Goal: Task Accomplishment & Management: Manage account settings

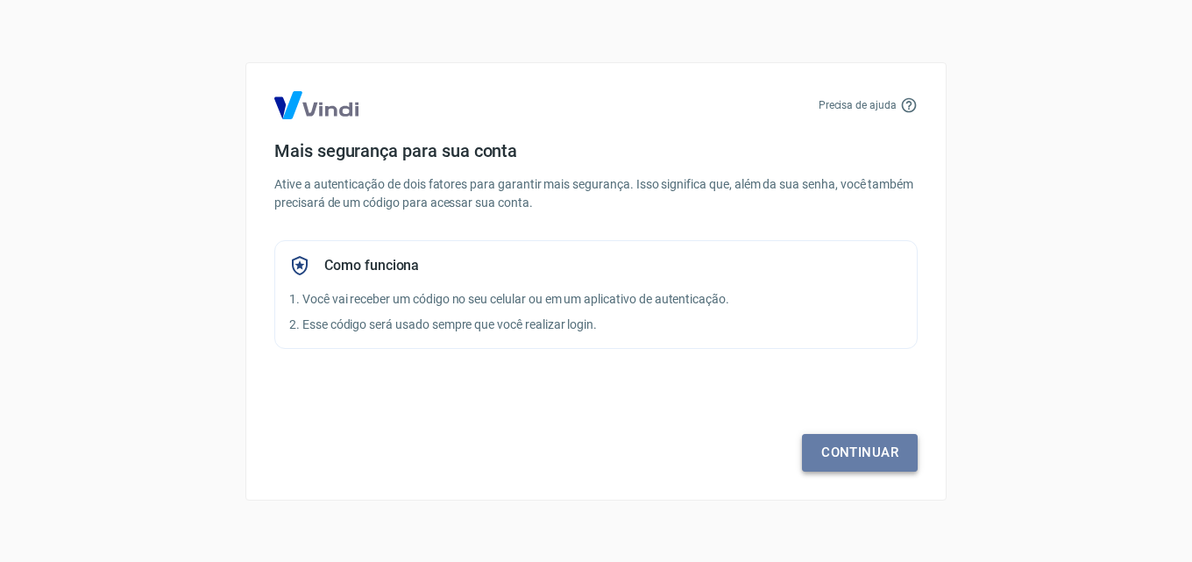
click at [844, 455] on link "Continuar" at bounding box center [860, 452] width 116 height 37
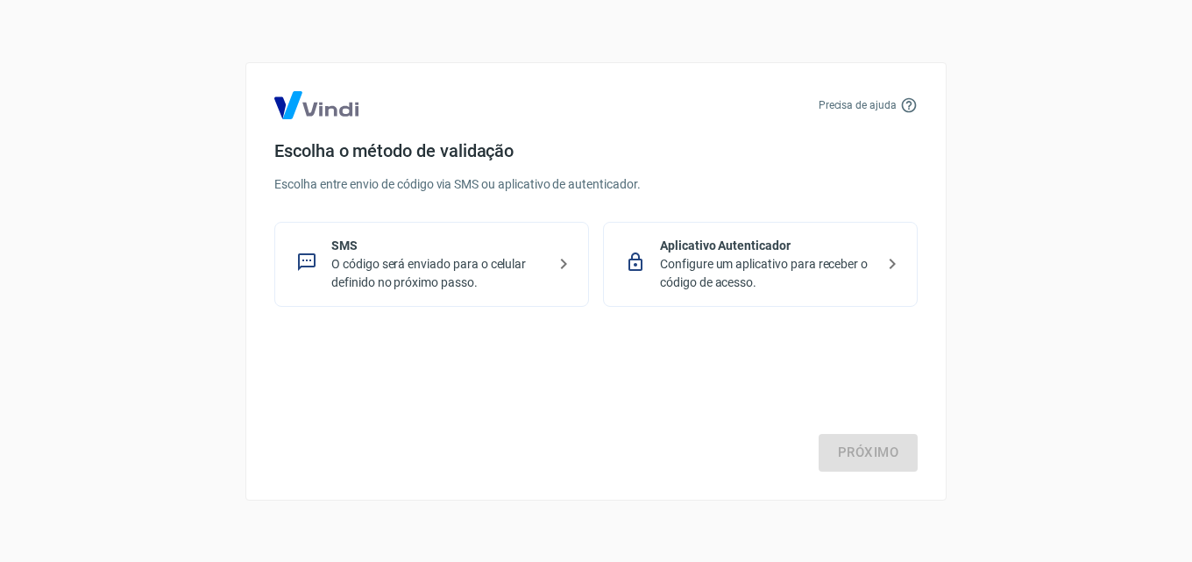
click at [562, 267] on icon at bounding box center [563, 263] width 21 height 21
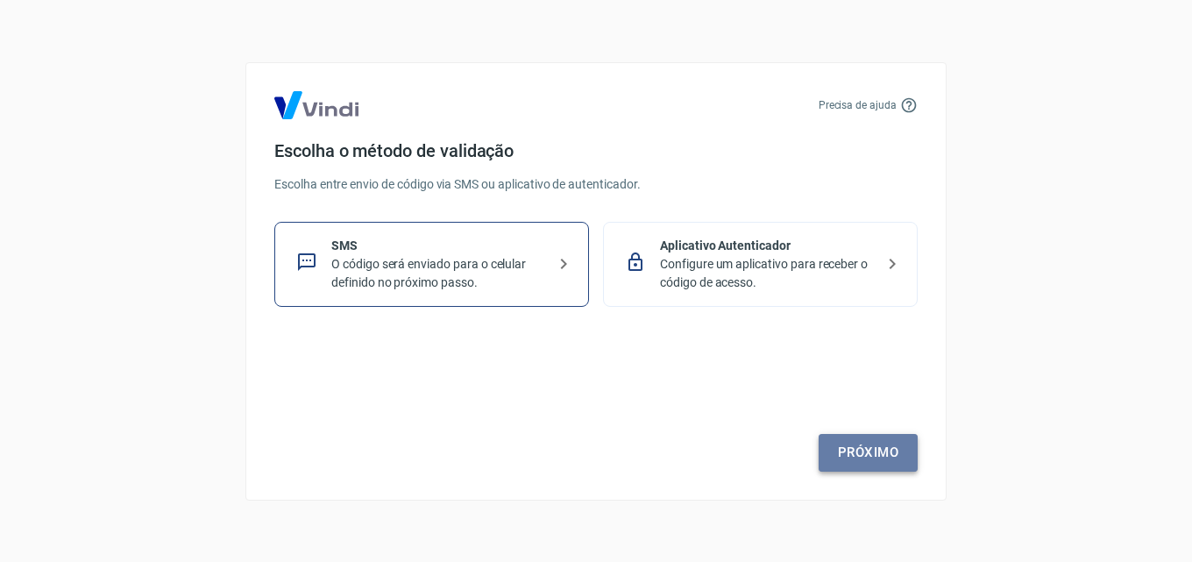
click at [894, 449] on link "Próximo" at bounding box center [868, 452] width 99 height 37
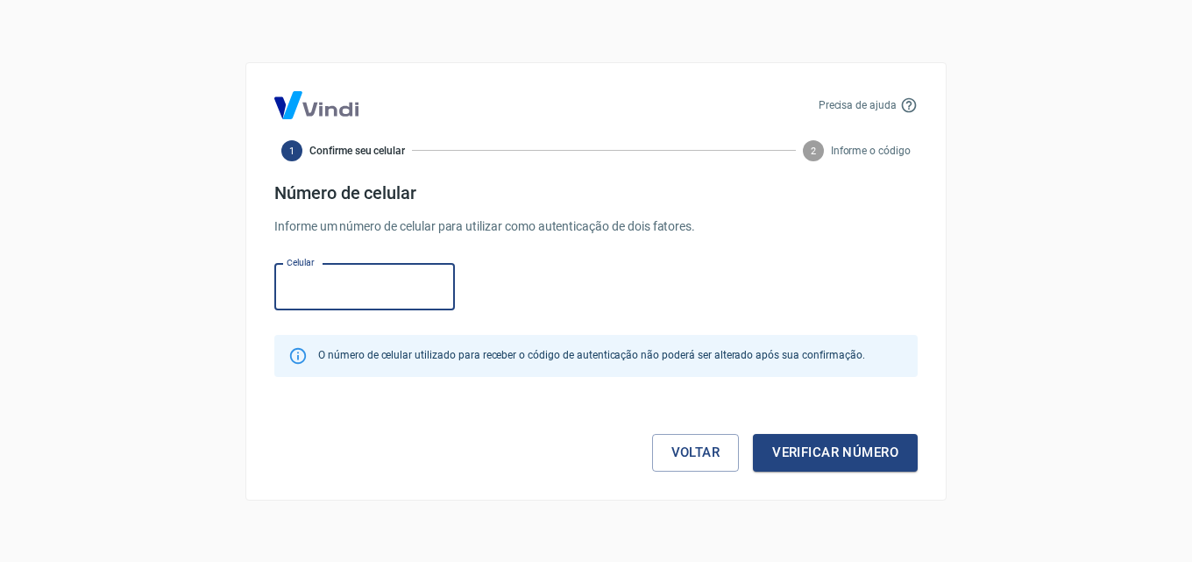
click at [373, 303] on input "Celular" at bounding box center [364, 287] width 181 height 46
type input "[PHONE_NUMBER]"
click at [838, 459] on button "Verificar número" at bounding box center [835, 452] width 165 height 37
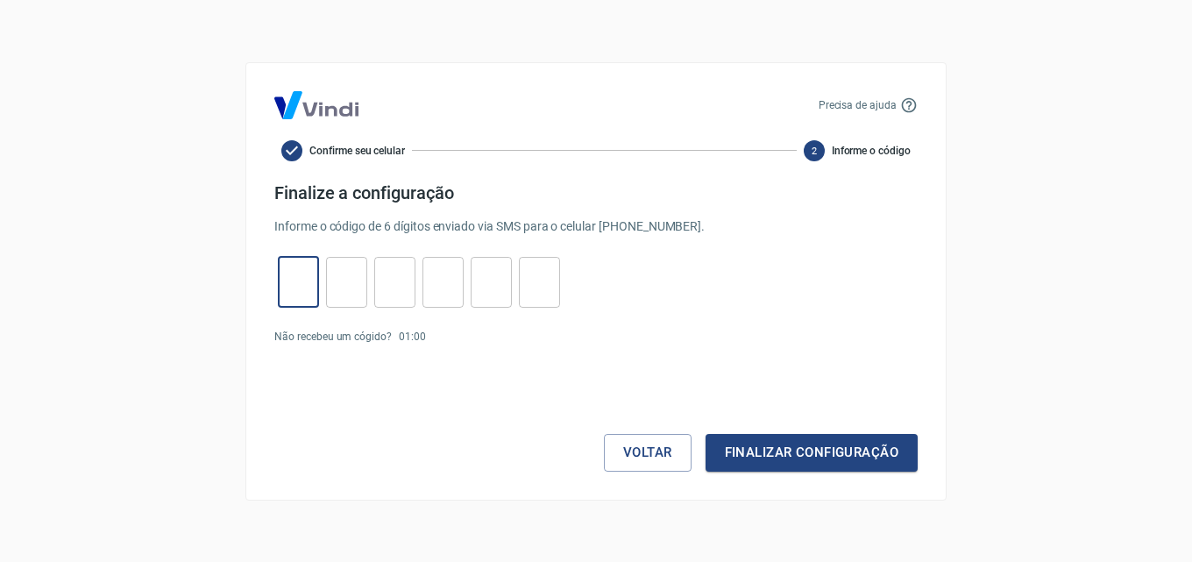
click at [312, 282] on input "tel" at bounding box center [298, 282] width 41 height 38
type input "1"
type input "0"
type input "9"
type input "7"
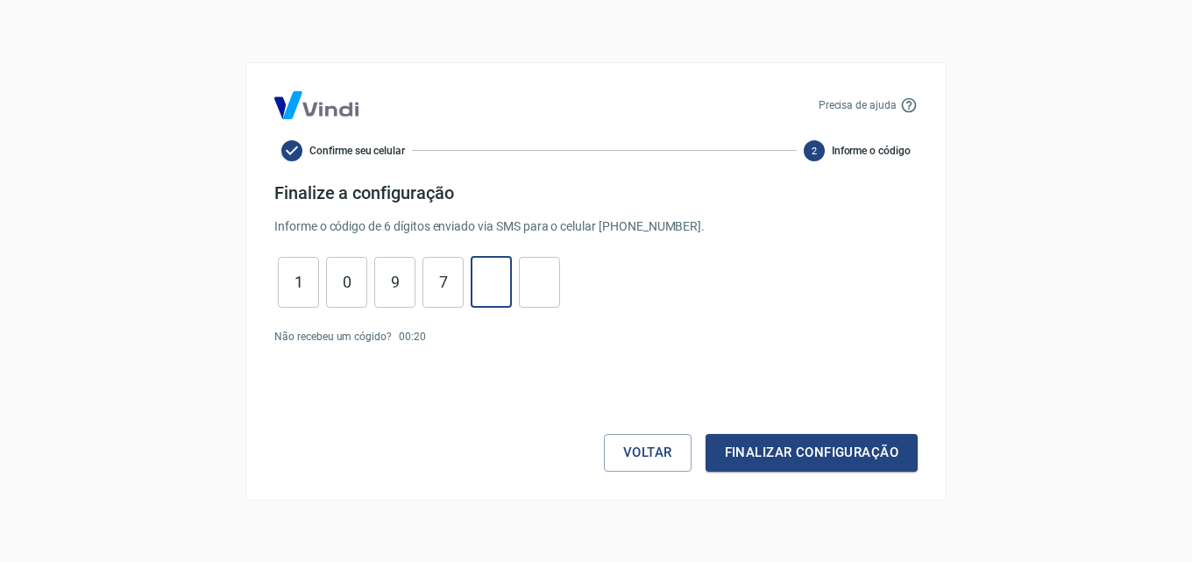
type input "9"
type input "6"
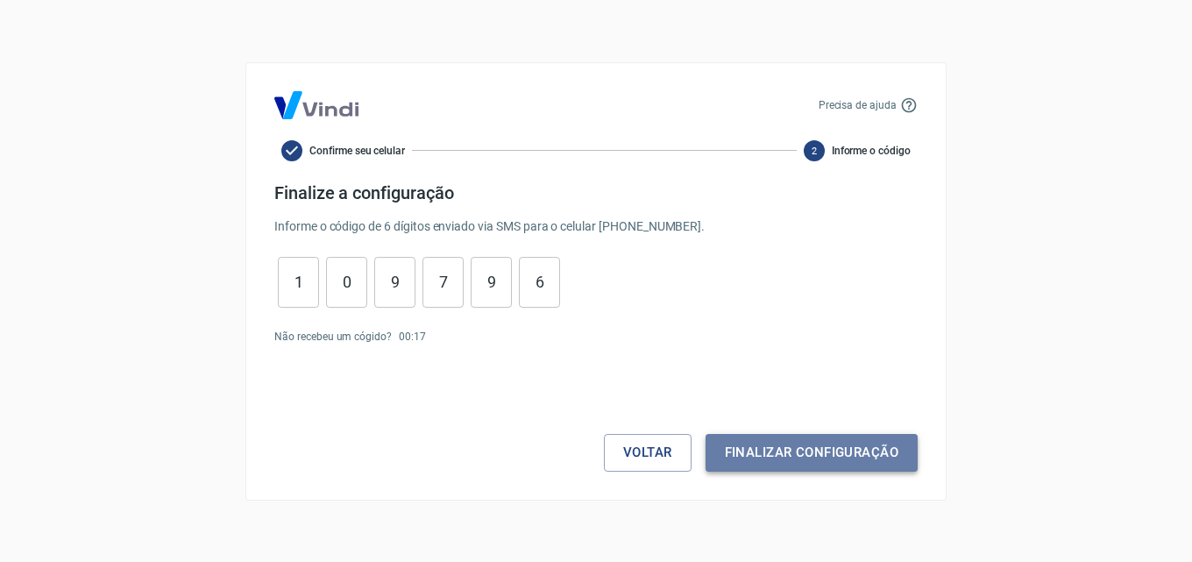
click at [802, 452] on button "Finalizar configuração" at bounding box center [812, 452] width 212 height 37
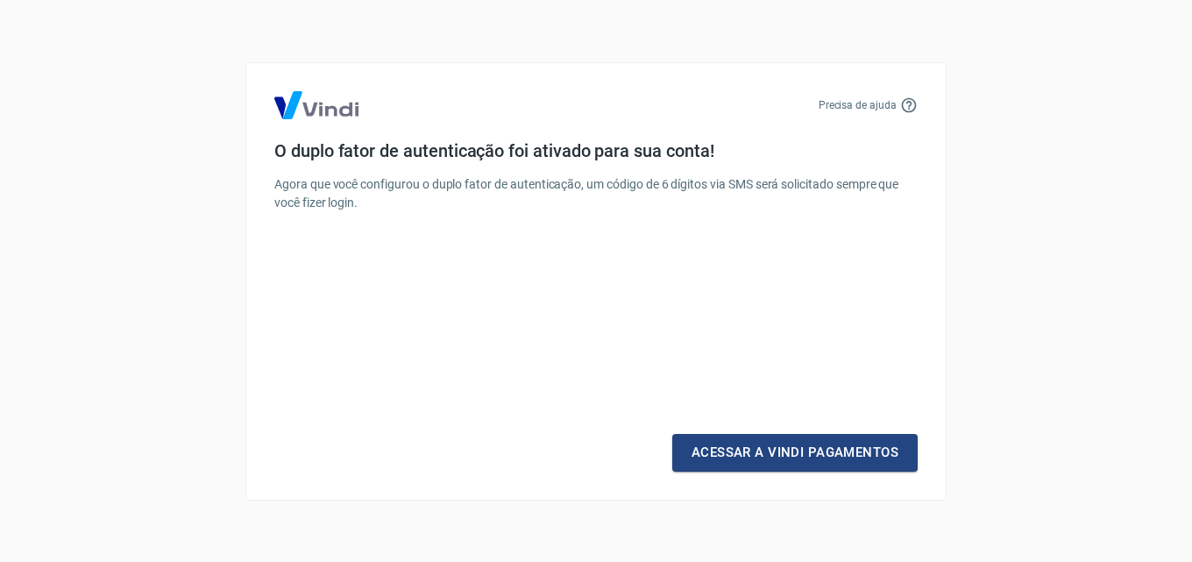
click at [802, 452] on link "Acessar a Vindi Pagamentos" at bounding box center [796, 452] width 246 height 37
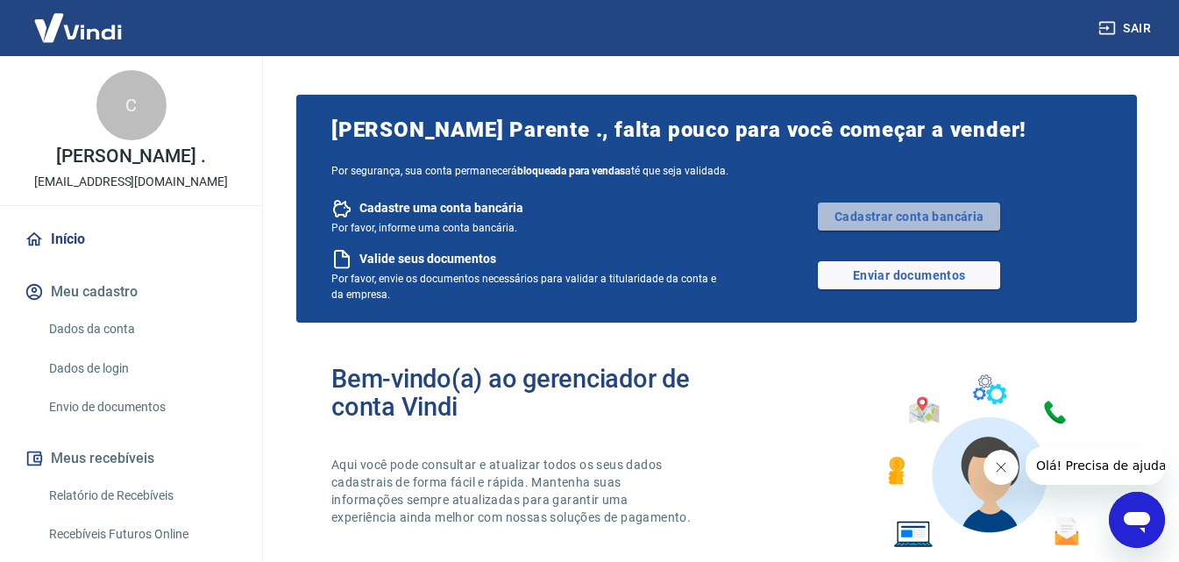
click at [882, 210] on link "Cadastrar conta bancária" at bounding box center [909, 217] width 182 height 28
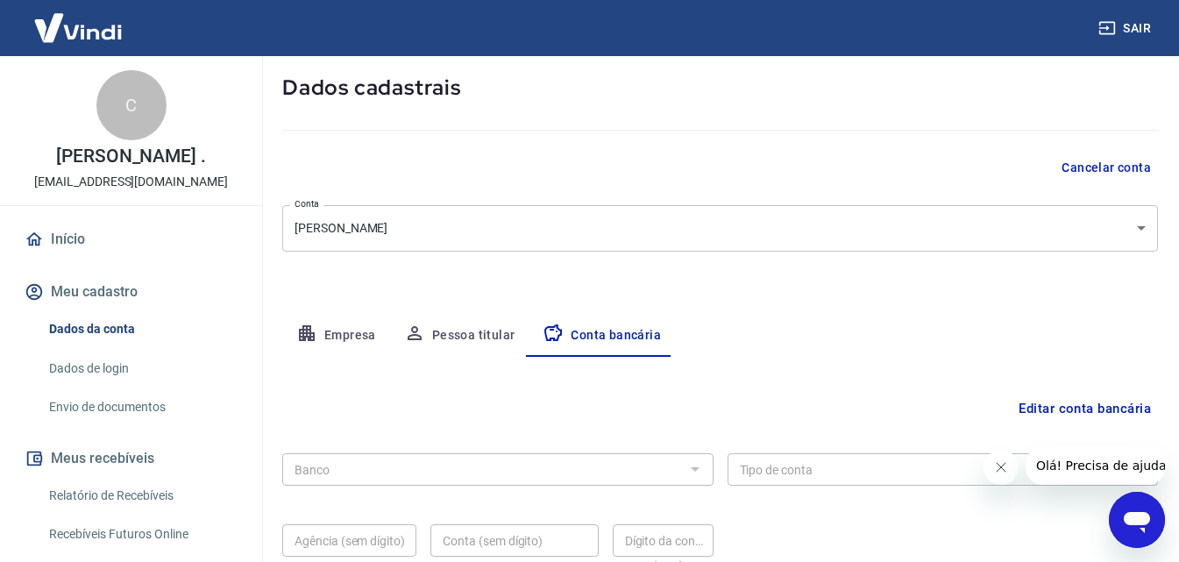
scroll to position [175, 0]
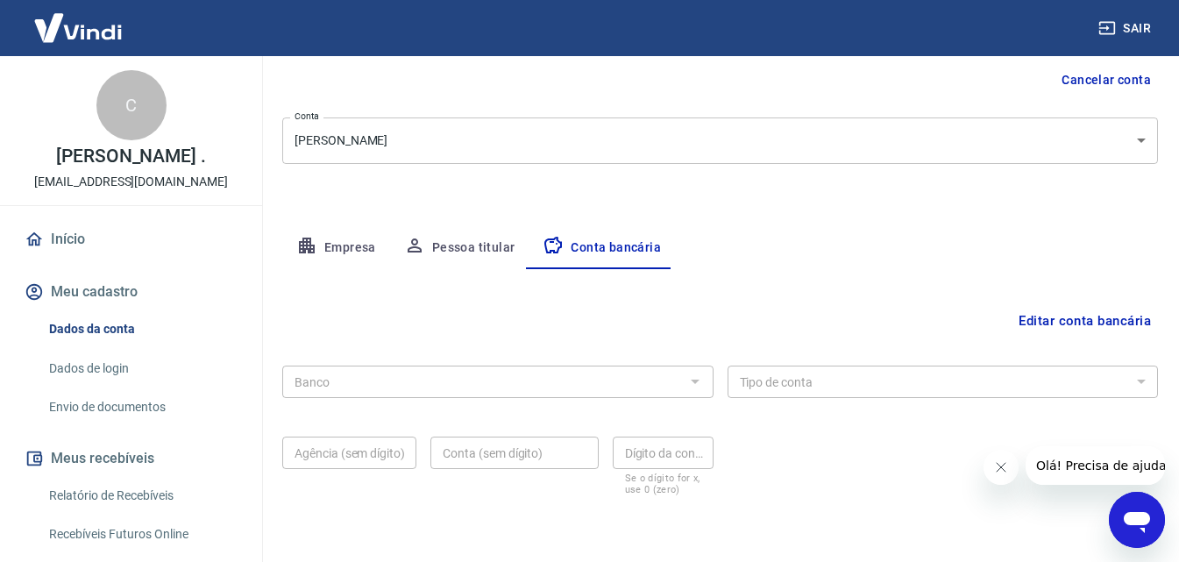
click at [702, 381] on div at bounding box center [694, 381] width 23 height 25
click at [695, 382] on div at bounding box center [694, 381] width 23 height 25
click at [1100, 324] on button "Editar conta bancária" at bounding box center [1085, 320] width 146 height 33
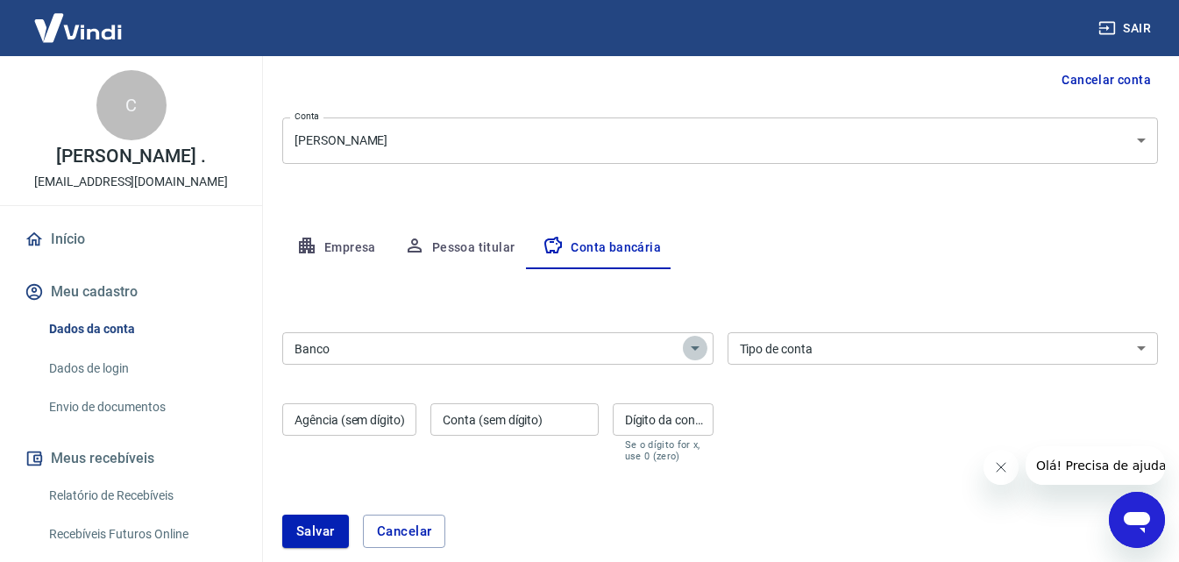
click at [692, 340] on icon "Abrir" at bounding box center [695, 348] width 21 height 21
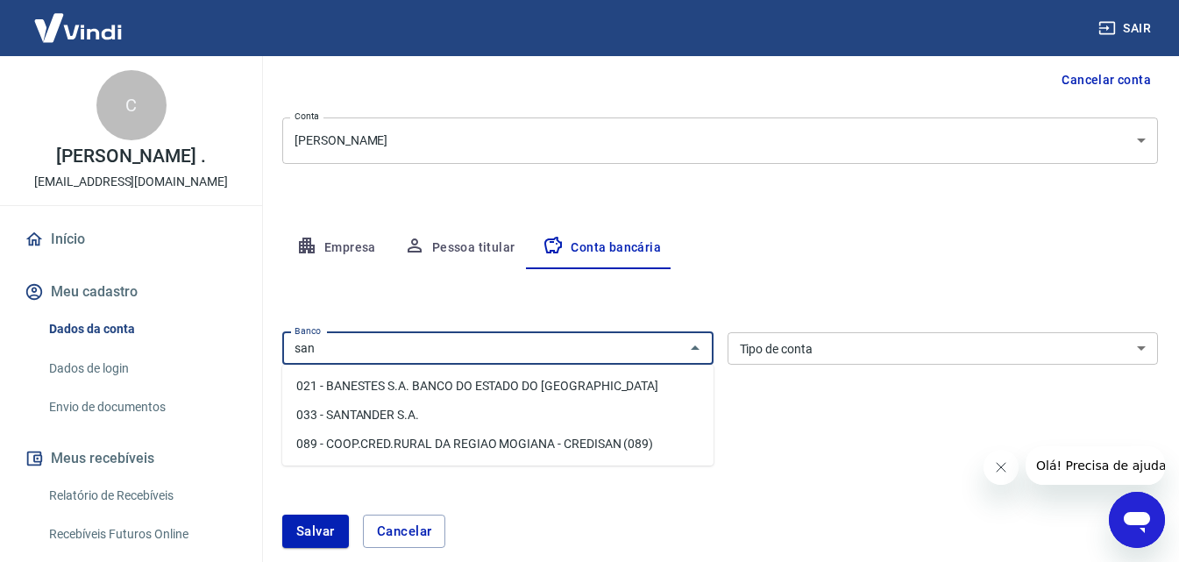
click at [352, 416] on li "033 - SANTANDER S.A." at bounding box center [497, 415] width 431 height 29
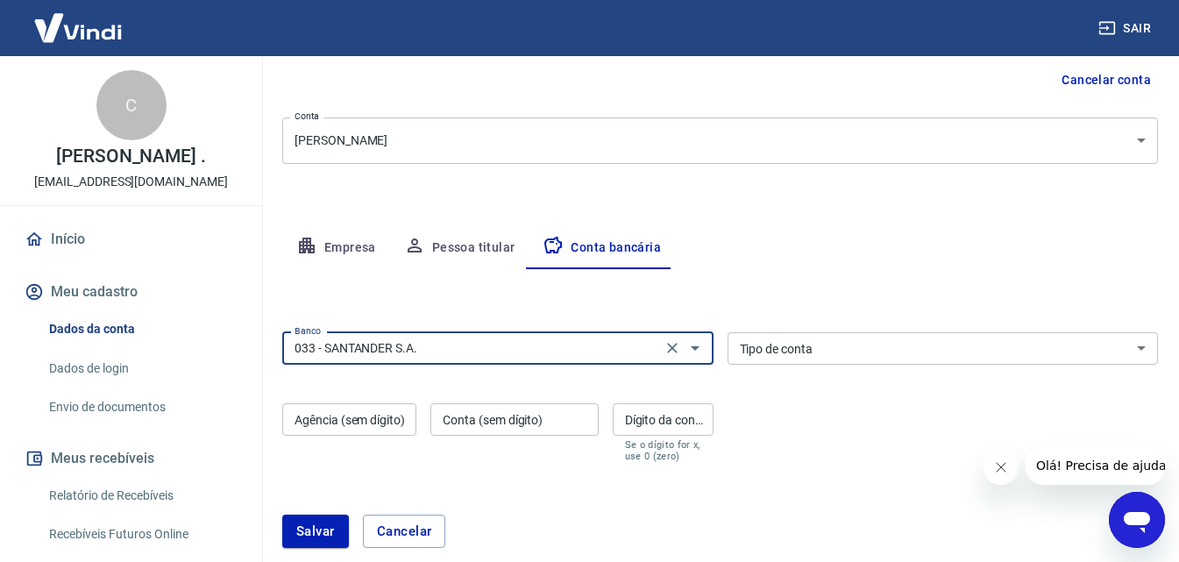
type input "033 - SANTANDER S.A."
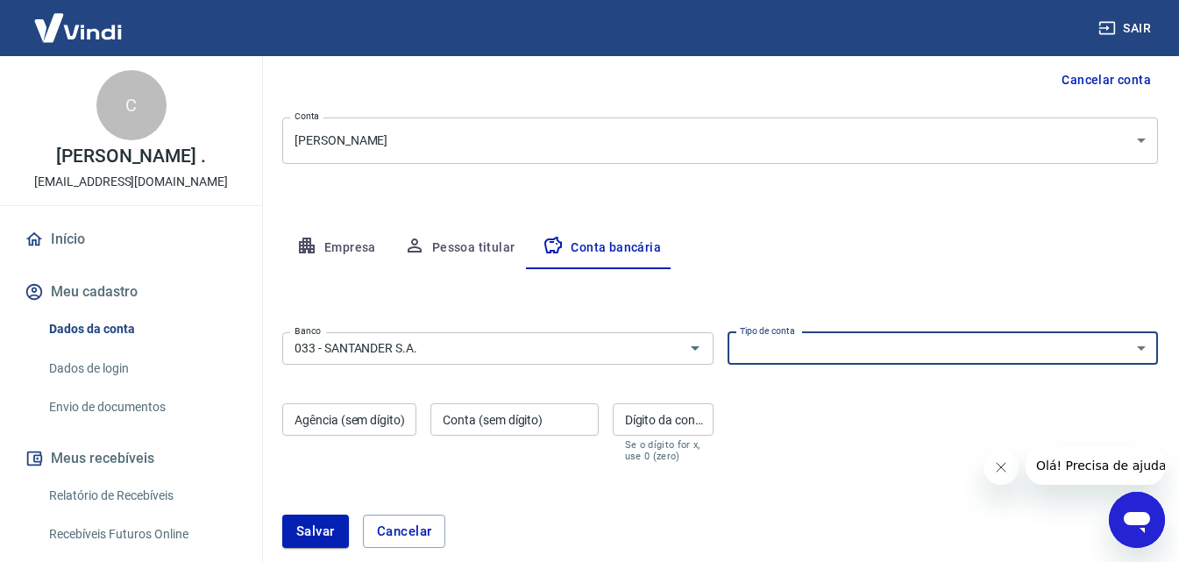
click at [770, 358] on select "Conta Corrente Conta Poupança" at bounding box center [943, 348] width 431 height 32
select select "1"
click at [728, 332] on select "Conta Corrente Conta Poupança" at bounding box center [943, 348] width 431 height 32
click at [361, 427] on input "Agência (sem dígito)" at bounding box center [349, 419] width 134 height 32
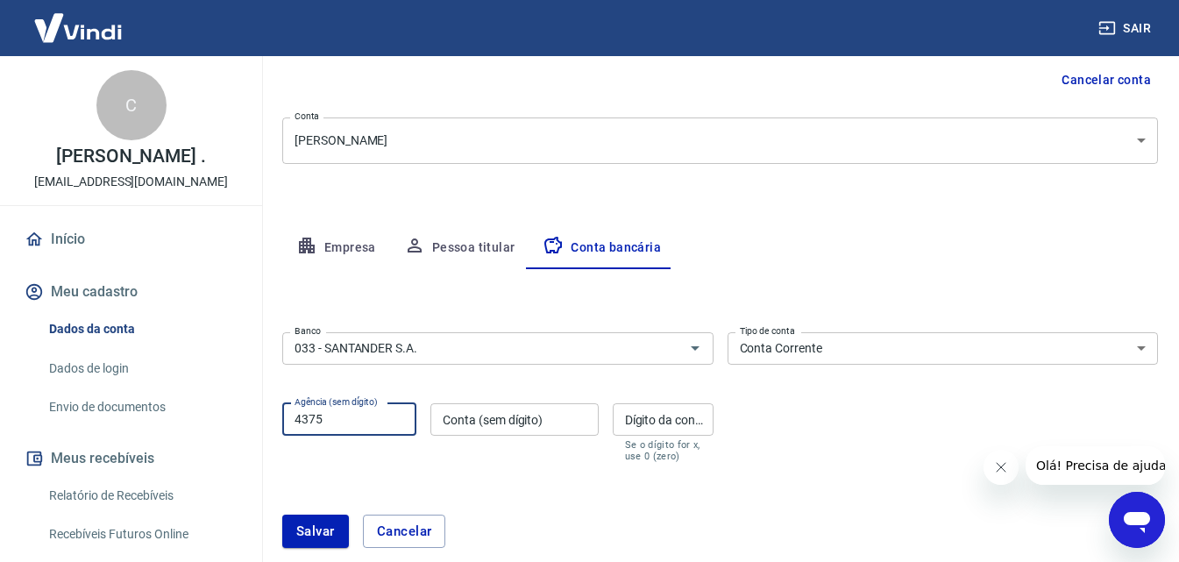
type input "4375"
click at [496, 424] on input "Conta (sem dígito)" at bounding box center [514, 419] width 167 height 32
type input "01008243"
click at [658, 407] on div "Dígito da conta Dígito da conta Se o dígito for x, use 0 (zero)" at bounding box center [663, 432] width 101 height 59
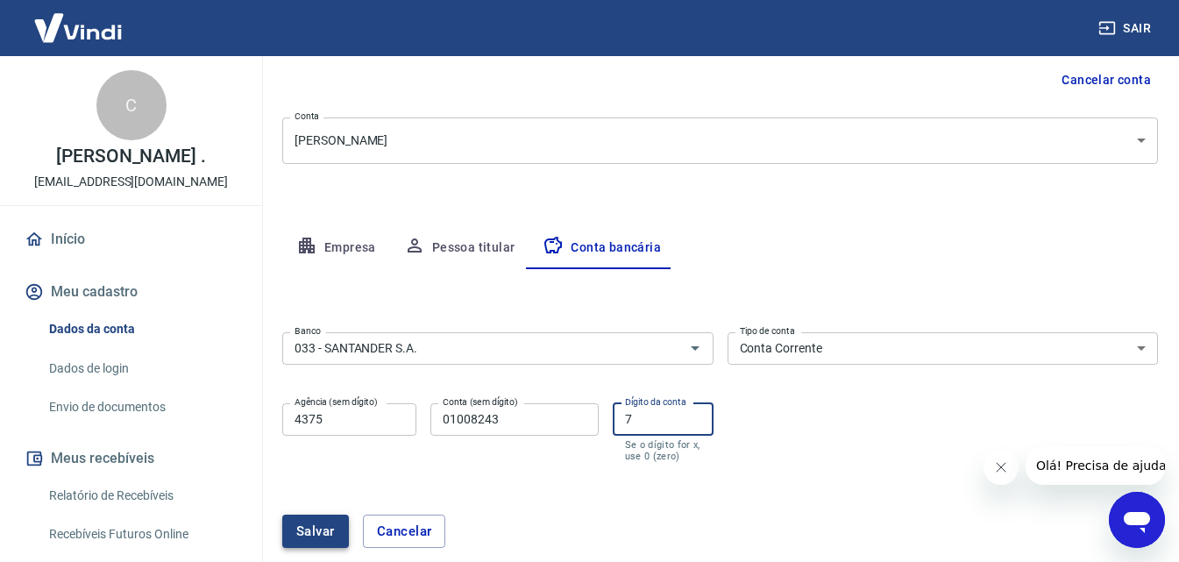
type input "7"
click at [338, 530] on button "Salvar" at bounding box center [315, 531] width 67 height 33
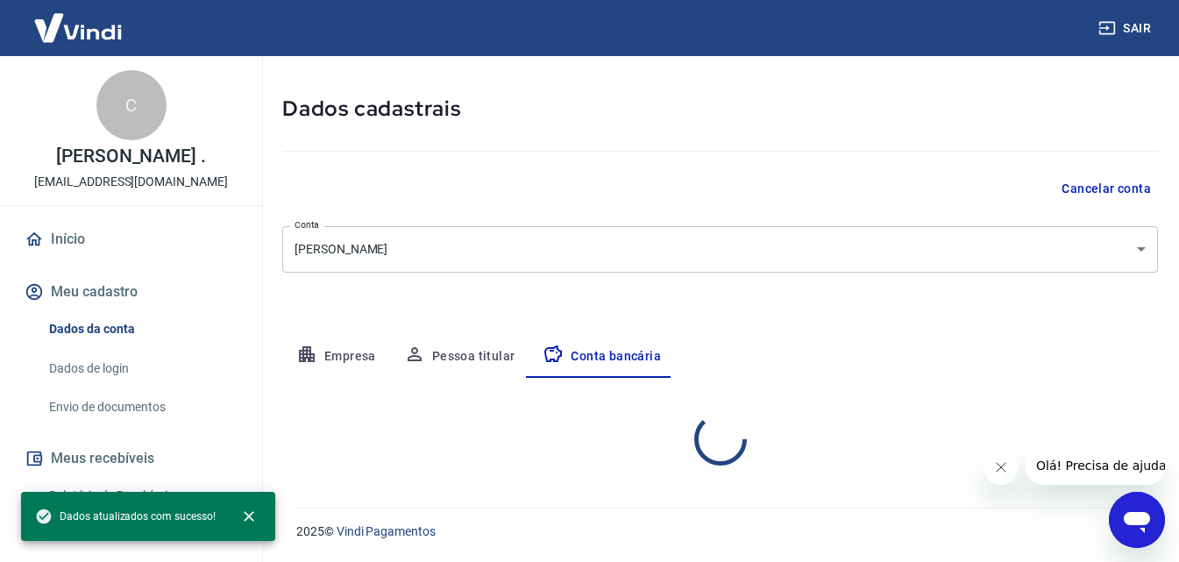
select select "1"
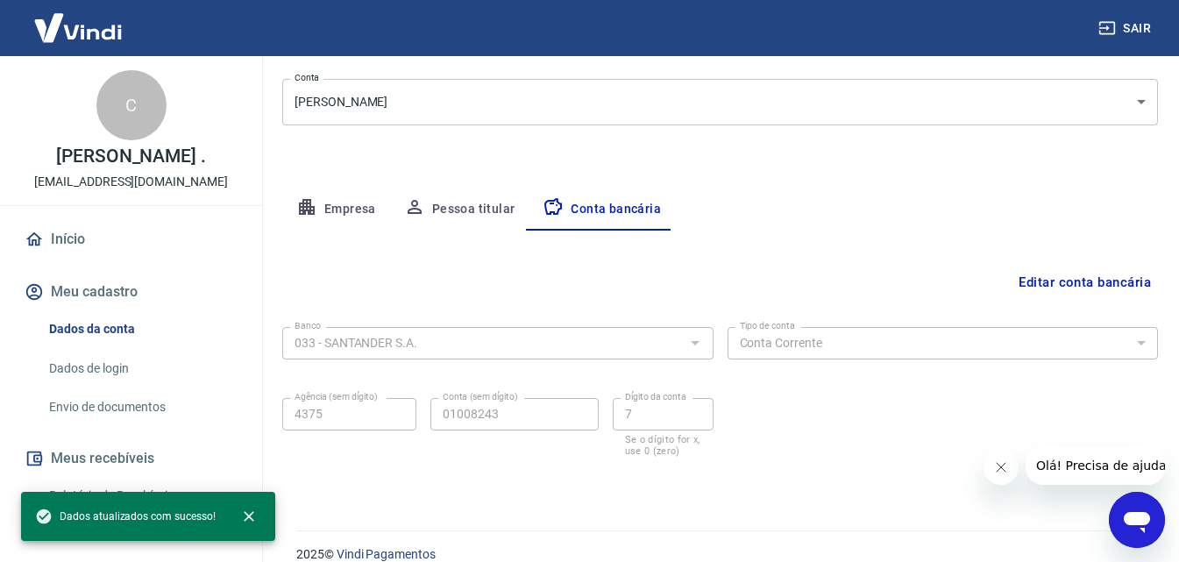
scroll to position [237, 0]
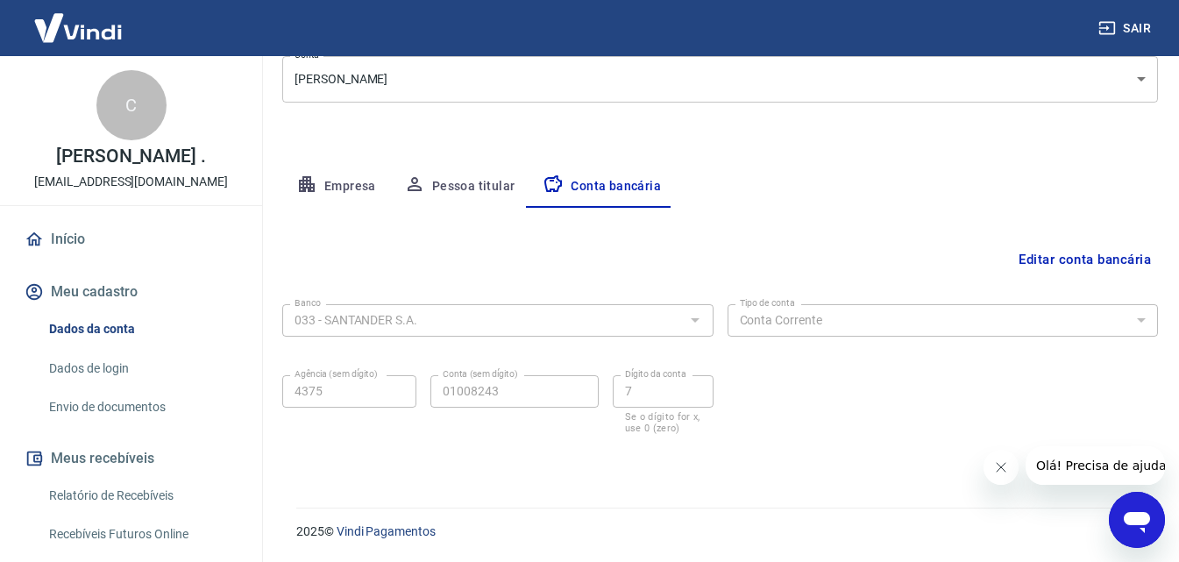
click at [994, 467] on icon "Fechar mensagem da empresa" at bounding box center [1000, 467] width 14 height 14
click at [113, 369] on link "Dados de login" at bounding box center [141, 369] width 199 height 36
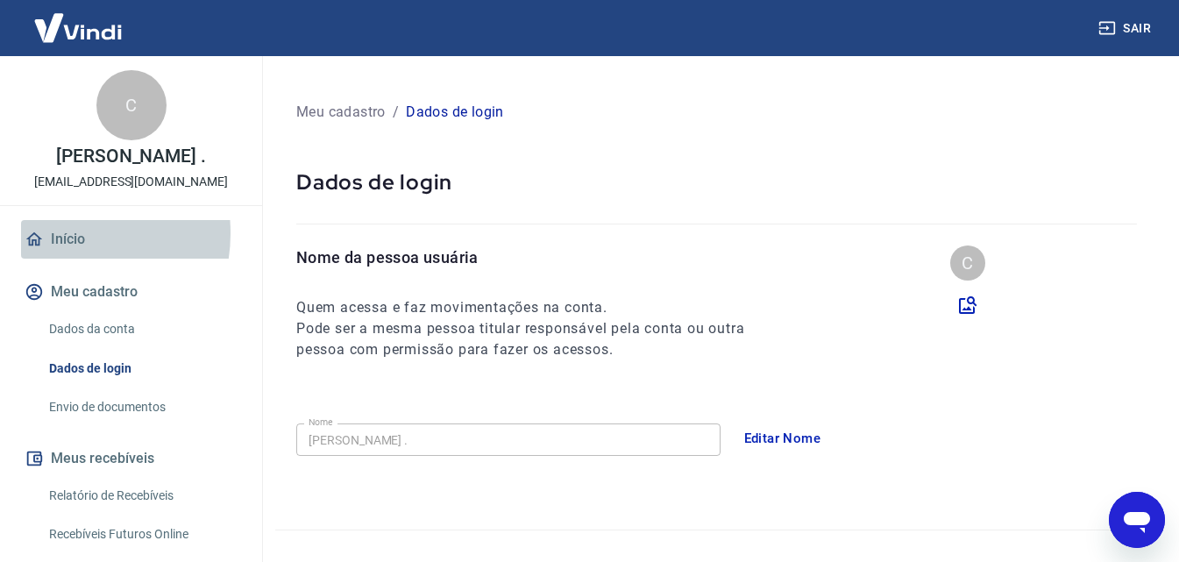
click at [58, 233] on link "Início" at bounding box center [131, 239] width 220 height 39
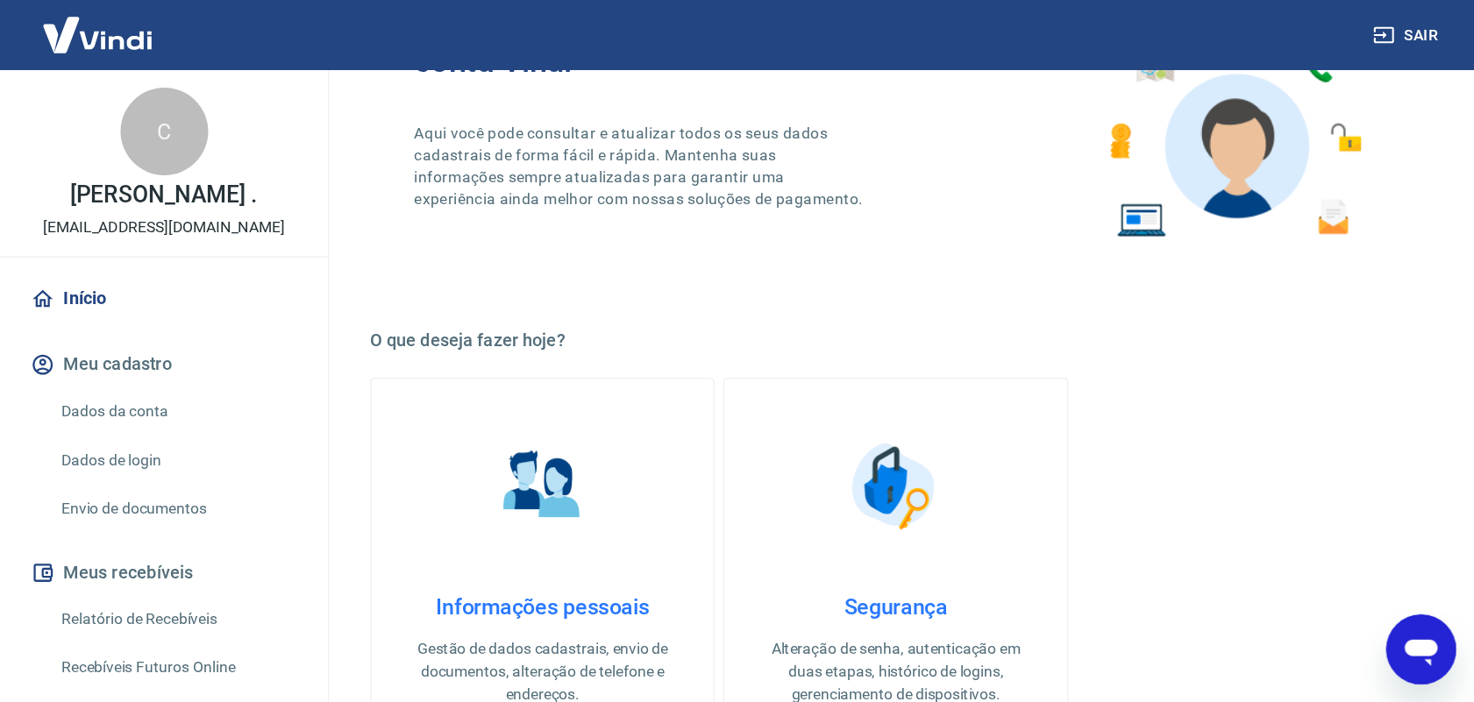
scroll to position [351, 0]
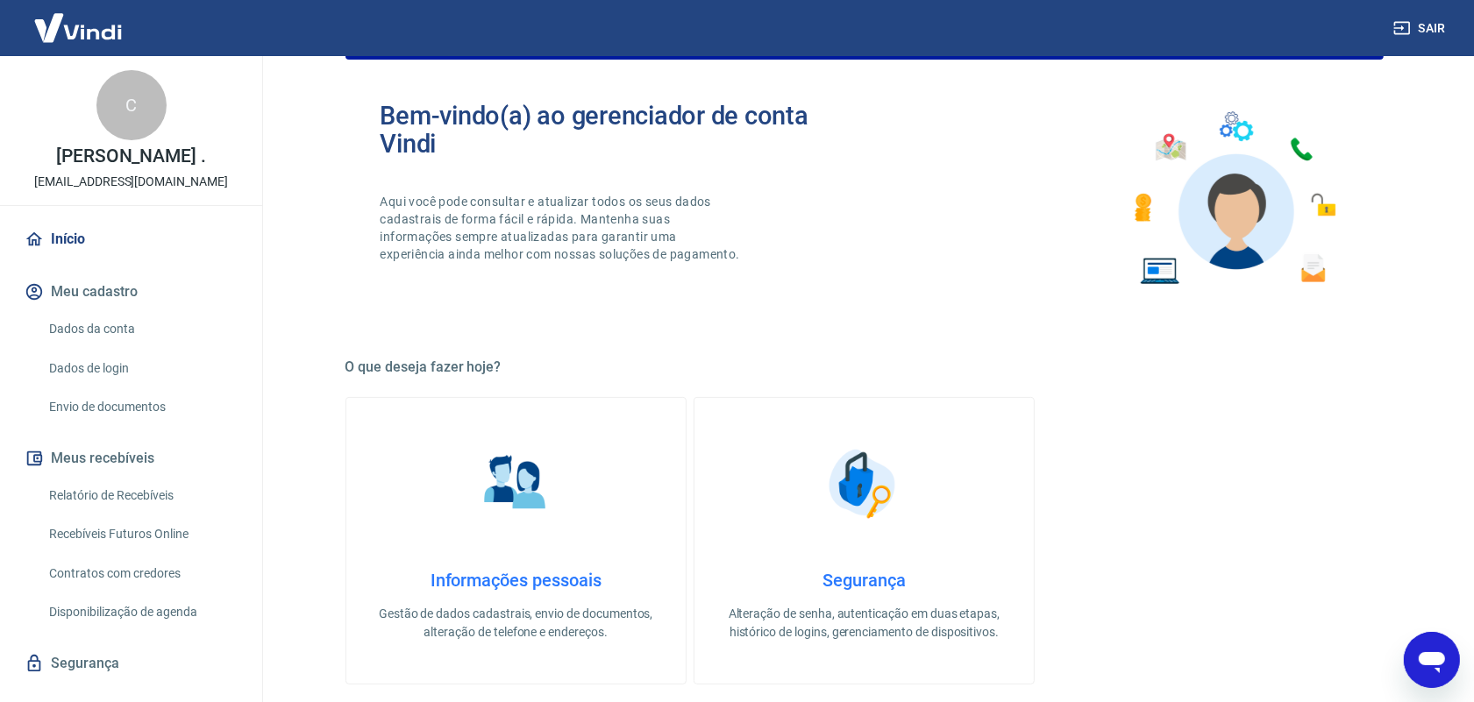
click at [75, 423] on link "Envio de documentos" at bounding box center [141, 407] width 199 height 36
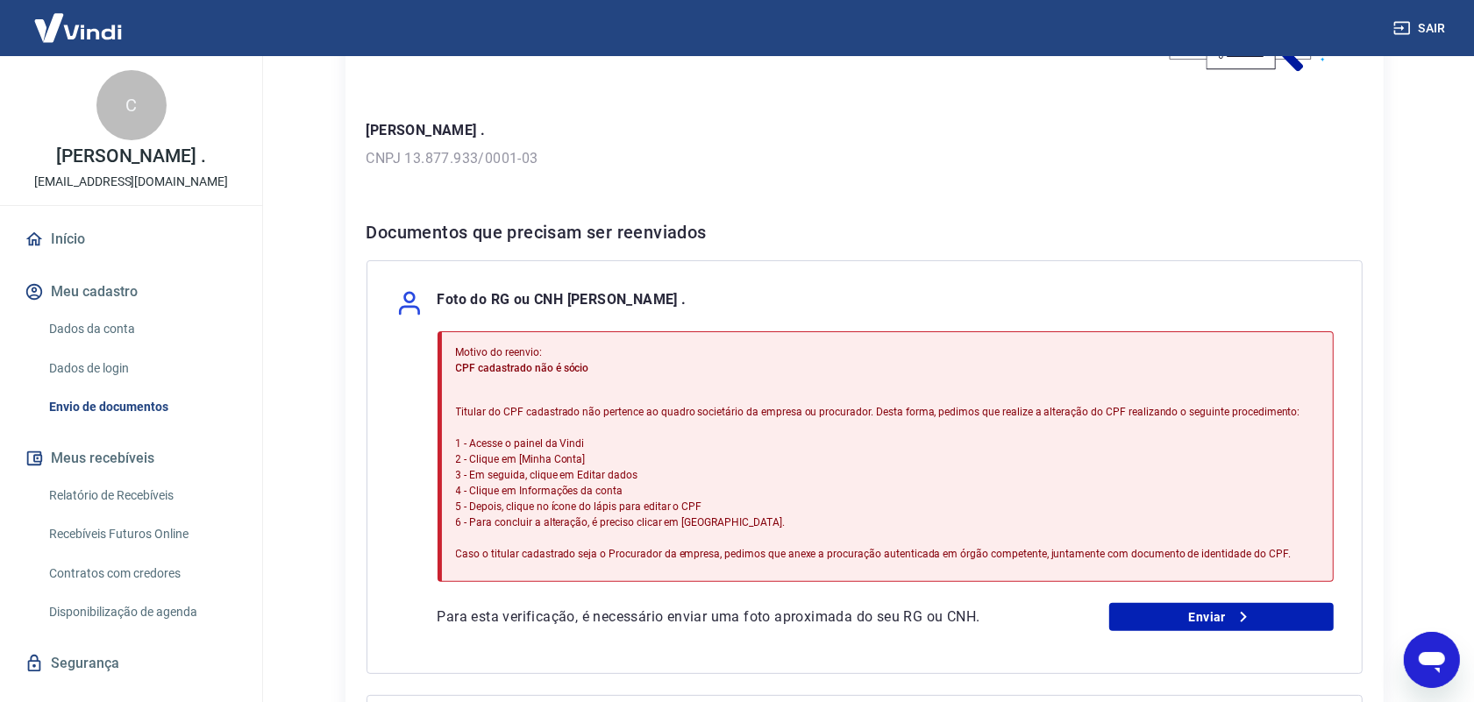
scroll to position [219, 0]
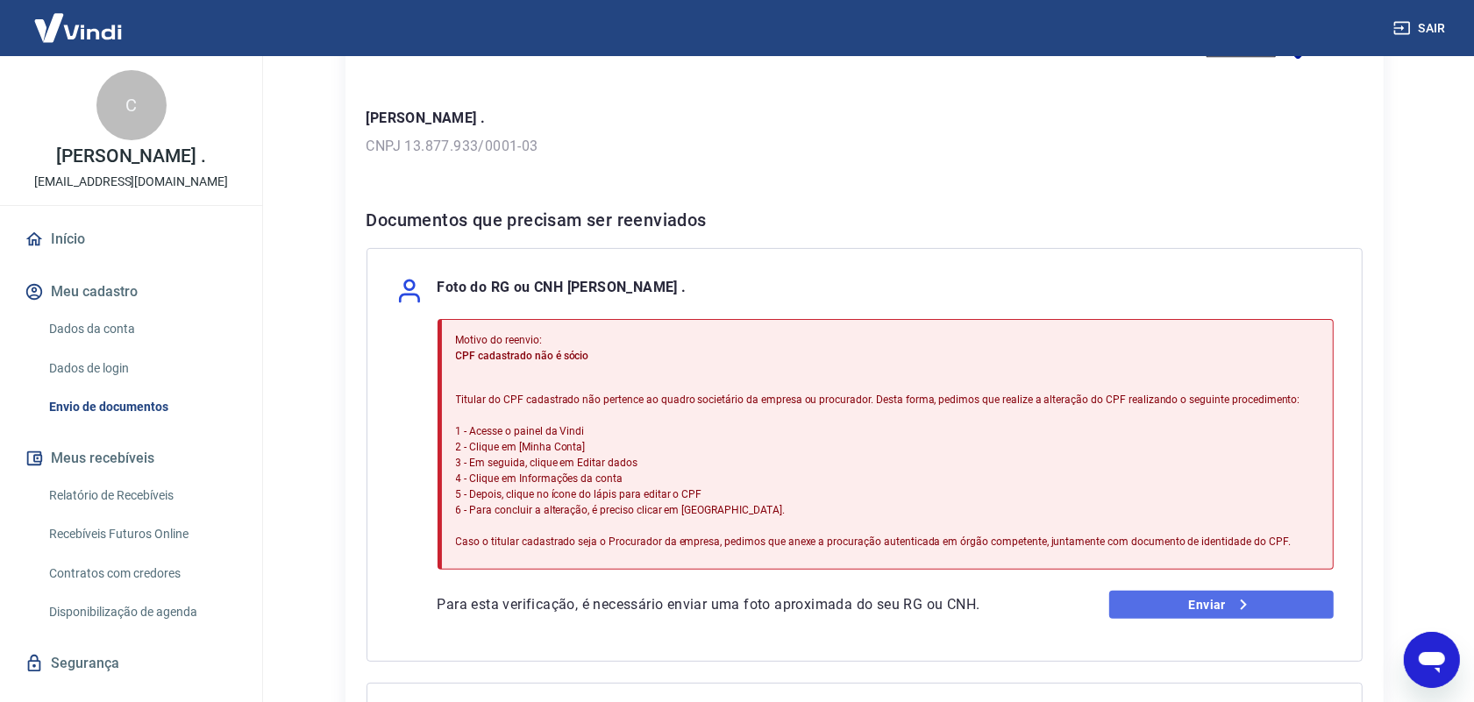
click at [1191, 561] on link "Enviar" at bounding box center [1221, 605] width 224 height 28
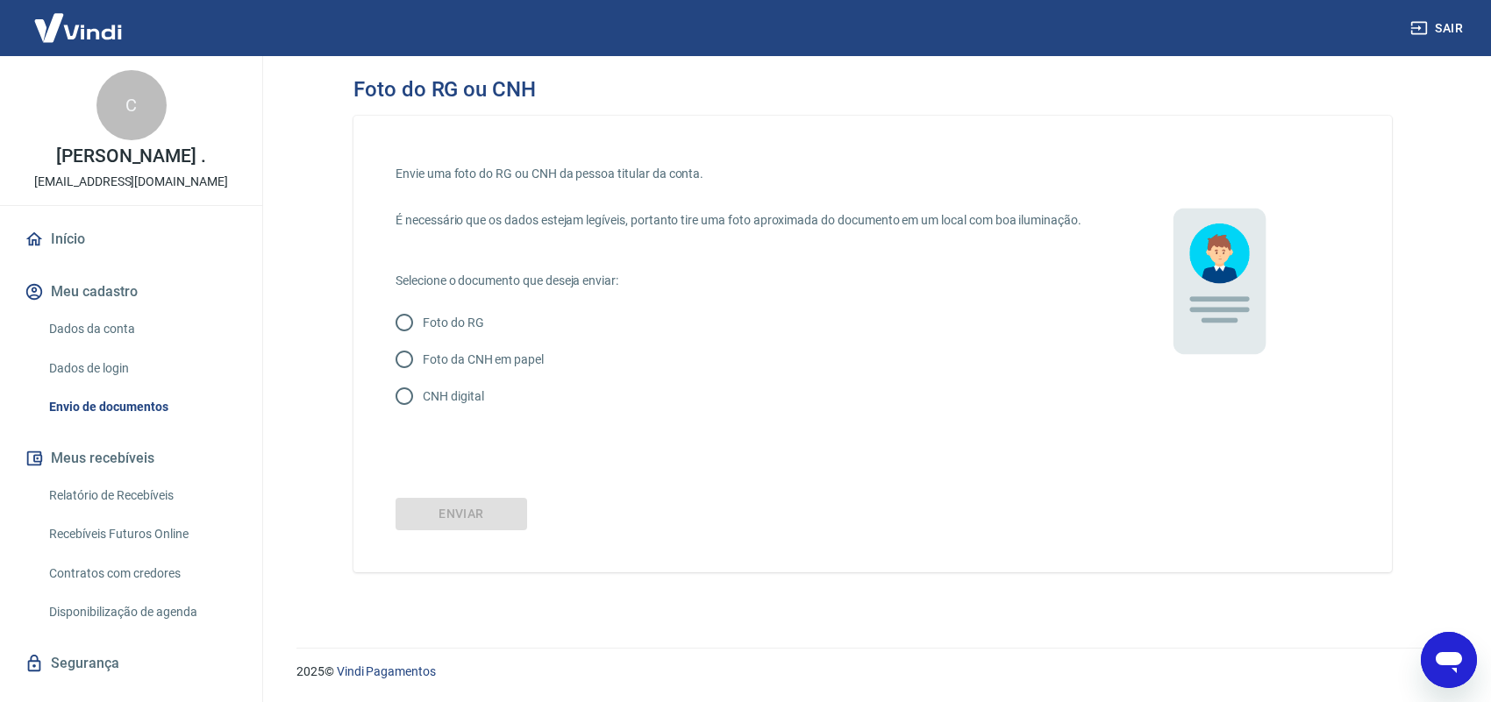
click at [847, 404] on label "CNH digital" at bounding box center [726, 396] width 681 height 37
click at [423, 404] on input "CNH digital" at bounding box center [404, 396] width 37 height 37
radio input "true"
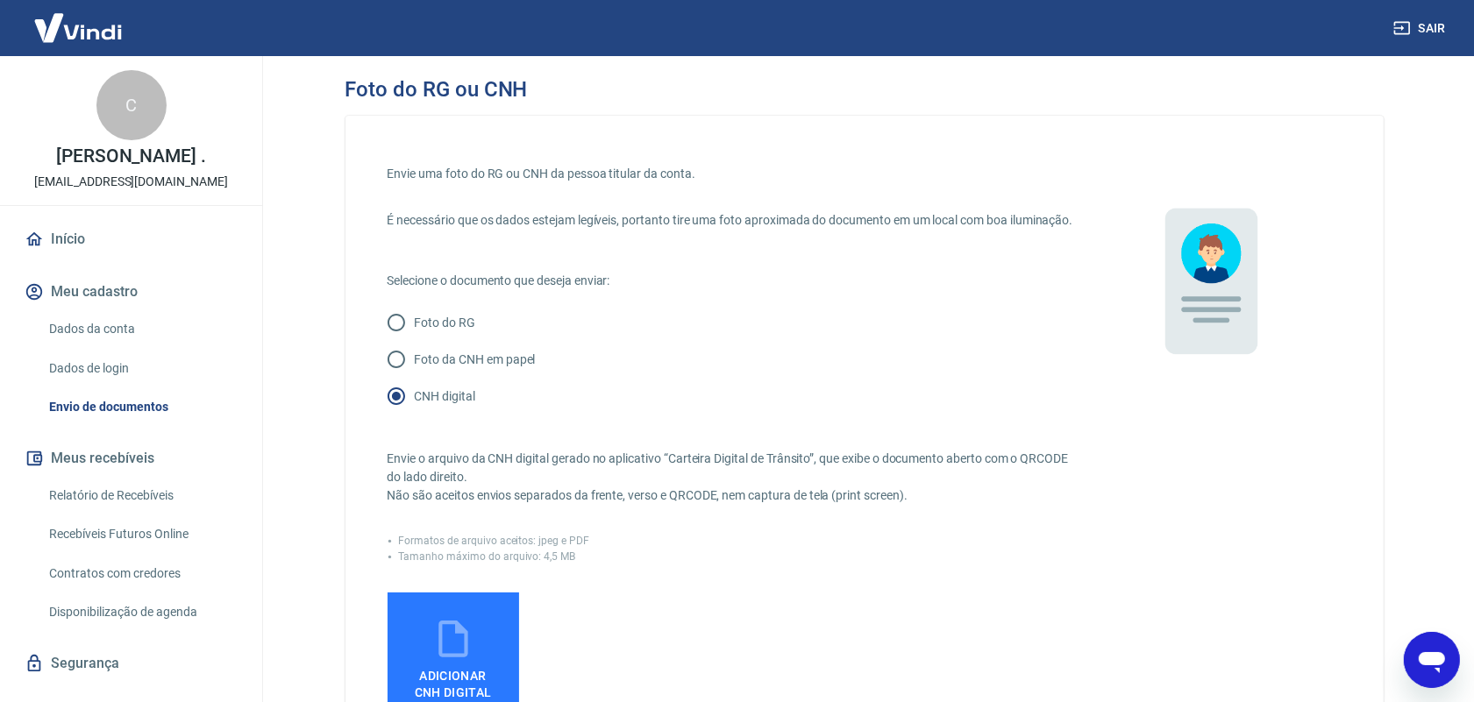
click at [1230, 458] on div "Envie uma foto do RG ou CNH da pessoa titular da conta. É necessário que os dad…" at bounding box center [865, 494] width 954 height 672
click at [439, 332] on p "Foto do RG" at bounding box center [445, 323] width 61 height 18
click at [415, 340] on input "Foto do RG" at bounding box center [396, 322] width 37 height 37
radio input "true"
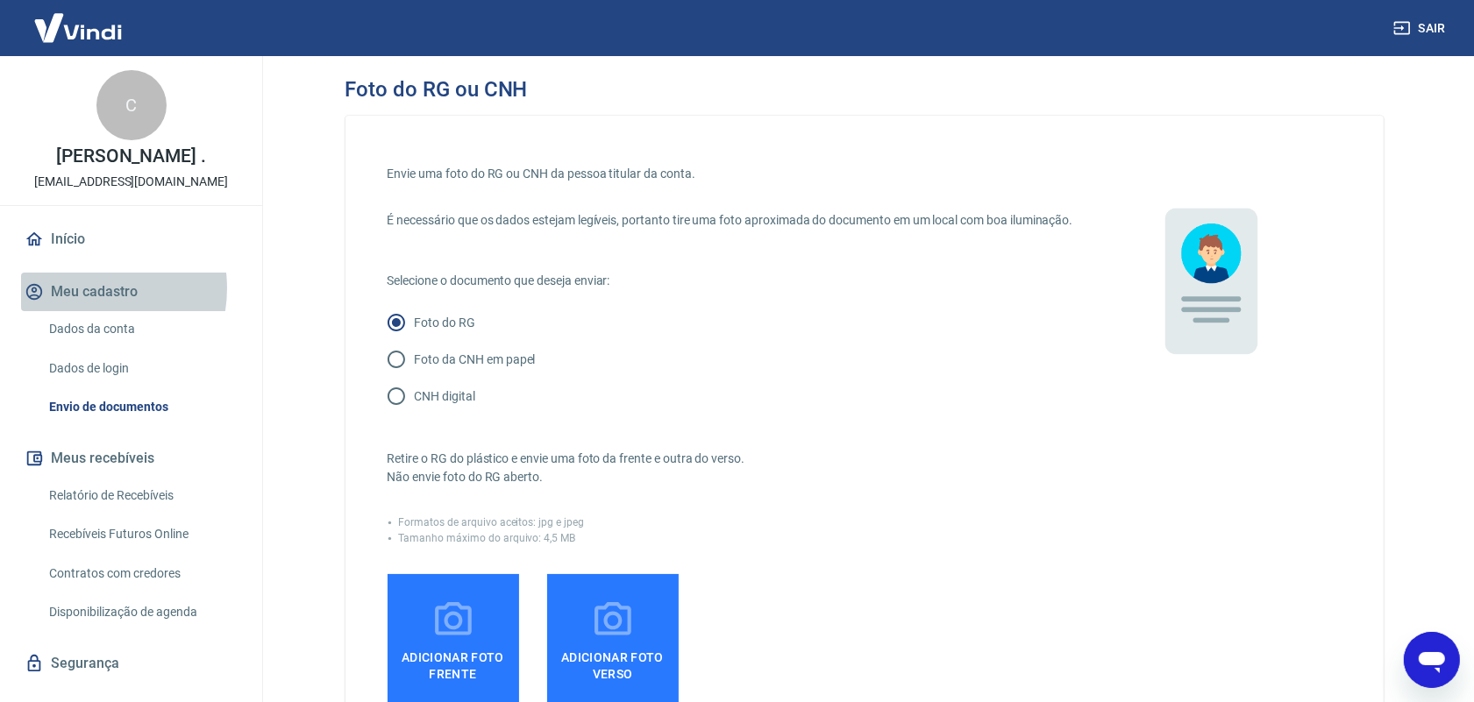
click at [82, 307] on button "Meu cadastro" at bounding box center [131, 292] width 220 height 39
click at [1149, 542] on div "Envie uma foto do RG ou CNH da pessoa titular da conta. É necessário que os dad…" at bounding box center [865, 484] width 954 height 653
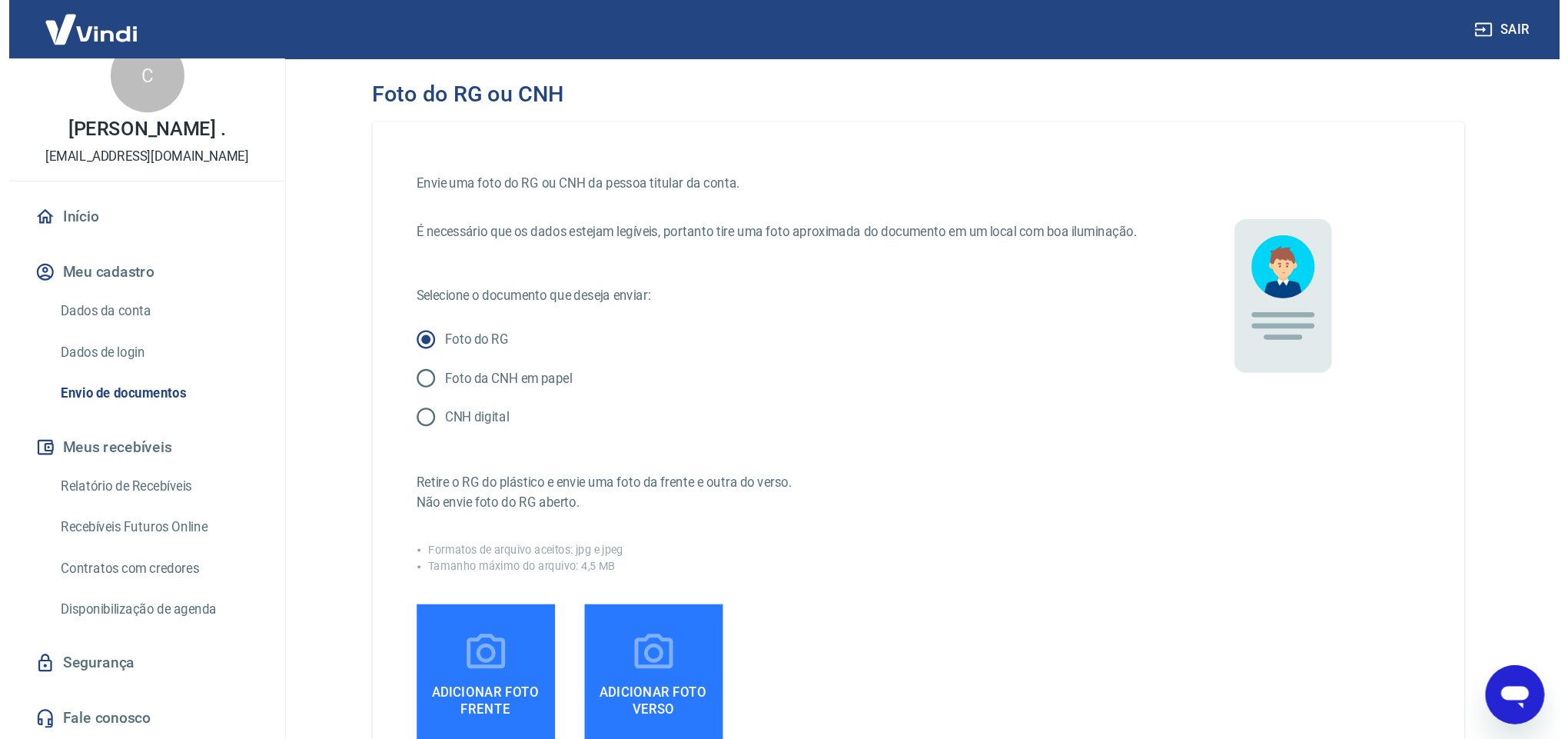
scroll to position [4, 0]
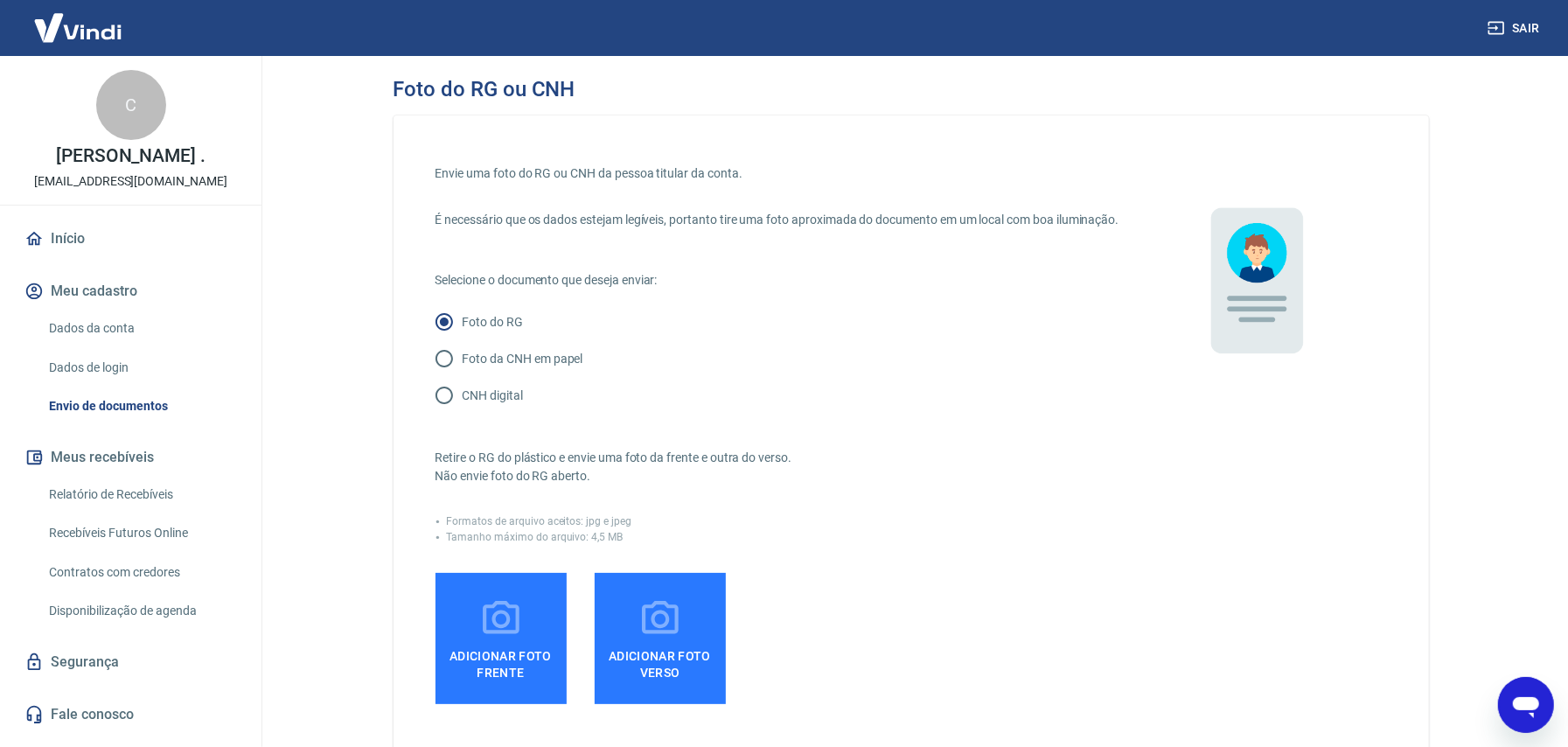
click at [92, 337] on link "Dados da conta" at bounding box center [141, 328] width 198 height 36
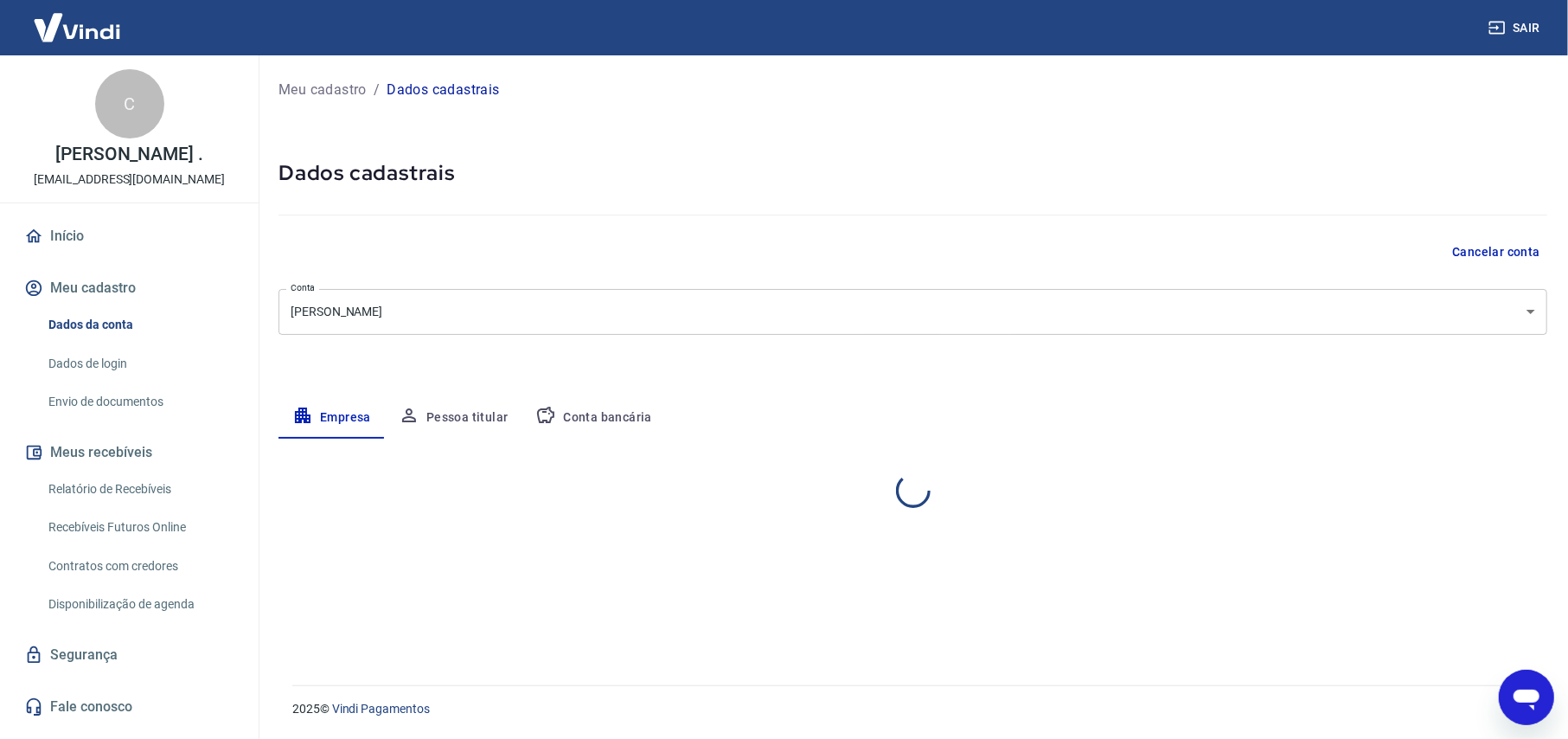
select select "PA"
select select "business"
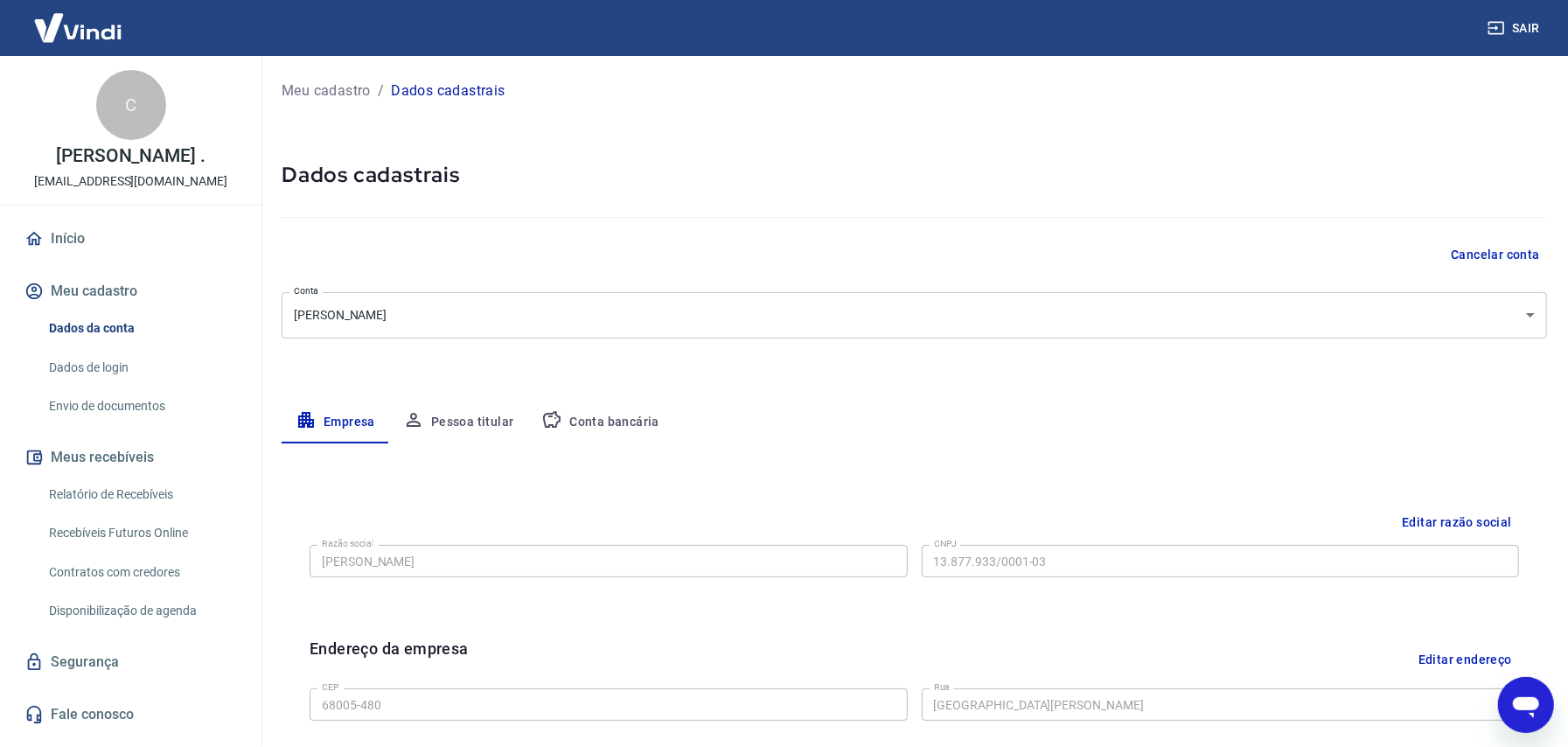
click at [617, 423] on button "Conta bancária" at bounding box center [600, 422] width 146 height 42
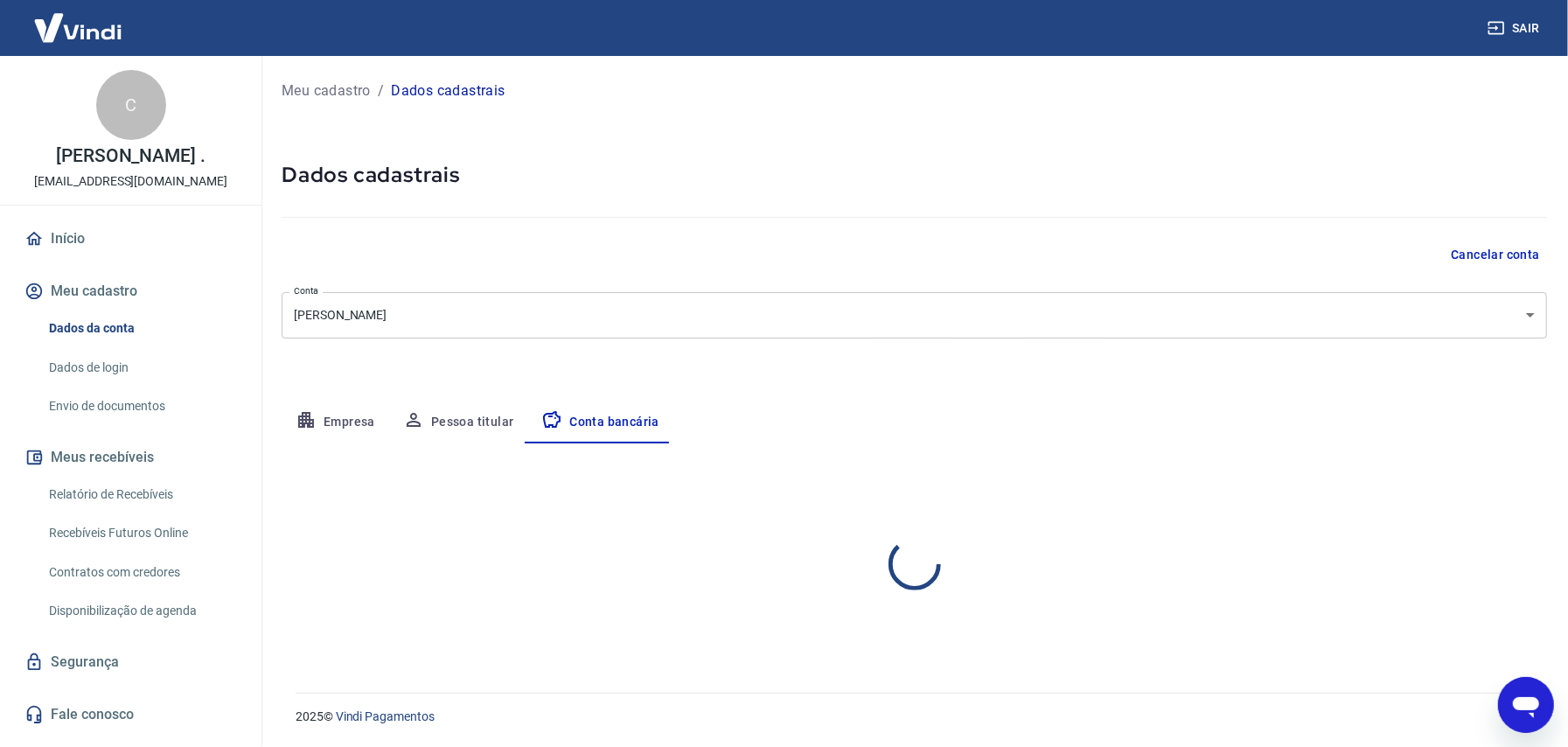
select select "1"
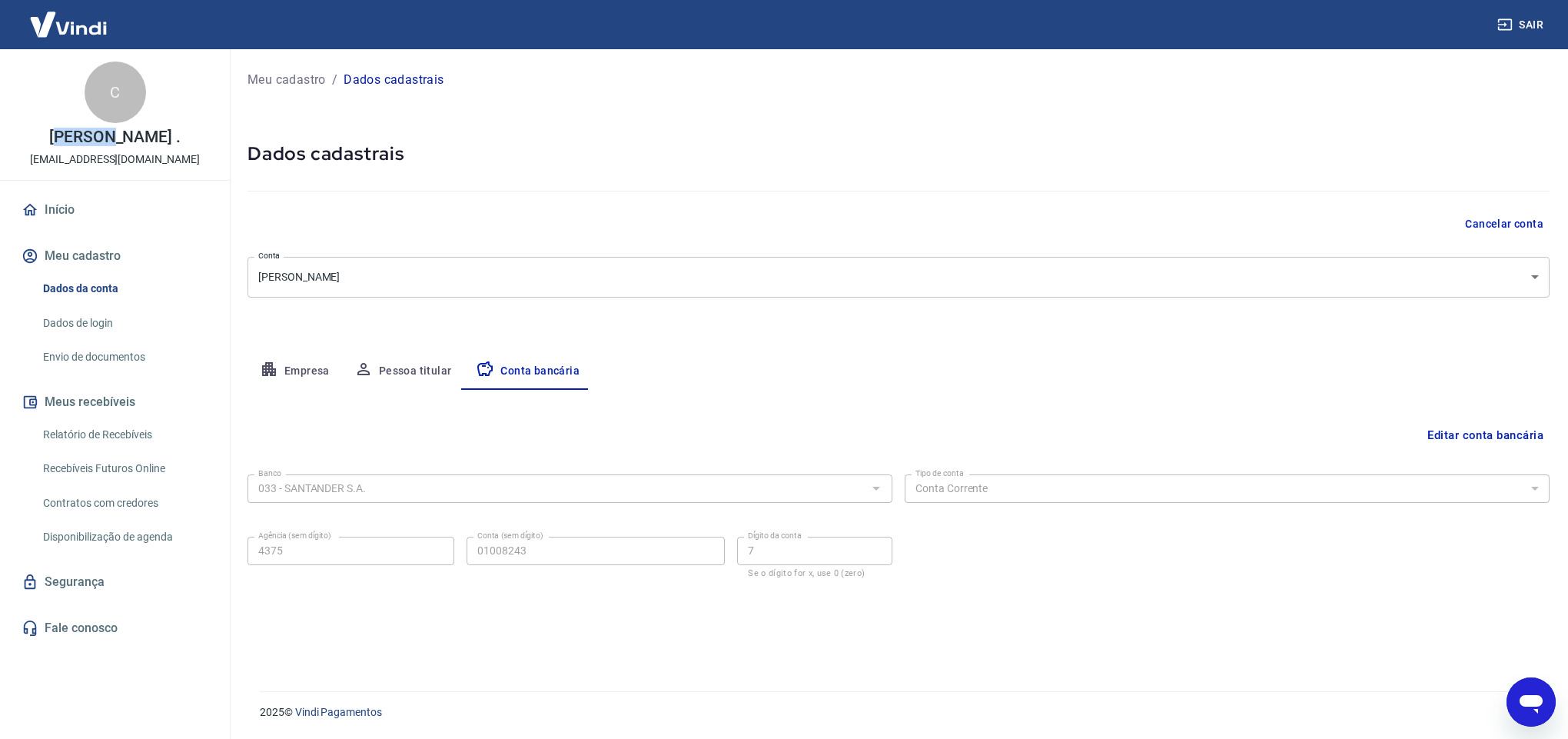
drag, startPoint x: 24, startPoint y: 134, endPoint x: 77, endPoint y: 134, distance: 53.0
click at [77, 134] on p "[PERSON_NAME] ." at bounding box center [115, 137] width 131 height 16
click at [74, 153] on p "[EMAIL_ADDRESS][DOMAIN_NAME]" at bounding box center [115, 160] width 170 height 16
click at [1306, 438] on button "Editar conta bancária" at bounding box center [1485, 435] width 128 height 29
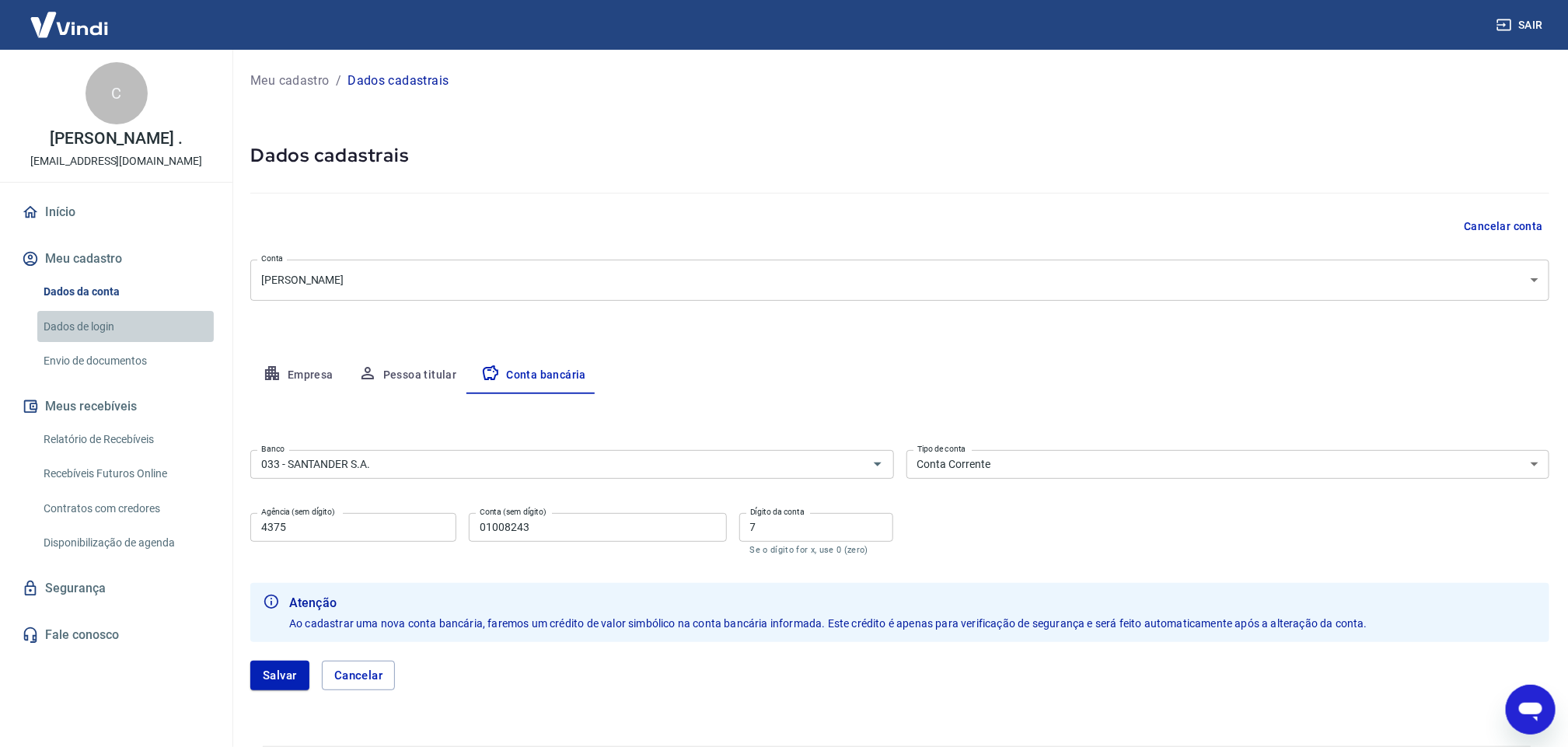
click at [49, 330] on link "Dados de login" at bounding box center [125, 327] width 176 height 32
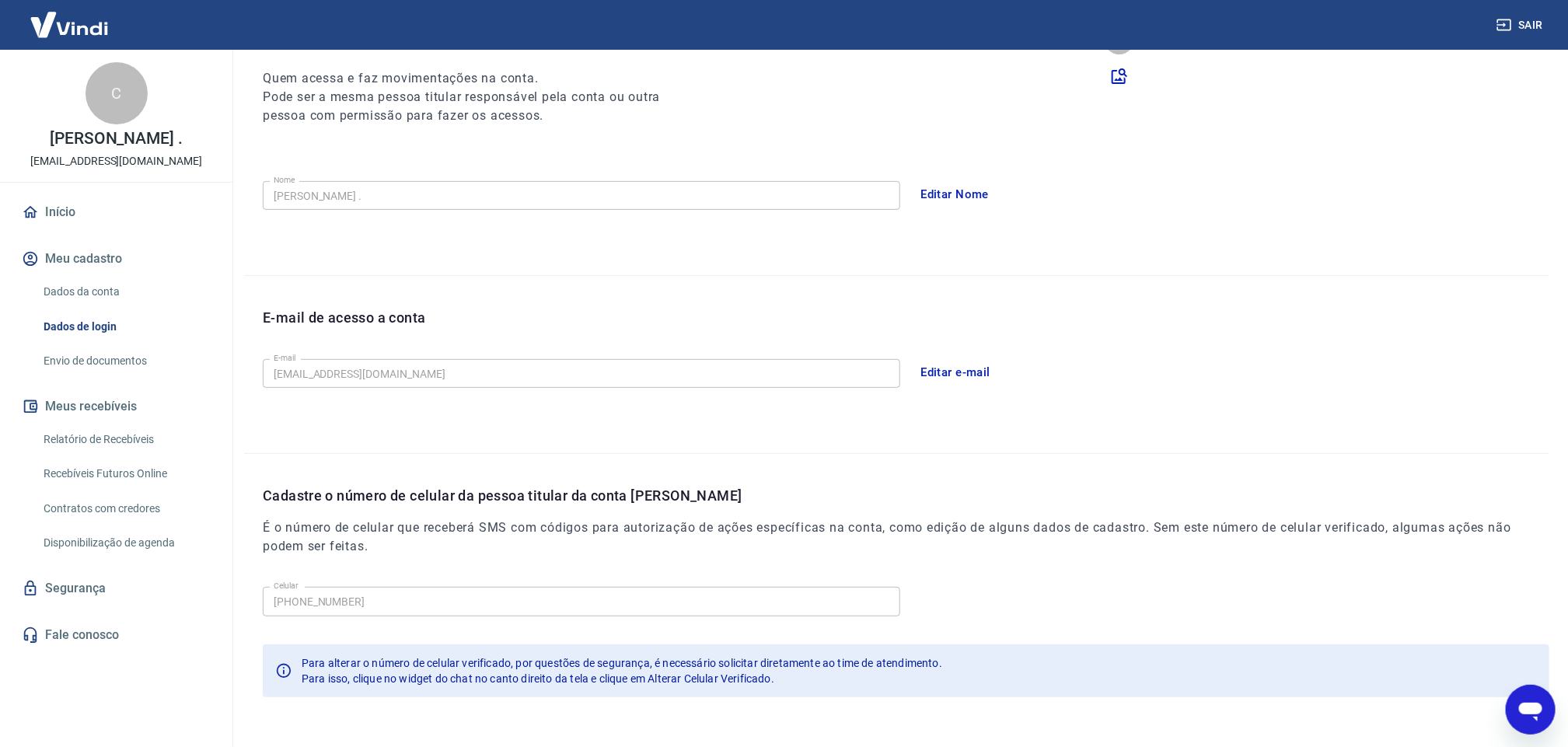
scroll to position [249, 0]
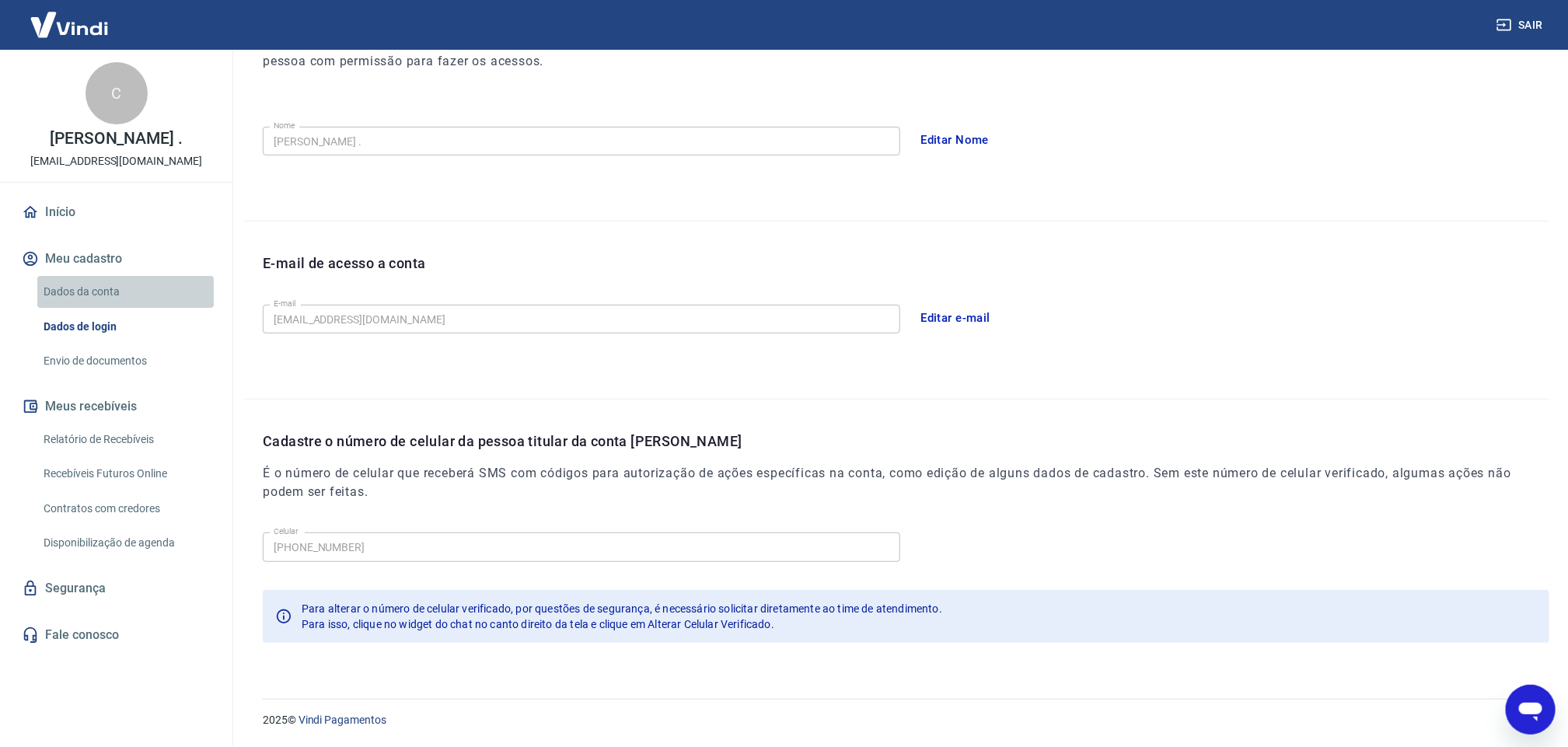
click at [73, 296] on link "Dados da conta" at bounding box center [125, 292] width 176 height 32
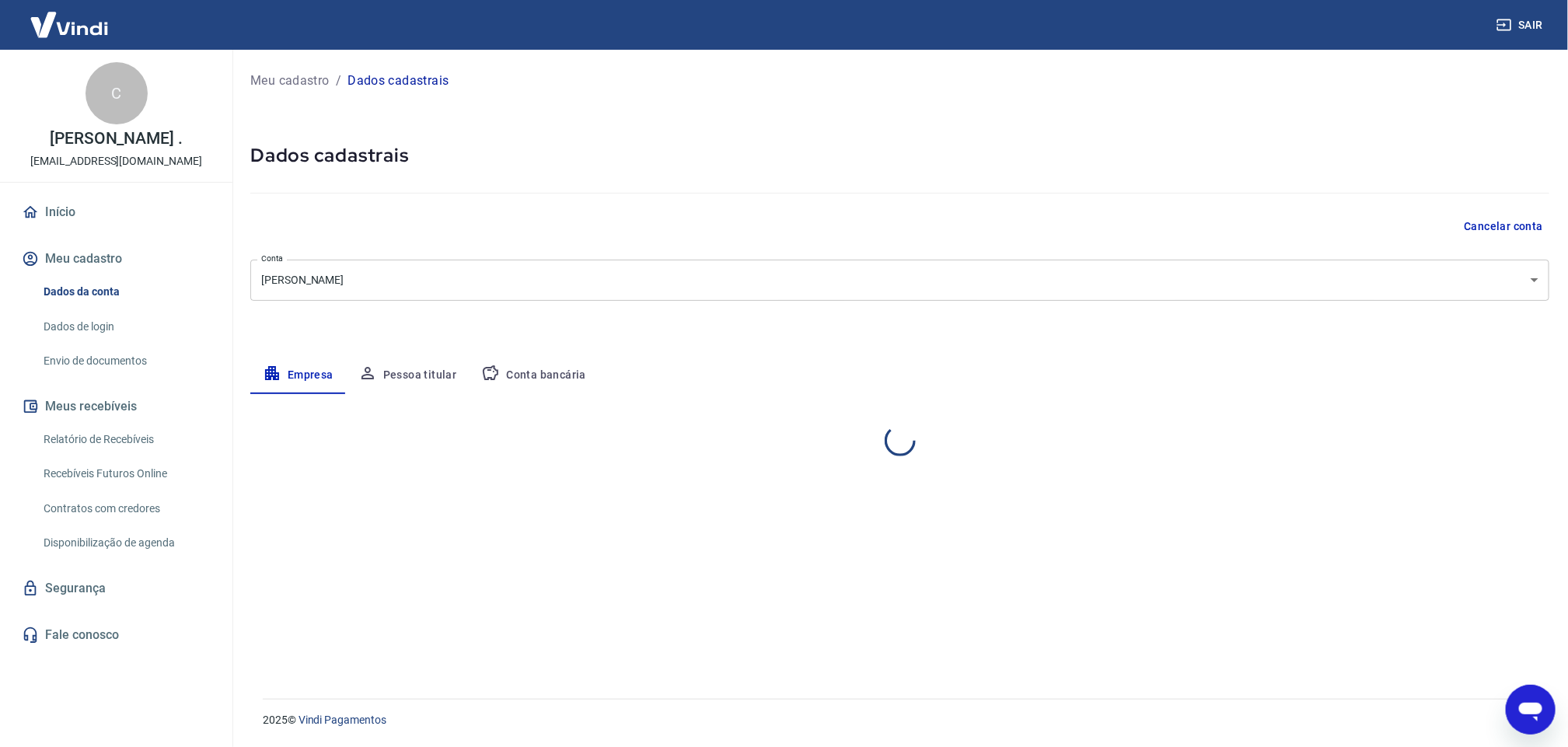
select select "PA"
select select "business"
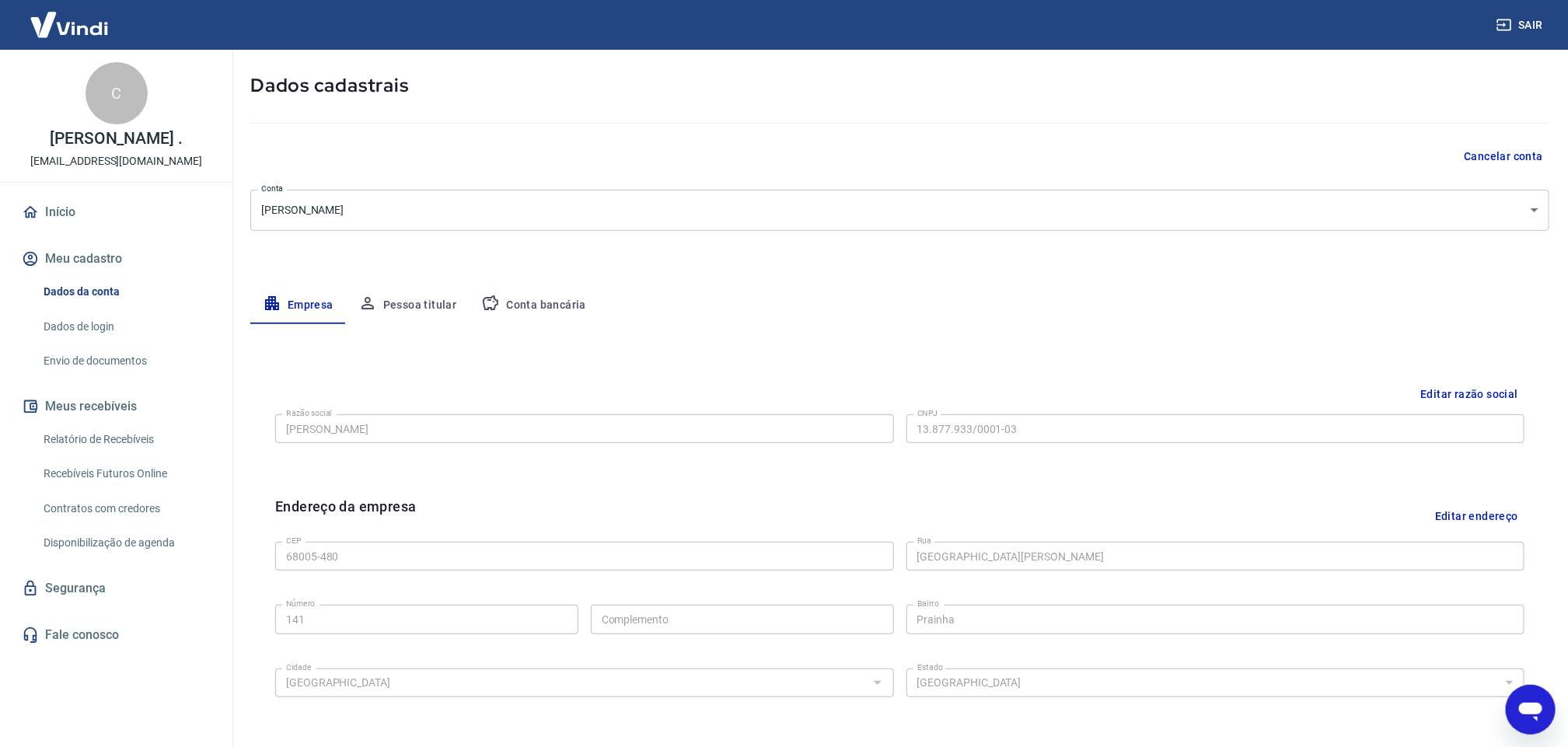
scroll to position [117, 0]
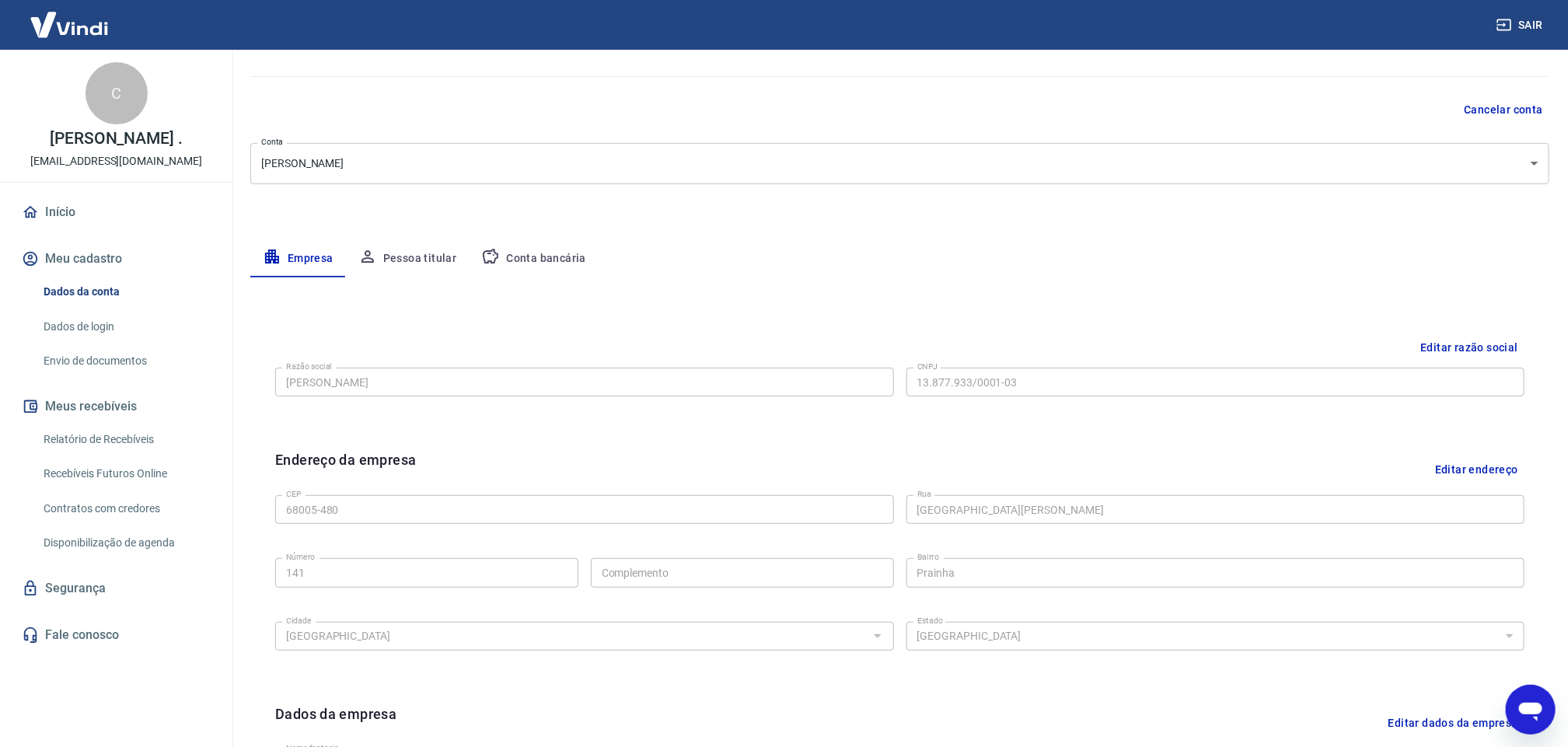
click at [555, 406] on div "Editar razão social Razão social ELISANGELA DA COSTA MORAES Razão social CNPJ 1…" at bounding box center [899, 379] width 1274 height 117
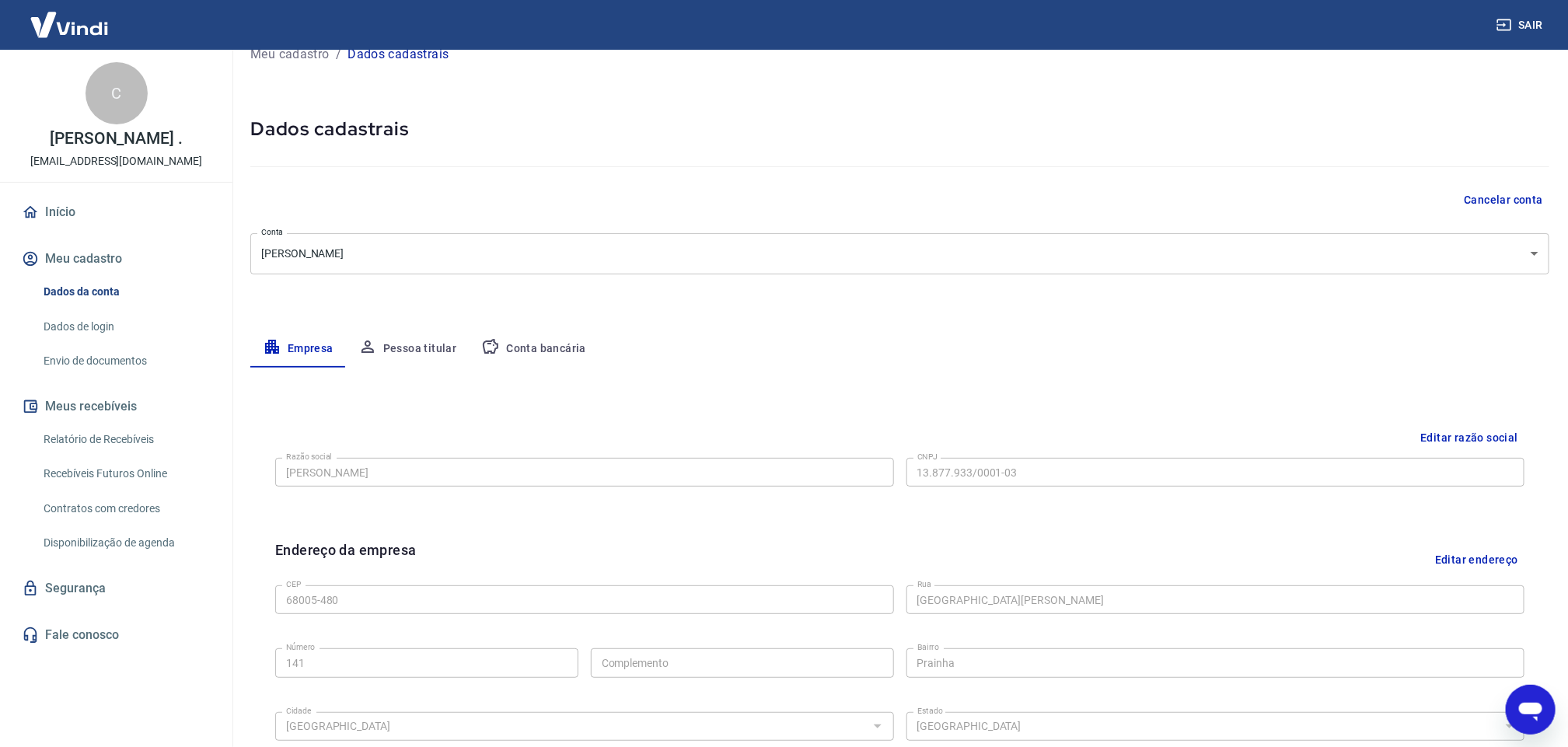
scroll to position [23, 0]
click at [432, 366] on button "Pessoa titular" at bounding box center [407, 352] width 123 height 37
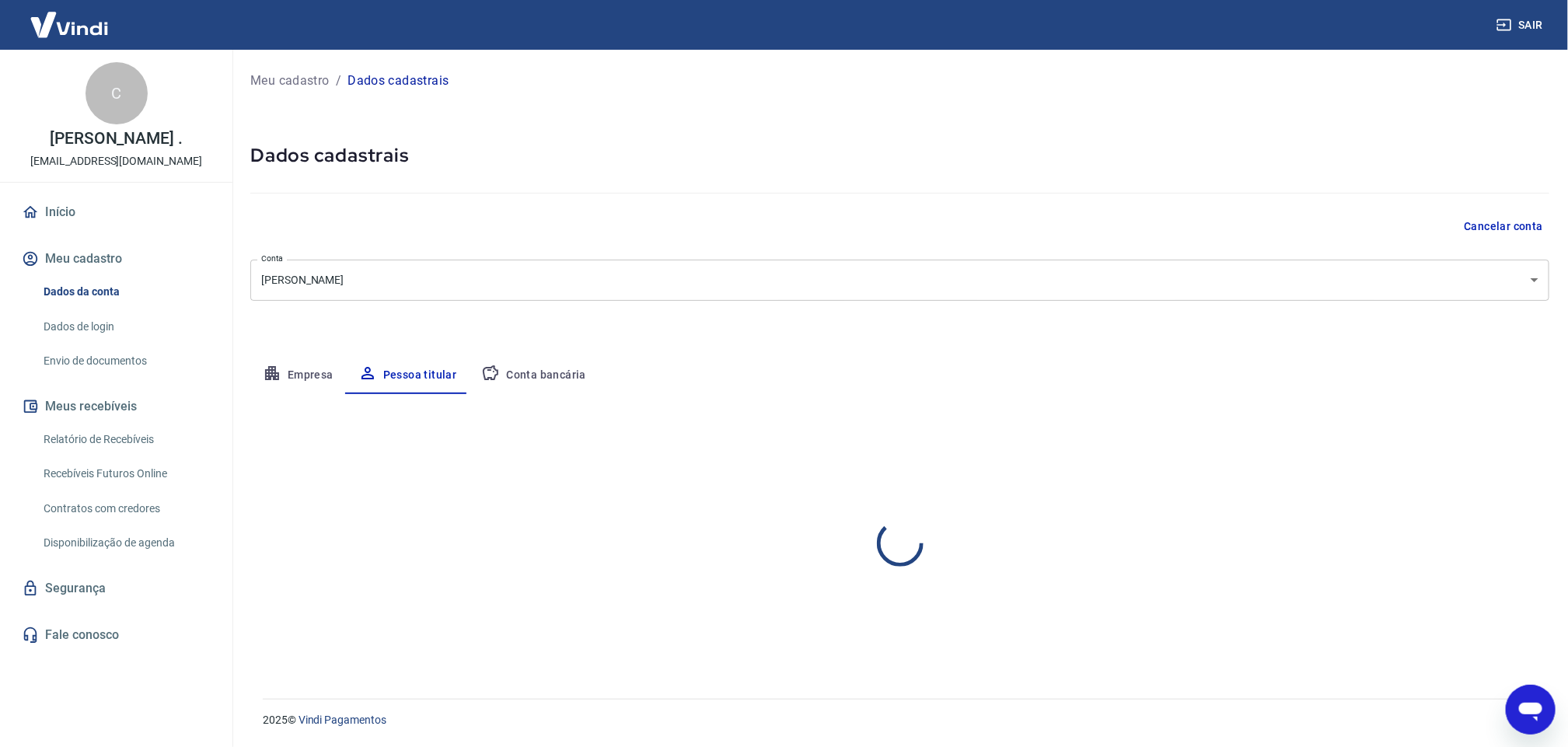
scroll to position [0, 0]
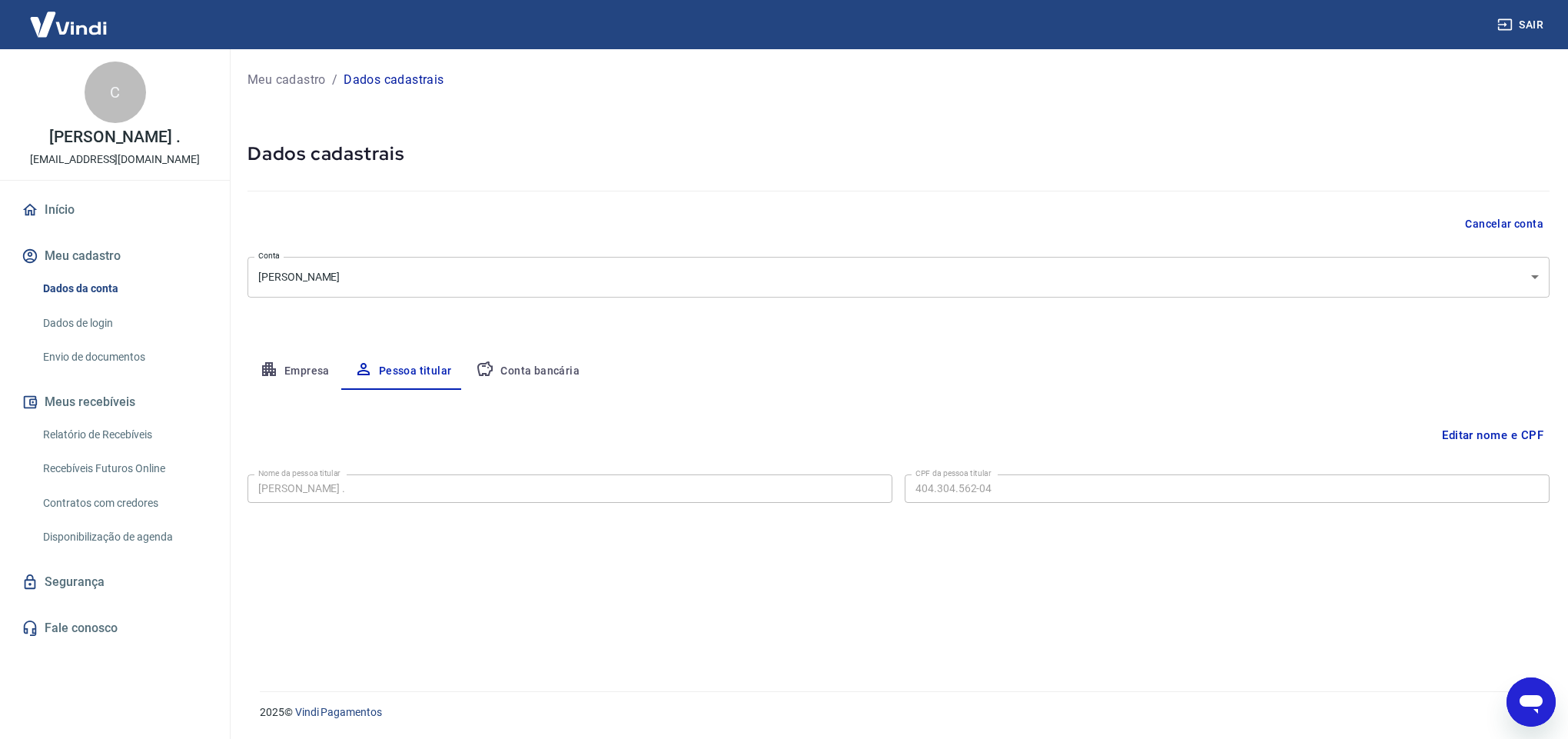
click at [242, 480] on div "Meu cadastro / Dados cadastrais Dados cadastrais Cancelar conta Conta ELISANGEL…" at bounding box center [898, 360] width 1338 height 623
click at [699, 590] on div "Editar nome e CPF Nome da pessoa titular Clodoaldo Maciel Parente . Nome da pes…" at bounding box center [898, 522] width 1302 height 265
drag, startPoint x: 356, startPoint y: 508, endPoint x: 247, endPoint y: 508, distance: 109.0
click at [247, 508] on form "Nome da pessoa titular Clodoaldo Maciel Parente . Nome da pessoa titular CPF da…" at bounding box center [898, 499] width 1302 height 62
click at [499, 370] on button "Conta bancária" at bounding box center [528, 371] width 128 height 37
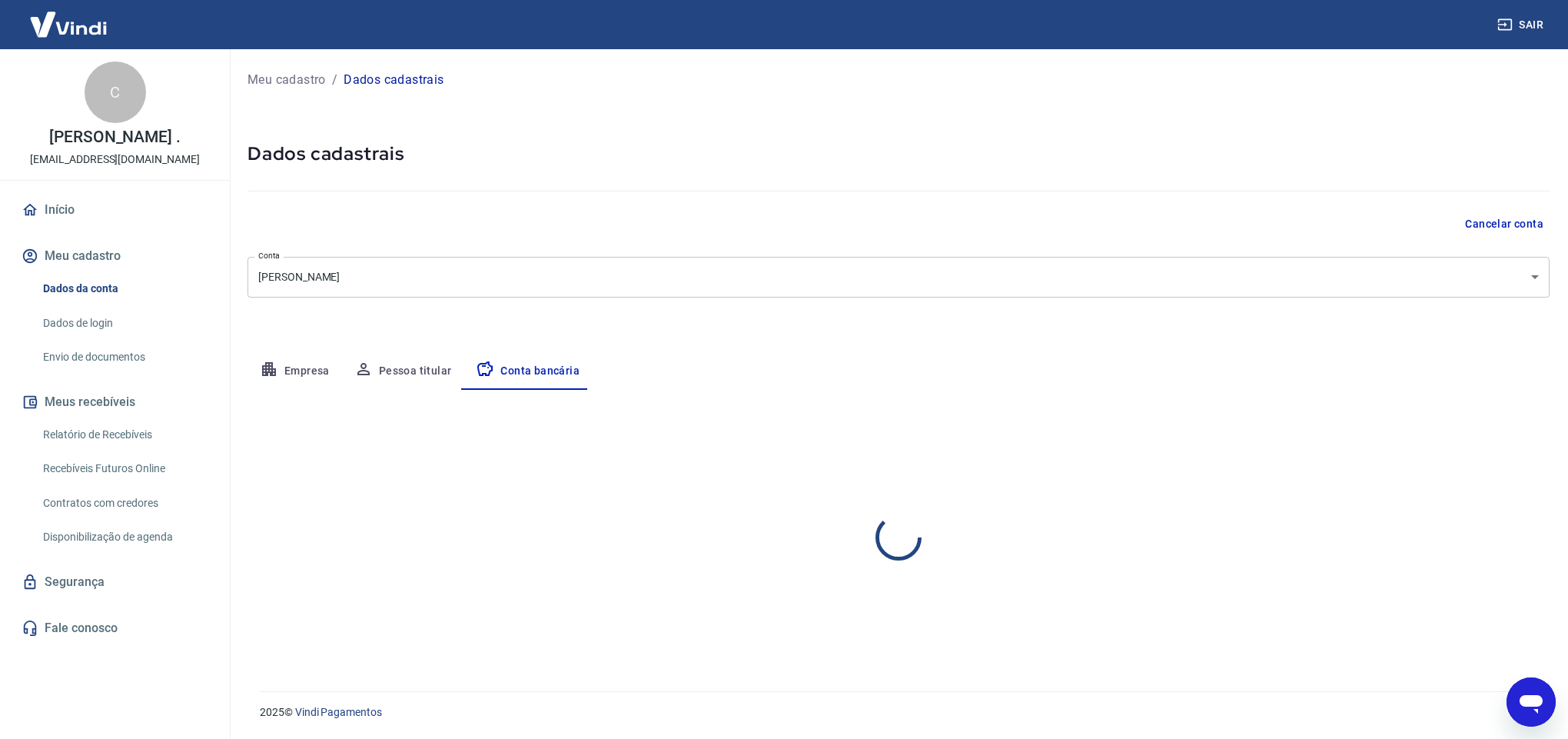
select select "1"
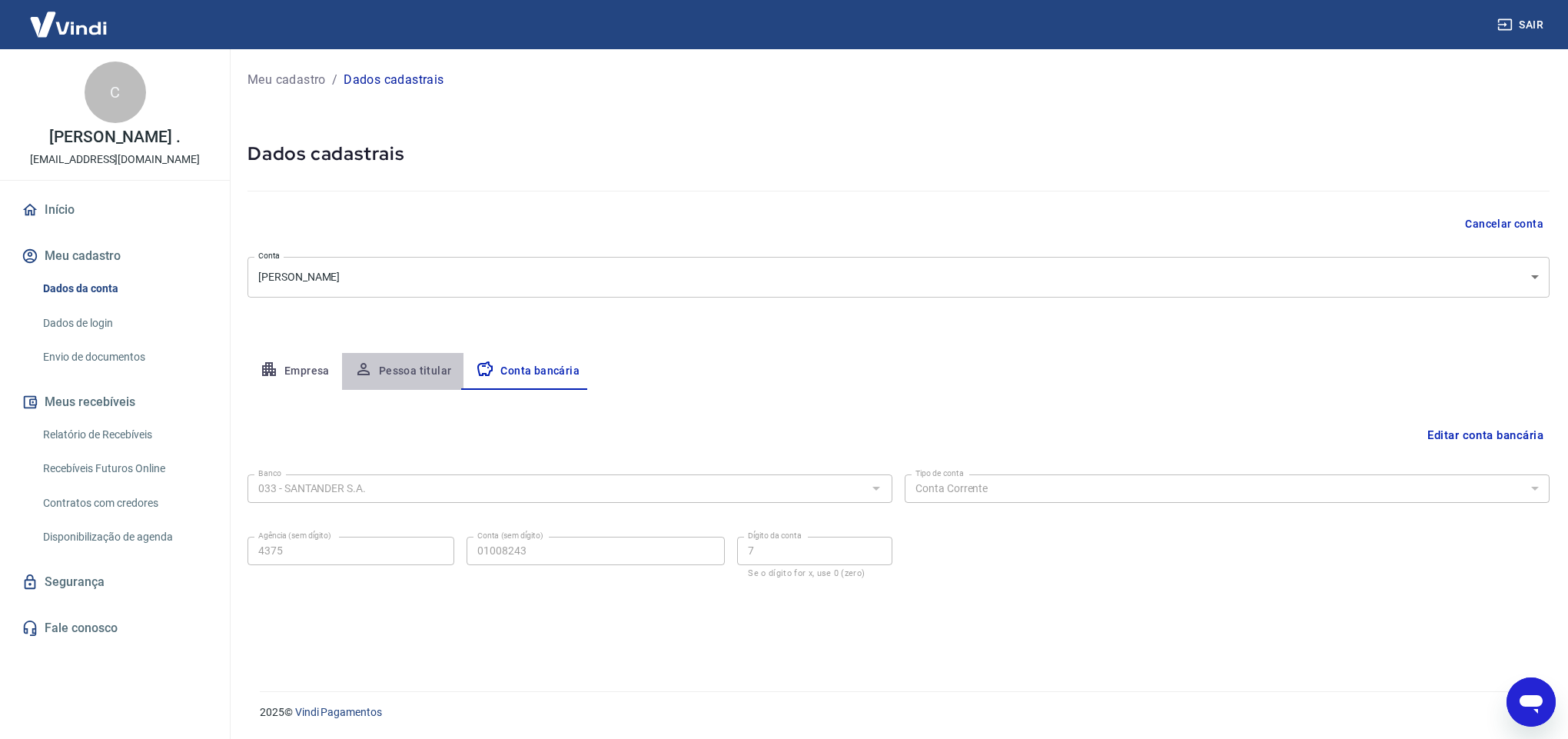
click at [407, 372] on button "Pessoa titular" at bounding box center [402, 371] width 122 height 37
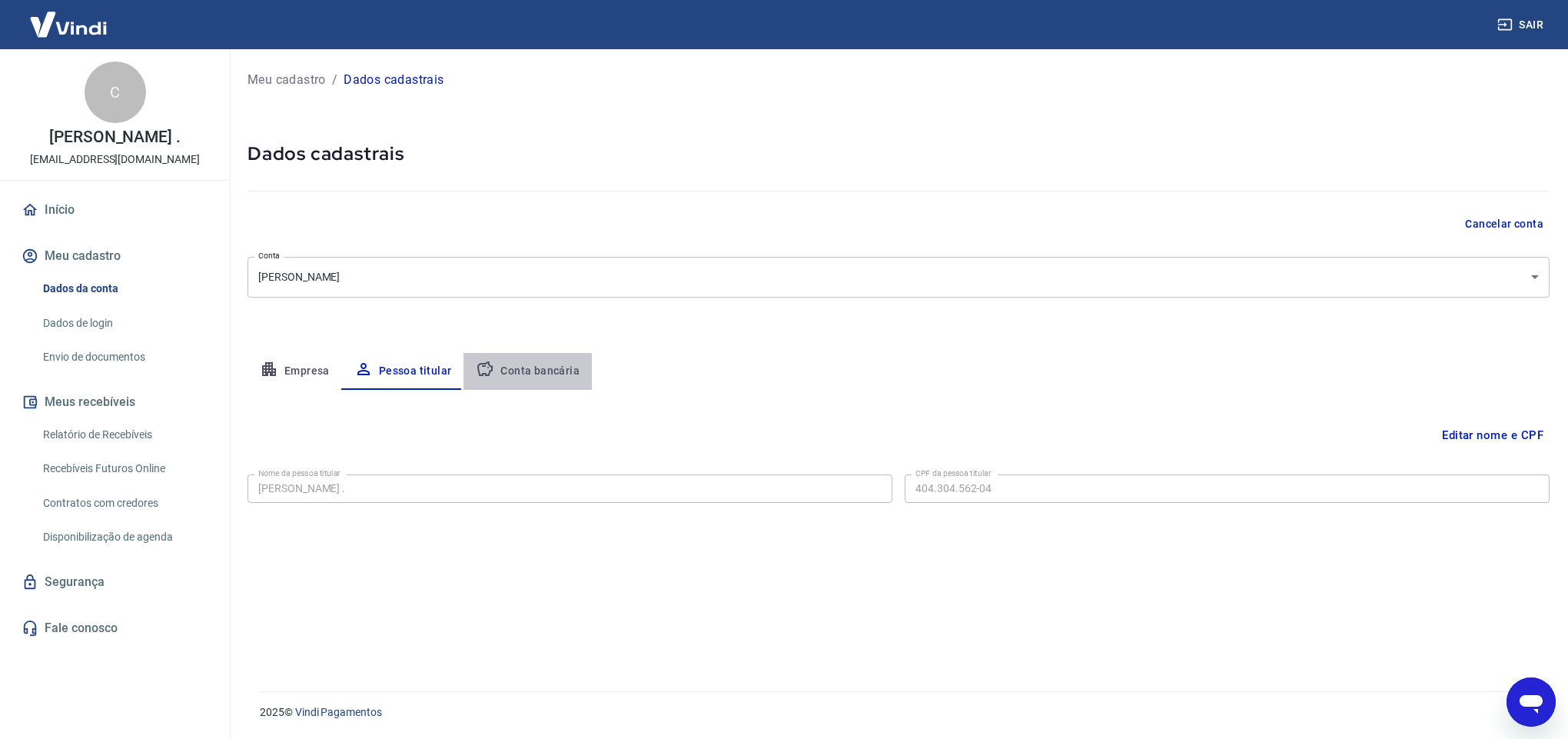
click at [540, 365] on button "Conta bancária" at bounding box center [528, 371] width 128 height 37
select select "1"
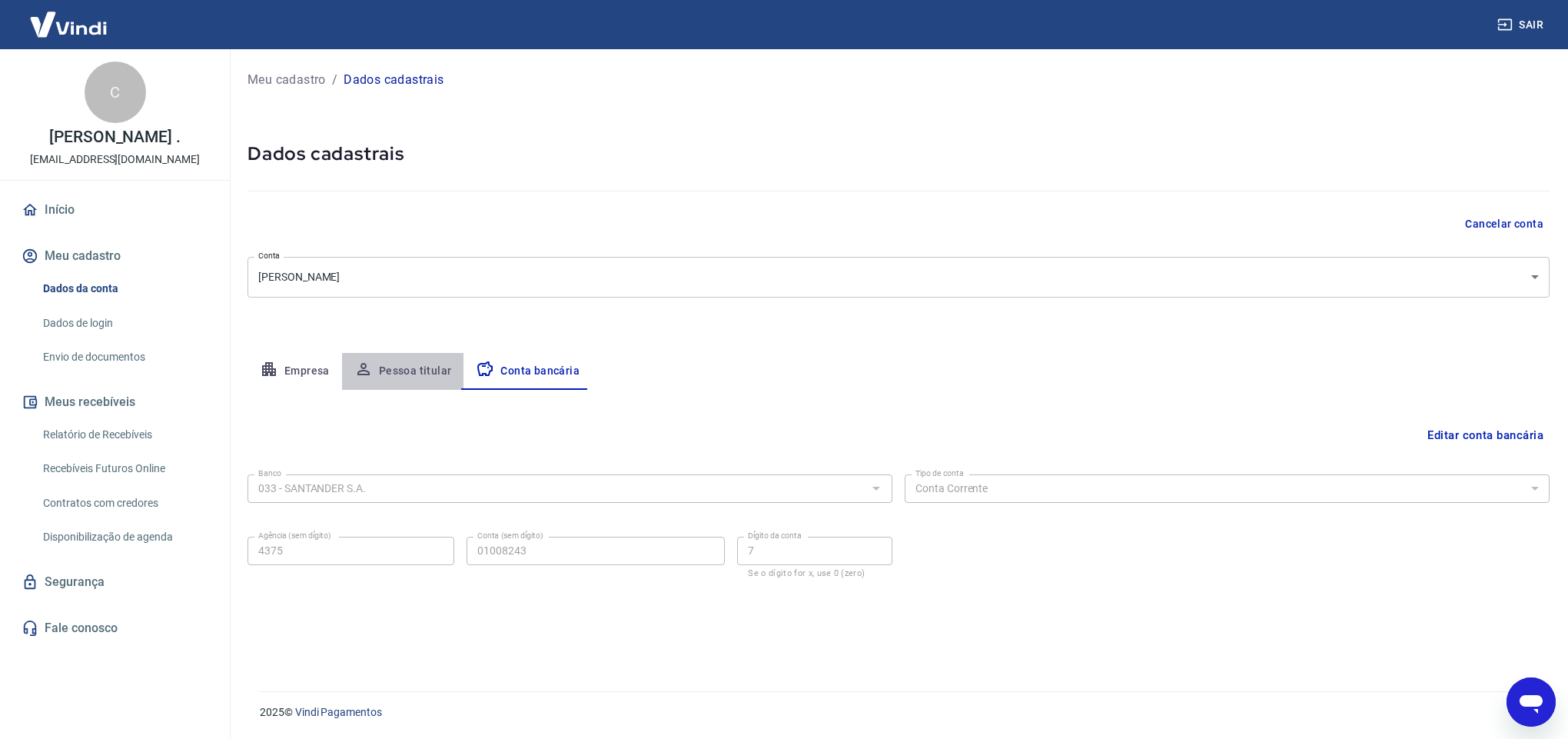
click at [404, 359] on button "Pessoa titular" at bounding box center [402, 371] width 122 height 37
click at [558, 358] on button "Conta bancária" at bounding box center [528, 371] width 128 height 37
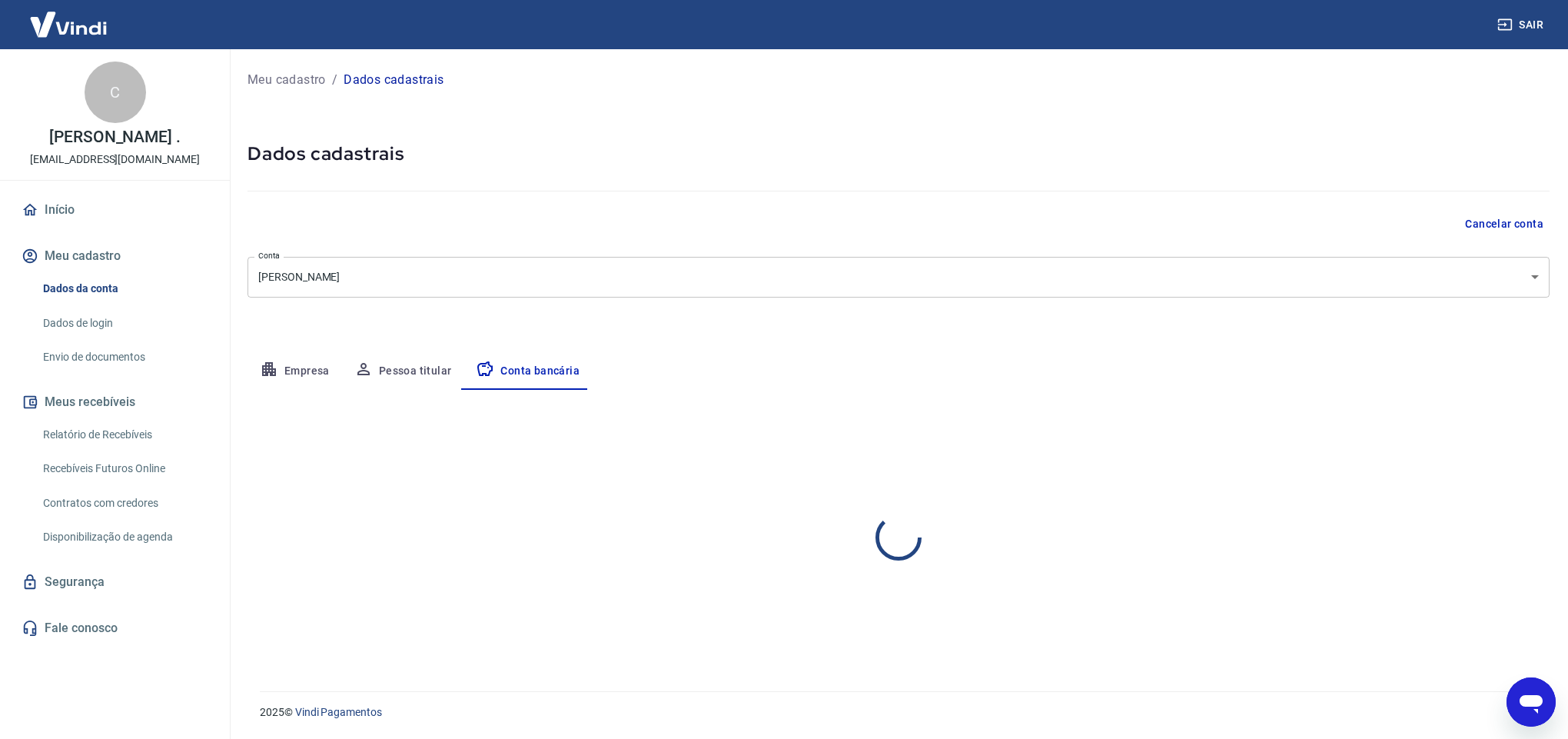
select select "1"
click at [1306, 432] on button "Editar conta bancária" at bounding box center [1485, 435] width 128 height 29
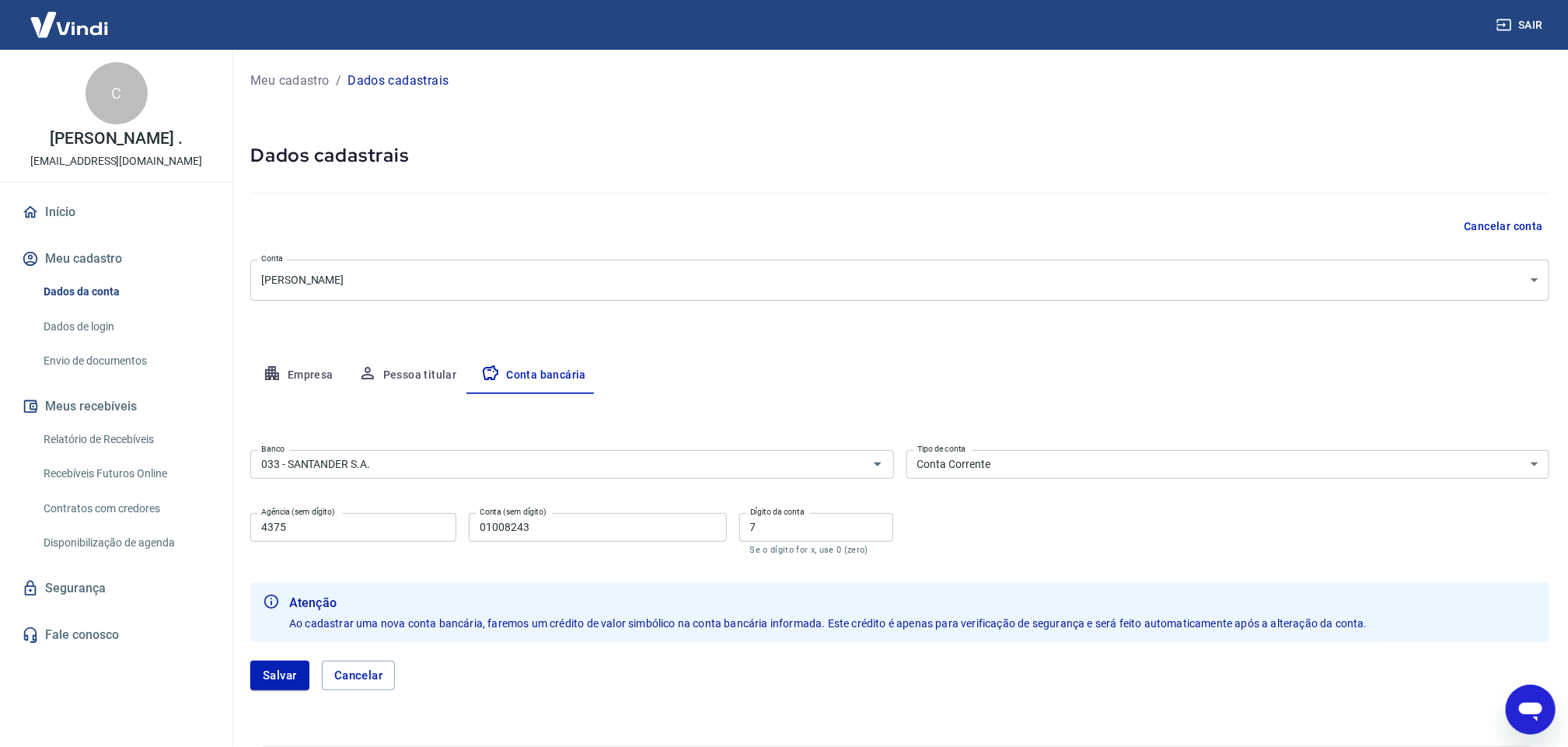
click at [75, 327] on link "Dados de login" at bounding box center [125, 327] width 176 height 32
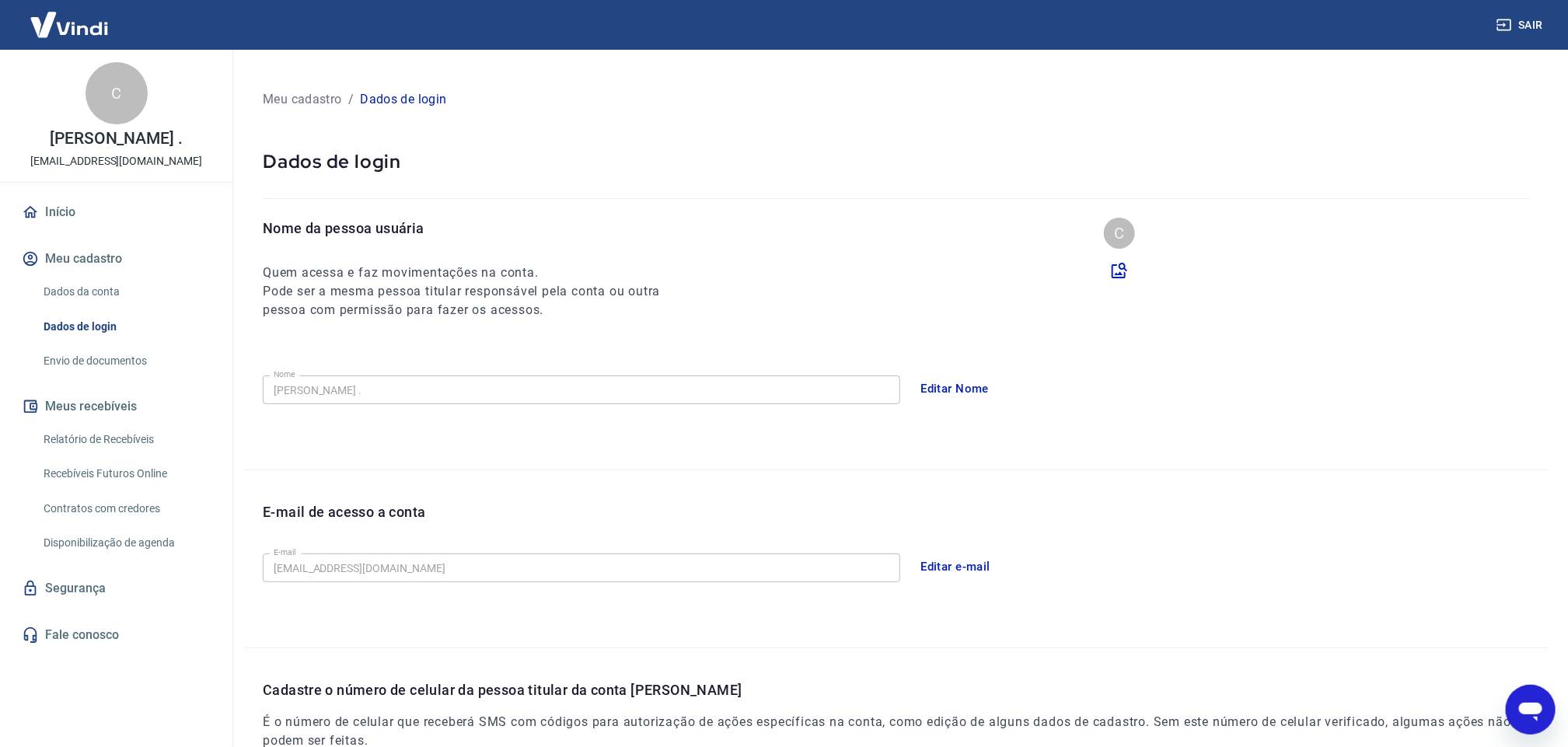
click at [89, 290] on link "Dados da conta" at bounding box center [125, 292] width 176 height 32
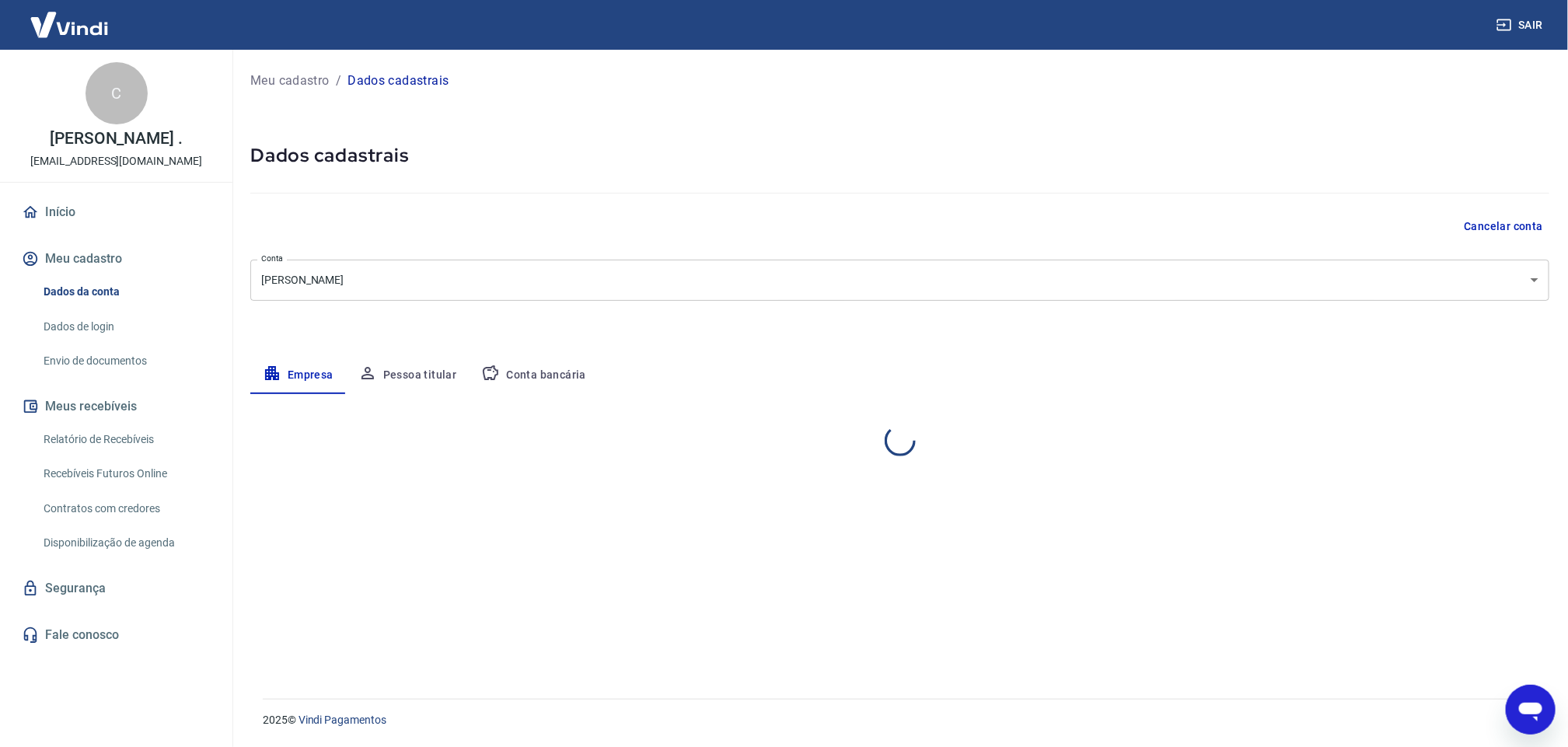
select select "PA"
select select "business"
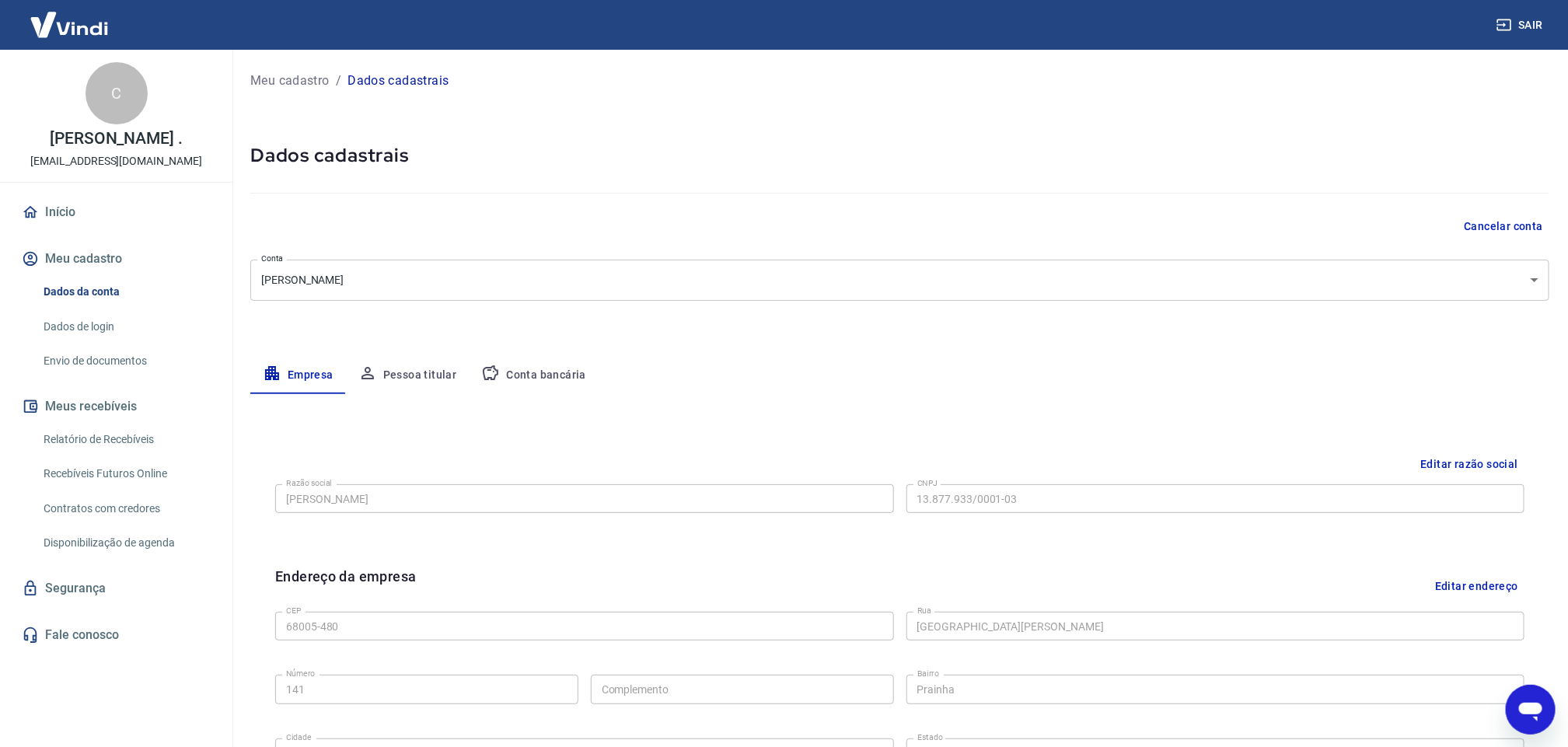
click at [515, 364] on button "Conta bancária" at bounding box center [534, 375] width 129 height 37
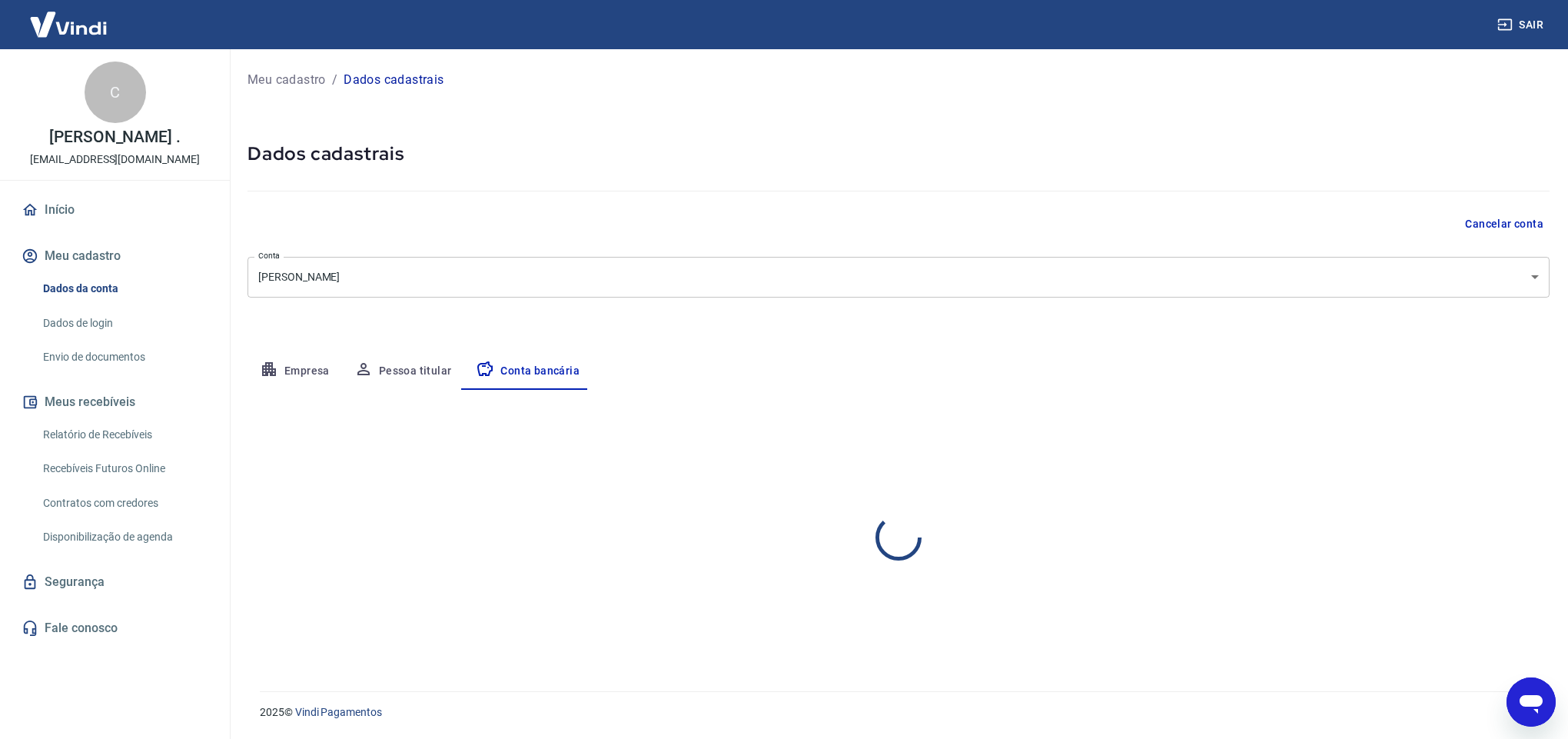
select select "1"
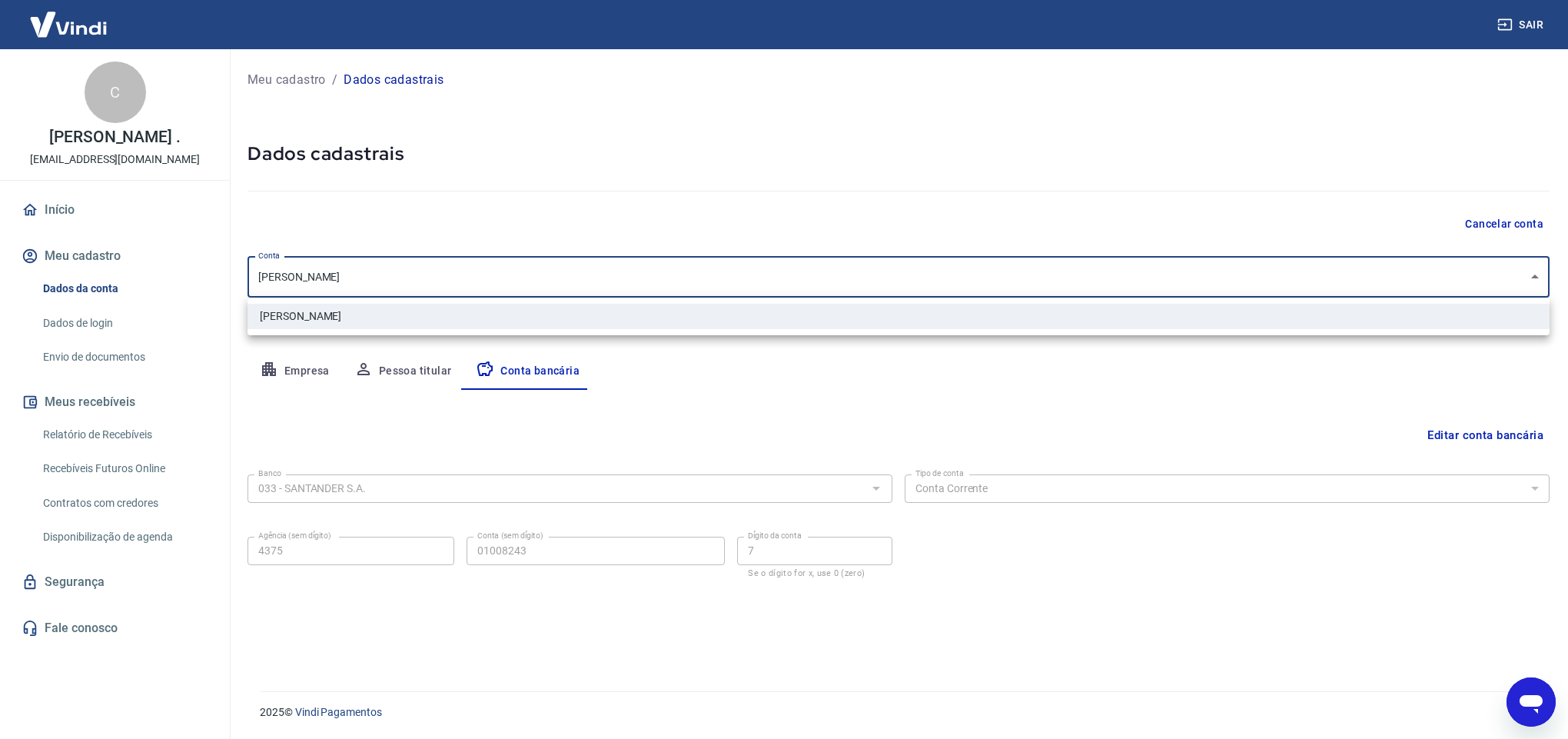
click at [397, 270] on body "Sair C Clodoaldo Maciel Parente . clodoaldocbmpa@hotmail.com Início Meu cadastr…" at bounding box center [784, 369] width 1568 height 739
click at [1306, 277] on div at bounding box center [784, 369] width 1568 height 739
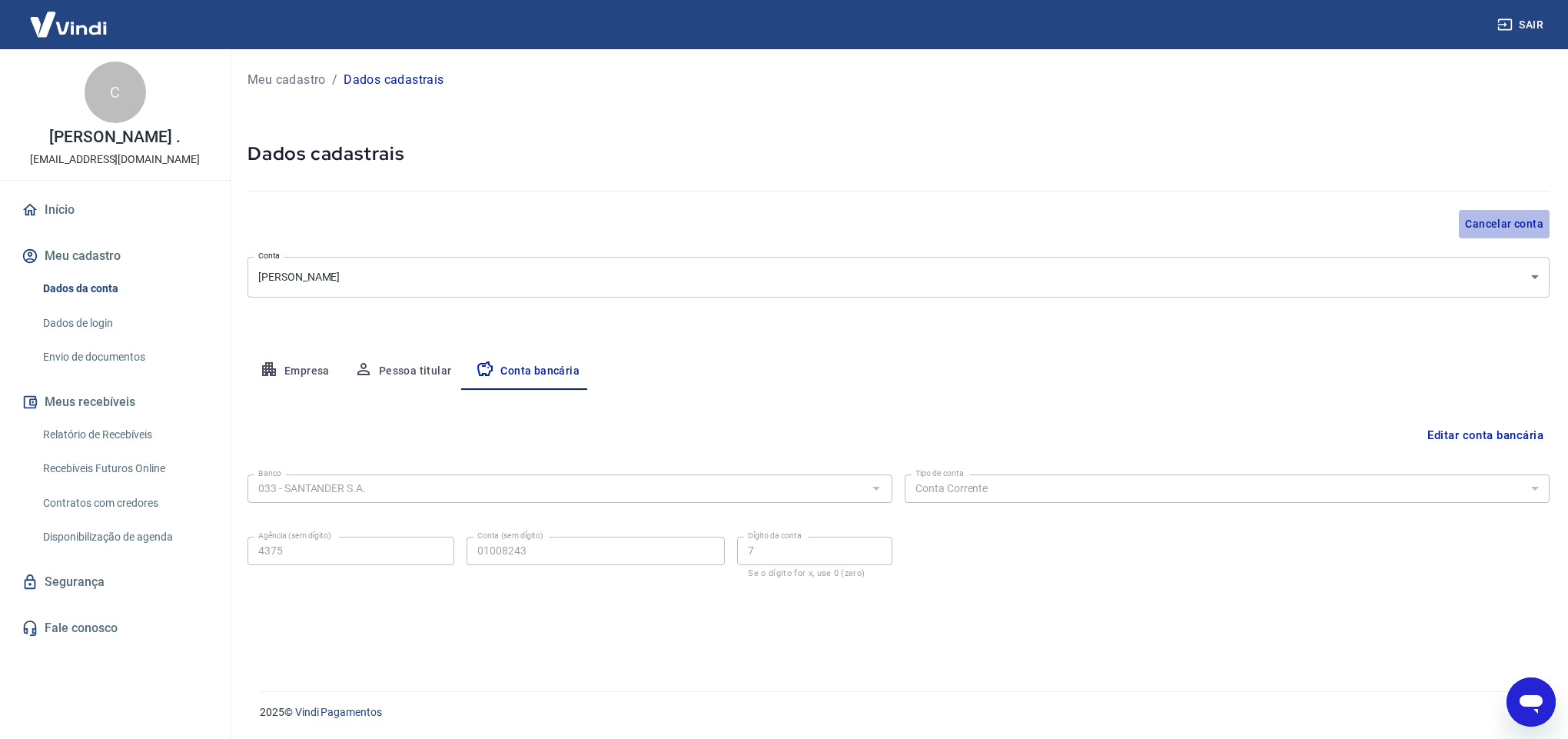
click at [1306, 222] on button "Cancelar conta" at bounding box center [1503, 224] width 90 height 28
click at [1306, 434] on button "Editar conta bancária" at bounding box center [1485, 435] width 128 height 29
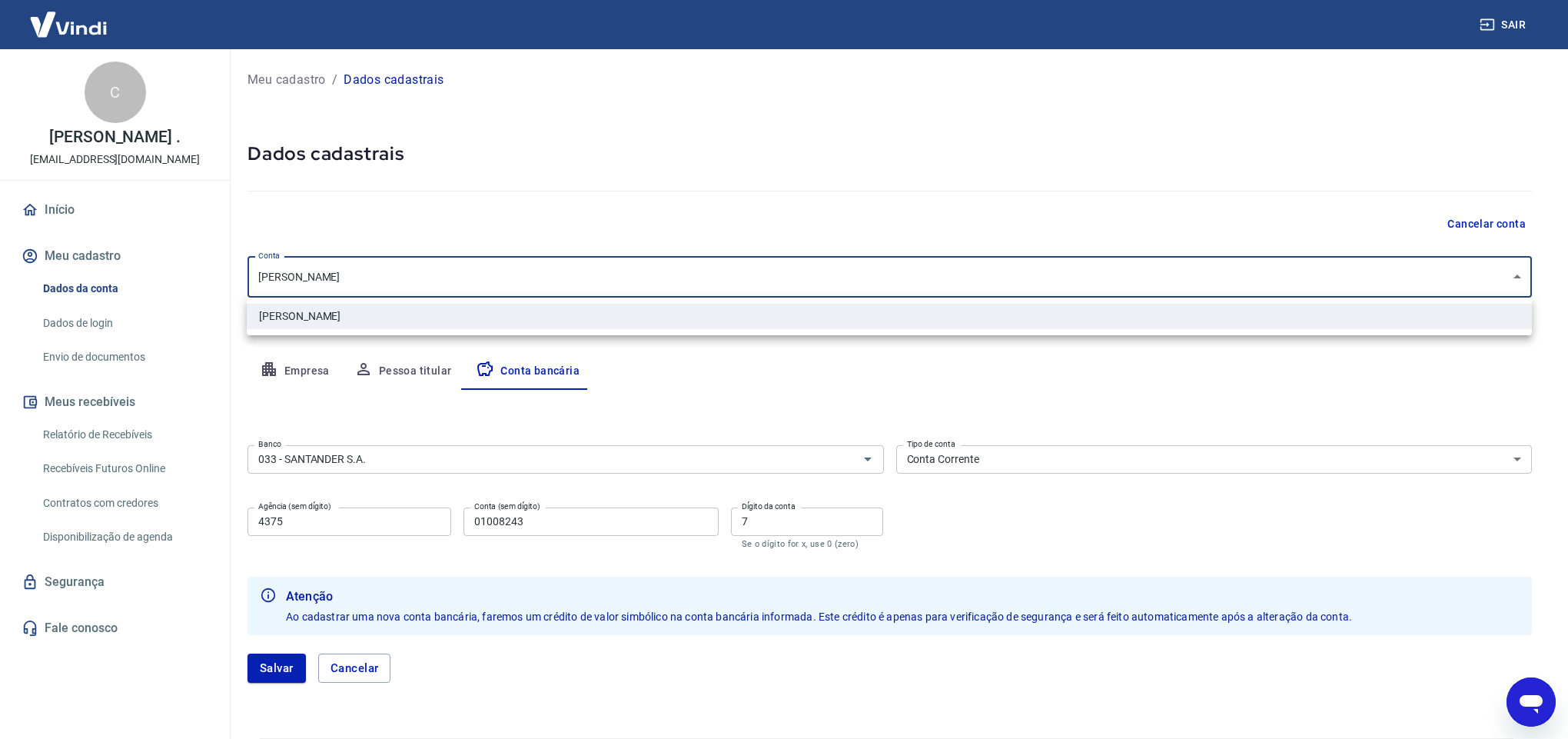
click at [1306, 280] on body "Sair C Clodoaldo Maciel Parente . clodoaldocbmpa@hotmail.com Início Meu cadastr…" at bounding box center [784, 369] width 1568 height 739
click at [933, 123] on div at bounding box center [784, 369] width 1568 height 739
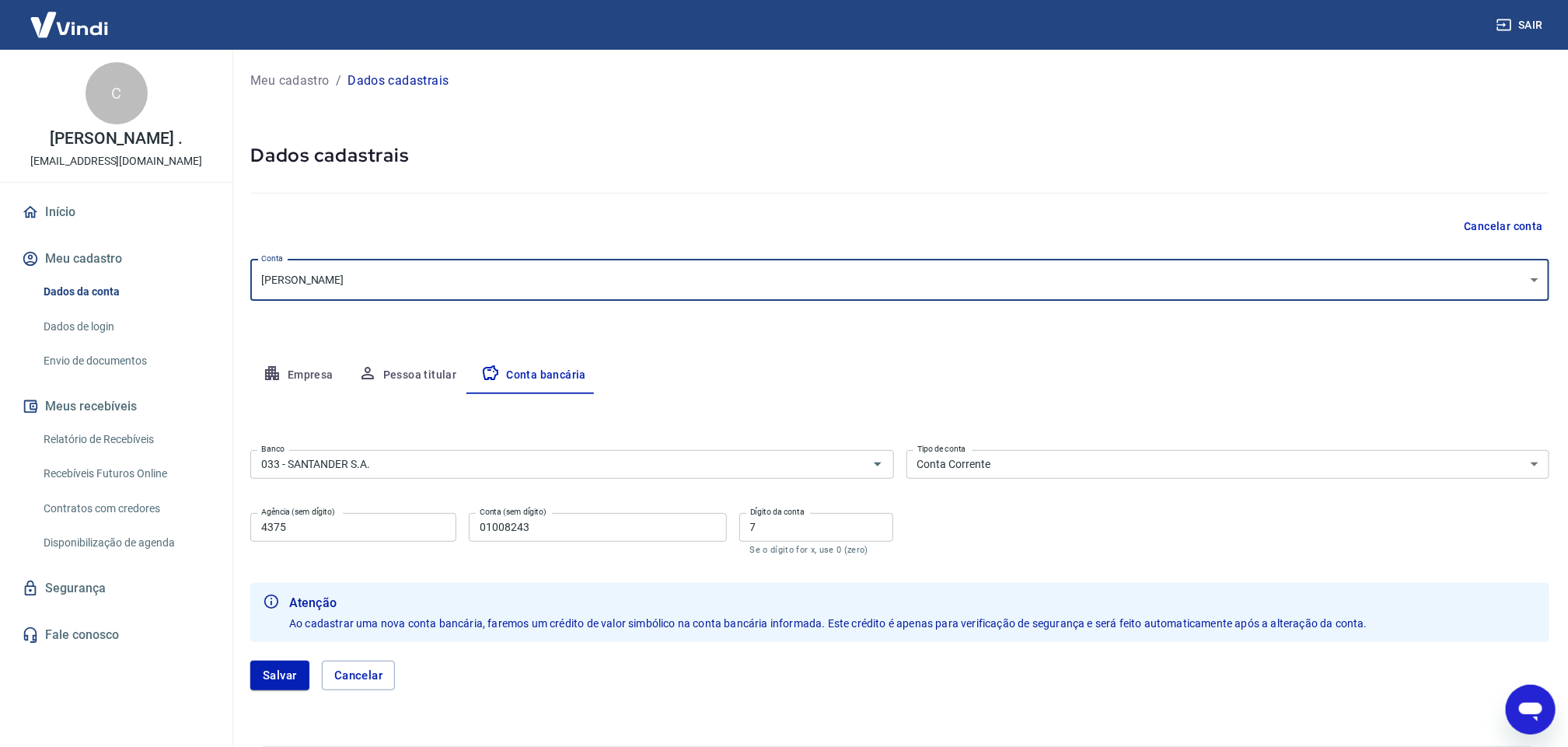
click at [89, 323] on link "Dados de login" at bounding box center [125, 327] width 176 height 32
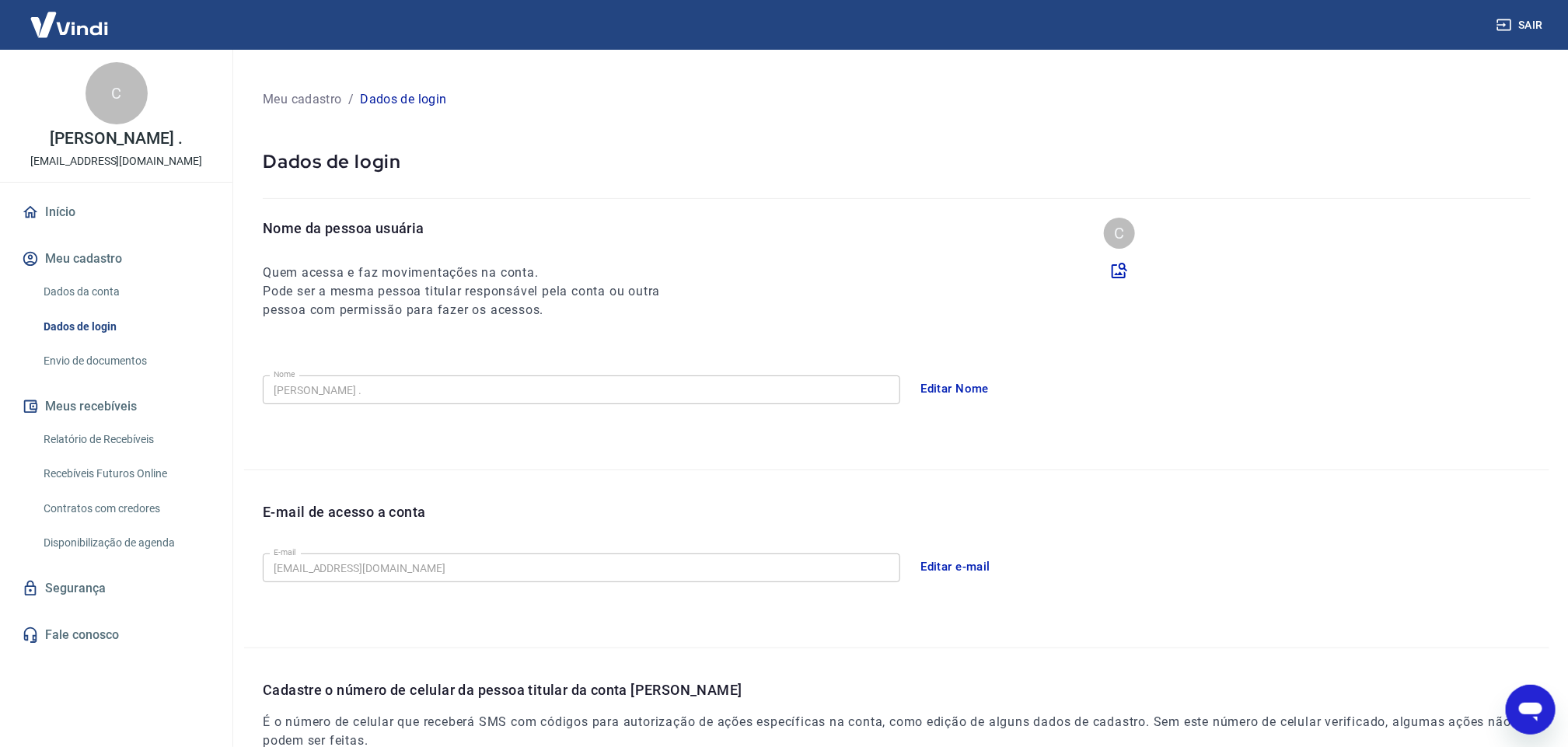
click at [91, 264] on button "Meu cadastro" at bounding box center [116, 259] width 195 height 35
click at [85, 294] on link "Dados da conta" at bounding box center [125, 292] width 176 height 32
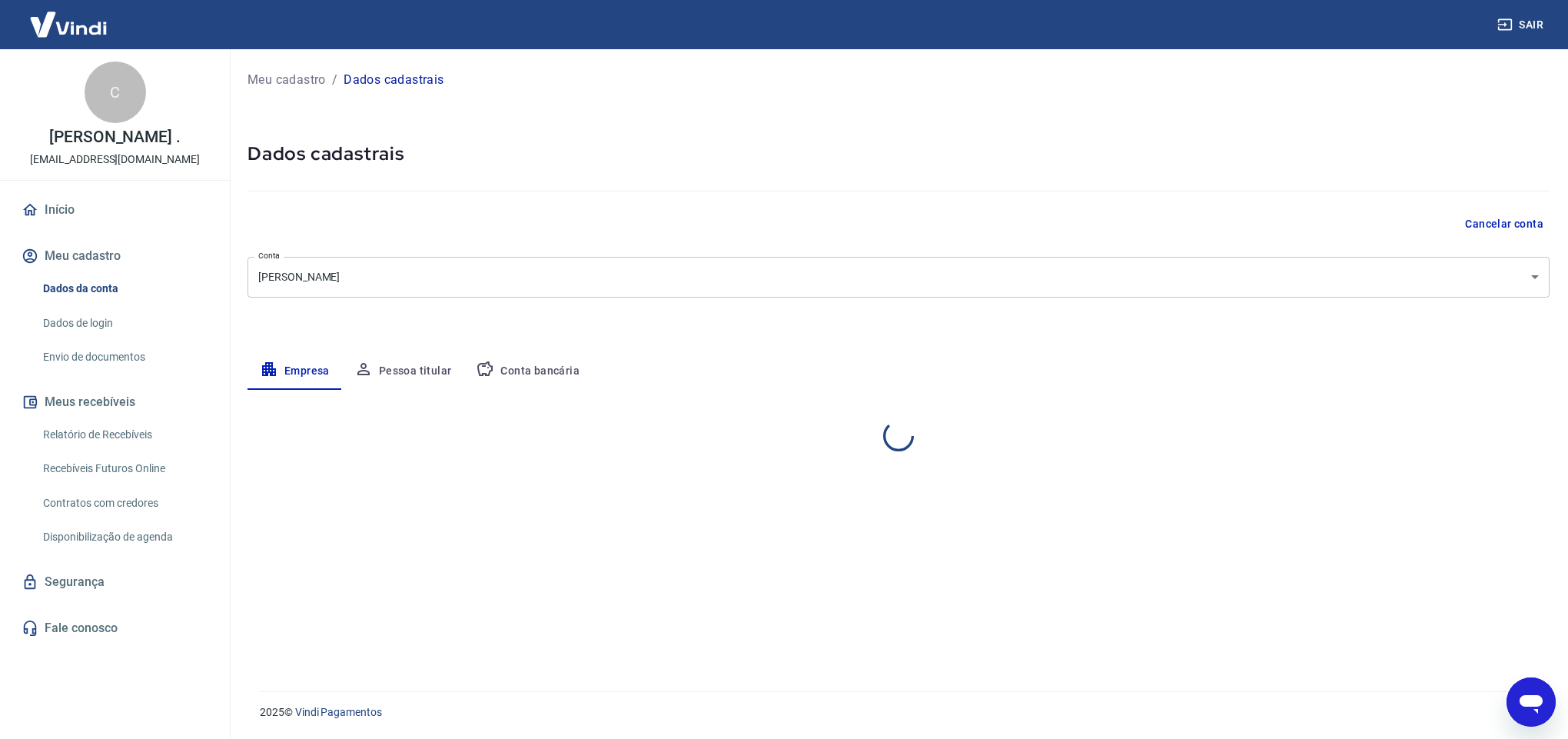
select select "PA"
select select "business"
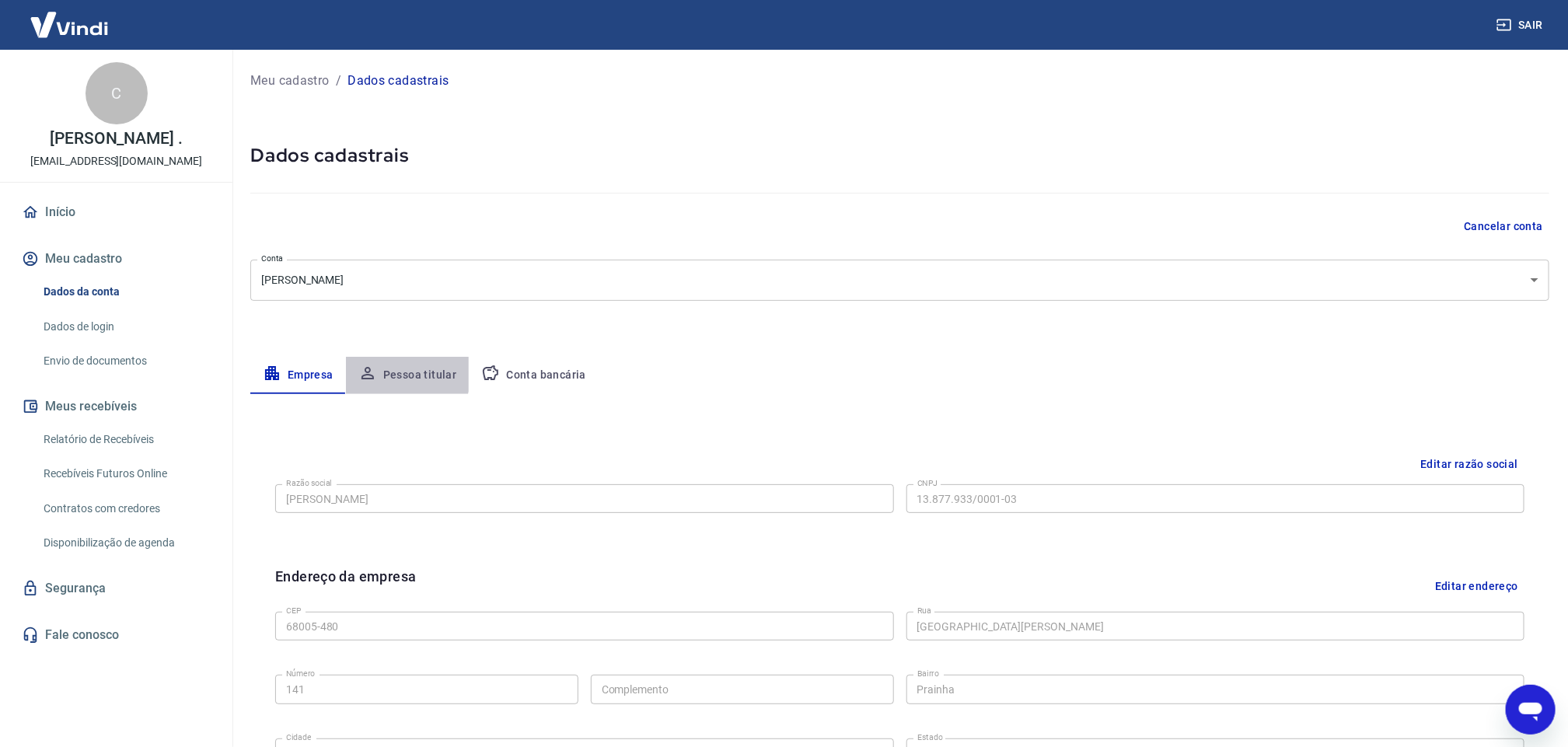
click at [364, 366] on icon "button" at bounding box center [367, 372] width 19 height 19
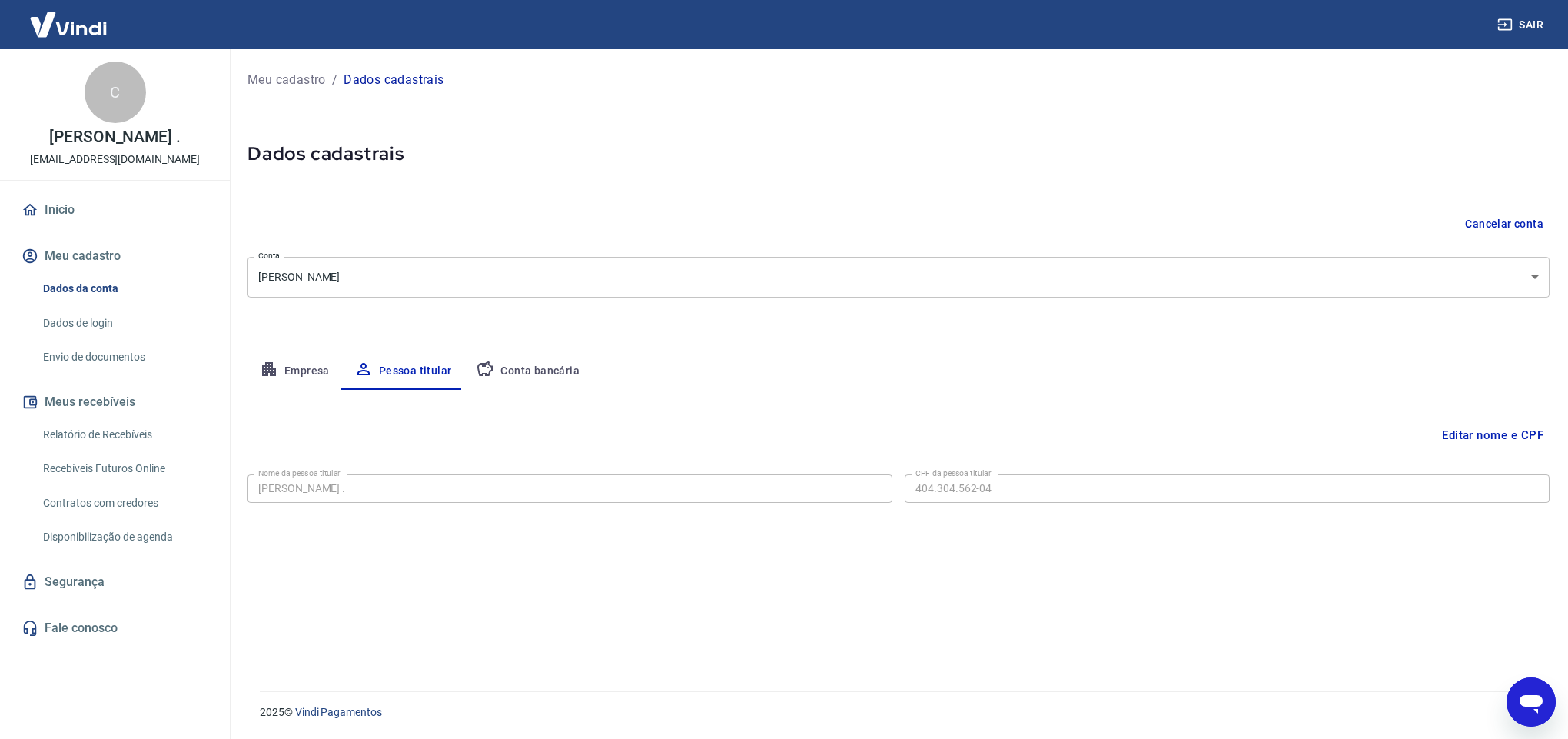
click at [828, 608] on div "Editar nome e CPF Nome da pessoa titular Clodoaldo Maciel Parente . Nome da pes…" at bounding box center [898, 522] width 1302 height 265
click at [1306, 440] on button "Editar nome e CPF" at bounding box center [1493, 435] width 114 height 29
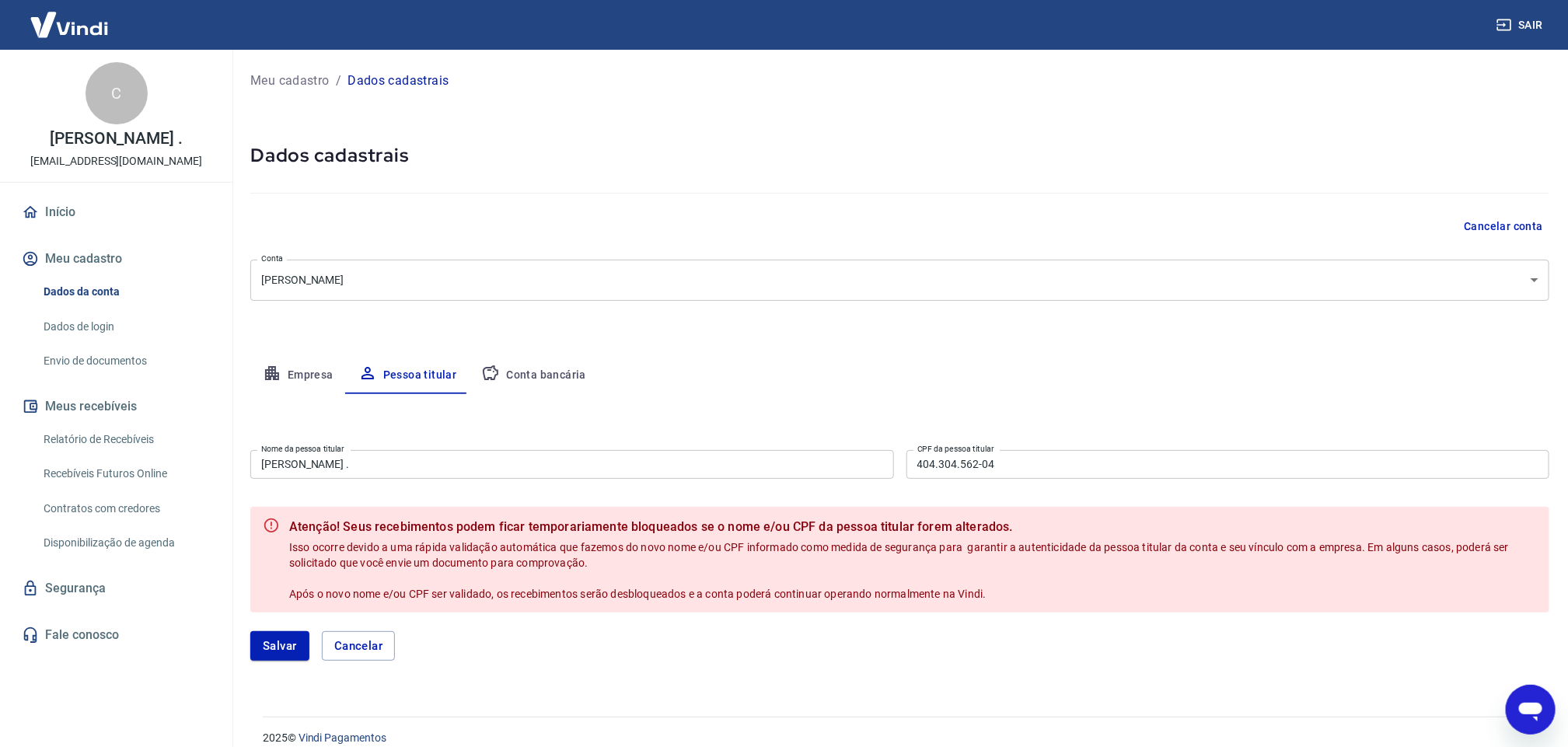
click at [1321, 354] on div "Meu cadastro / Dados cadastrais Dados cadastrais Cancelar conta [PERSON_NAME] […" at bounding box center [899, 373] width 1336 height 648
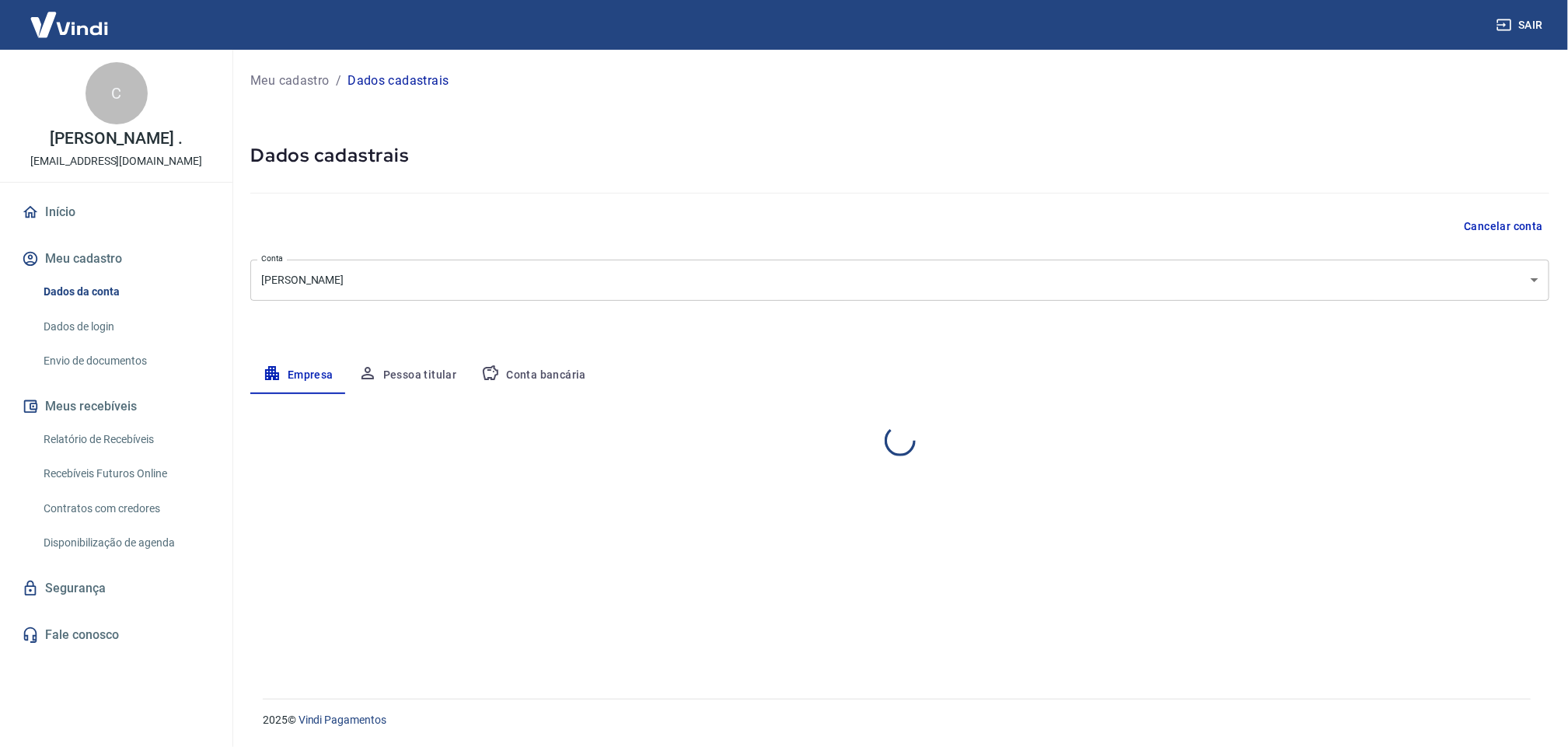
select select "PA"
select select "business"
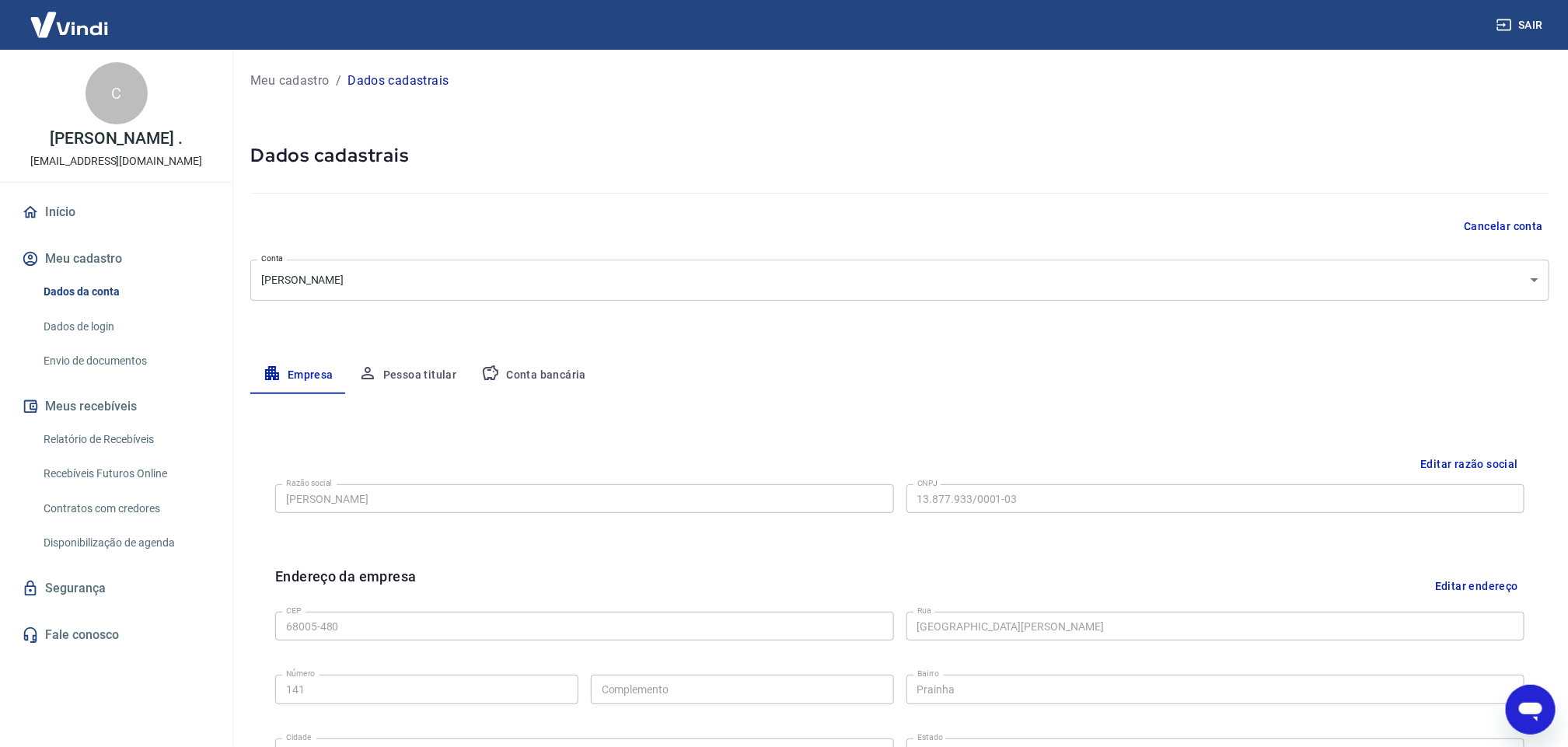
click at [536, 374] on button "Conta bancária" at bounding box center [534, 375] width 129 height 37
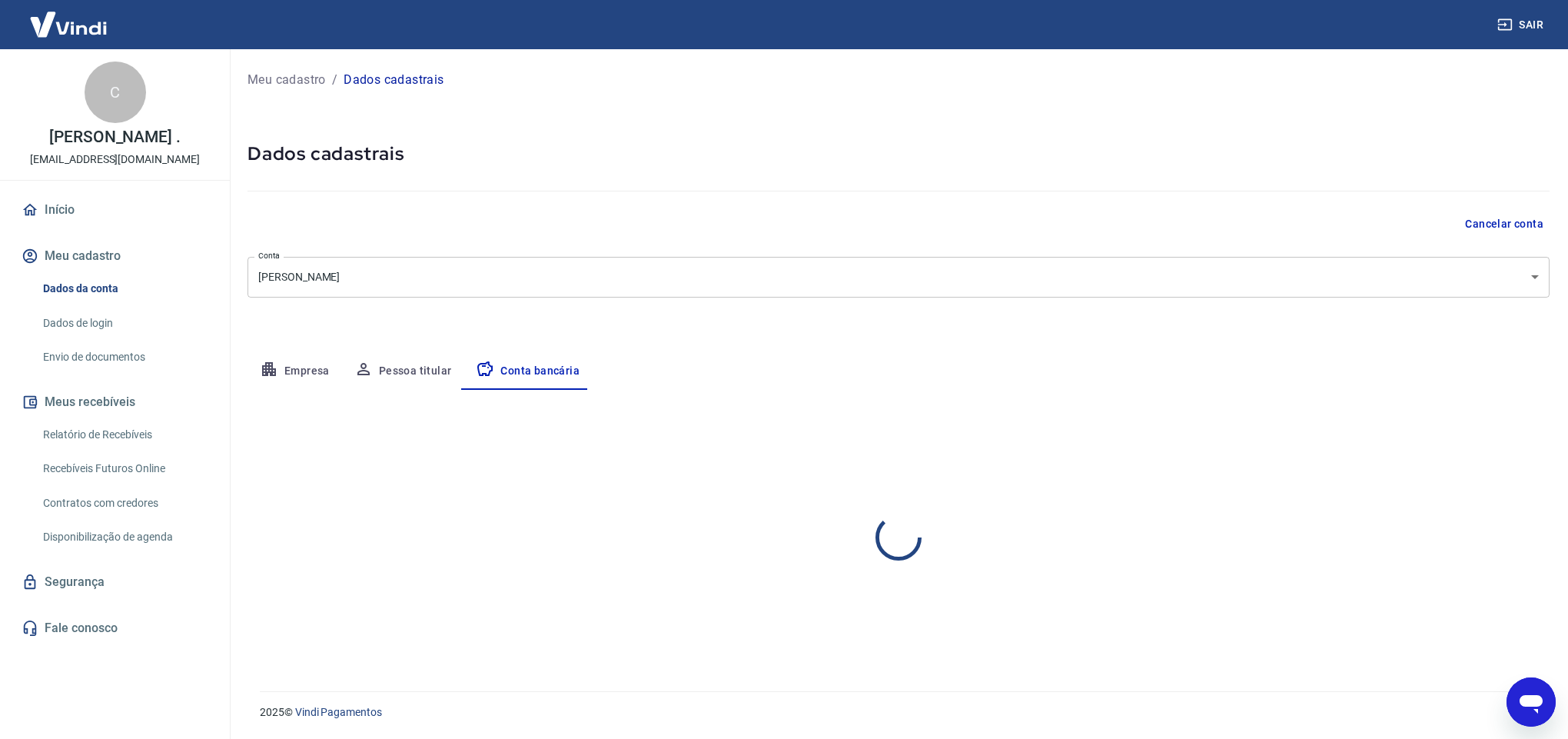
select select "1"
click at [141, 358] on link "Envio de documentos" at bounding box center [124, 357] width 174 height 32
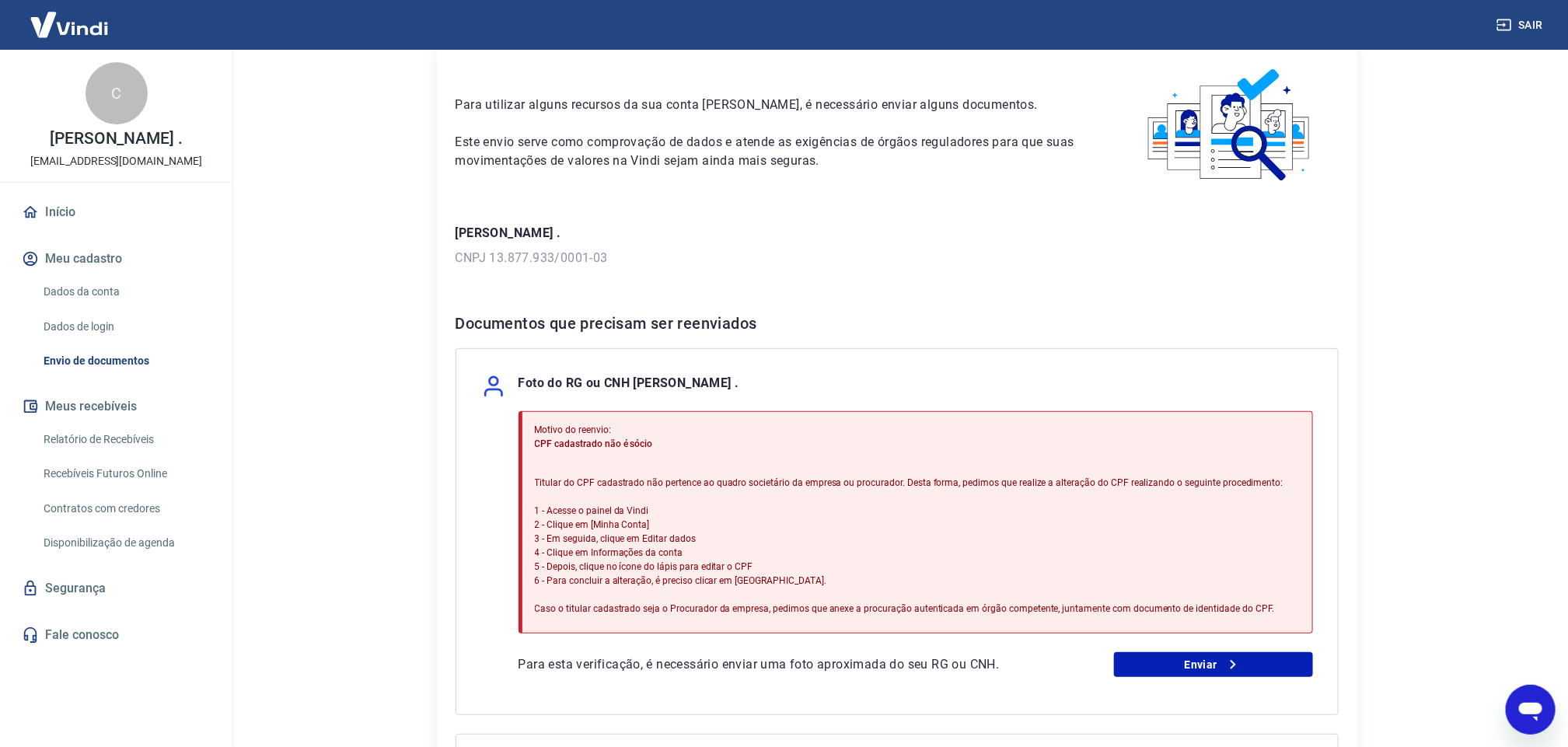
scroll to position [117, 0]
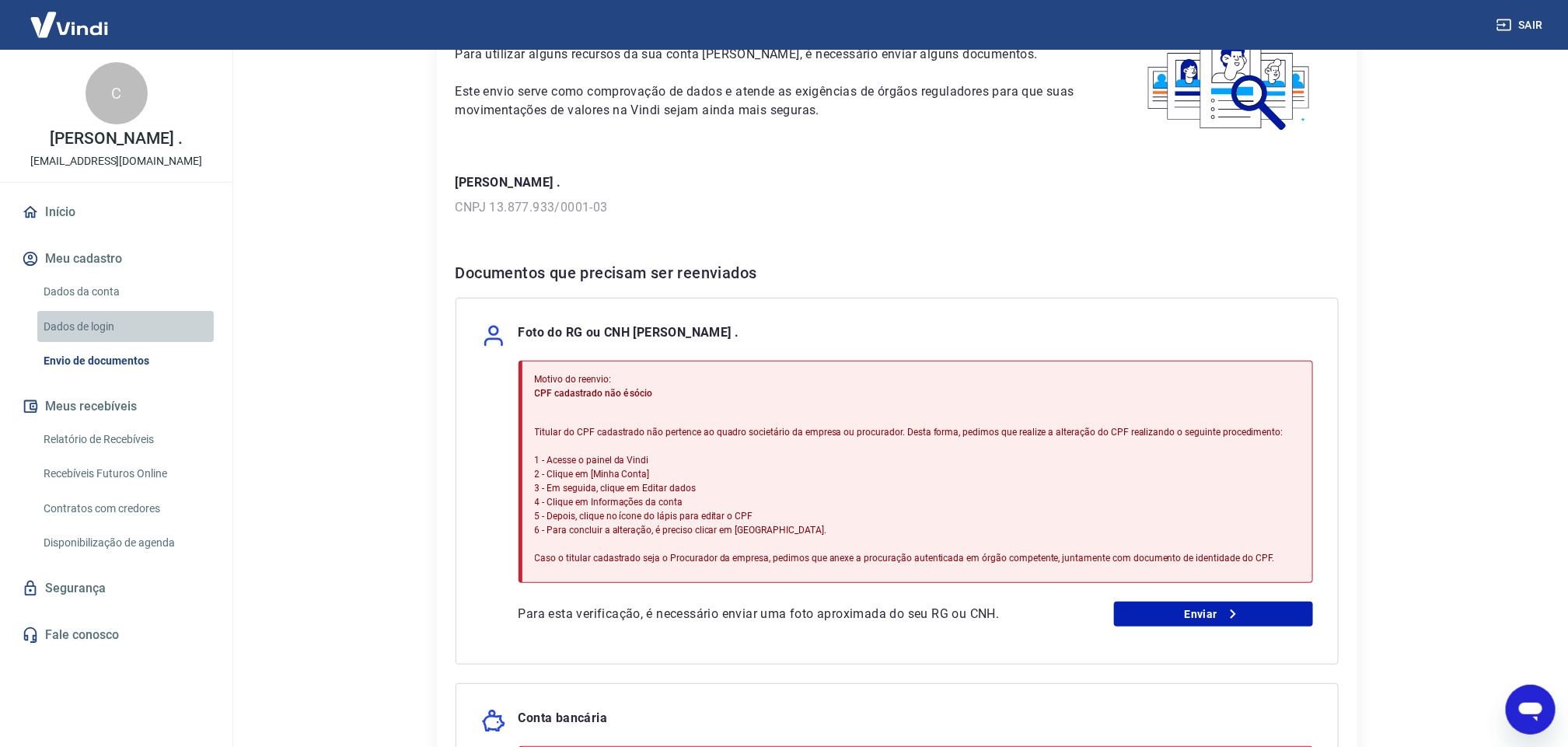
click at [73, 329] on link "Dados de login" at bounding box center [125, 327] width 176 height 32
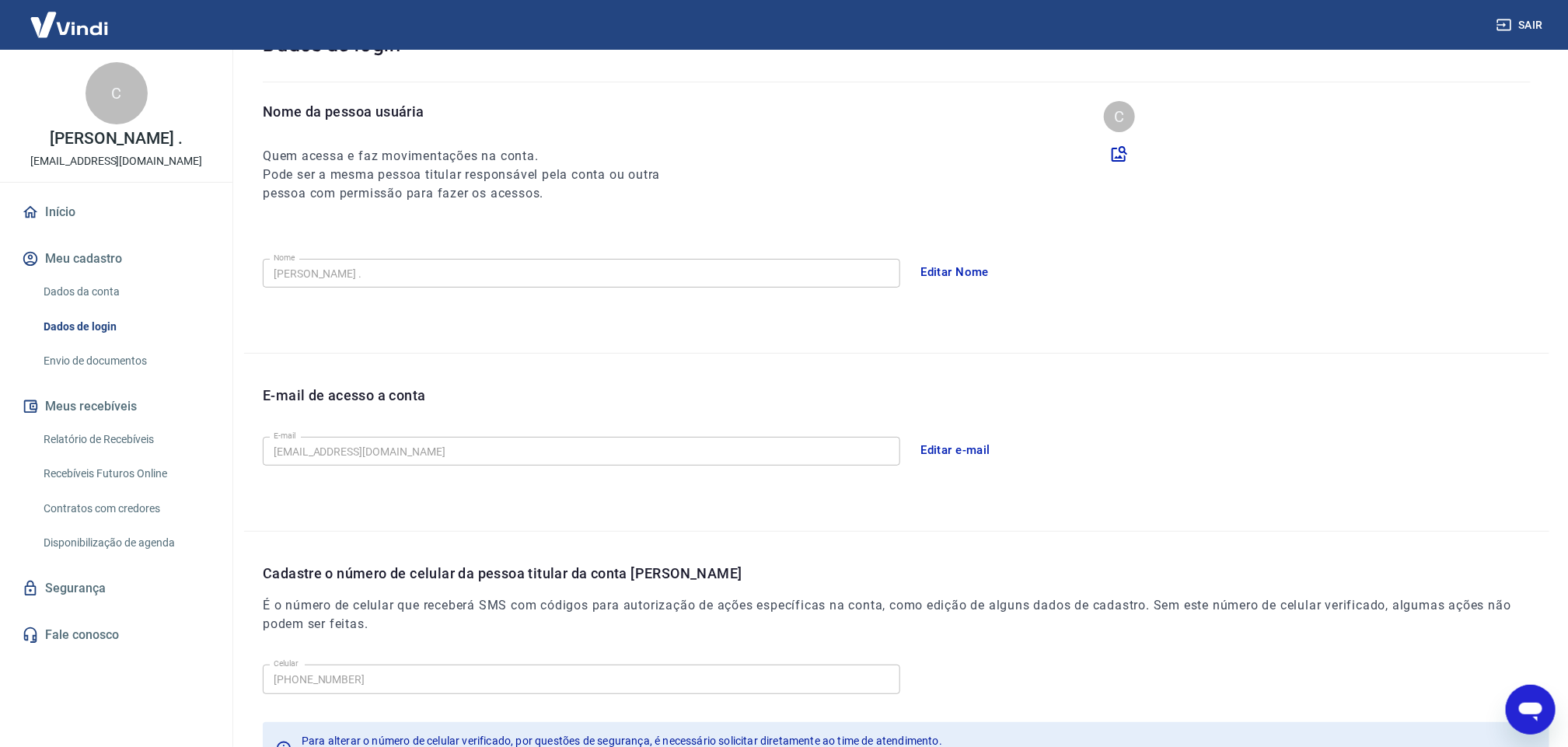
click at [104, 300] on link "Dados da conta" at bounding box center [125, 292] width 176 height 32
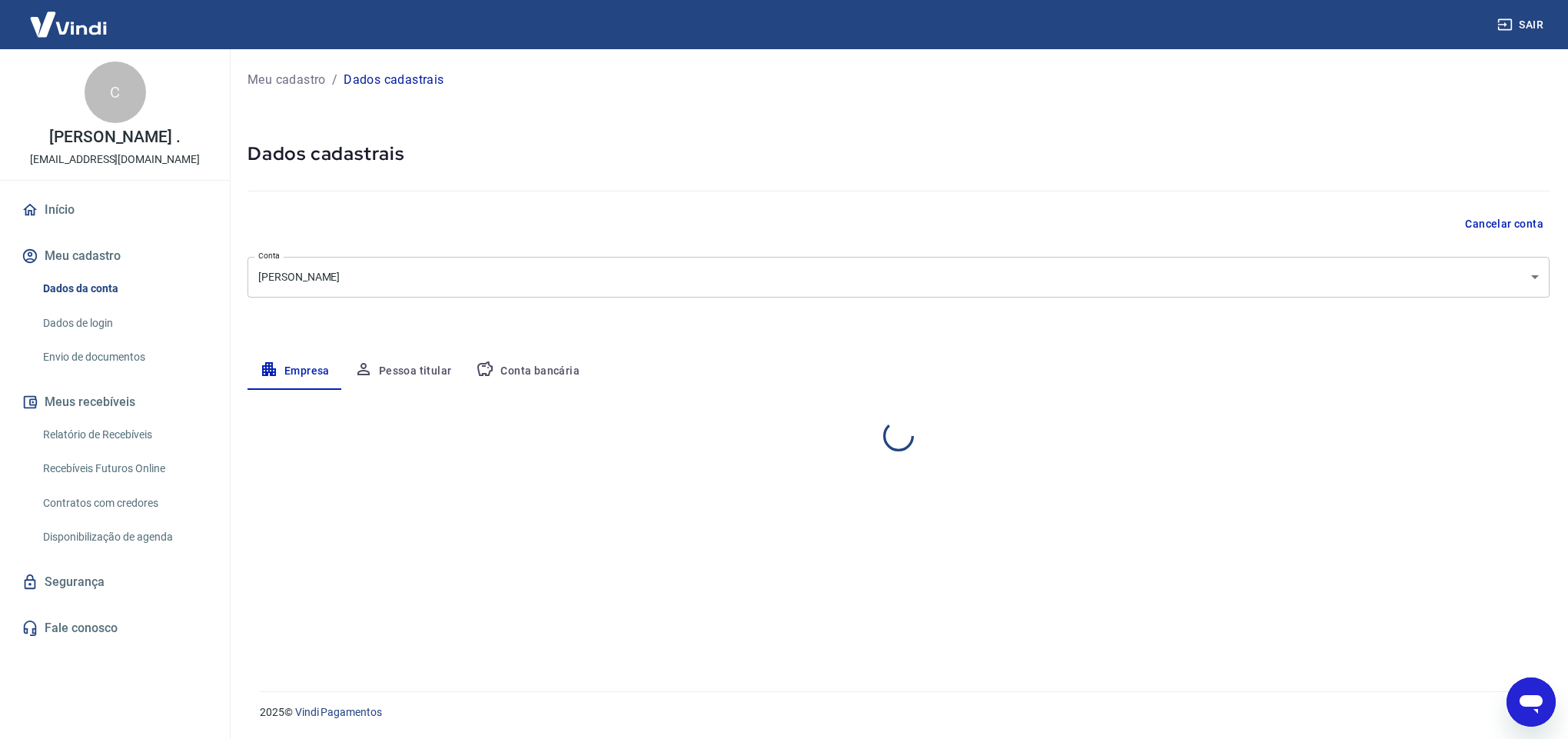
select select "PA"
select select "business"
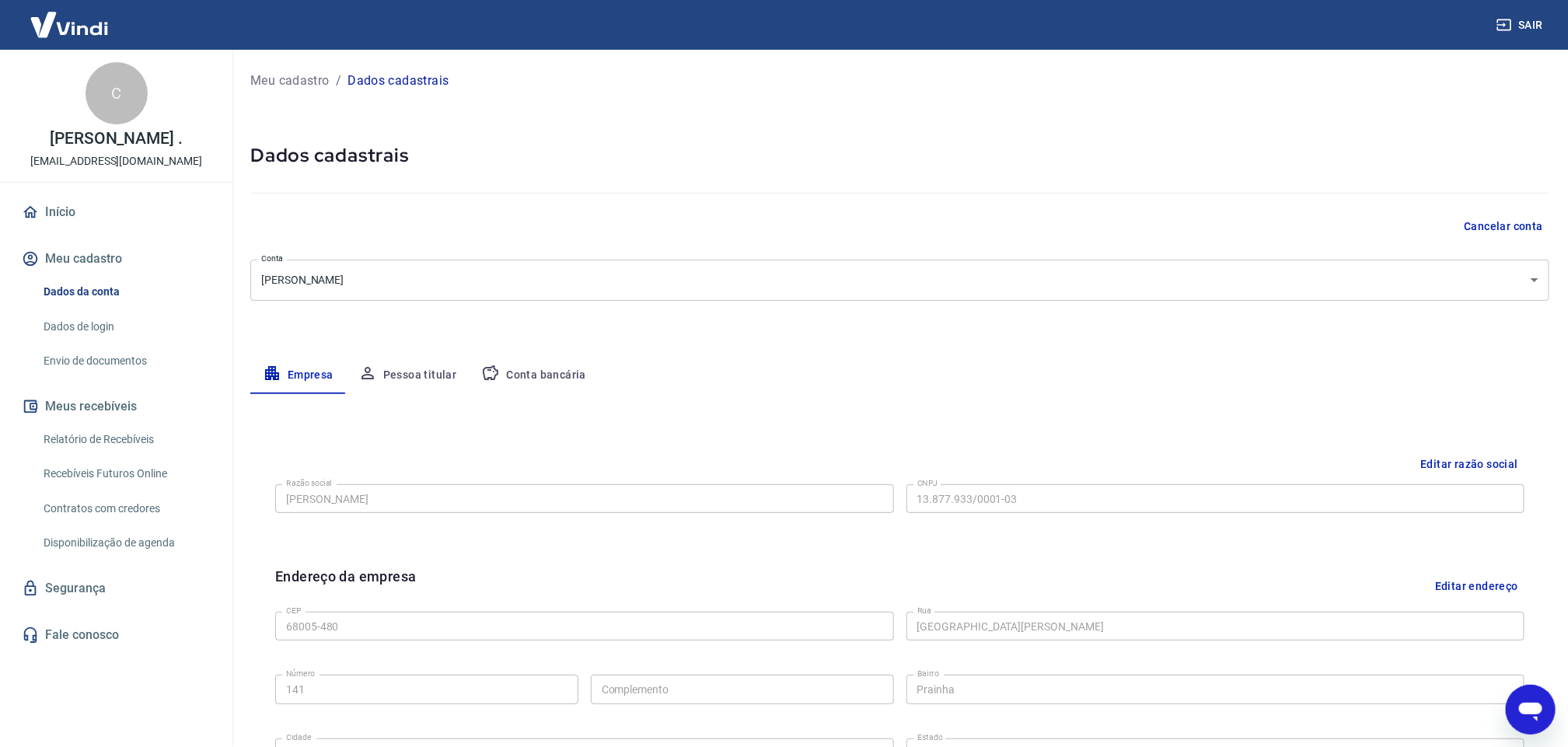
click at [548, 373] on button "Conta bancária" at bounding box center [534, 375] width 129 height 37
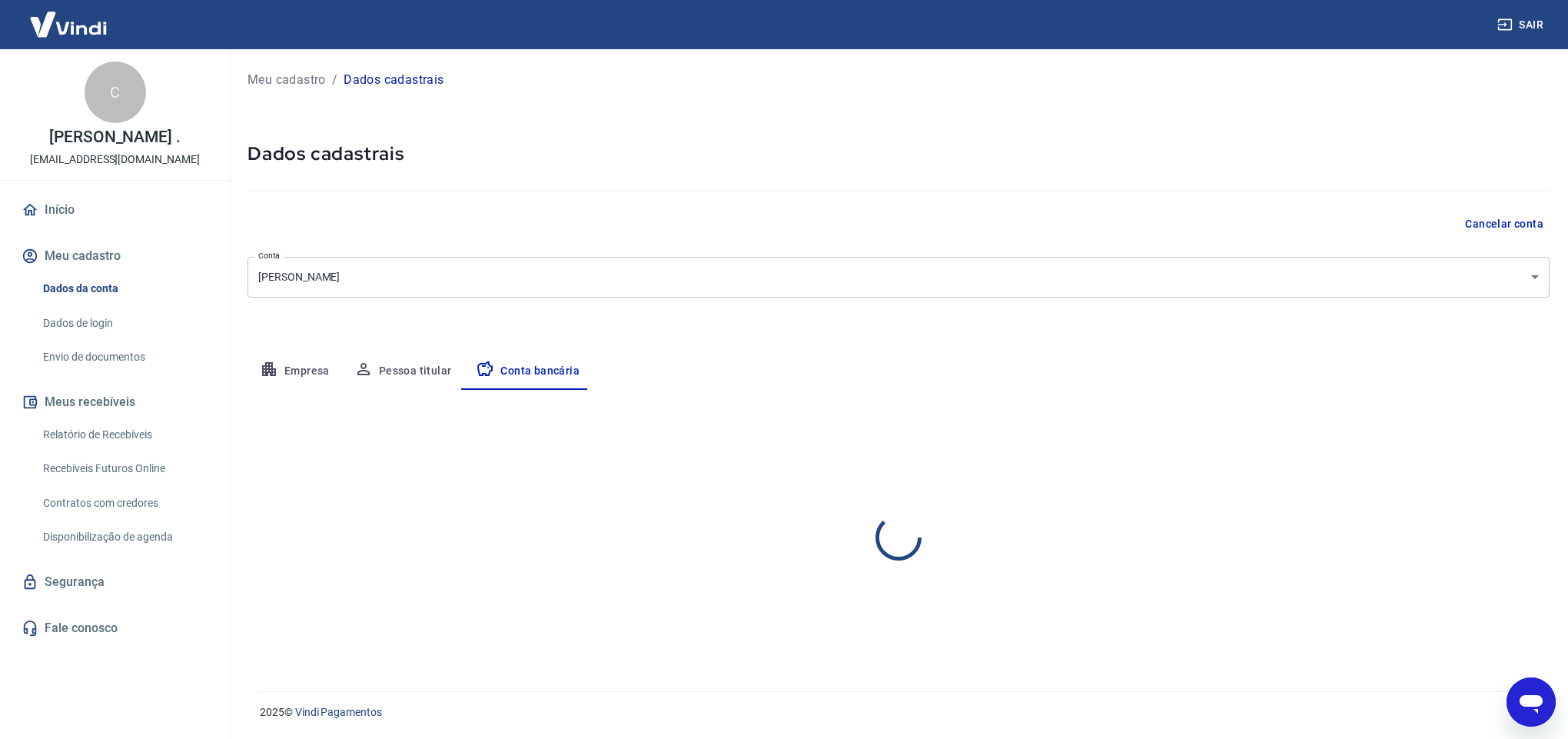
select select "1"
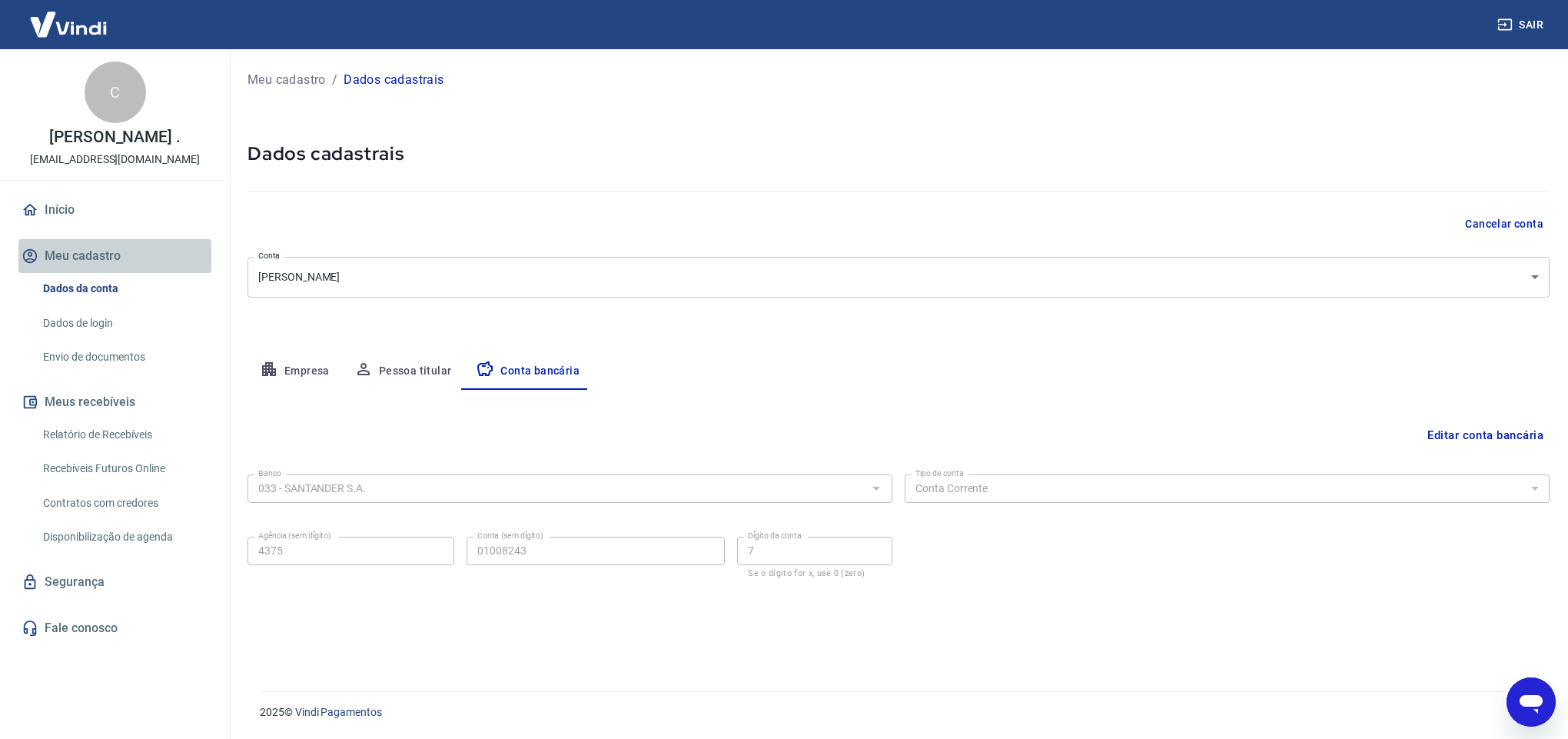
click at [92, 257] on button "Meu cadastro" at bounding box center [115, 256] width 193 height 34
click at [72, 246] on button "Meu cadastro" at bounding box center [115, 256] width 193 height 34
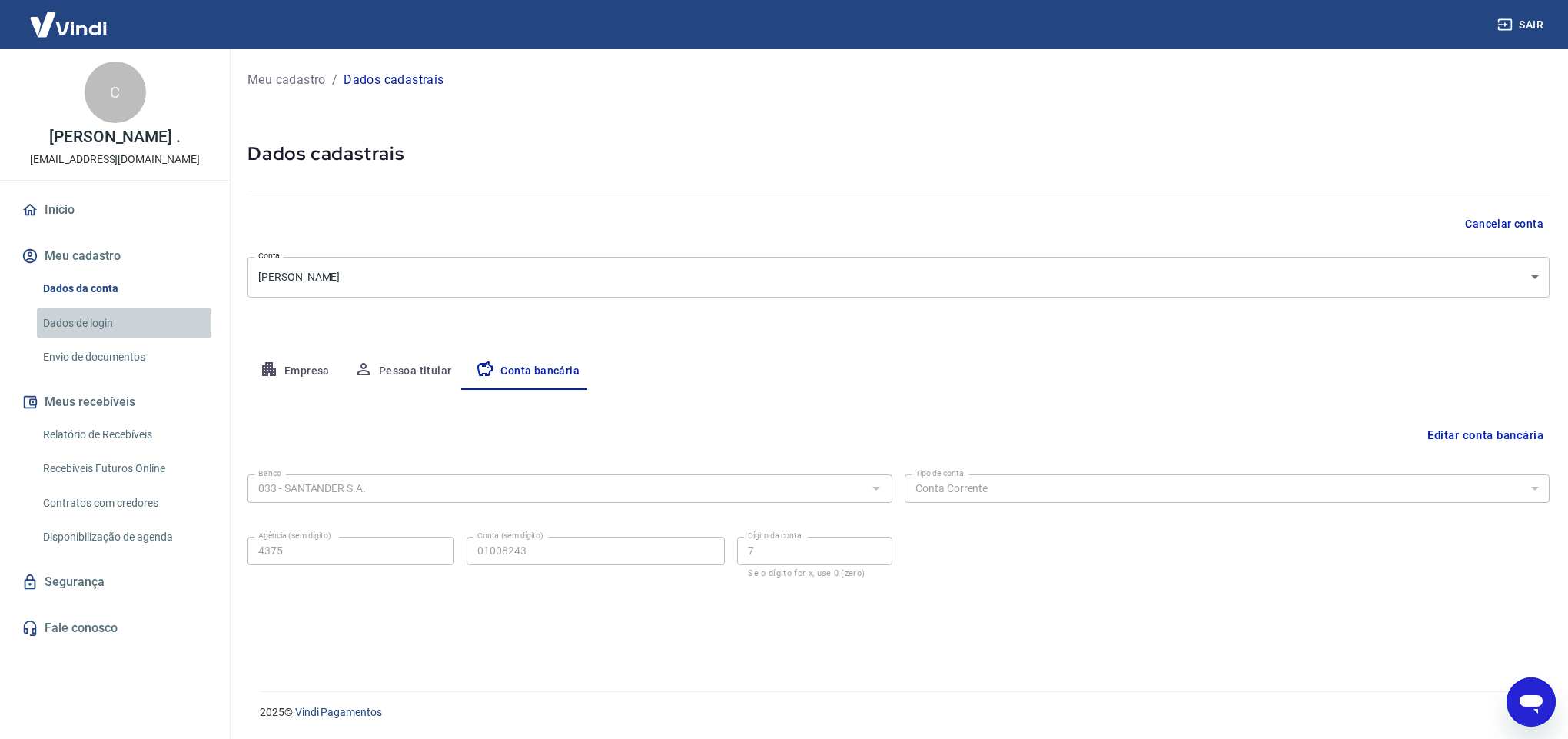
click at [78, 315] on link "Dados de login" at bounding box center [124, 323] width 174 height 32
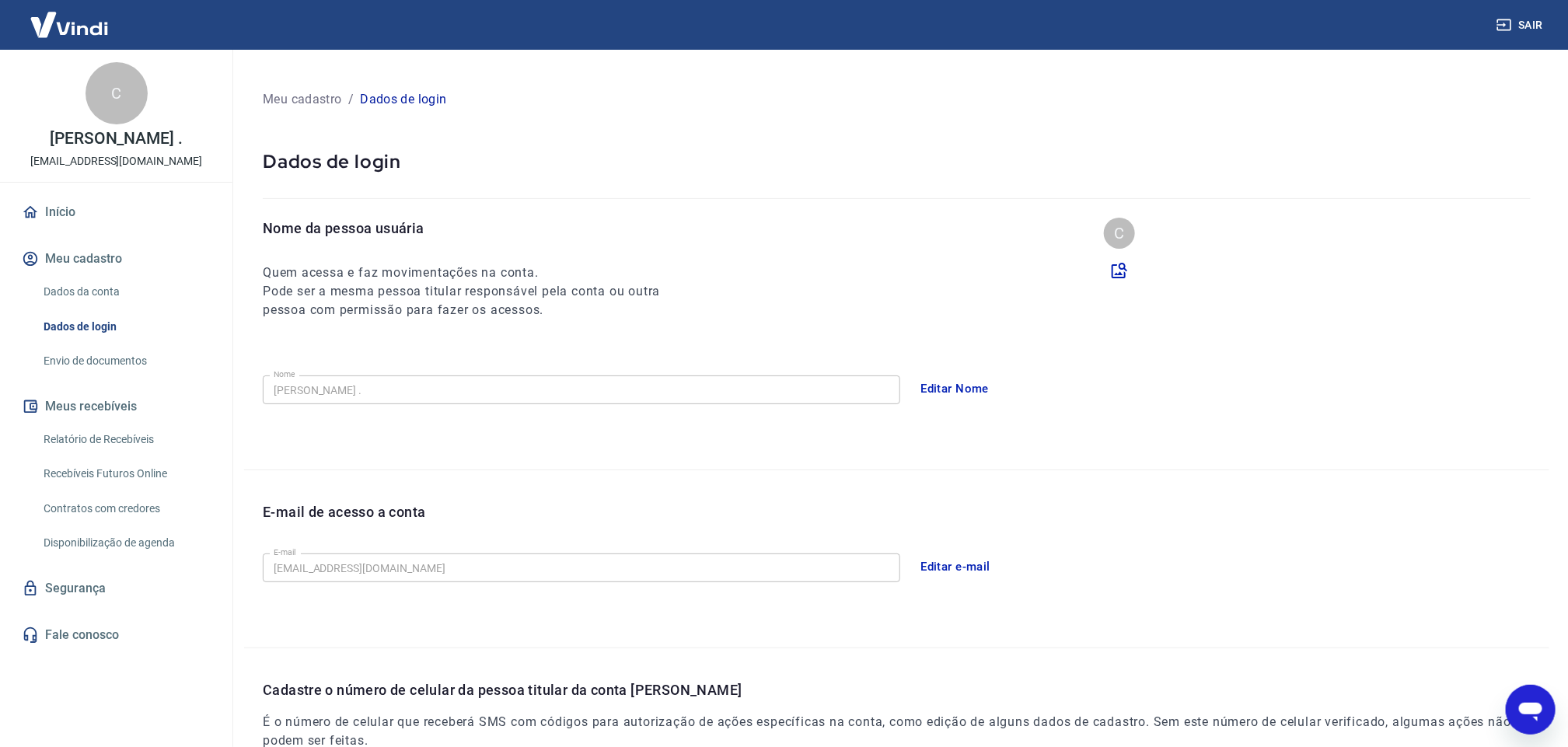
click at [96, 367] on link "Envio de documentos" at bounding box center [125, 361] width 176 height 32
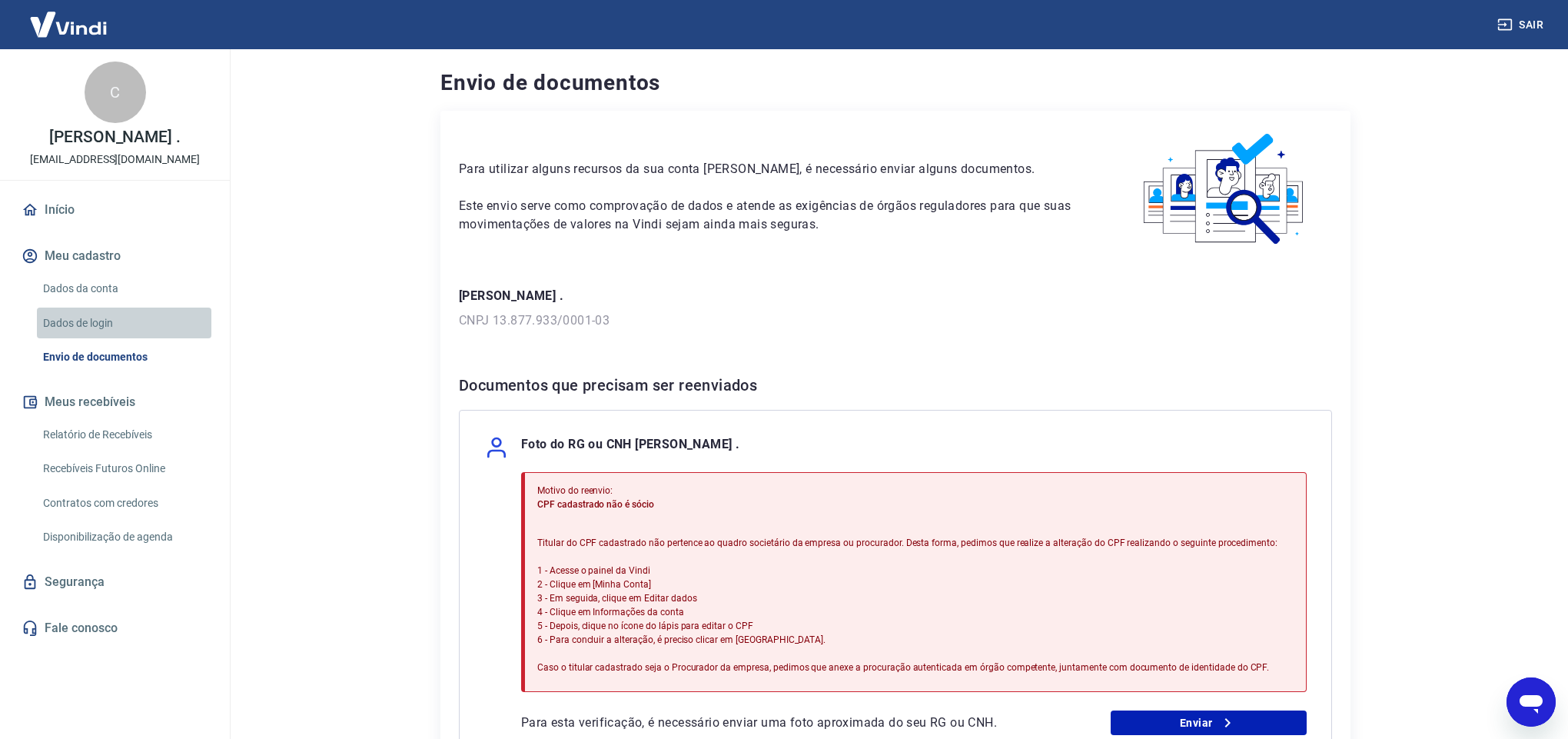
click at [76, 322] on link "Dados de login" at bounding box center [124, 323] width 174 height 32
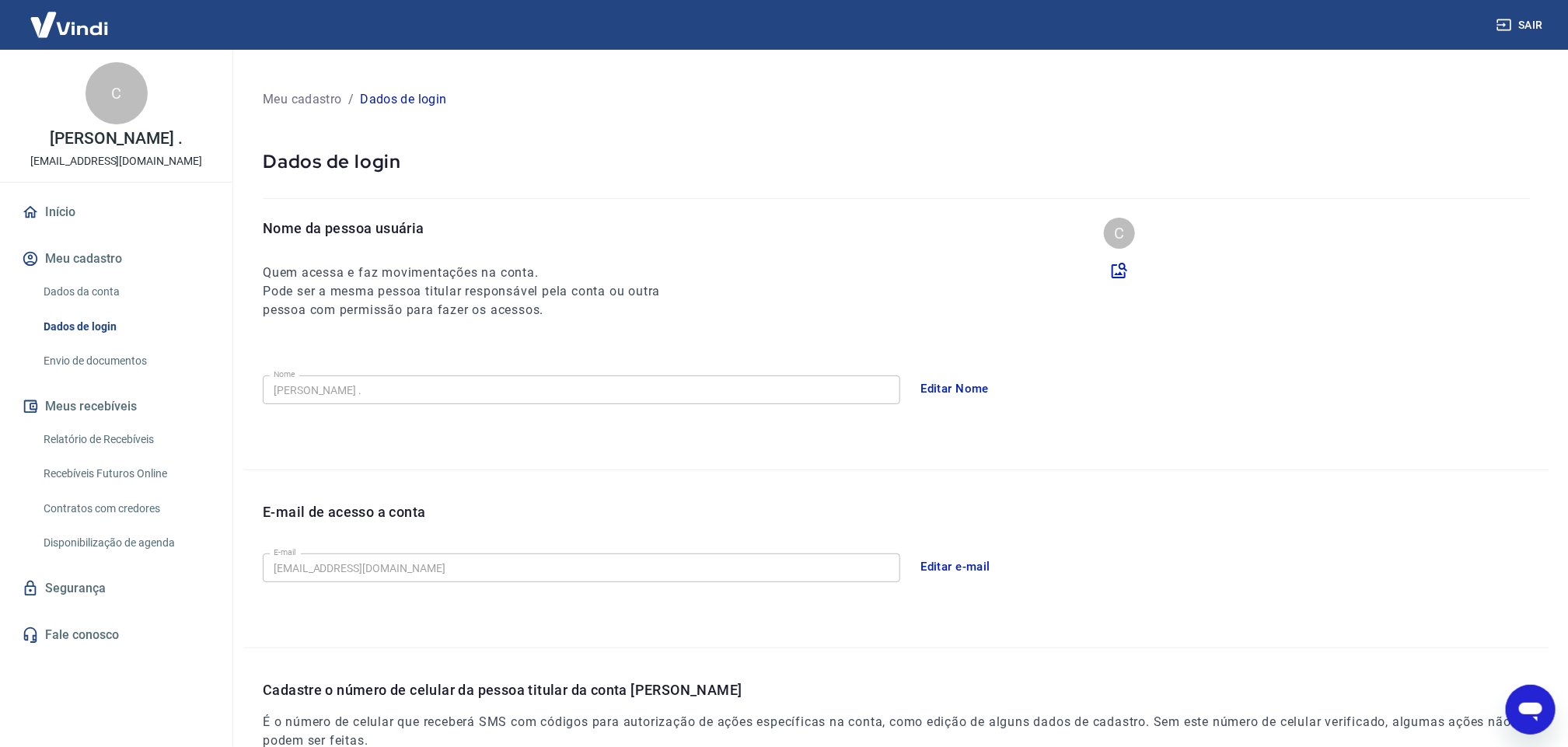
click at [94, 287] on link "Dados da conta" at bounding box center [125, 292] width 176 height 32
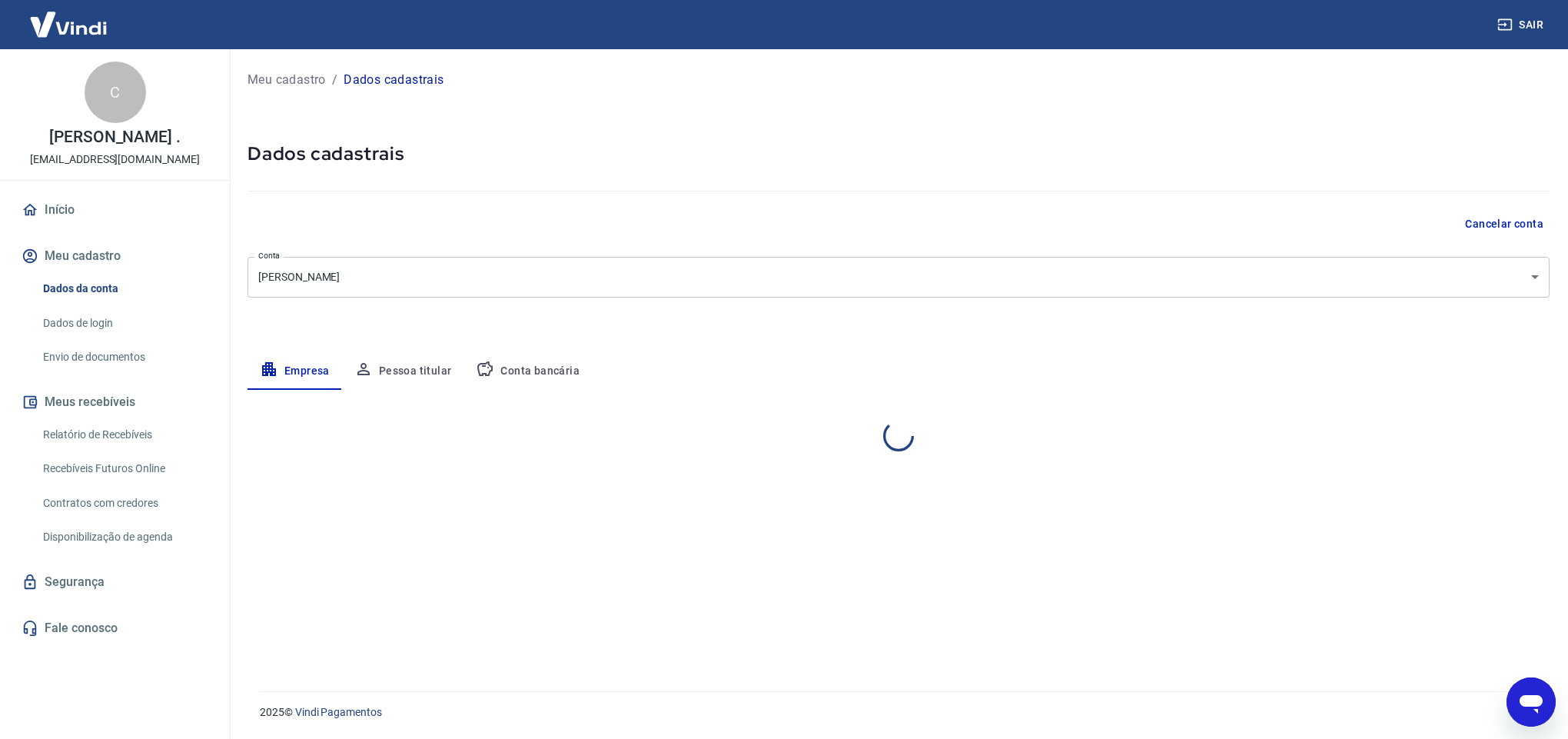
select select "PA"
select select "business"
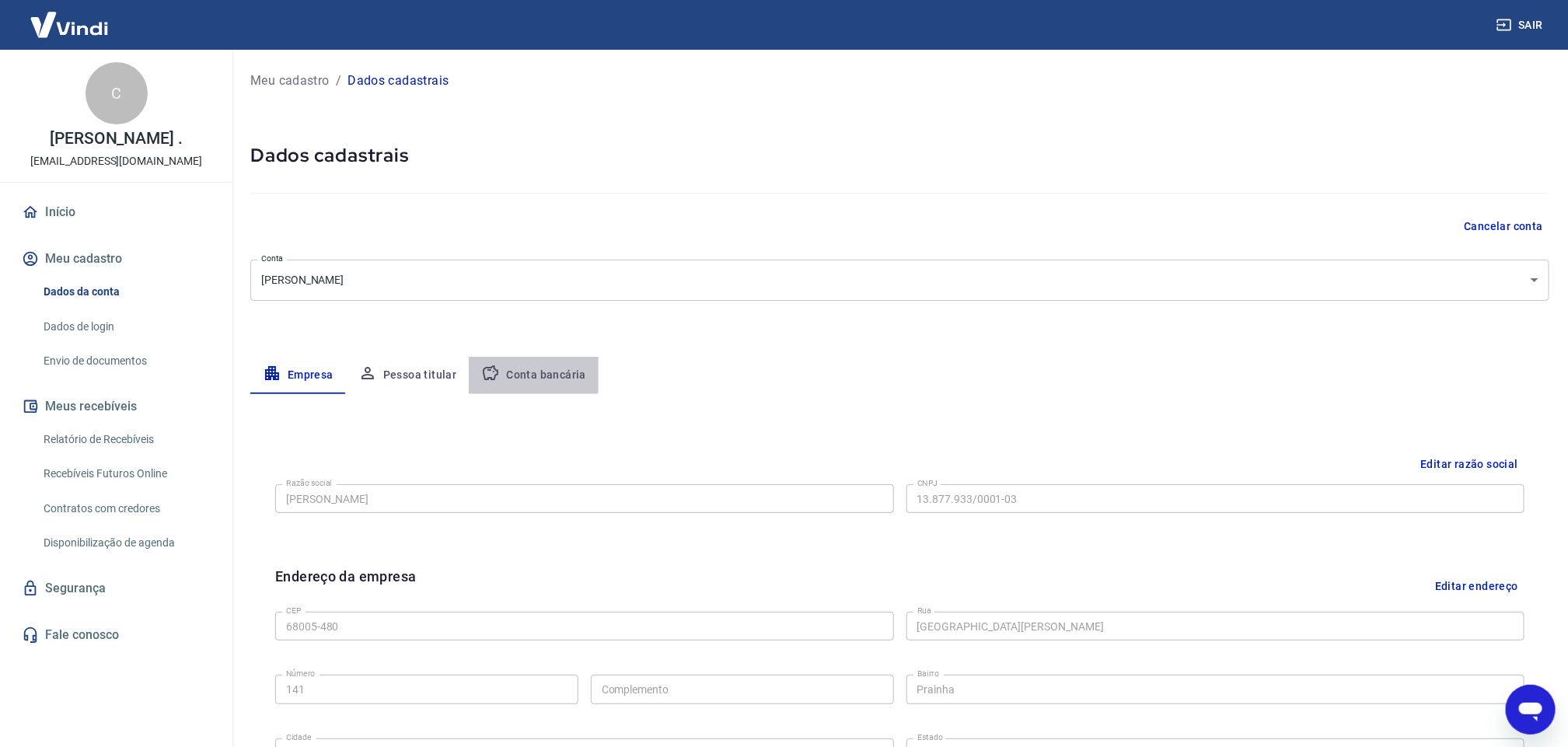
click at [515, 369] on button "Conta bancária" at bounding box center [534, 375] width 129 height 37
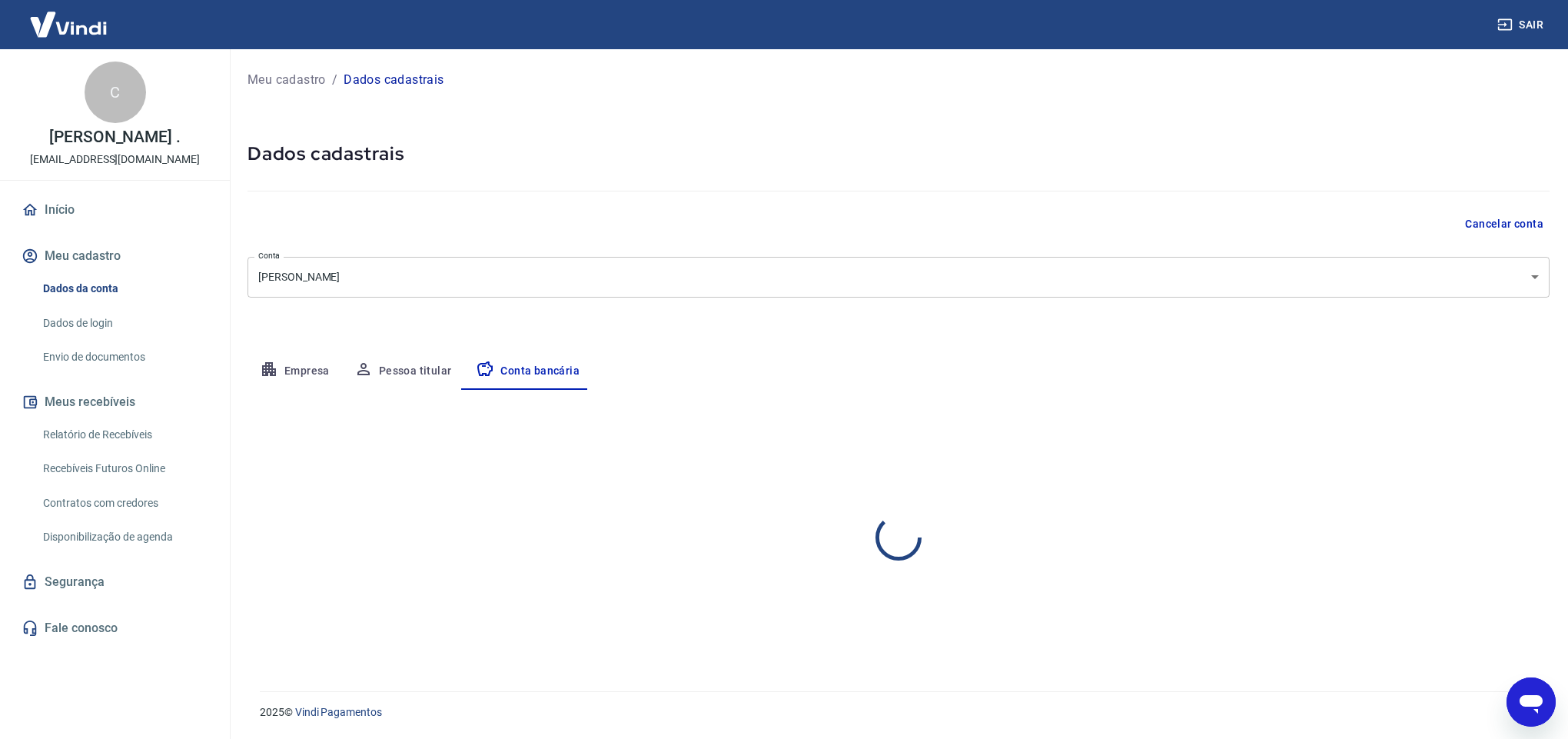
select select "1"
click at [1506, 434] on button "Editar conta bancária" at bounding box center [1485, 435] width 128 height 29
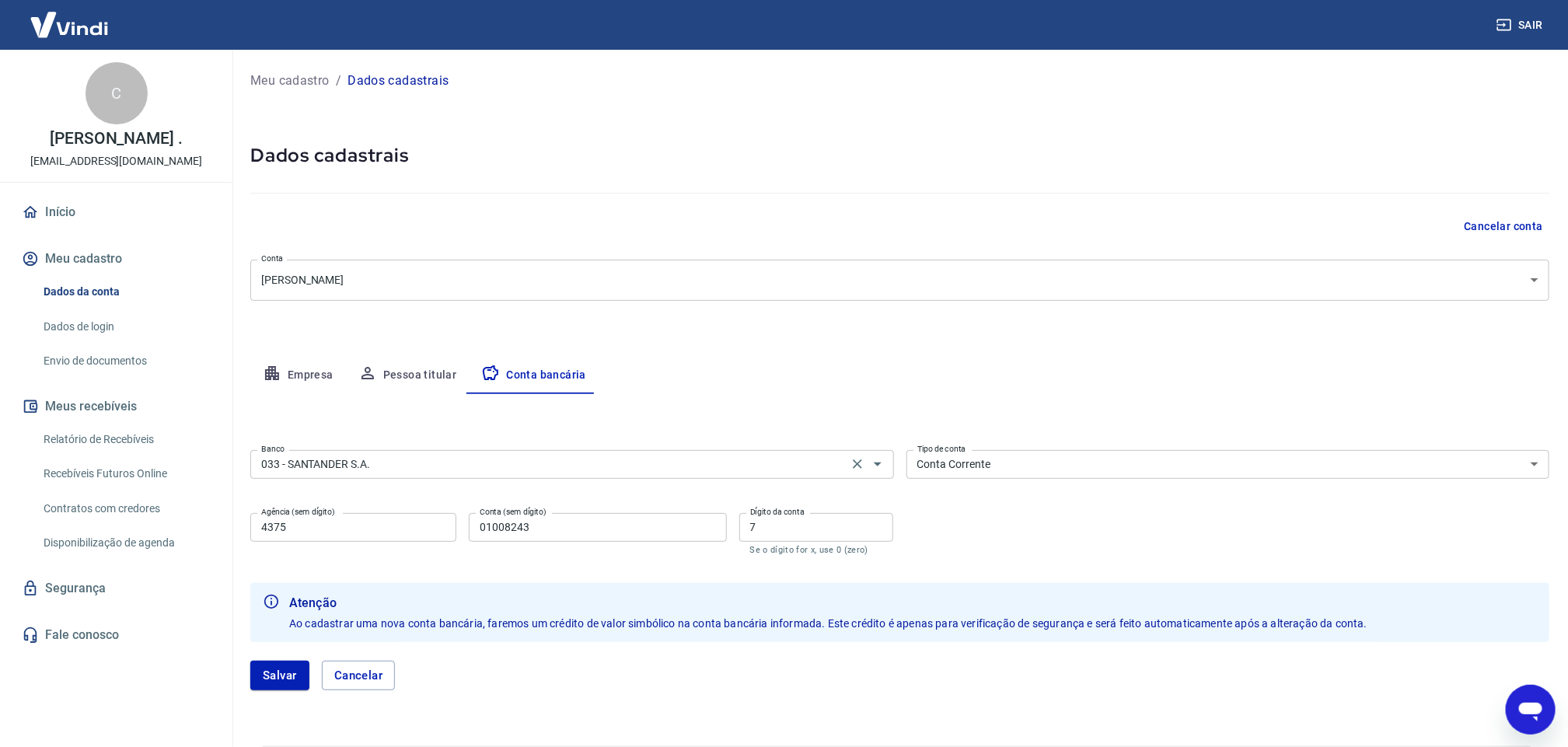
click at [401, 474] on div "033 - SANTANDER S.A. Banco" at bounding box center [572, 464] width 644 height 28
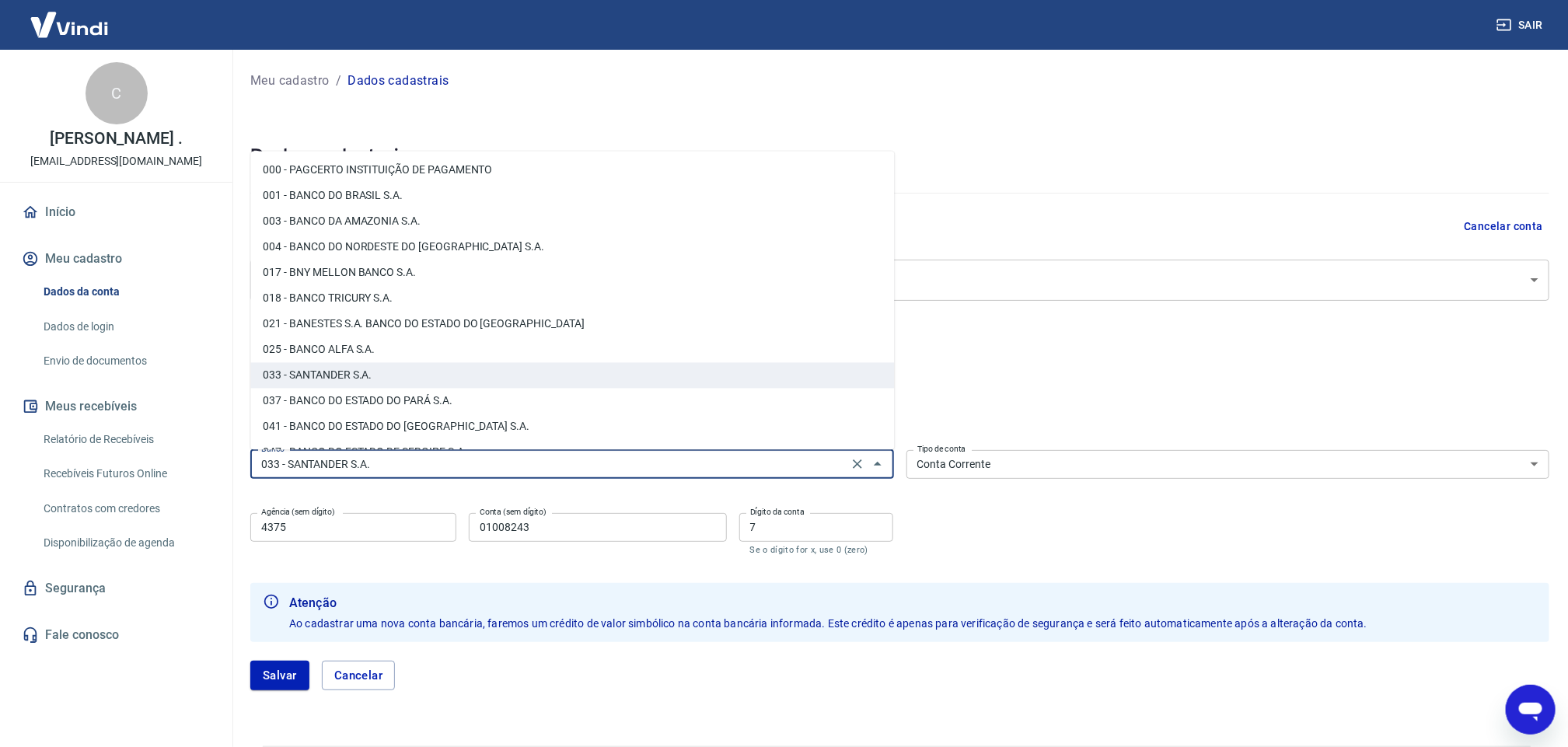
click at [394, 457] on input "033 - SANTANDER S.A." at bounding box center [550, 464] width 589 height 19
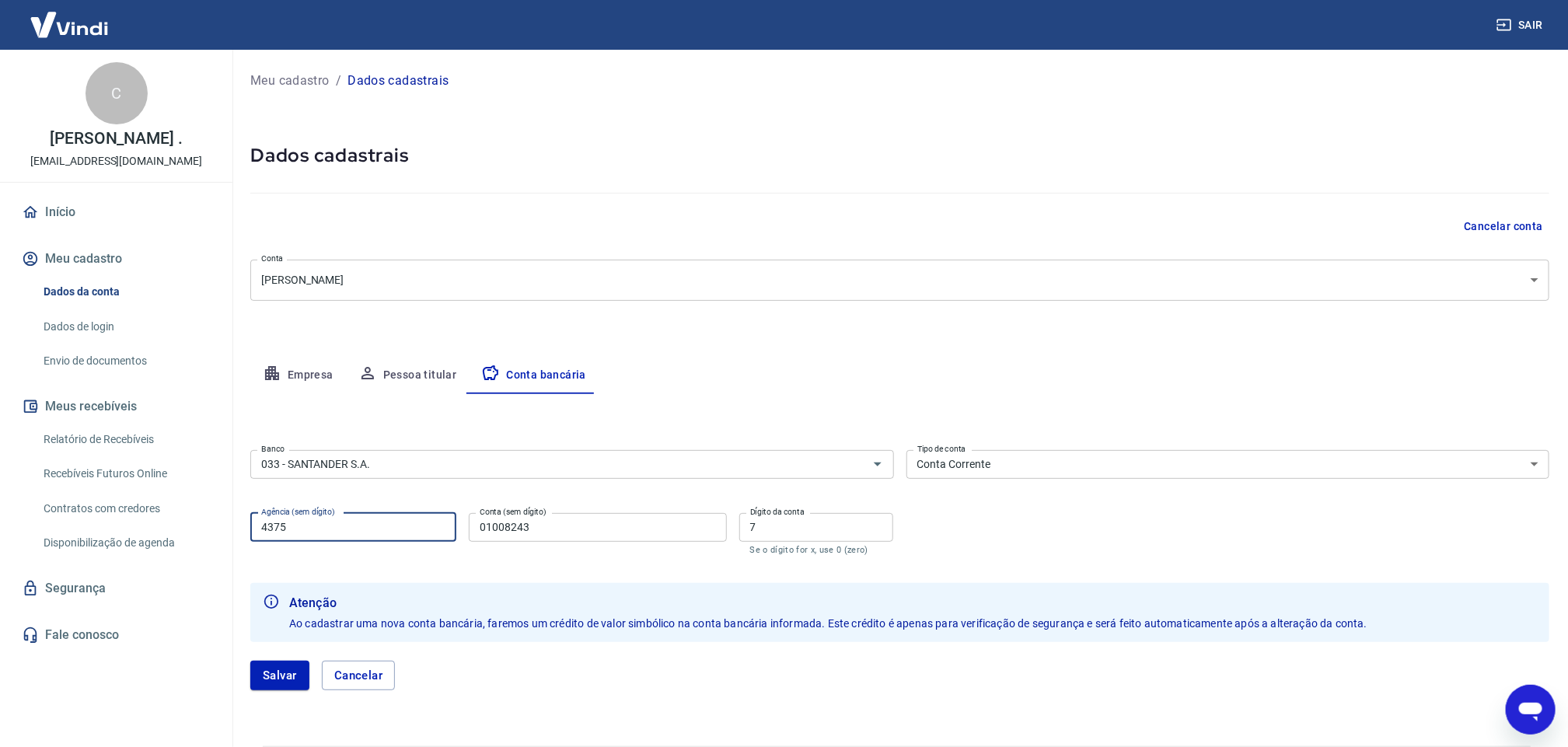
click at [289, 532] on input "4375" at bounding box center [353, 527] width 206 height 28
type input "4375"
click button "Salvar" at bounding box center [279, 674] width 59 height 29
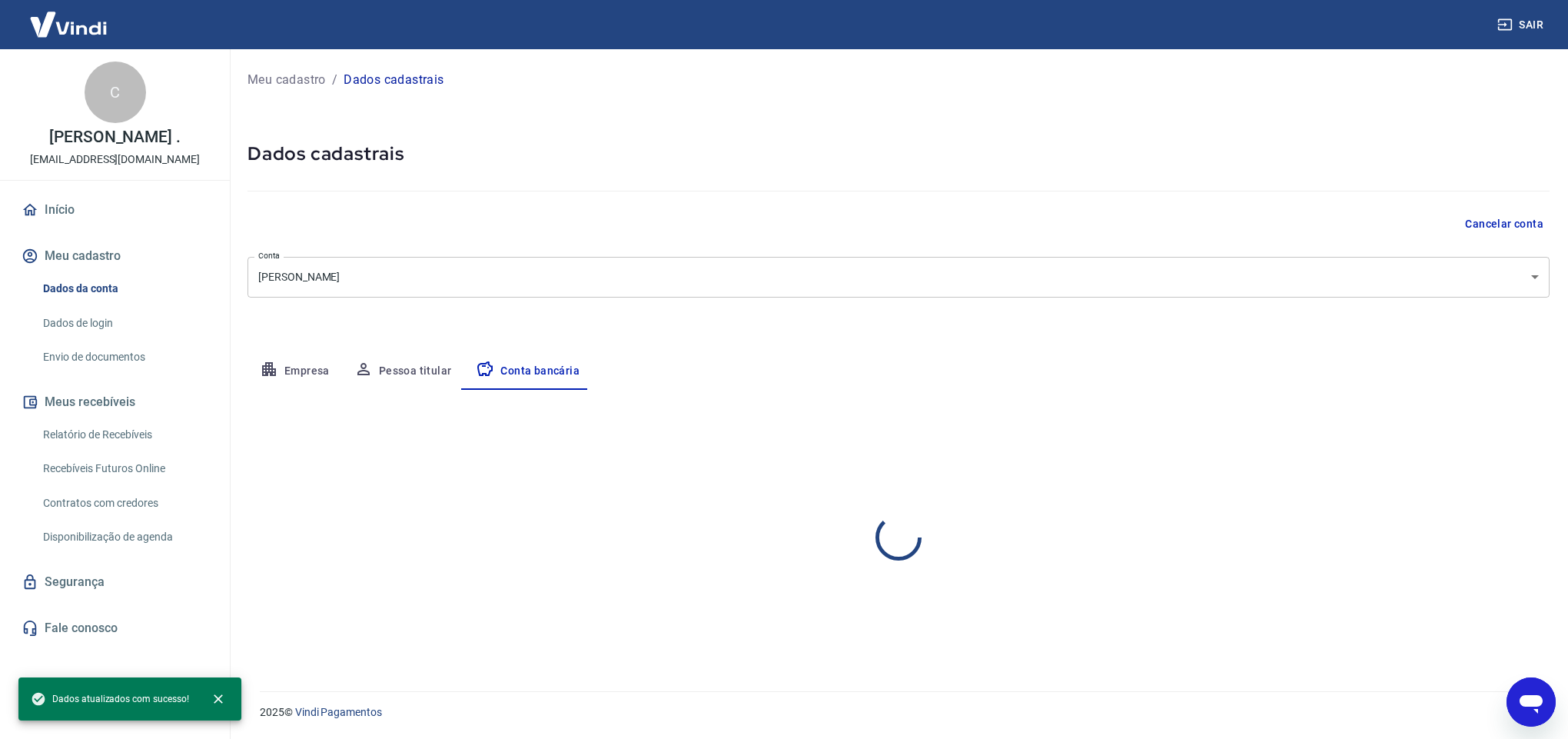
select select "1"
click at [1444, 431] on button "Editar conta bancária" at bounding box center [1485, 435] width 128 height 29
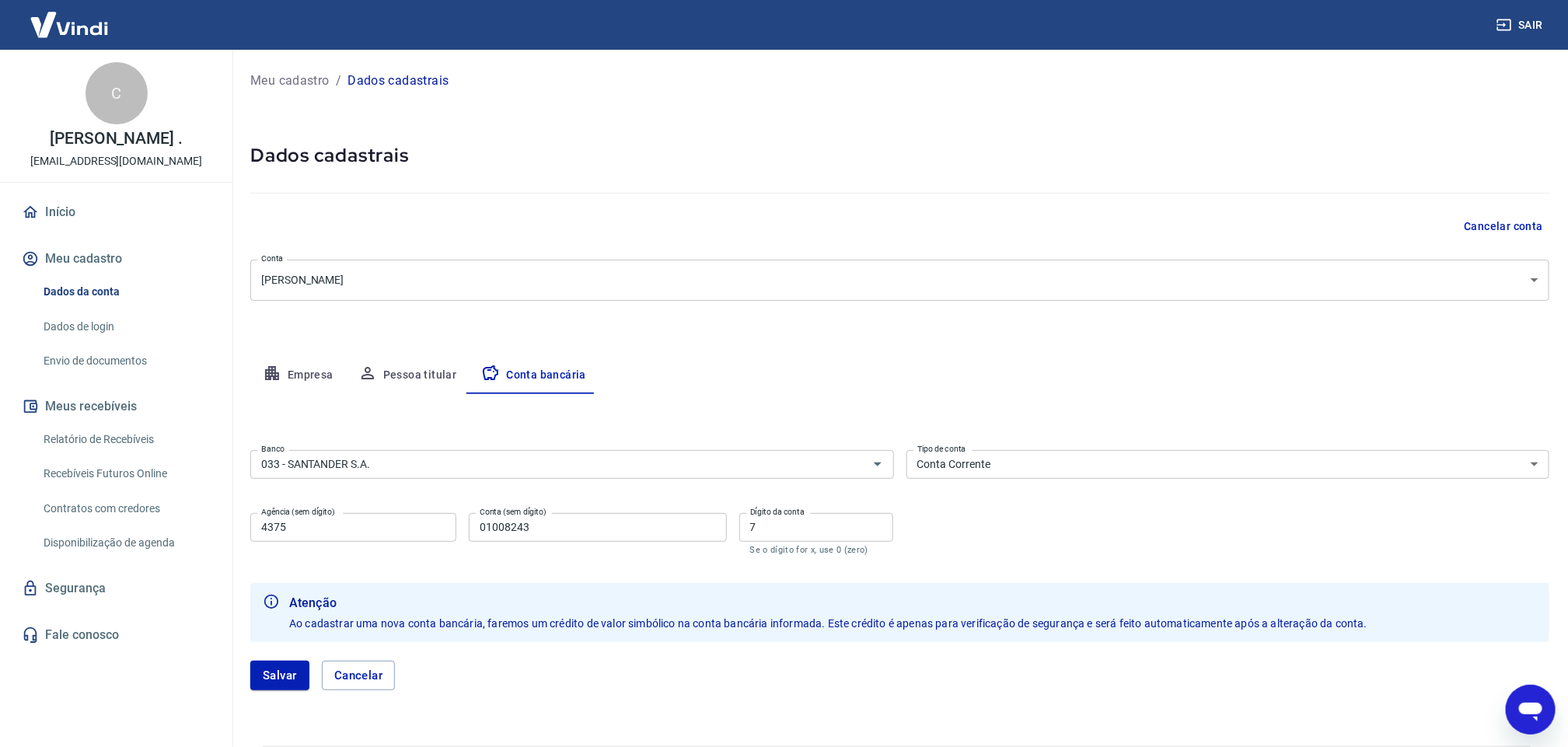
click at [542, 525] on input "01008243" at bounding box center [597, 527] width 257 height 28
type input "01008242"
click at [275, 681] on button "Salvar" at bounding box center [279, 674] width 59 height 29
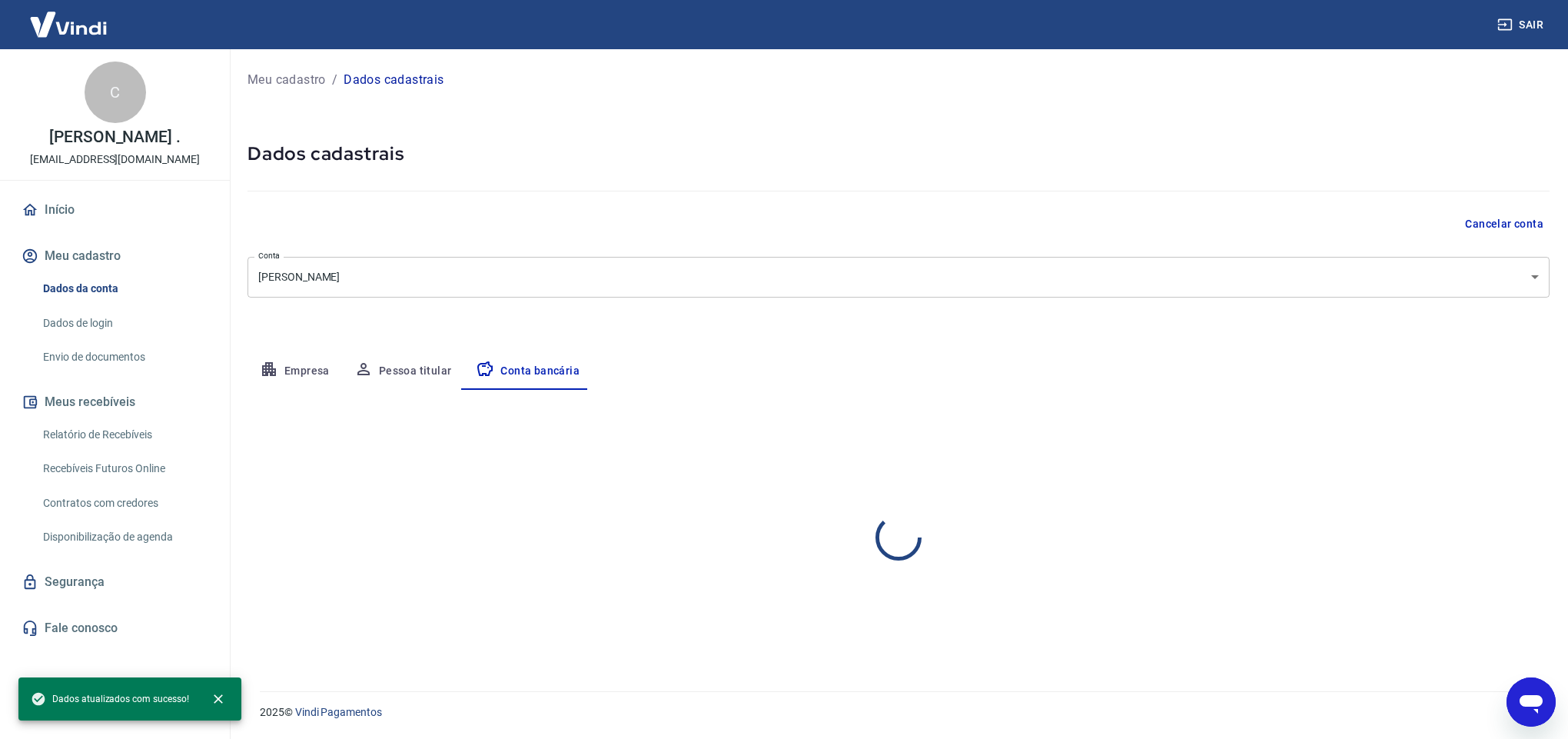
select select "1"
click at [1540, 281] on body "Sair C Clodoaldo Maciel Parente . clodoaldocbmpa@hotmail.com Início Meu cadastr…" at bounding box center [784, 369] width 1568 height 739
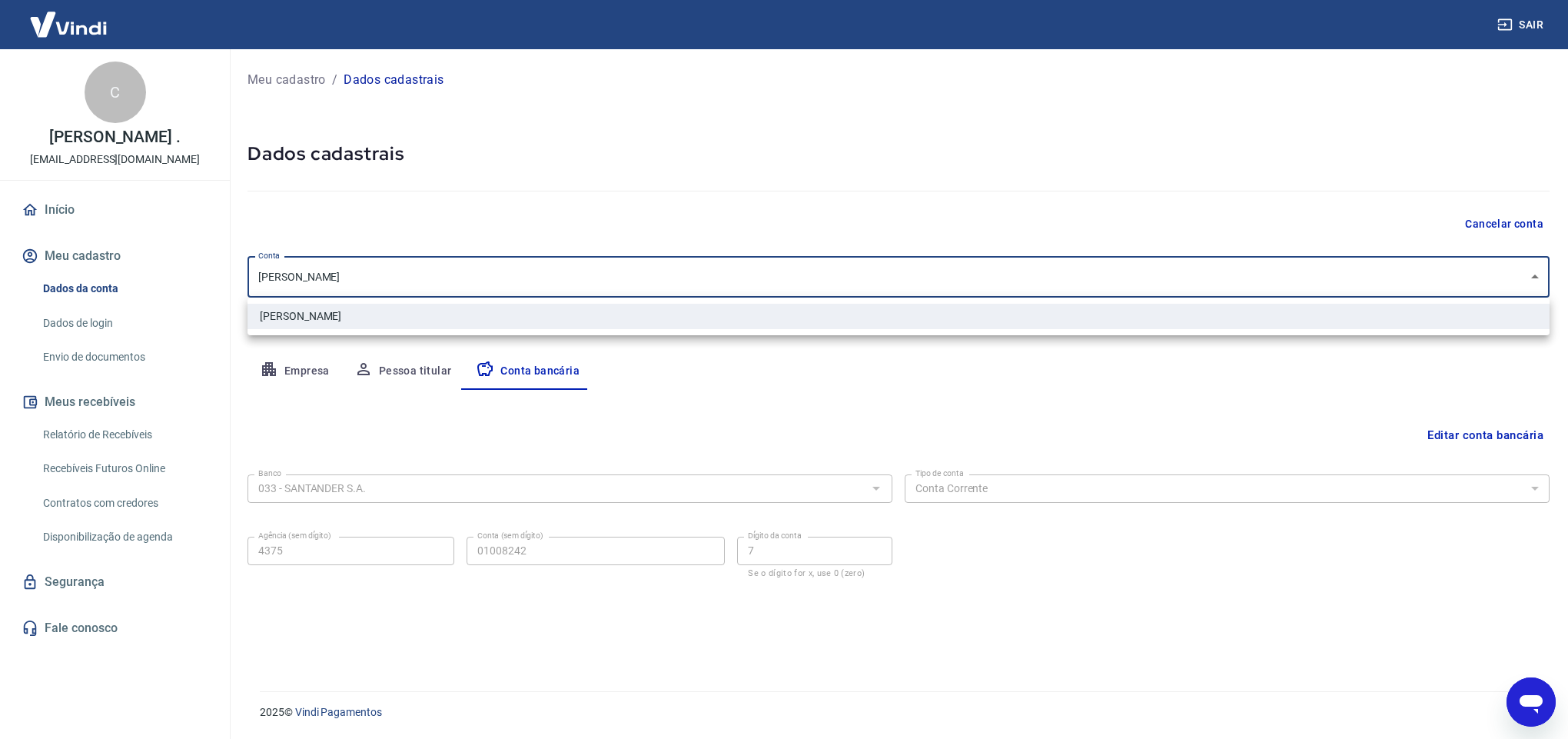
drag, startPoint x: 404, startPoint y: 266, endPoint x: 451, endPoint y: 268, distance: 47.0
click at [406, 266] on div at bounding box center [784, 369] width 1568 height 739
click at [451, 268] on body "Sair C Clodoaldo Maciel Parente . clodoaldocbmpa@hotmail.com Início Meu cadastr…" at bounding box center [784, 369] width 1568 height 739
click at [1189, 600] on div at bounding box center [784, 369] width 1568 height 739
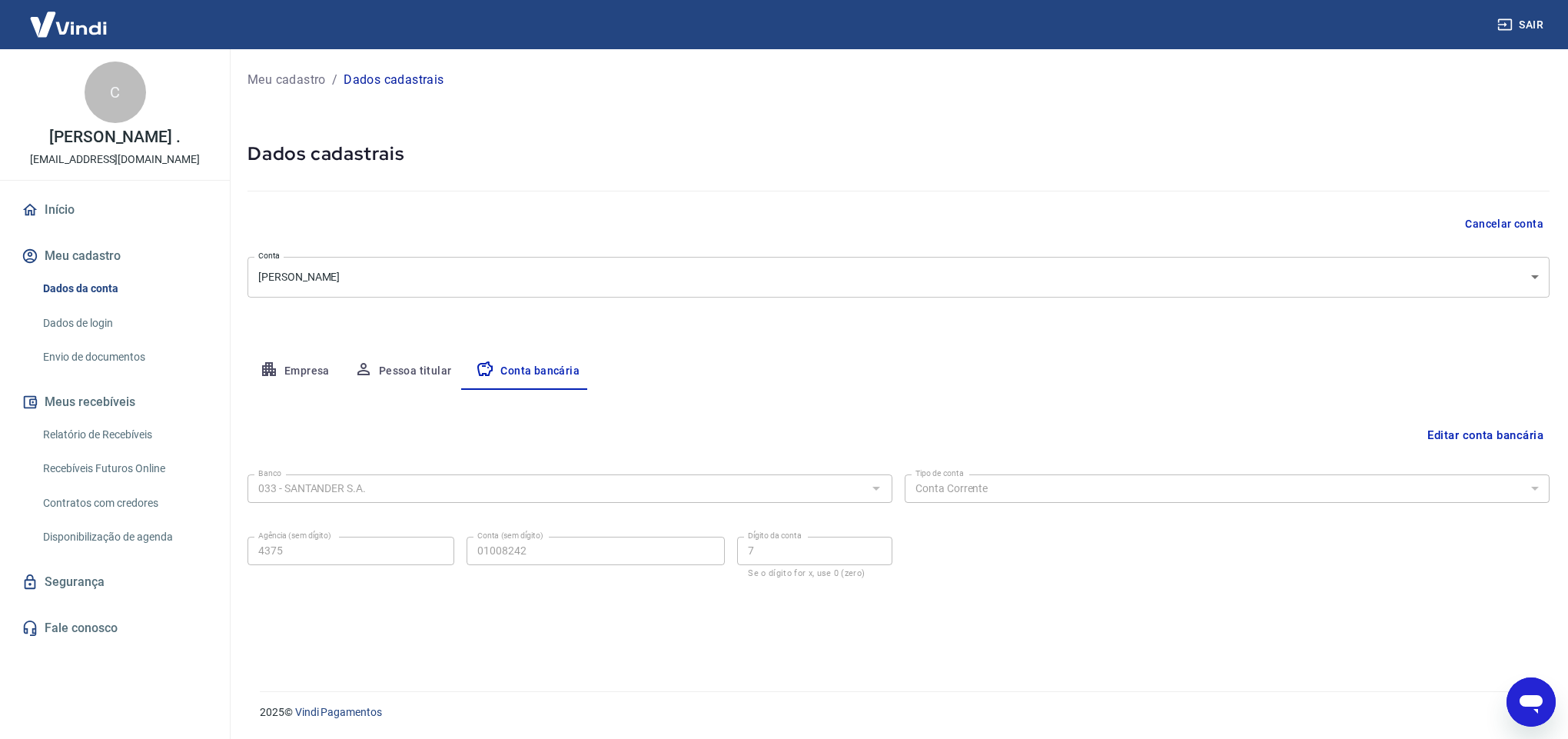
click at [1178, 604] on form "Banco 033 - SANTANDER S.A. Banco Tipo de conta Conta Corrente Conta Poupança Ti…" at bounding box center [898, 536] width 1302 height 138
click at [1476, 417] on div "Editar conta bancária Banco 033 - SANTANDER S.A. Banco Tipo de conta Conta Corr…" at bounding box center [898, 522] width 1302 height 265
click at [1476, 428] on button "Editar conta bancária" at bounding box center [1485, 435] width 128 height 29
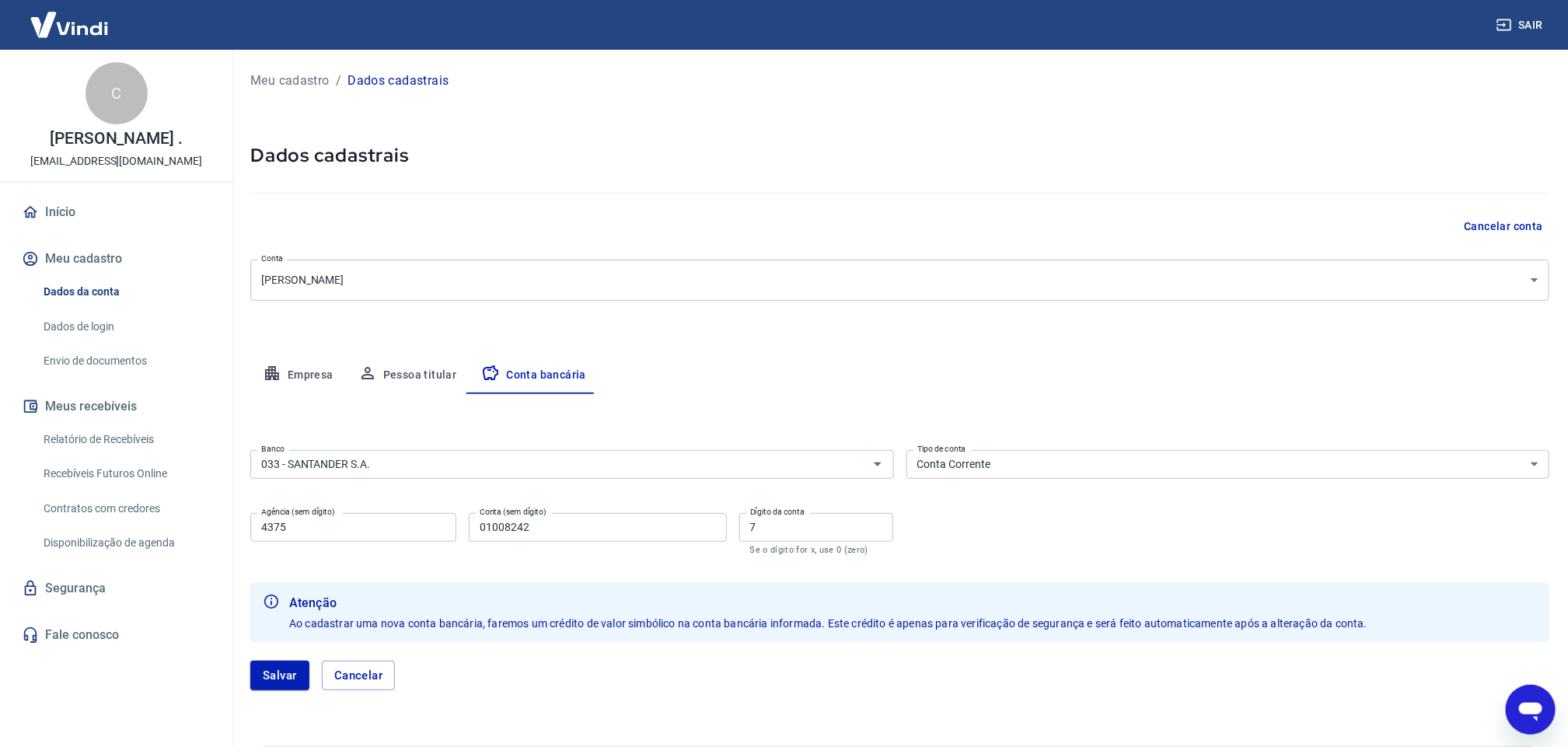
drag, startPoint x: 525, startPoint y: 541, endPoint x: 507, endPoint y: 541, distance: 18.0
click at [507, 541] on div "Conta (sem dígito) 01008242 Conta (sem dígito)" at bounding box center [597, 533] width 257 height 42
drag, startPoint x: 541, startPoint y: 536, endPoint x: 467, endPoint y: 536, distance: 74.0
click at [467, 536] on div "Agência (sem dígito) 4375 Agência (sem dígito) Conta (sem dígito) 01008242 Cont…" at bounding box center [572, 533] width 644 height 51
click at [639, 520] on input "01008242" at bounding box center [597, 527] width 257 height 28
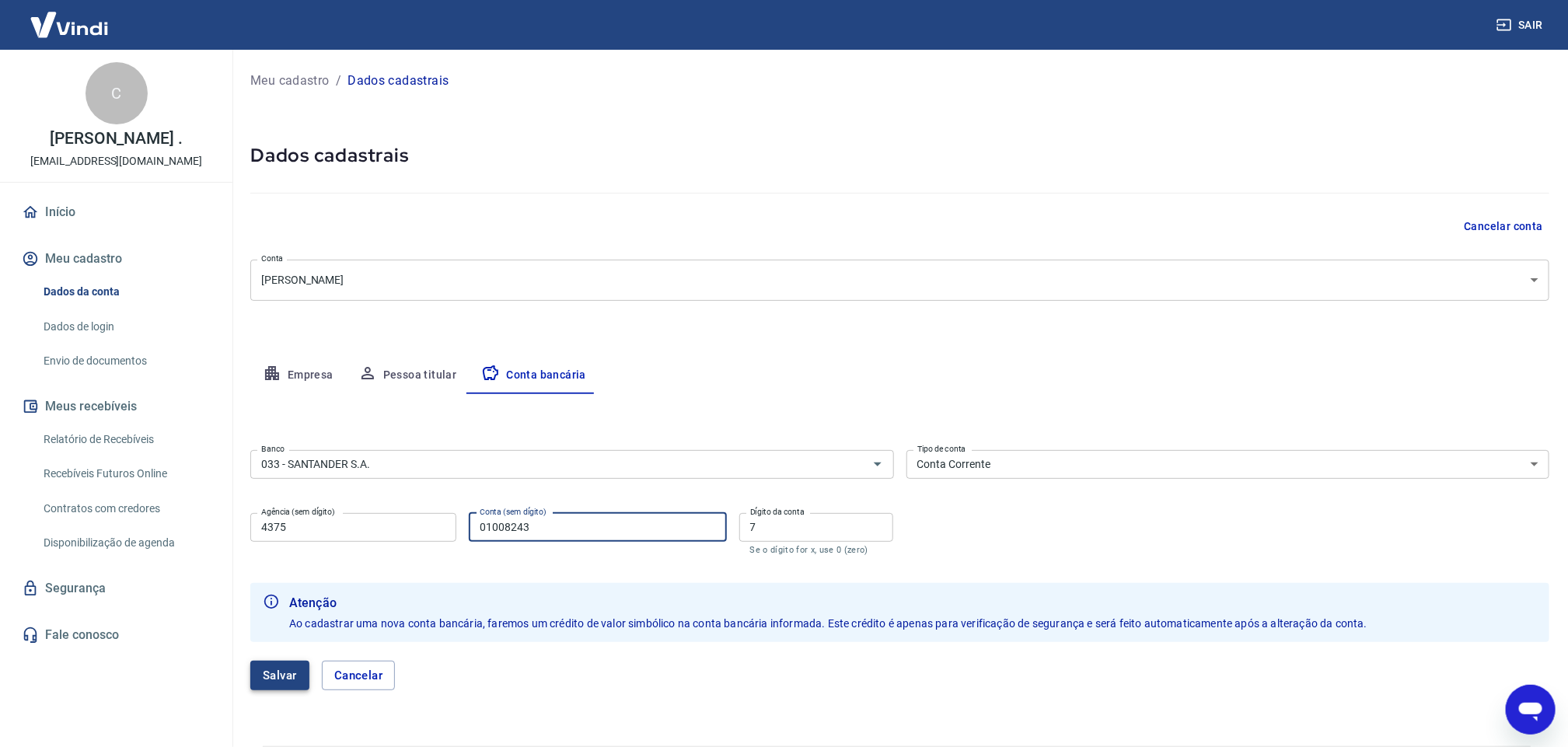
type input "01008243"
click at [301, 672] on button "Salvar" at bounding box center [279, 674] width 59 height 29
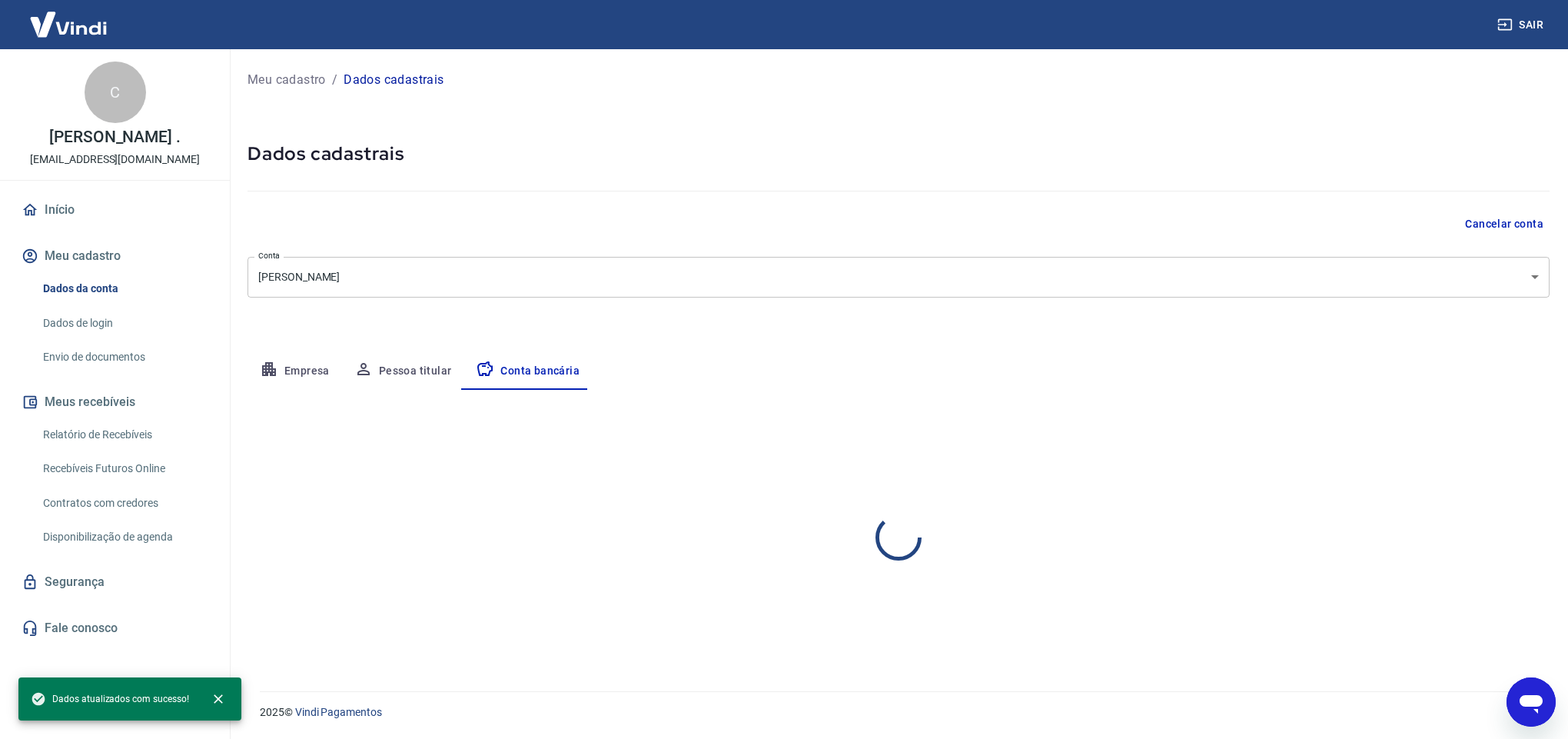
select select "1"
click at [95, 355] on link "Envio de documentos" at bounding box center [124, 357] width 174 height 32
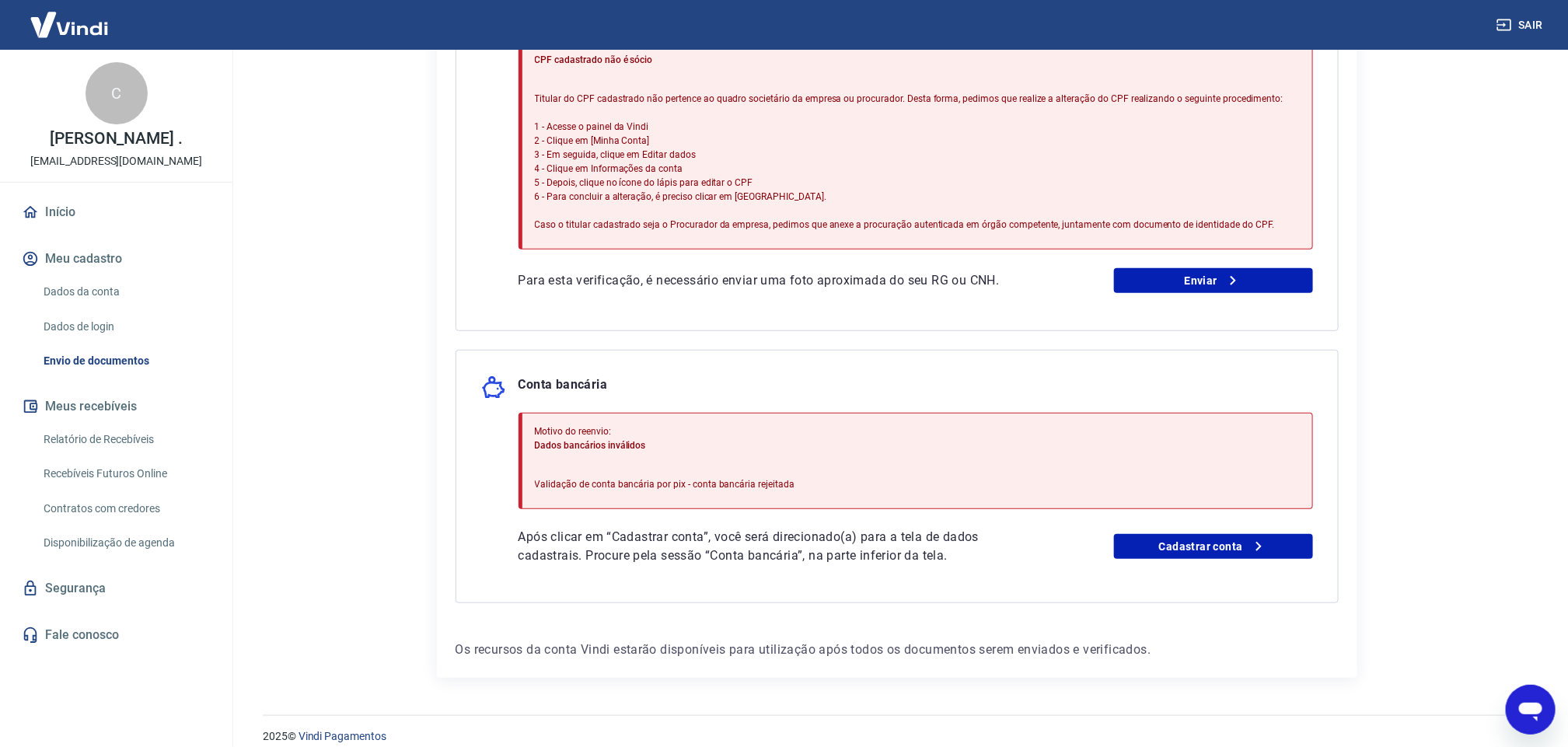
scroll to position [469, 0]
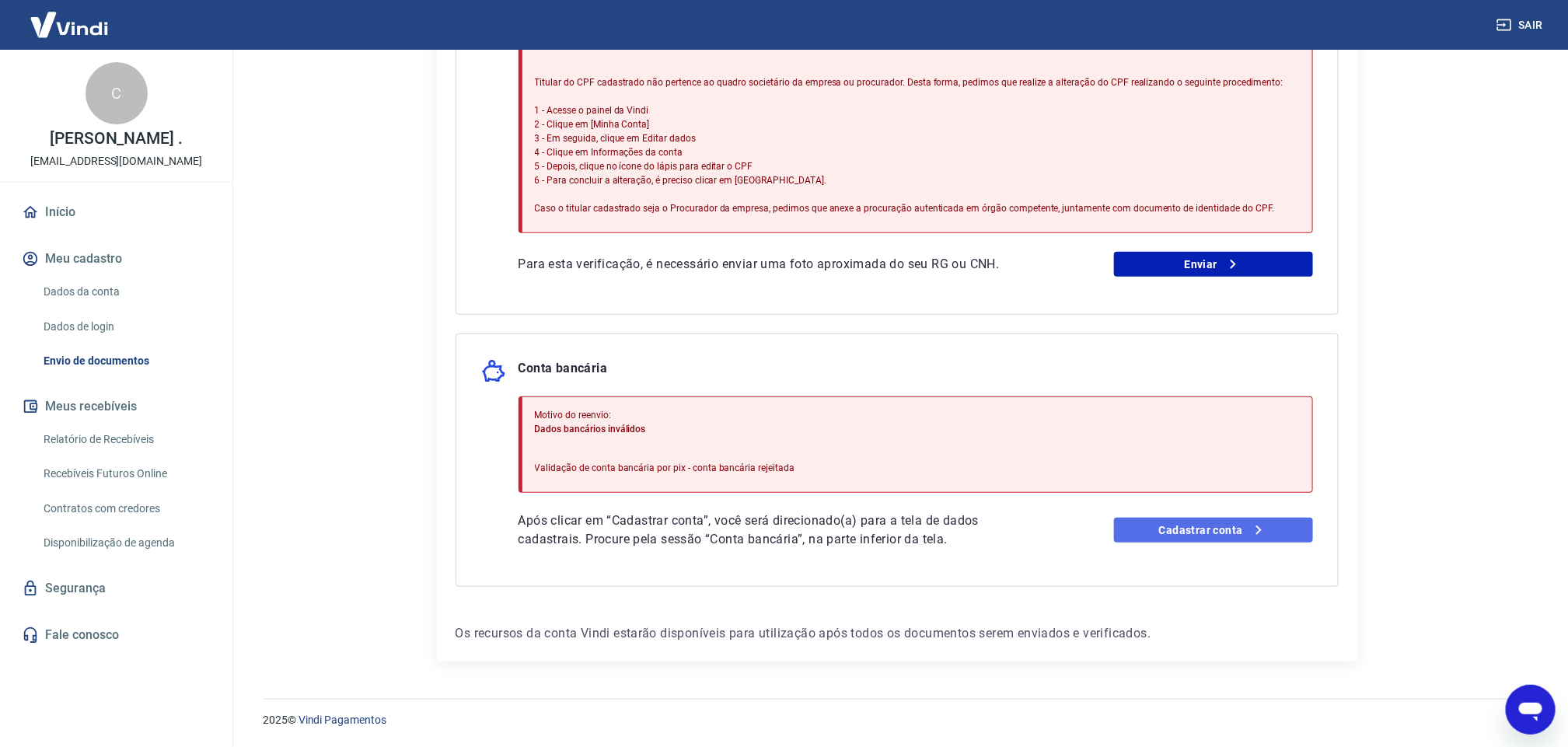
click at [1206, 520] on link "Cadastrar conta" at bounding box center [1213, 530] width 199 height 25
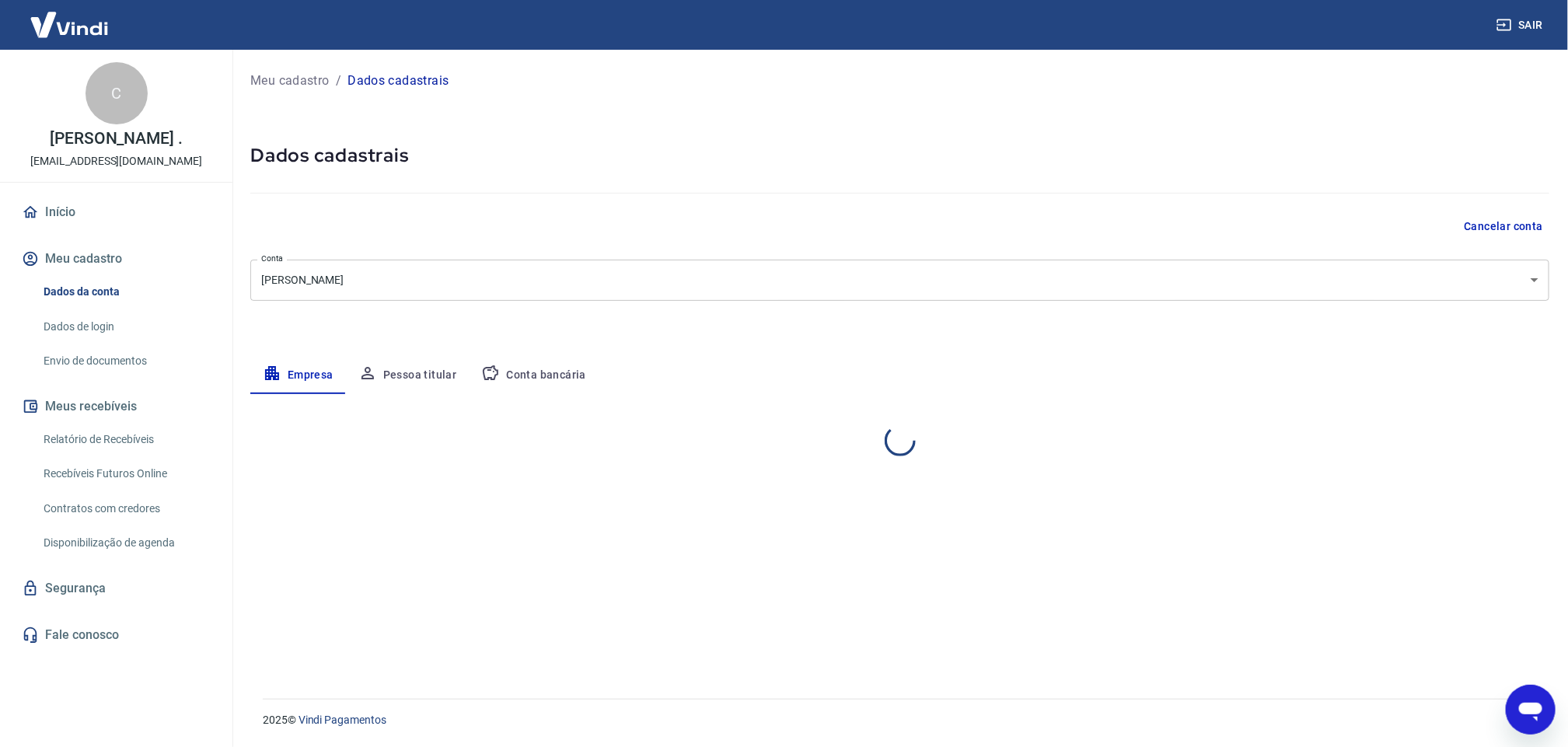
select select "PA"
select select "business"
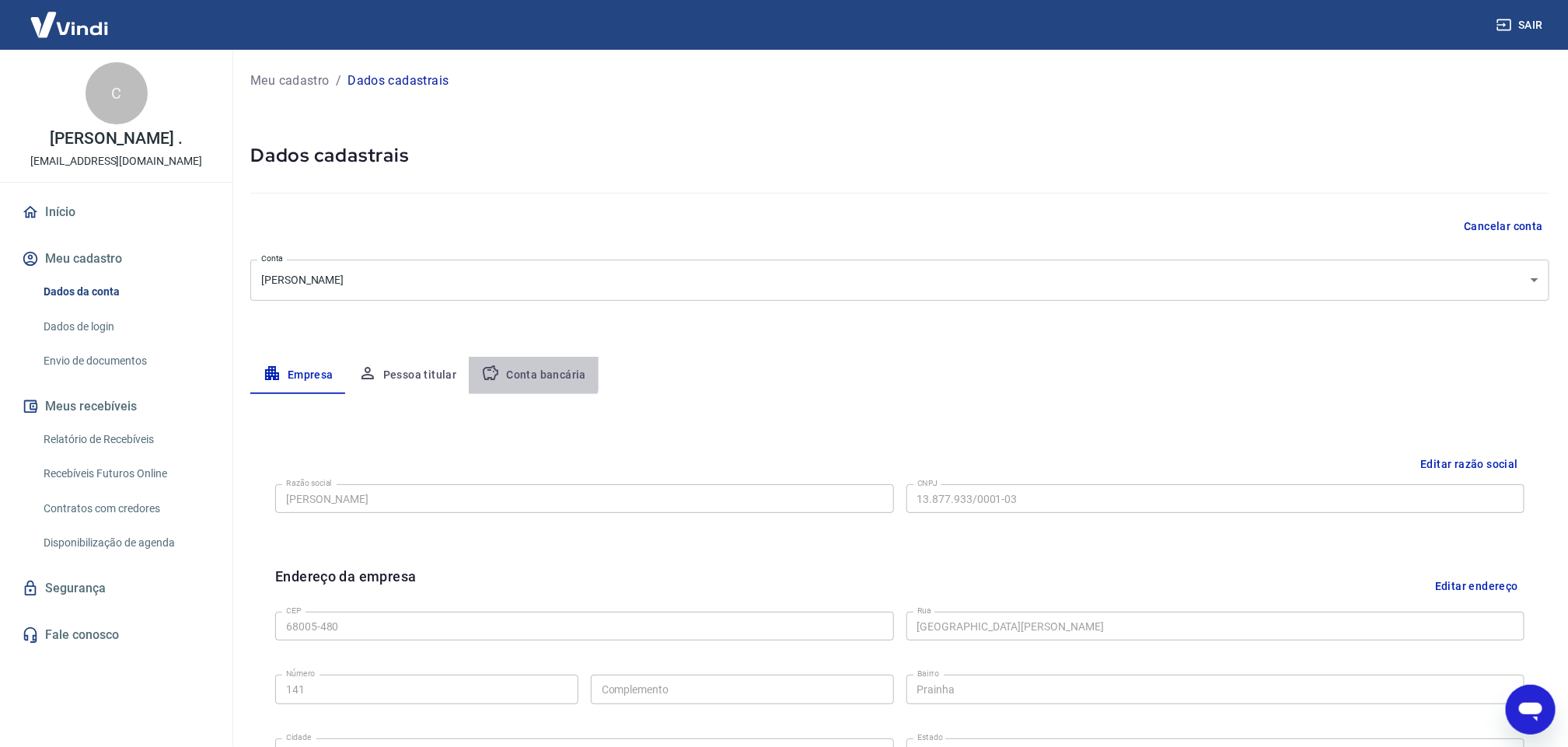
click at [507, 359] on button "Conta bancária" at bounding box center [534, 375] width 129 height 37
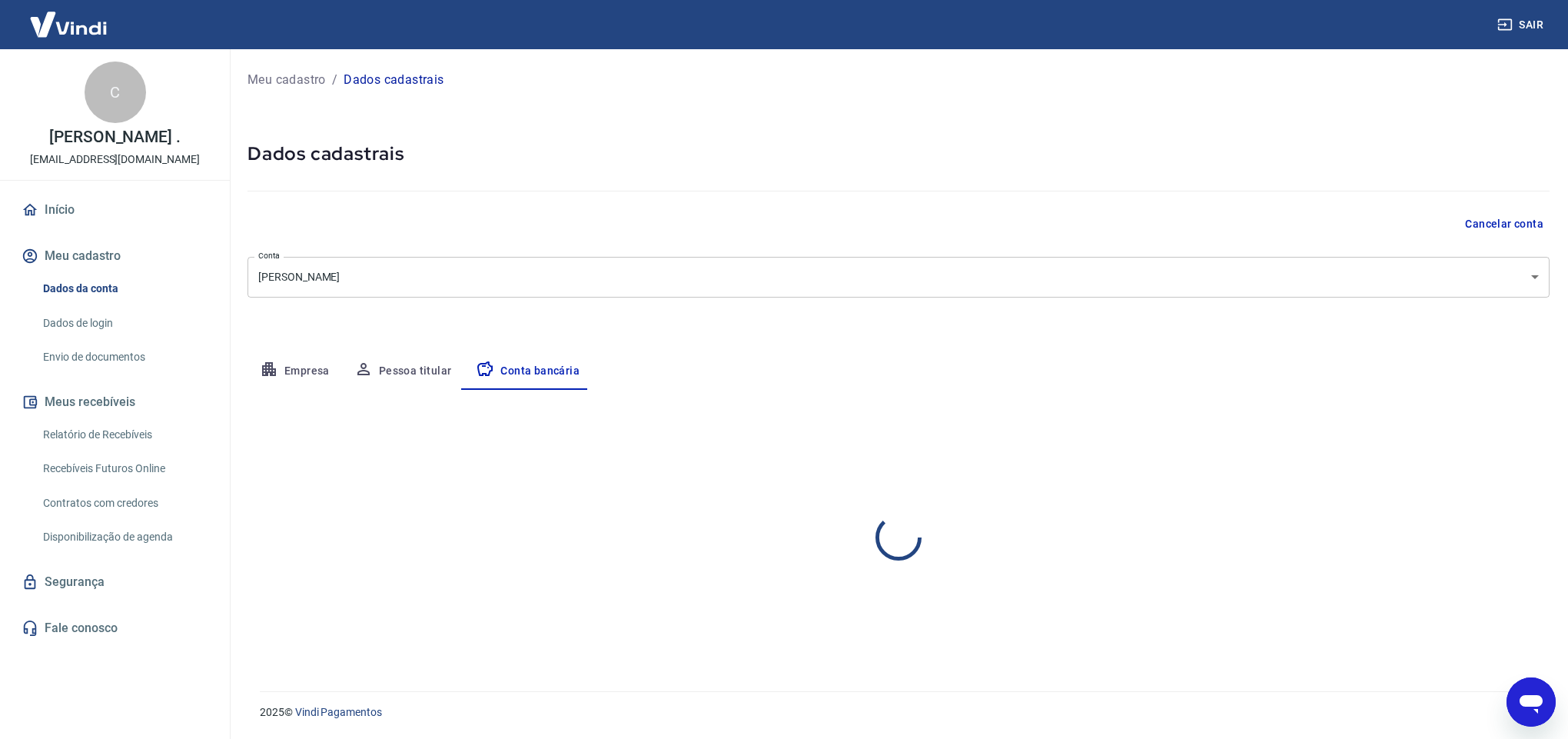
select select "1"
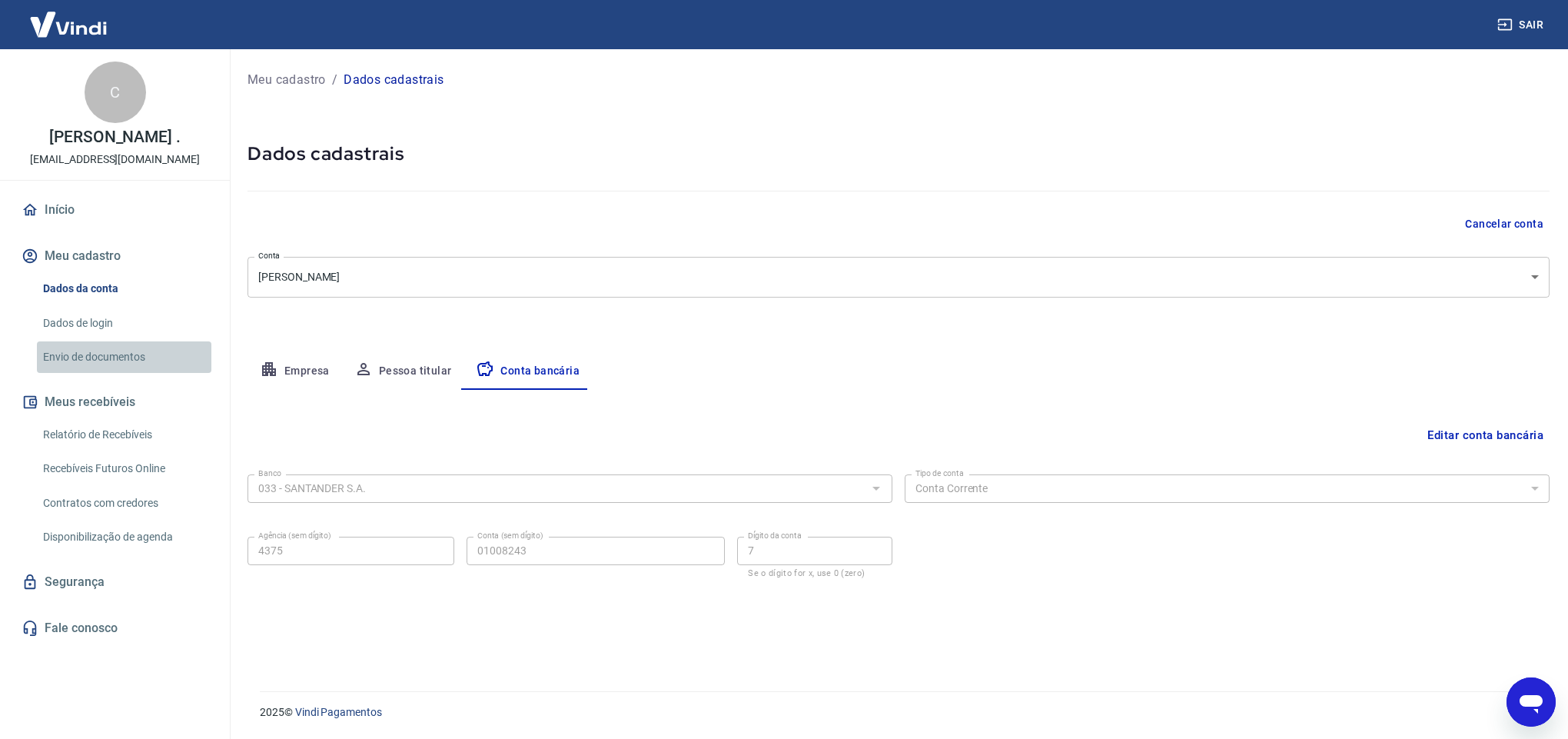
click at [88, 346] on link "Envio de documentos" at bounding box center [124, 357] width 174 height 32
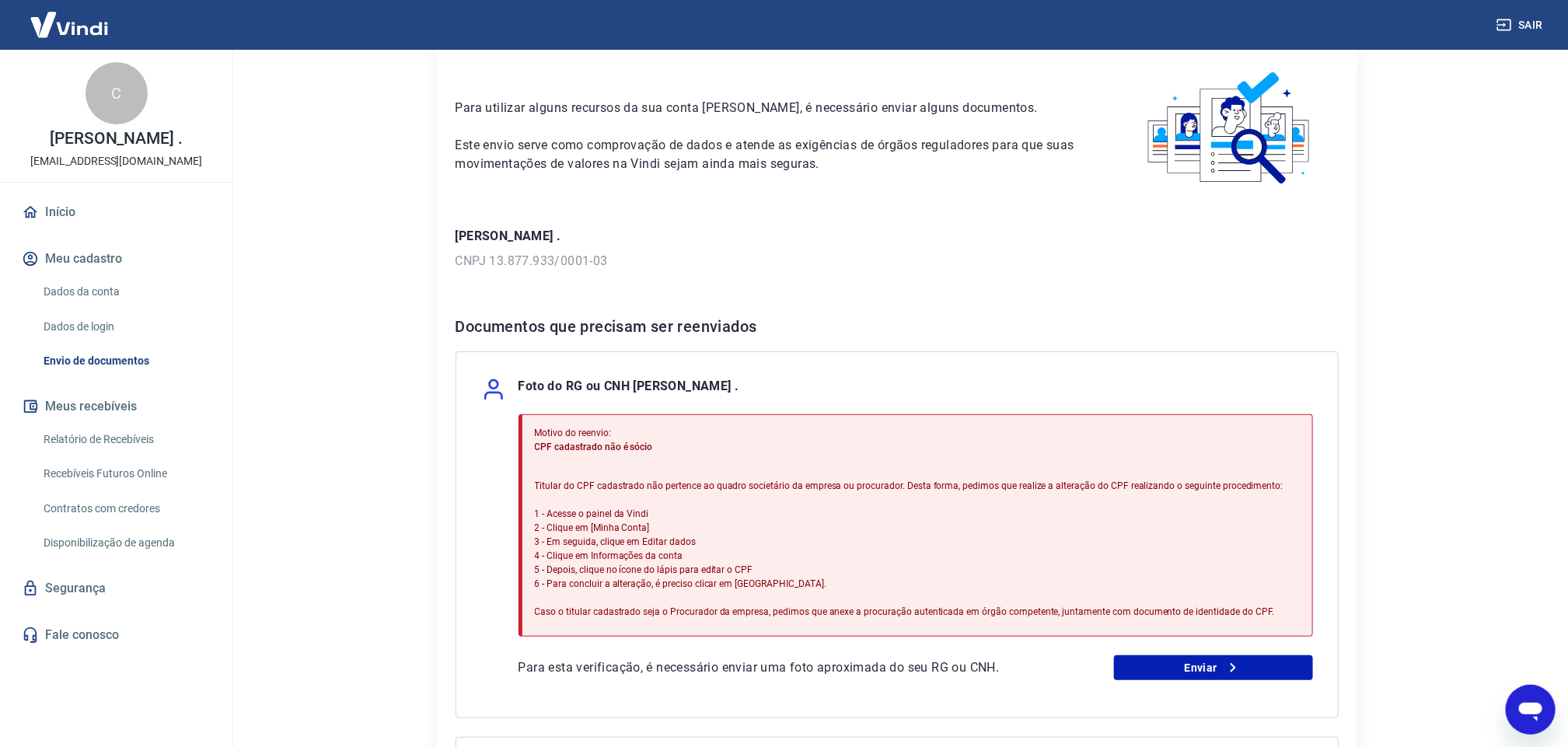
scroll to position [117, 0]
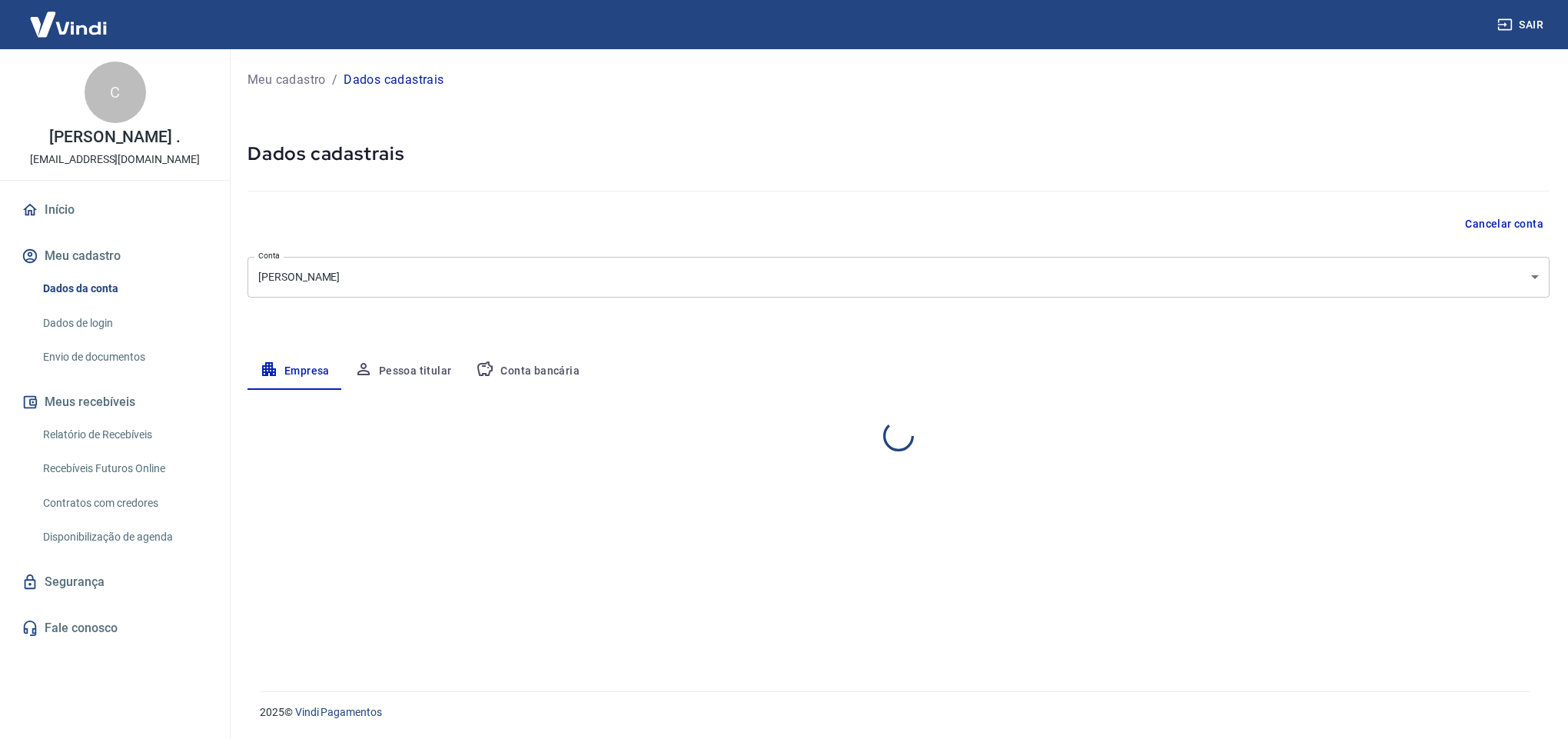
select select "PA"
select select "business"
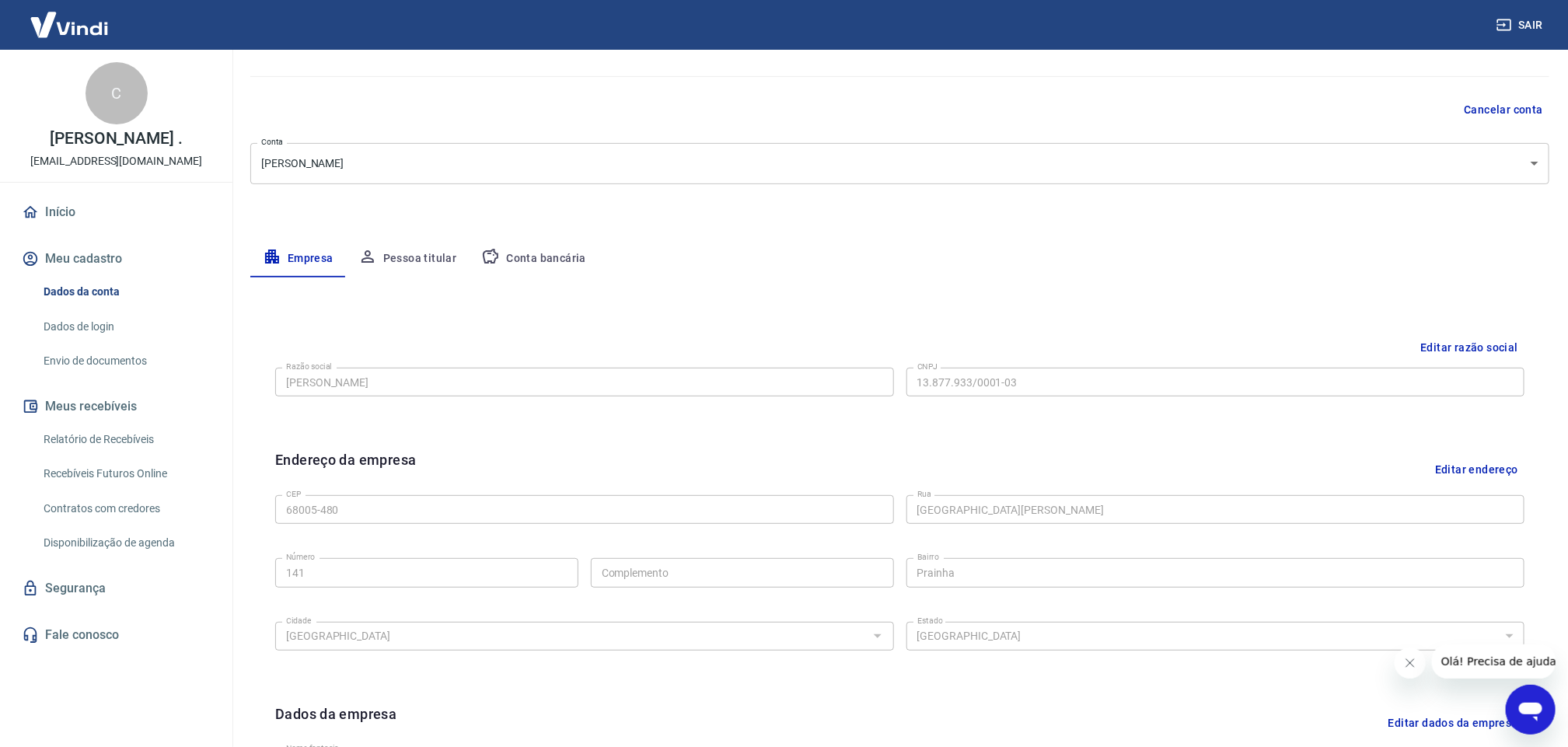
scroll to position [233, 0]
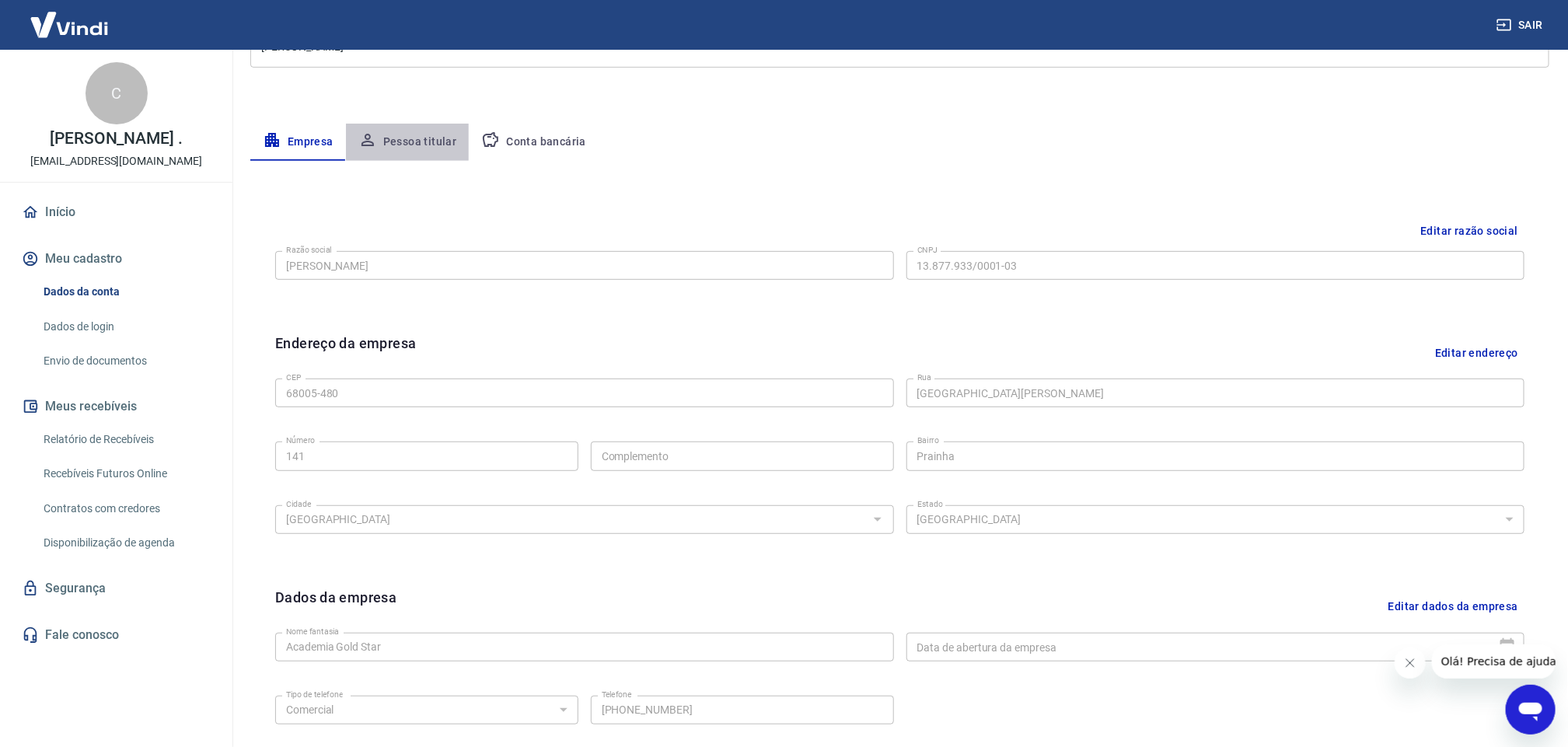
click at [407, 140] on button "Pessoa titular" at bounding box center [407, 142] width 123 height 37
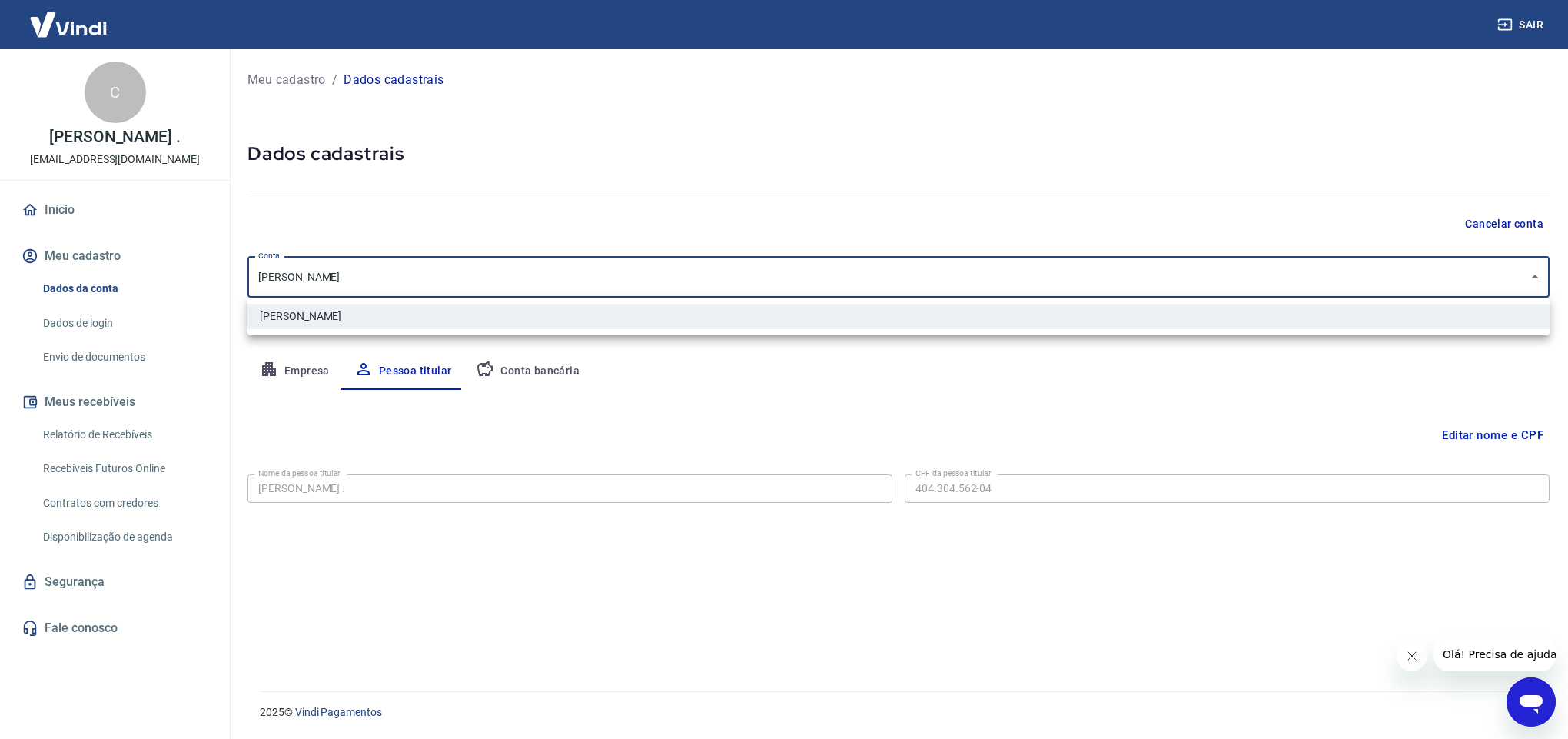
click at [482, 277] on body "Sair C [PERSON_NAME] . [EMAIL_ADDRESS][DOMAIN_NAME] Início Meu cadastro Dados d…" at bounding box center [784, 369] width 1568 height 739
click at [482, 277] on div at bounding box center [784, 369] width 1568 height 739
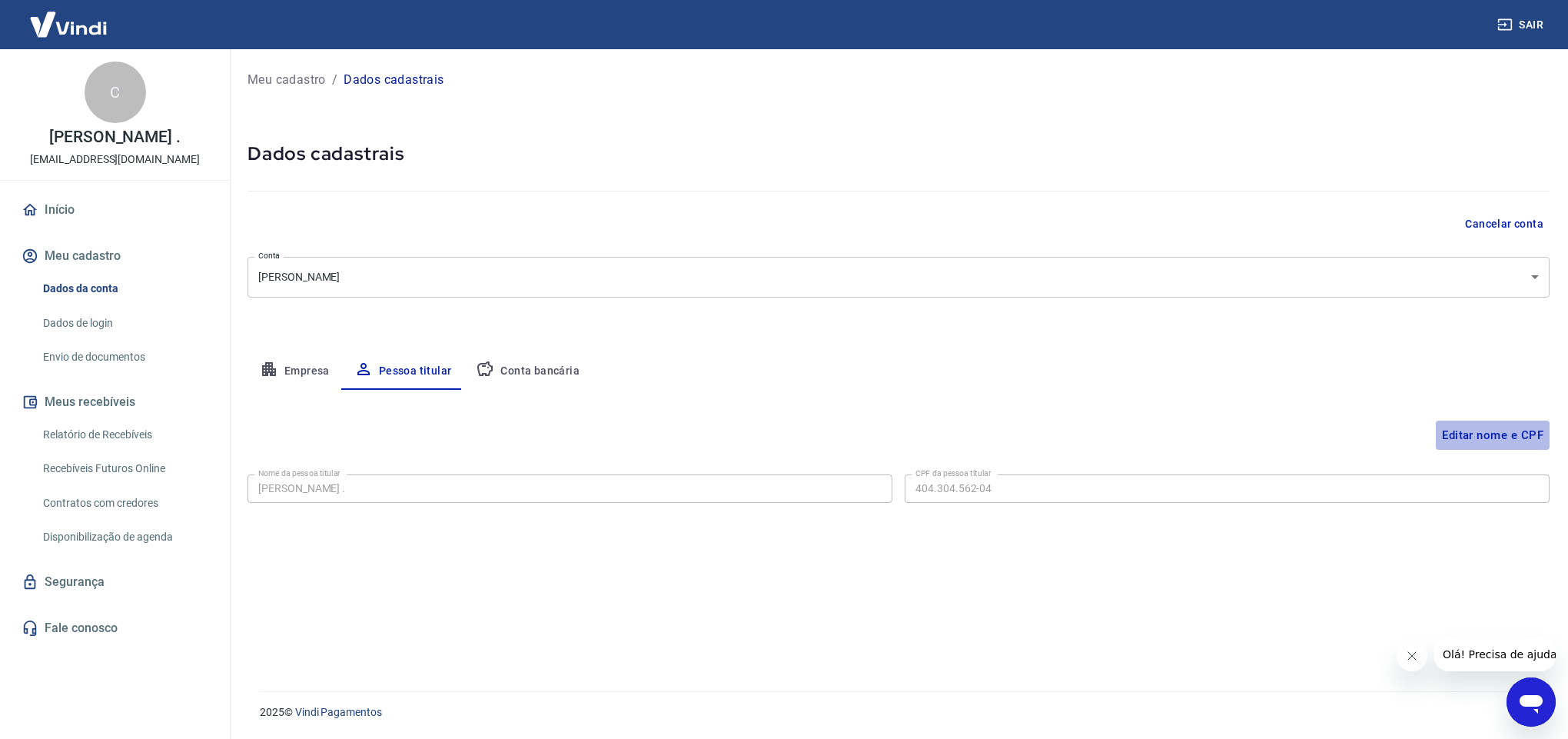
click at [1469, 434] on button "Editar nome e CPF" at bounding box center [1493, 435] width 114 height 29
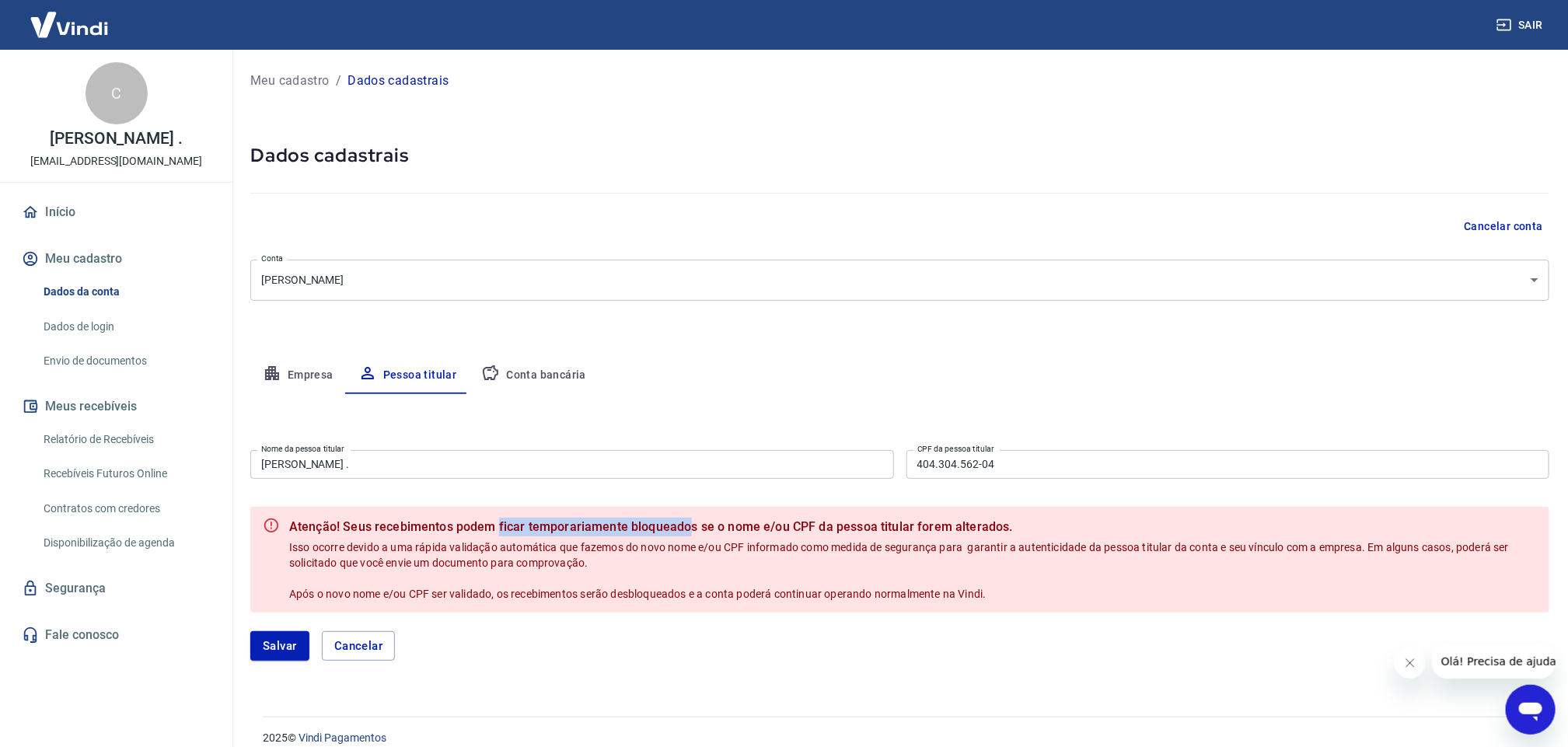
drag, startPoint x: 523, startPoint y: 530, endPoint x: 690, endPoint y: 525, distance: 167.1
click at [690, 525] on b "Atenção! Seus recebimentos podem ficar temporariamente bloqueados se o nome e/o…" at bounding box center [912, 526] width 1247 height 19
click at [1050, 580] on div "Atenção! Seus recebimentos podem ficar temporariamente bloqueados se o nome e/o…" at bounding box center [912, 559] width 1247 height 97
click at [565, 381] on button "Conta bancária" at bounding box center [534, 375] width 129 height 37
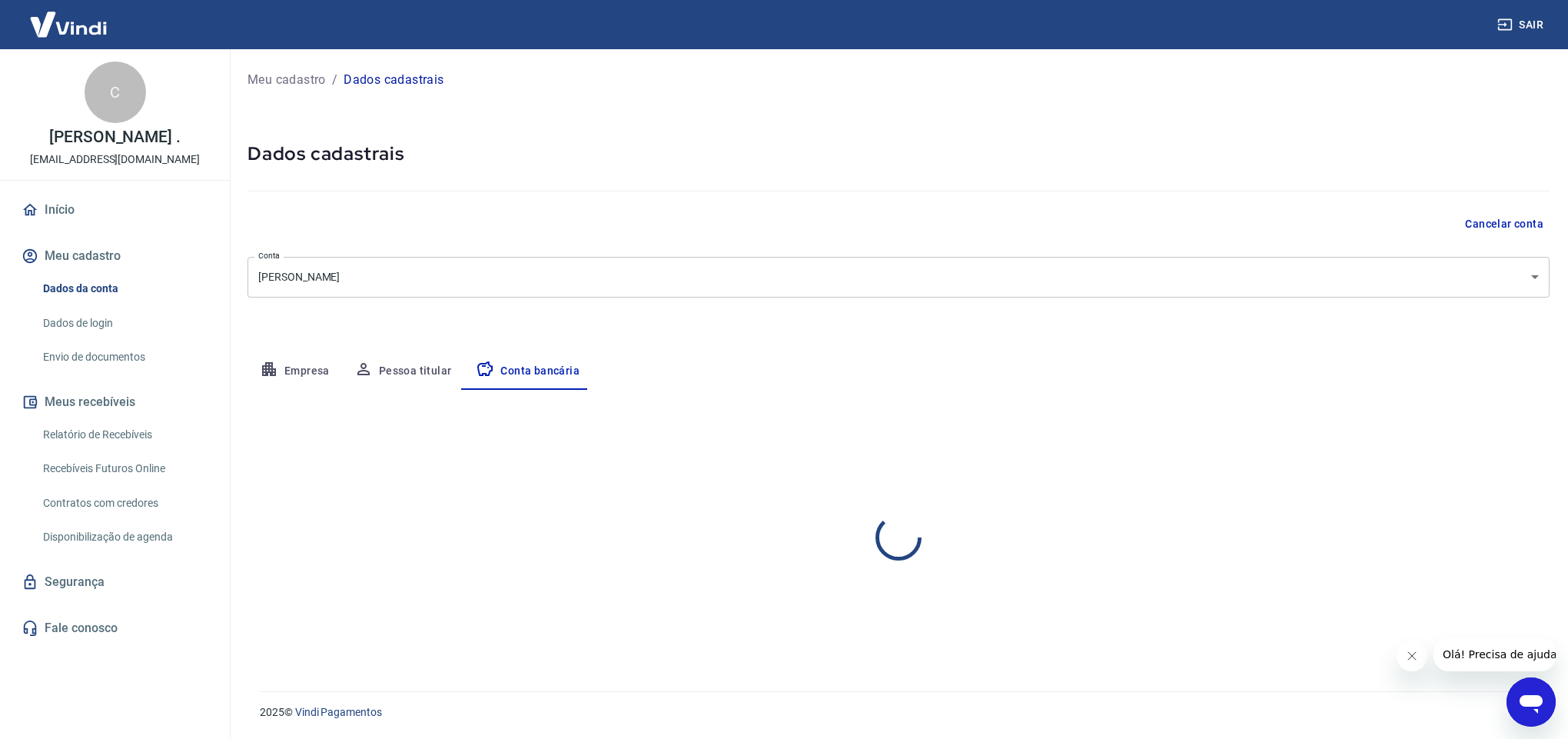
select select "1"
click at [363, 288] on body "Sair C Clodoaldo Maciel Parente . clodoaldocbmpa@hotmail.com Início Meu cadastr…" at bounding box center [784, 369] width 1568 height 739
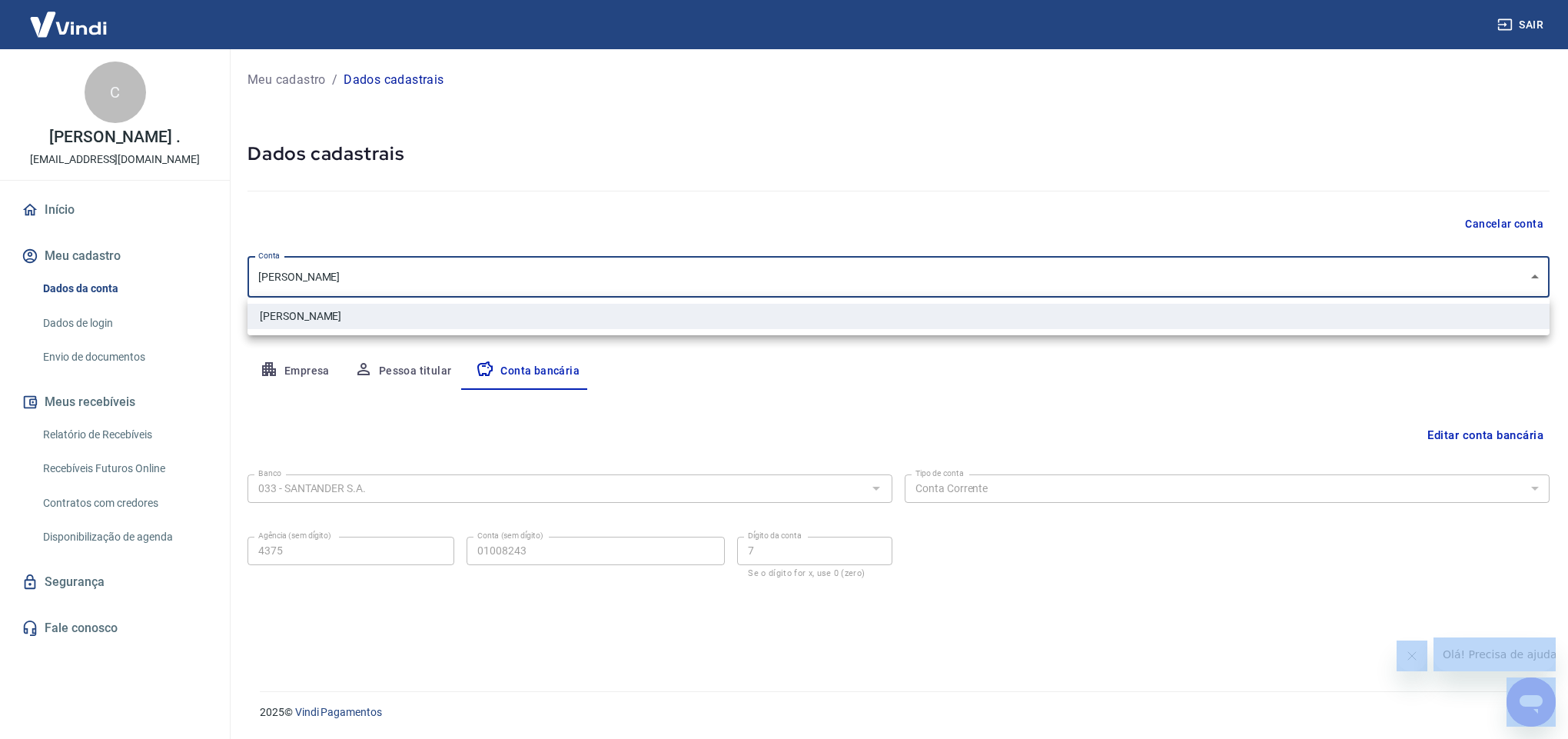
click at [363, 288] on div at bounding box center [784, 369] width 1568 height 739
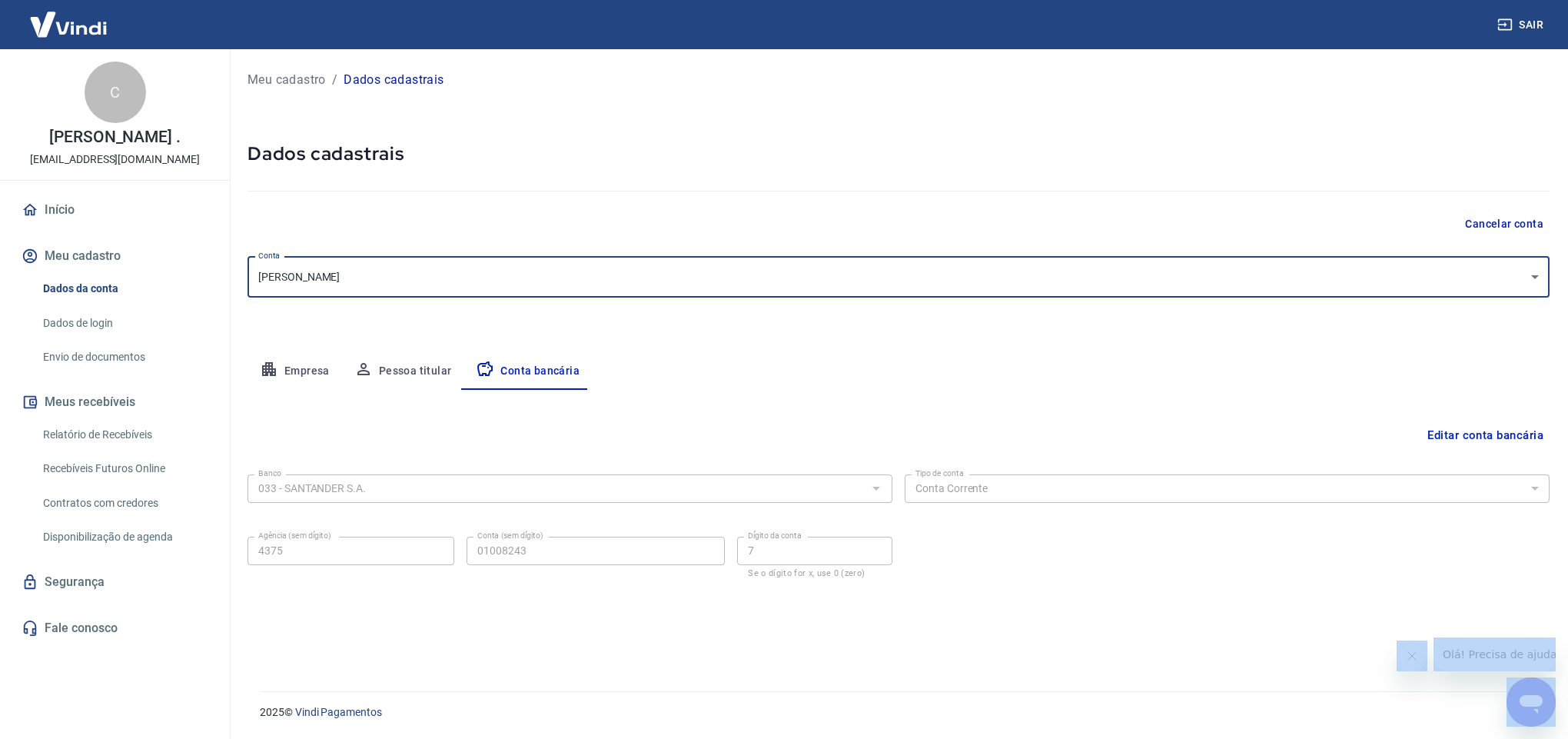
click at [400, 383] on button "Pessoa titular" at bounding box center [402, 371] width 122 height 37
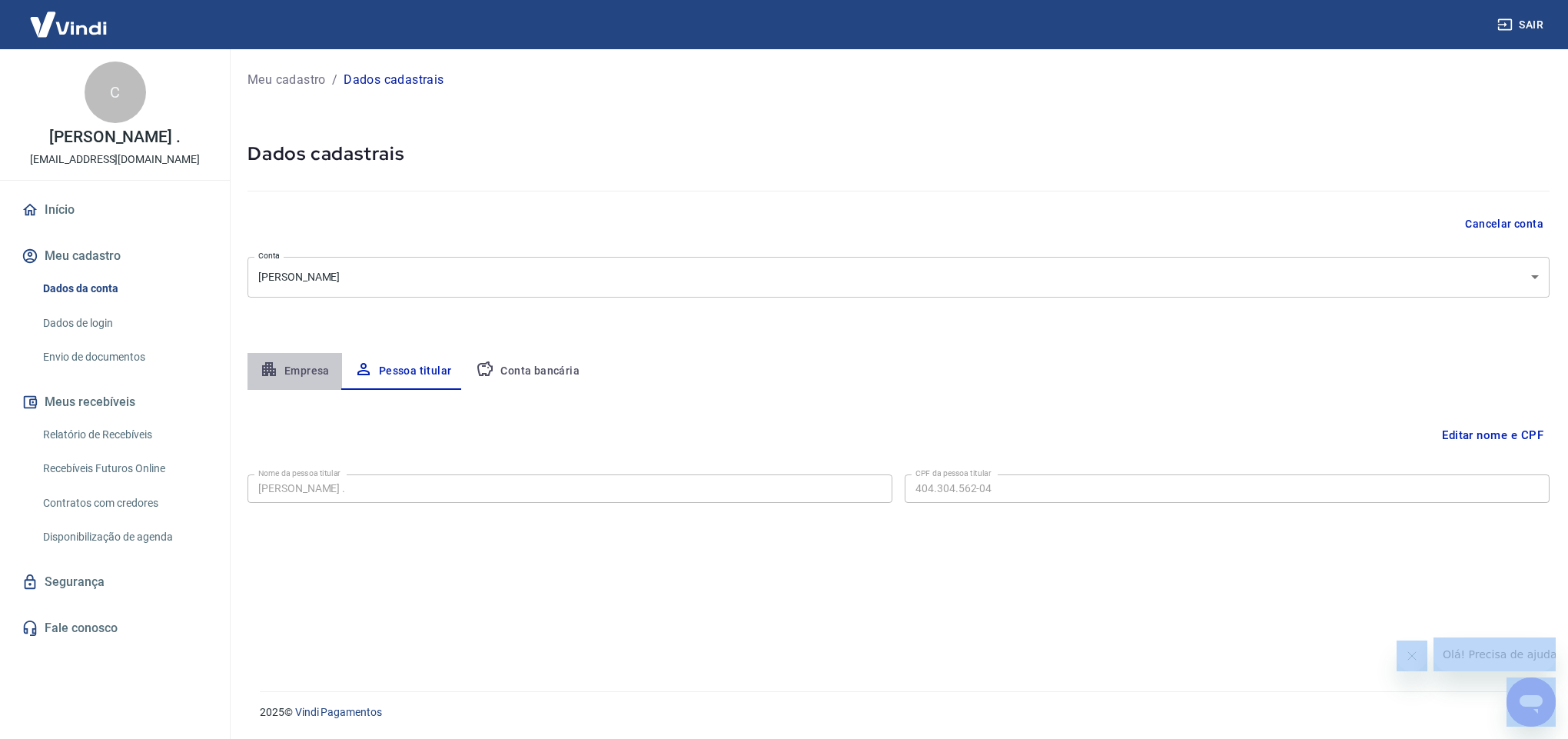
click at [288, 365] on button "Empresa" at bounding box center [294, 371] width 95 height 37
select select "PA"
select select "business"
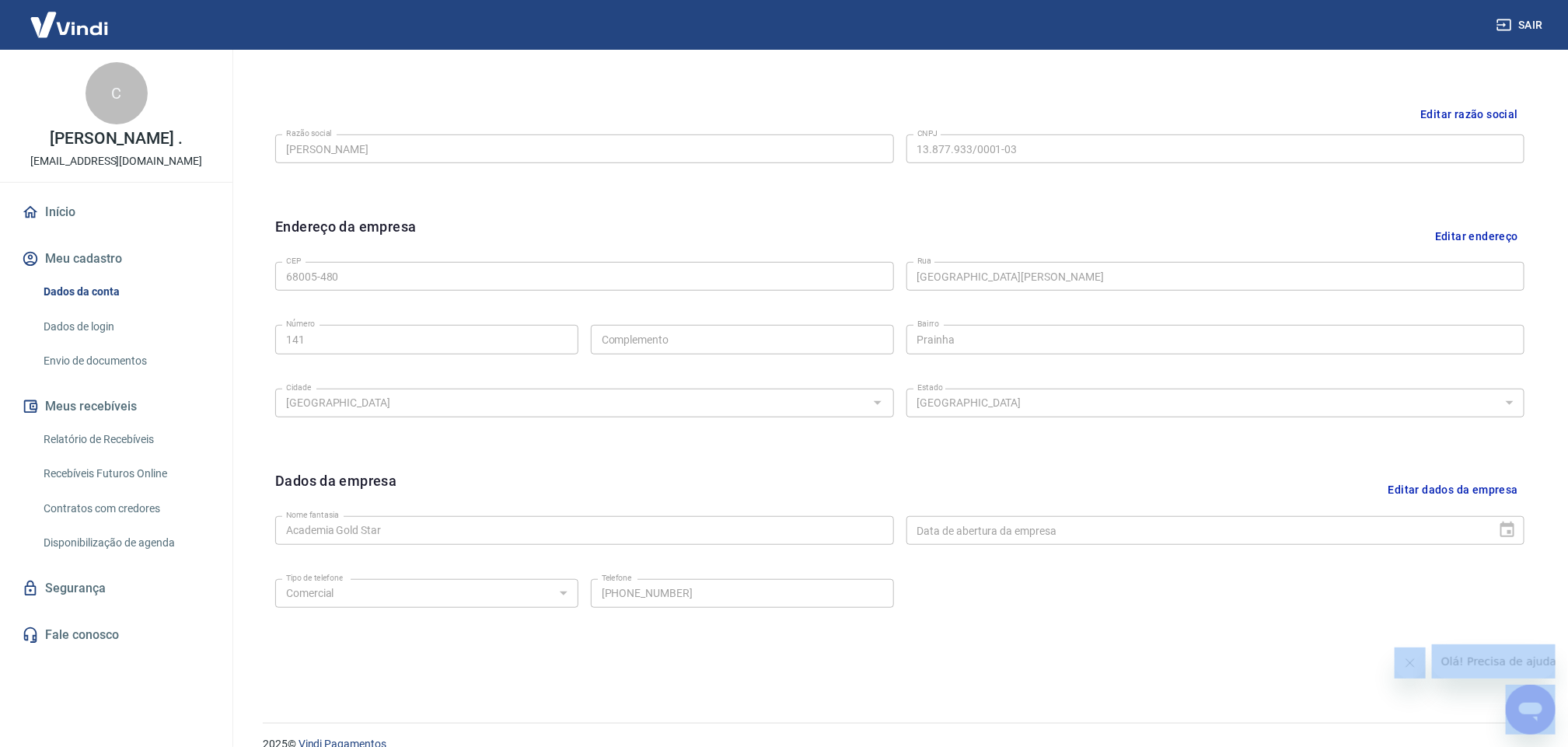
scroll to position [373, 0]
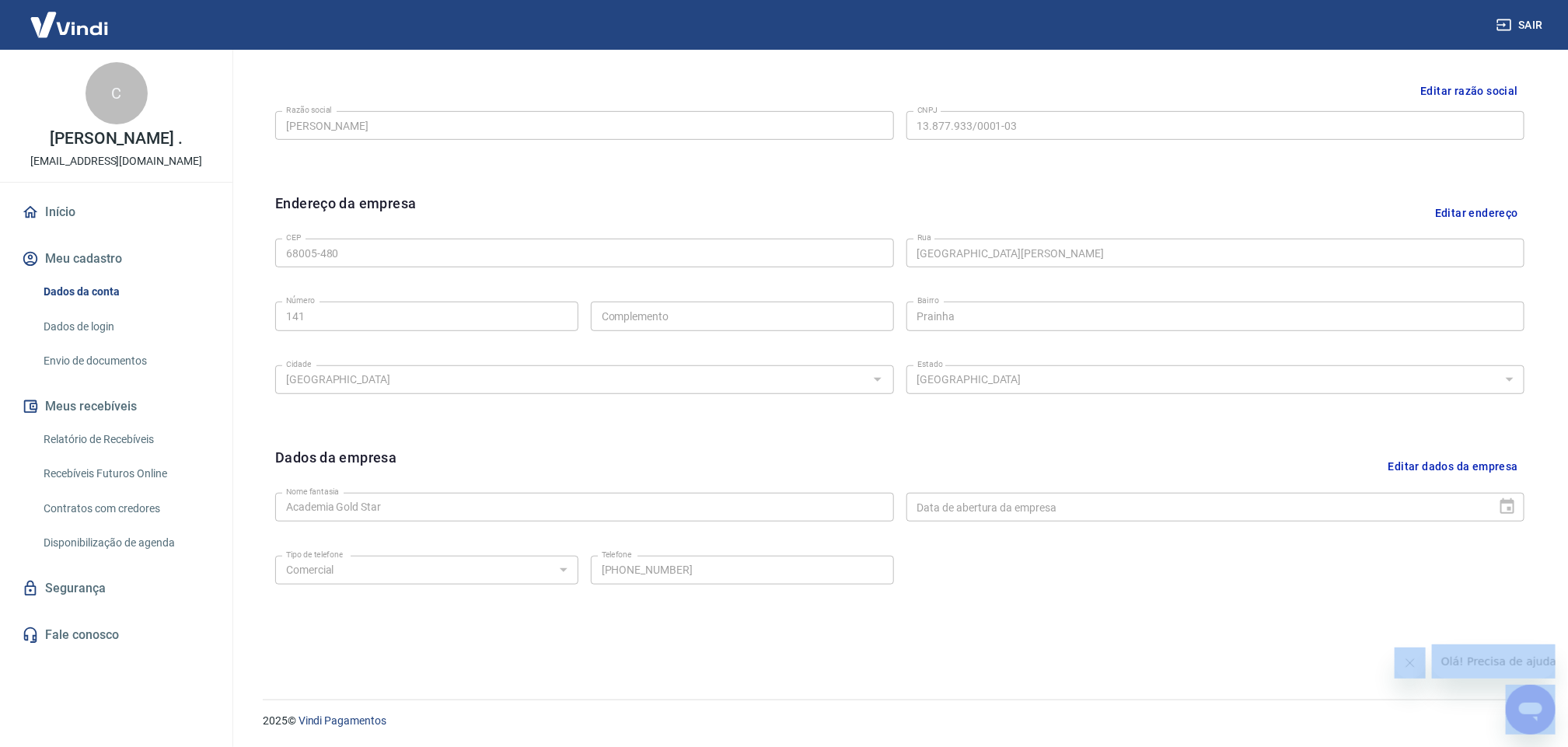
click at [82, 318] on link "Dados de login" at bounding box center [125, 327] width 176 height 32
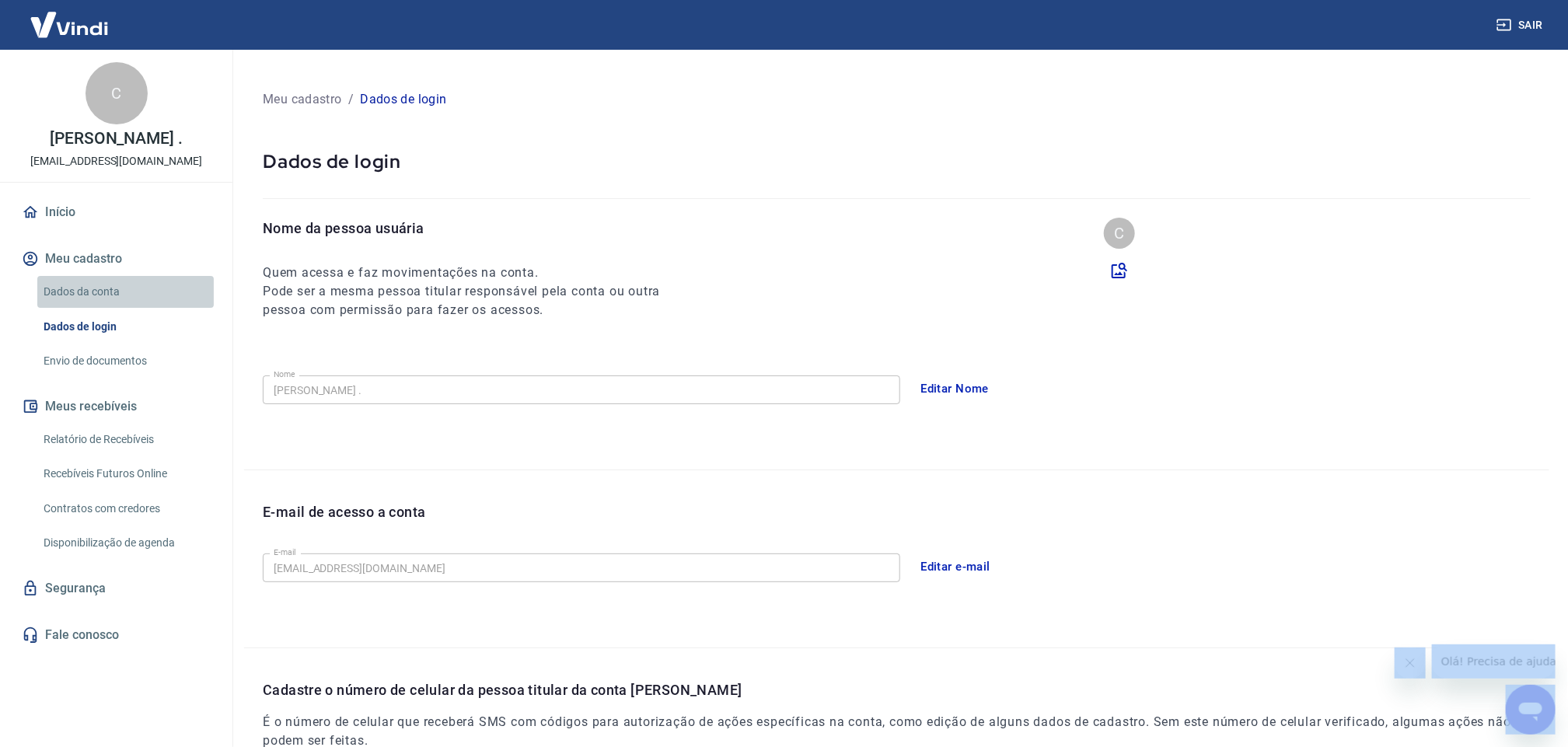
click at [107, 293] on link "Dados da conta" at bounding box center [125, 292] width 176 height 32
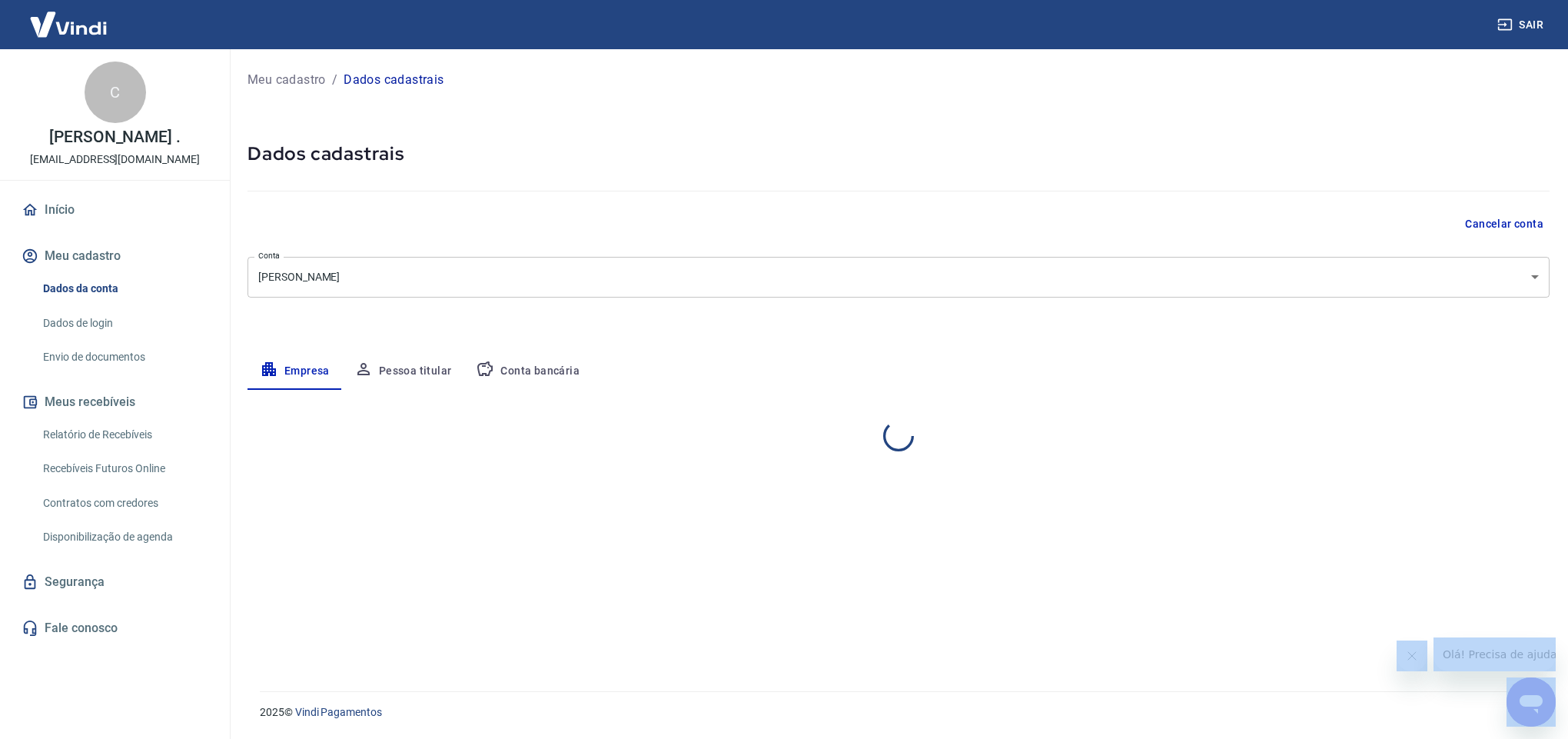
select select "PA"
select select "business"
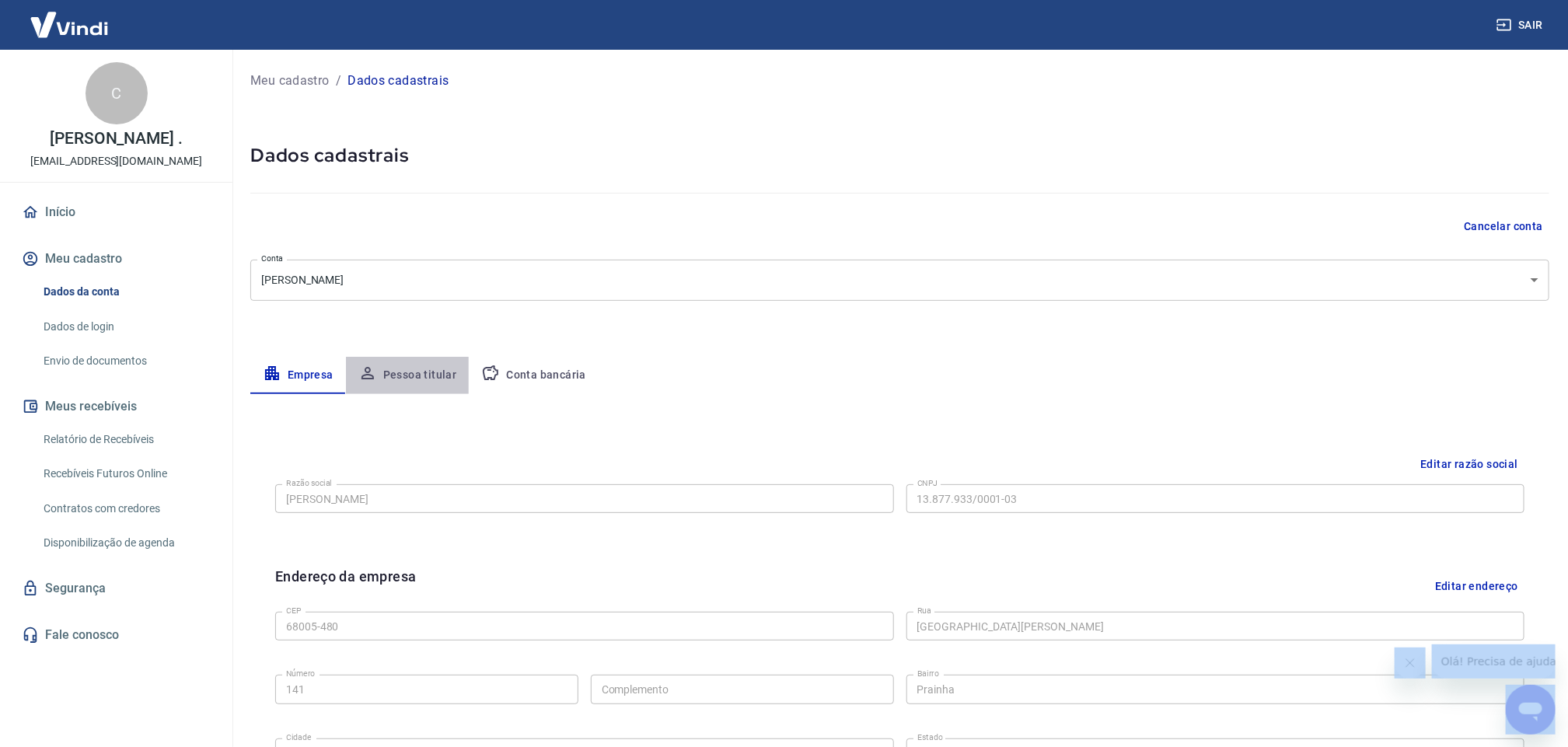
click at [413, 362] on button "Pessoa titular" at bounding box center [407, 375] width 123 height 37
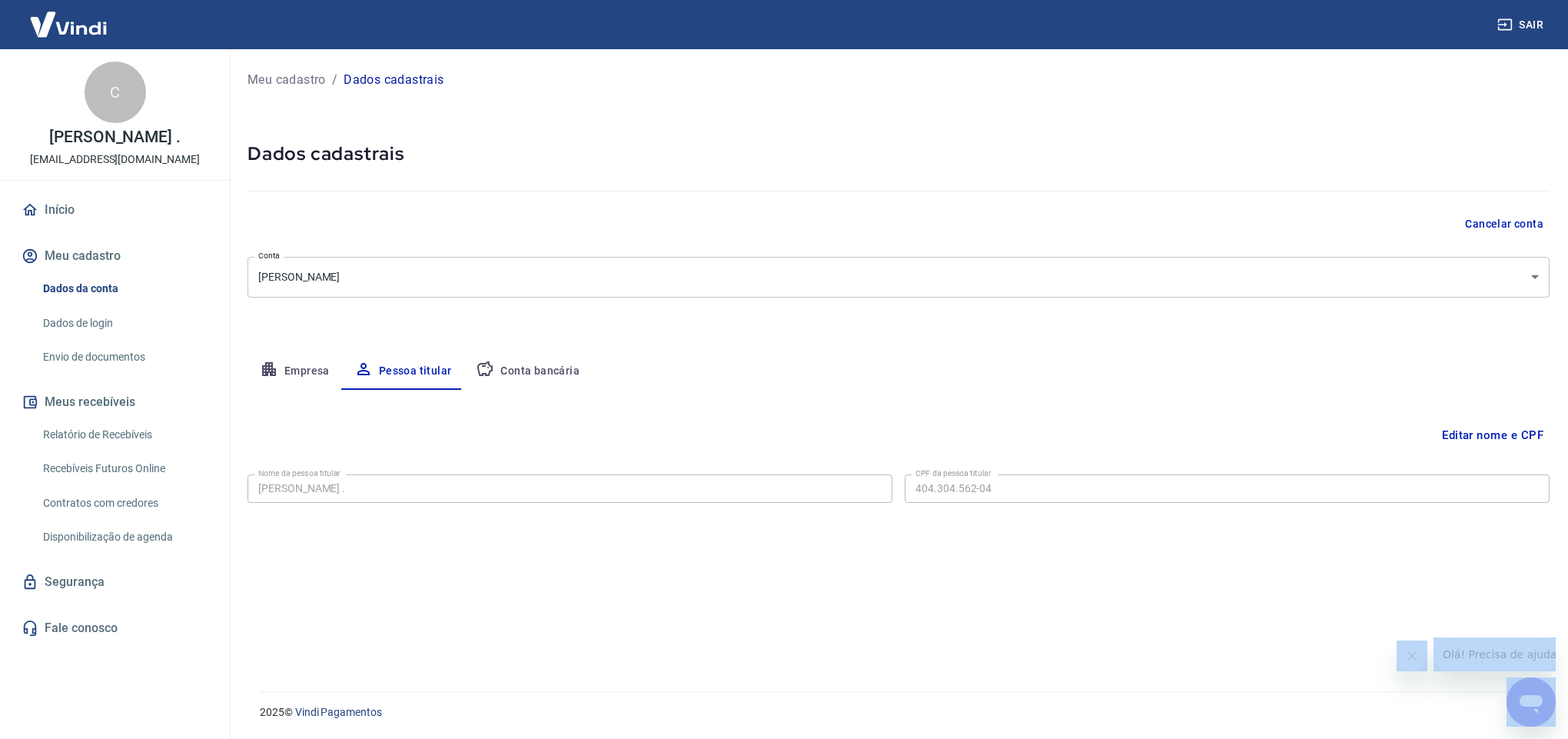
click at [506, 359] on button "Conta bancária" at bounding box center [528, 371] width 128 height 37
select select "1"
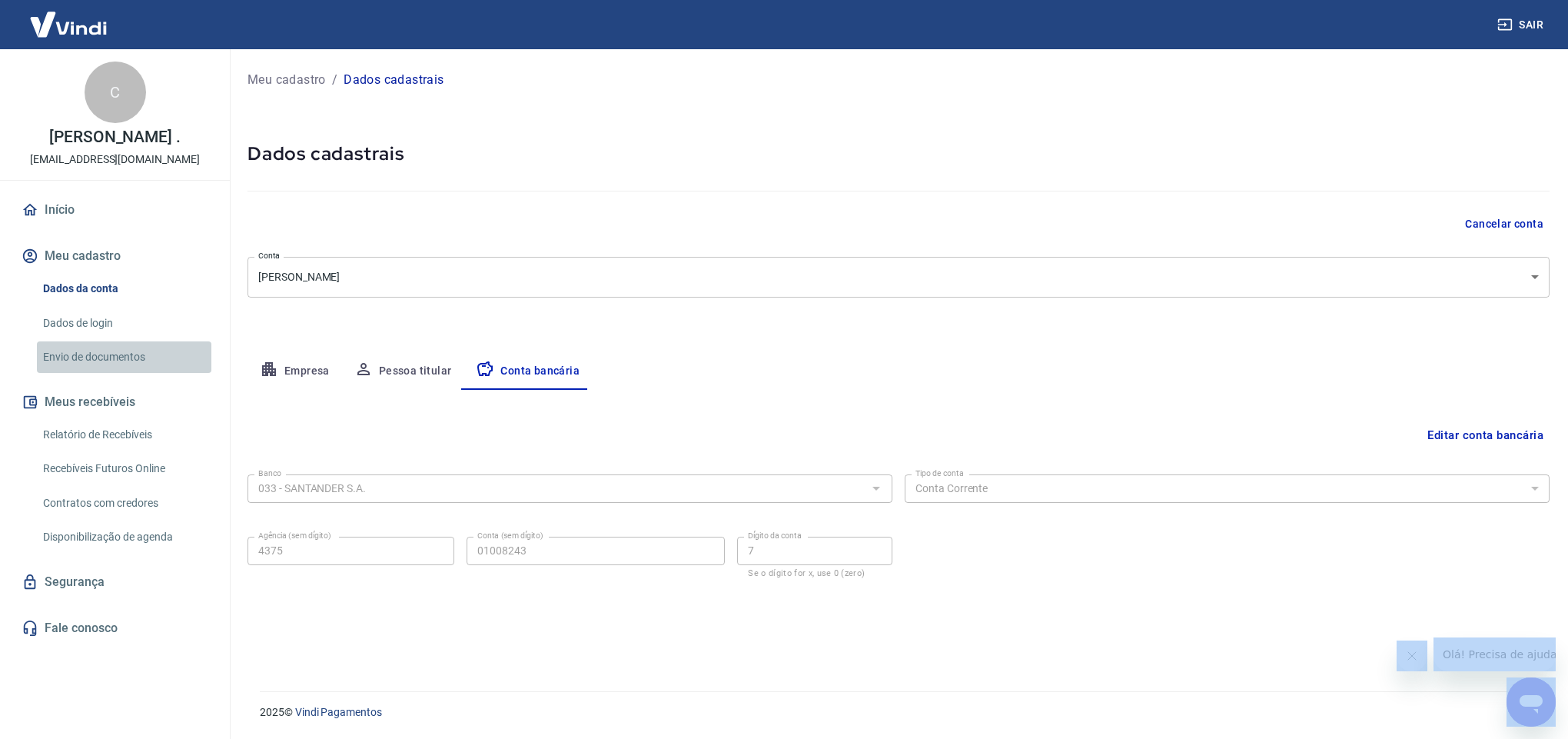
click at [67, 353] on link "Envio de documentos" at bounding box center [124, 357] width 174 height 32
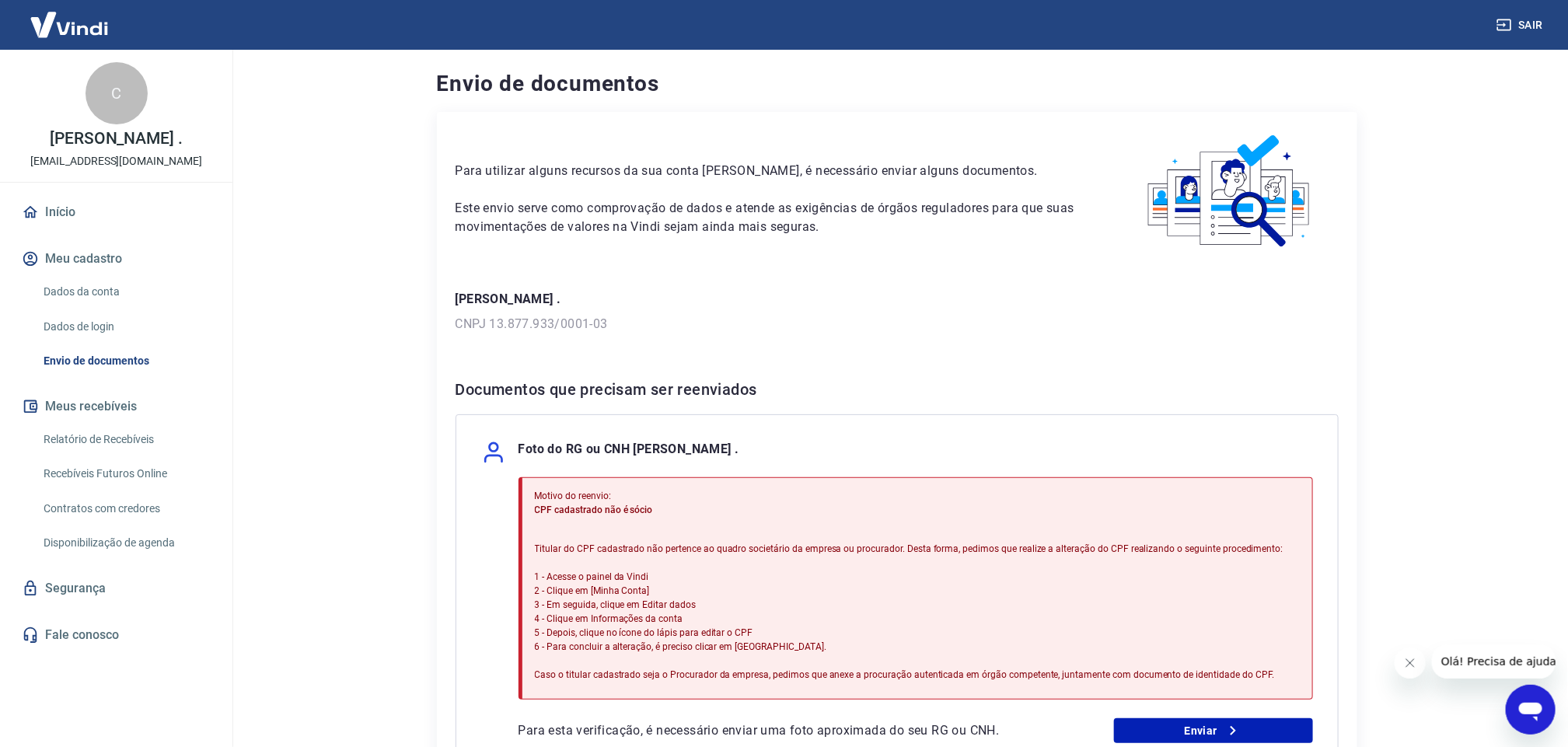
click at [1418, 415] on main "Envio de documentos Para utilizar alguns recursos da sua conta Vindi, é necessá…" at bounding box center [896, 398] width 1342 height 697
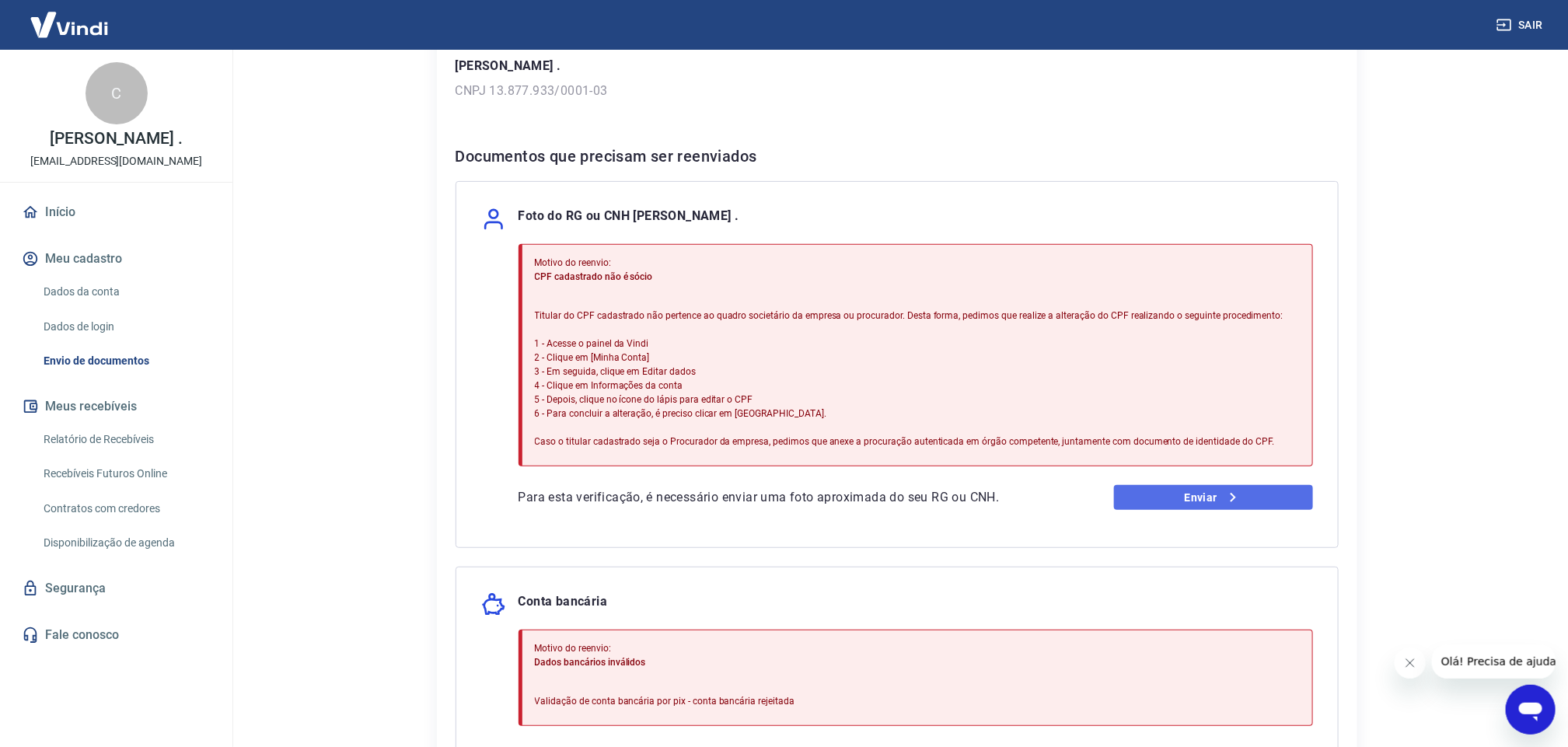
click at [1232, 496] on icon at bounding box center [1233, 497] width 5 height 10
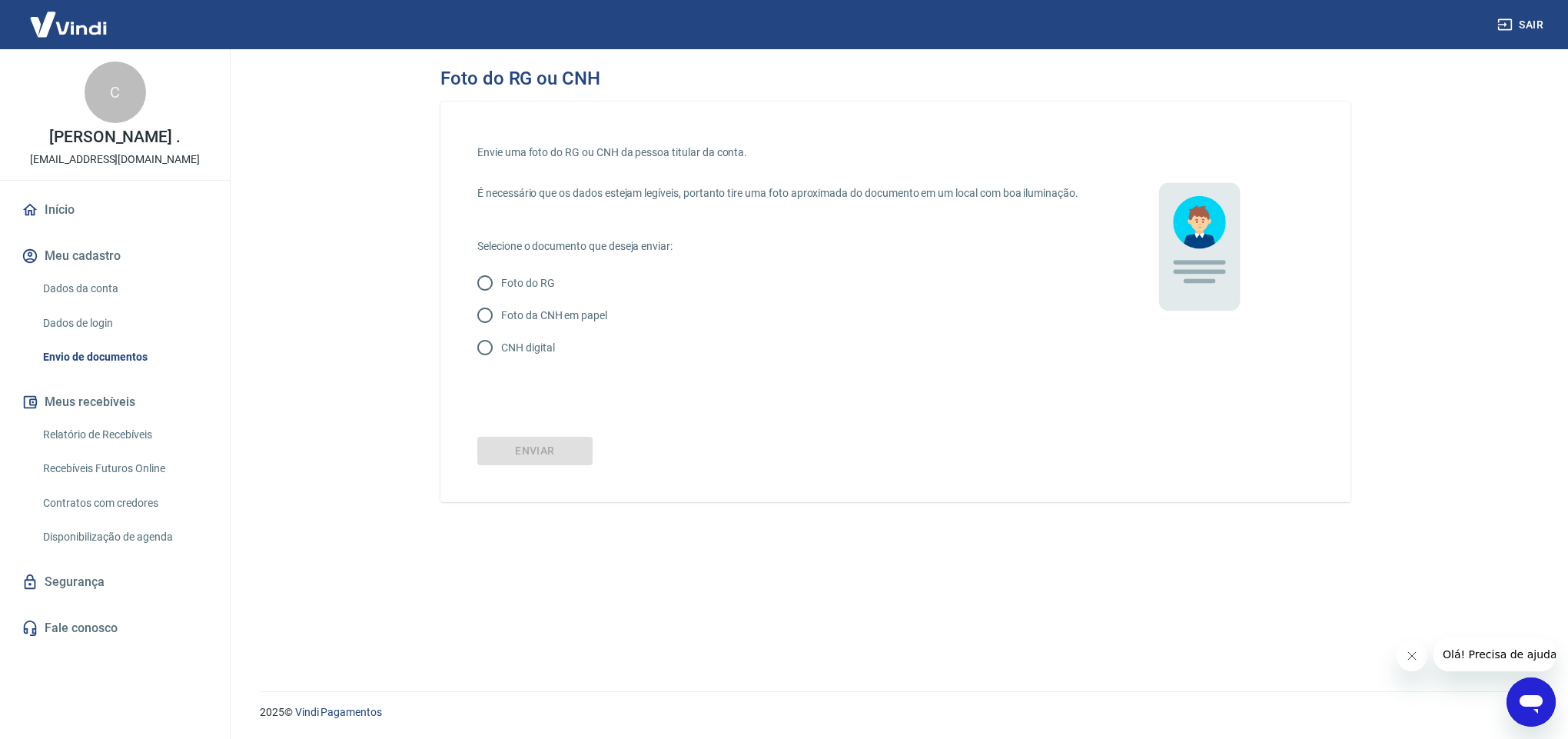
click at [533, 291] on p "Foto do RG" at bounding box center [528, 283] width 53 height 16
click at [501, 299] on input "Foto do RG" at bounding box center [485, 282] width 32 height 32
radio input "true"
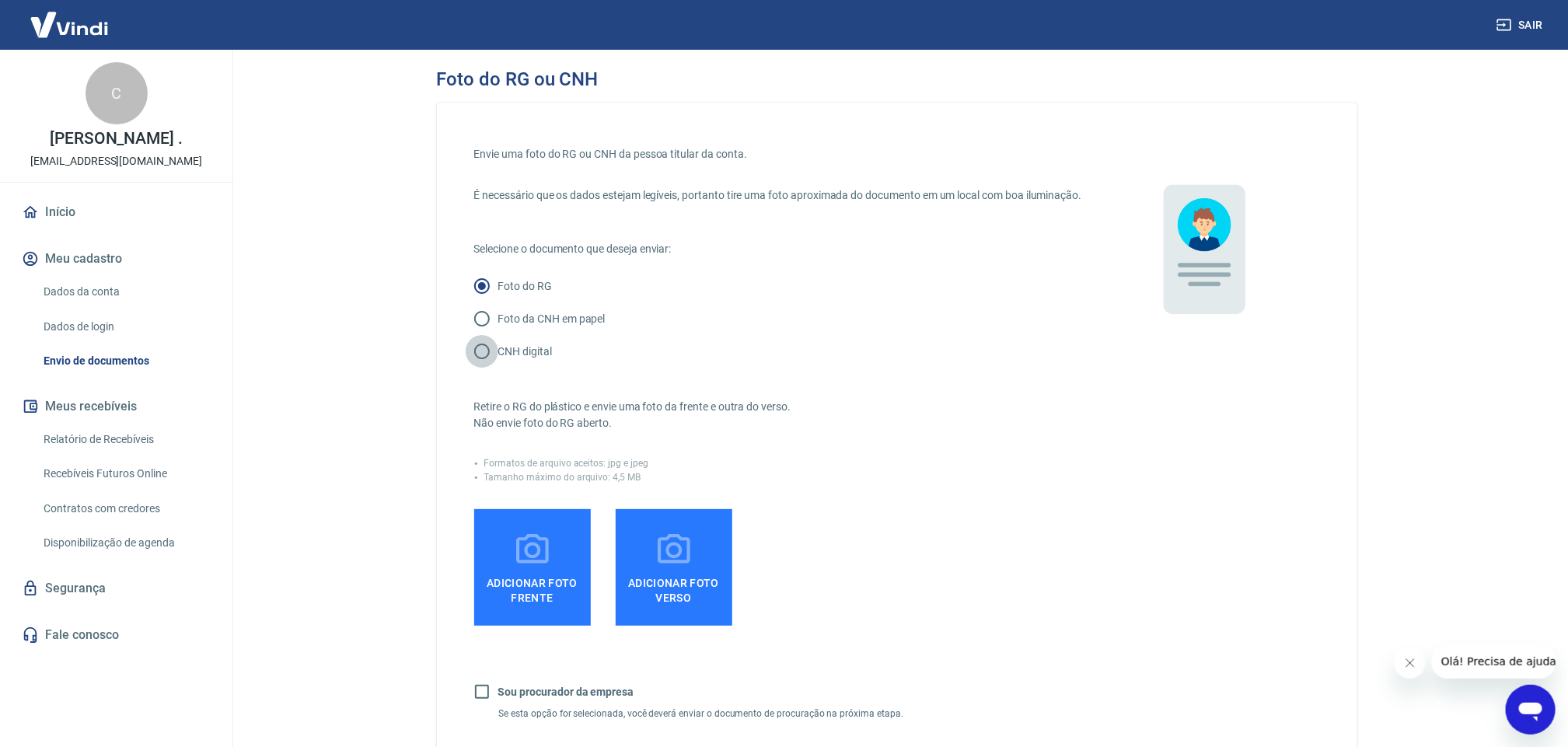
click at [481, 360] on input "CNH digital" at bounding box center [481, 351] width 33 height 33
radio input "true"
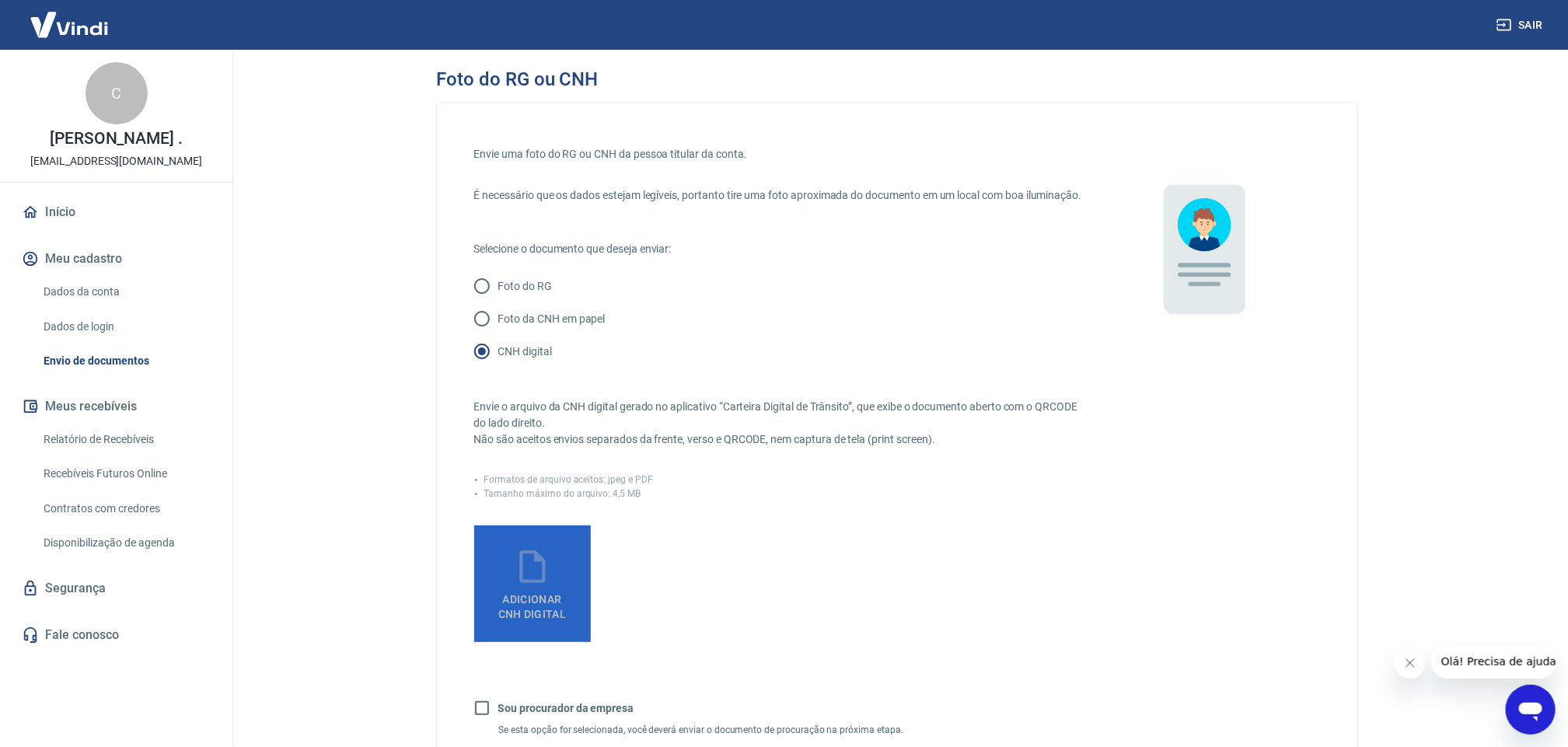
click at [548, 604] on span "Adicionar CNH Digital" at bounding box center [532, 603] width 81 height 35
click at [0, 0] on input "Adicionar CNH Digital" at bounding box center [0, 0] width 0 height 0
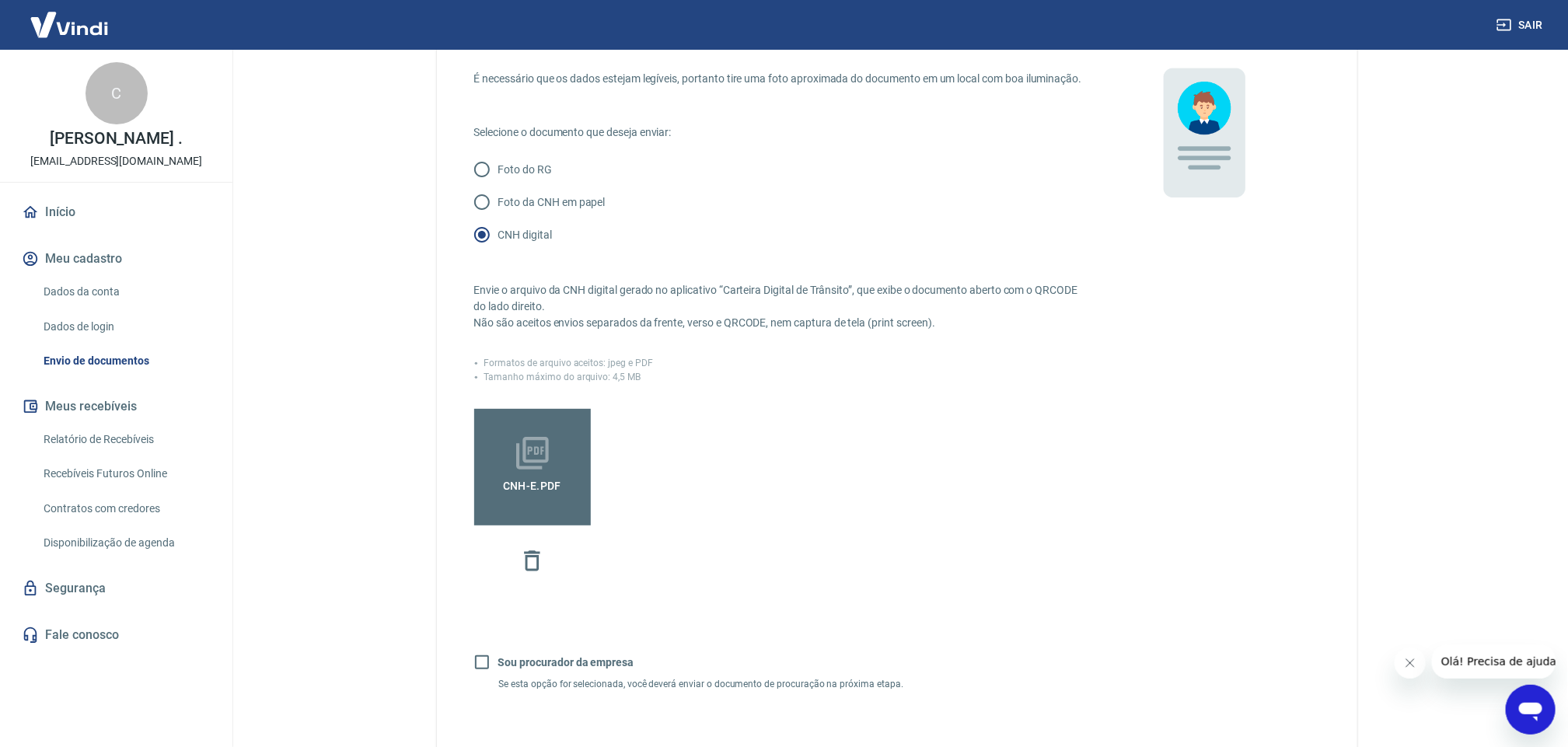
scroll to position [233, 0]
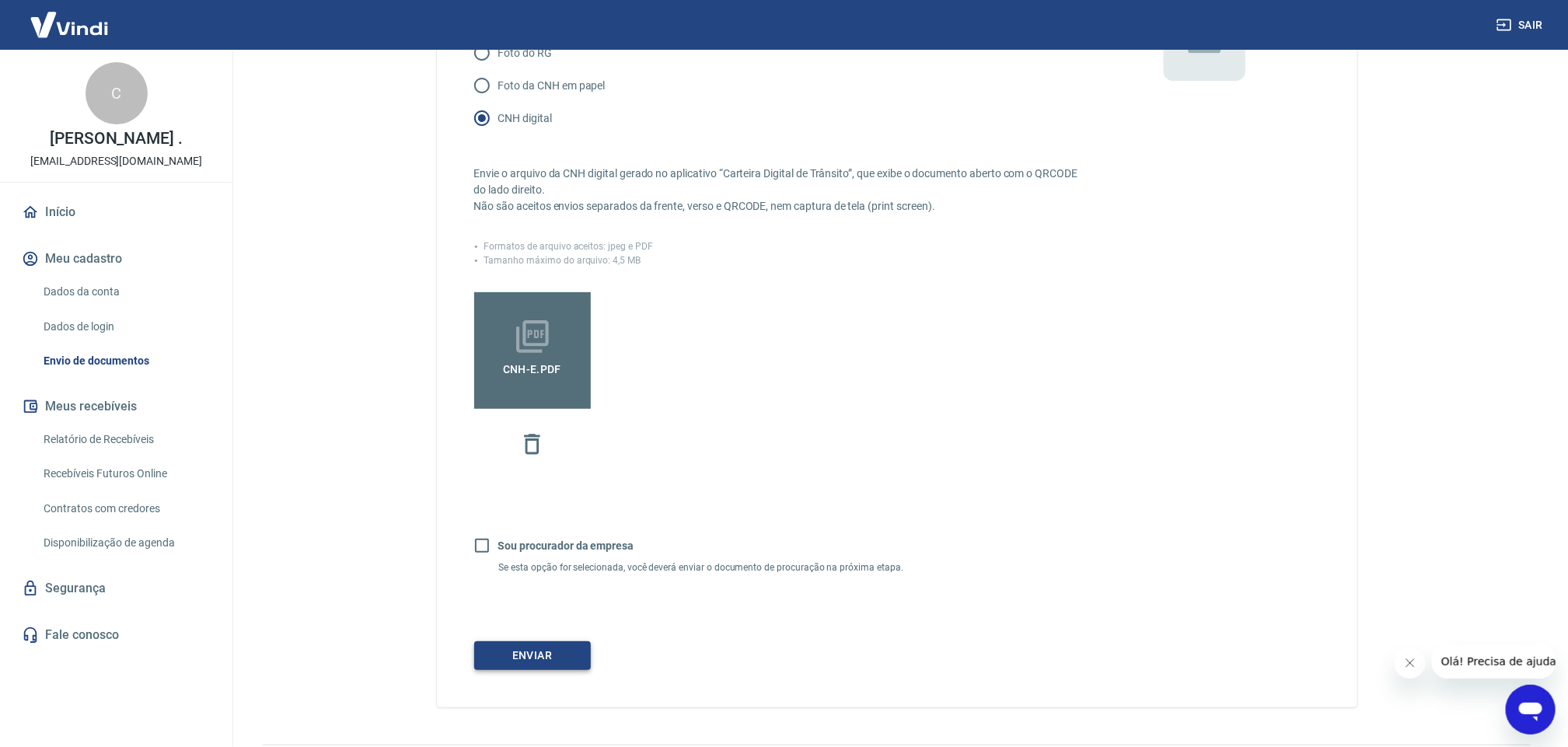
click at [493, 667] on button "Enviar" at bounding box center [533, 655] width 117 height 28
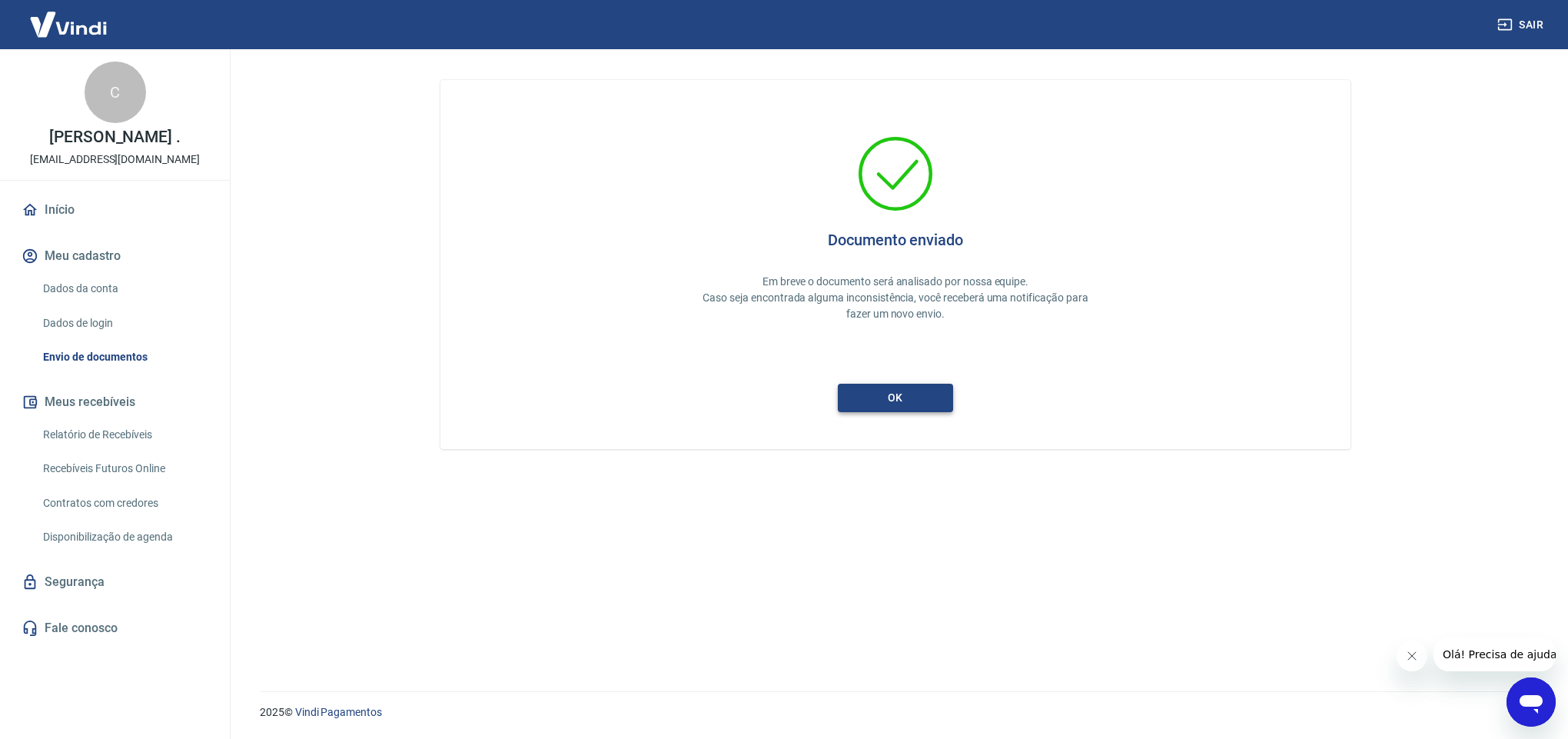
click at [913, 394] on button "ok" at bounding box center [896, 398] width 116 height 28
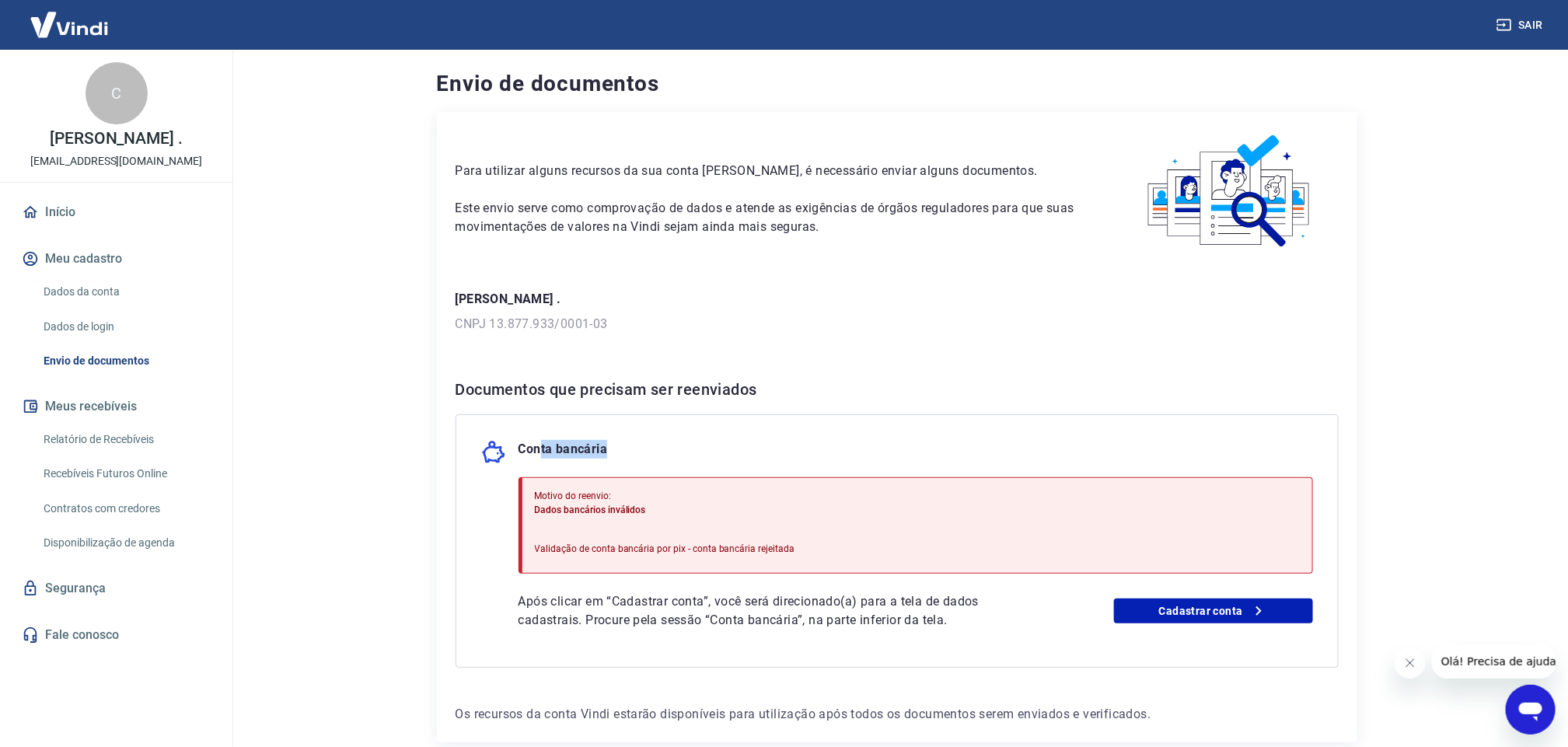
drag, startPoint x: 539, startPoint y: 447, endPoint x: 625, endPoint y: 445, distance: 86.0
click at [625, 445] on div "Conta bancária" at bounding box center [897, 452] width 831 height 25
click at [877, 500] on div "Motivo do reenvio: Dados bancários inválidos Validação de conta bancária por pi…" at bounding box center [916, 525] width 794 height 97
click at [1195, 609] on link "Cadastrar conta" at bounding box center [1213, 611] width 199 height 25
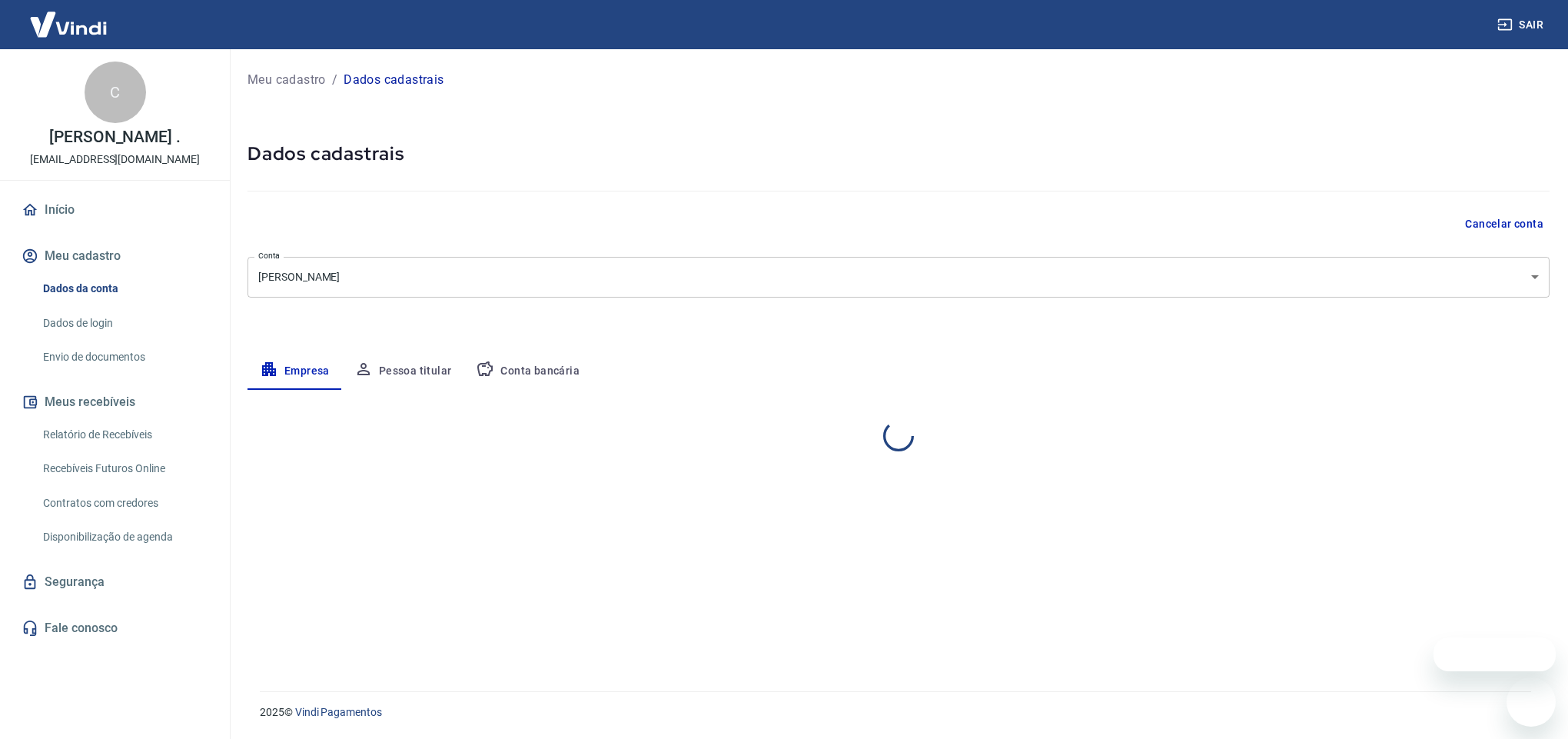
select select "PA"
select select "business"
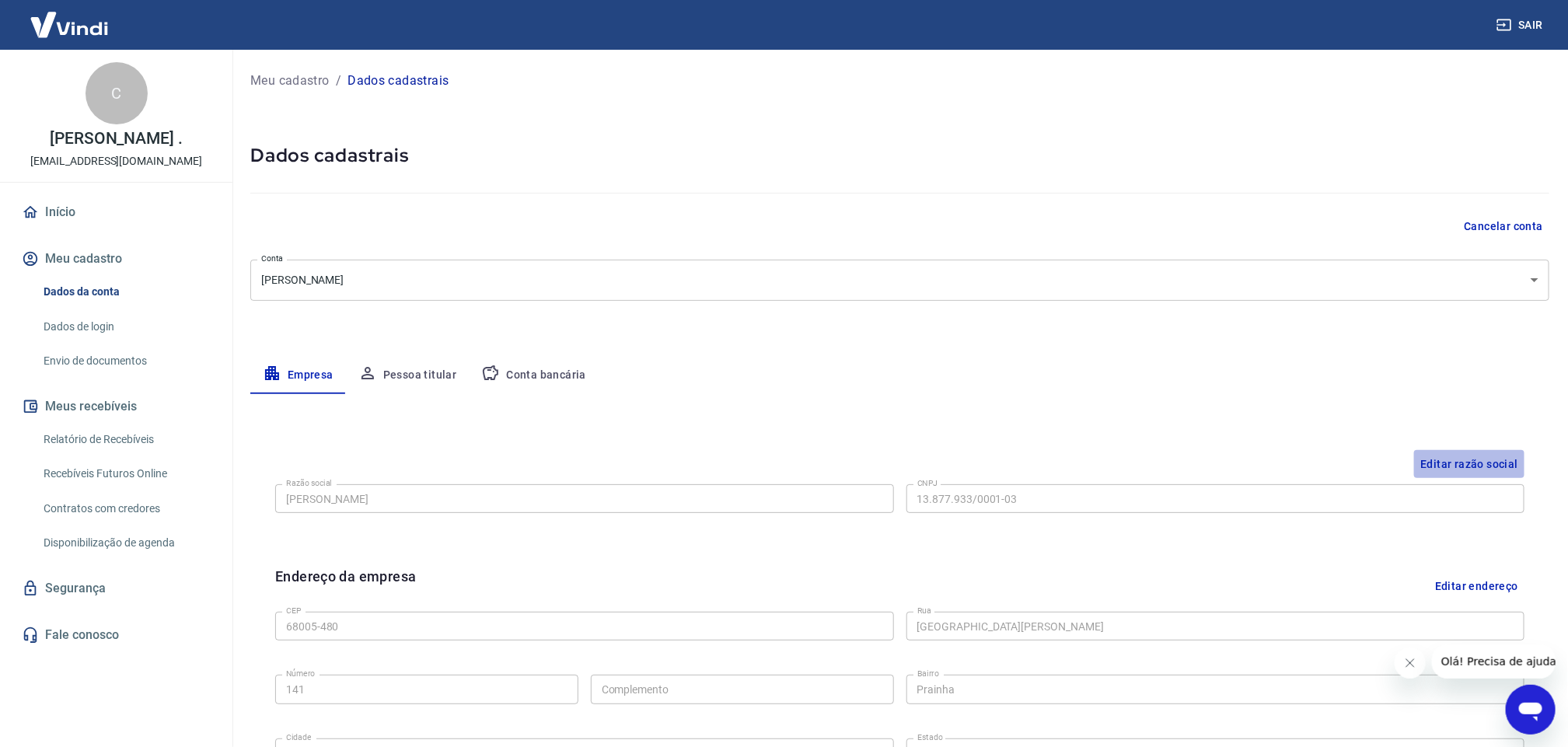
click at [1473, 464] on button "Editar razão social" at bounding box center [1469, 464] width 111 height 28
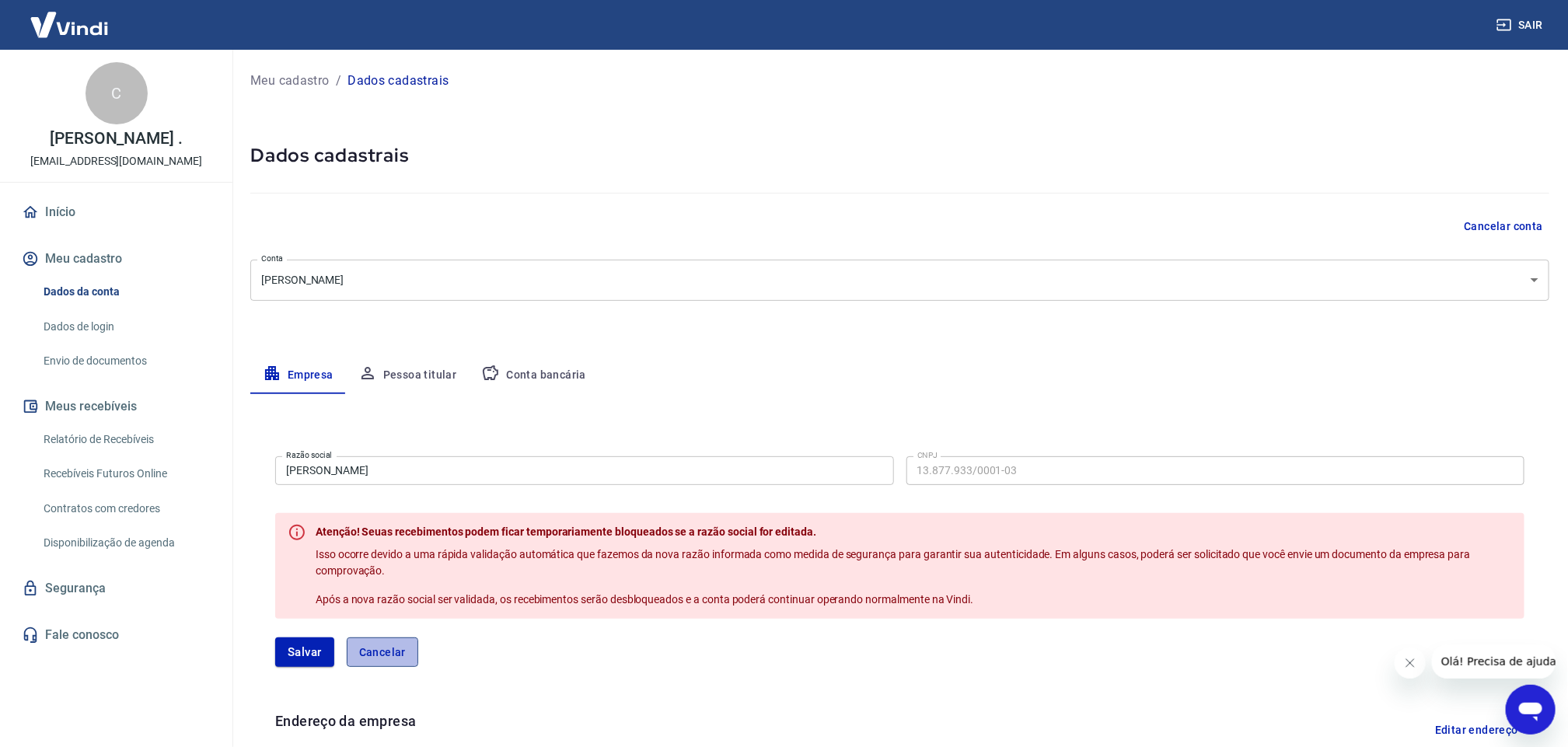
click at [397, 647] on button "Cancelar" at bounding box center [382, 651] width 72 height 29
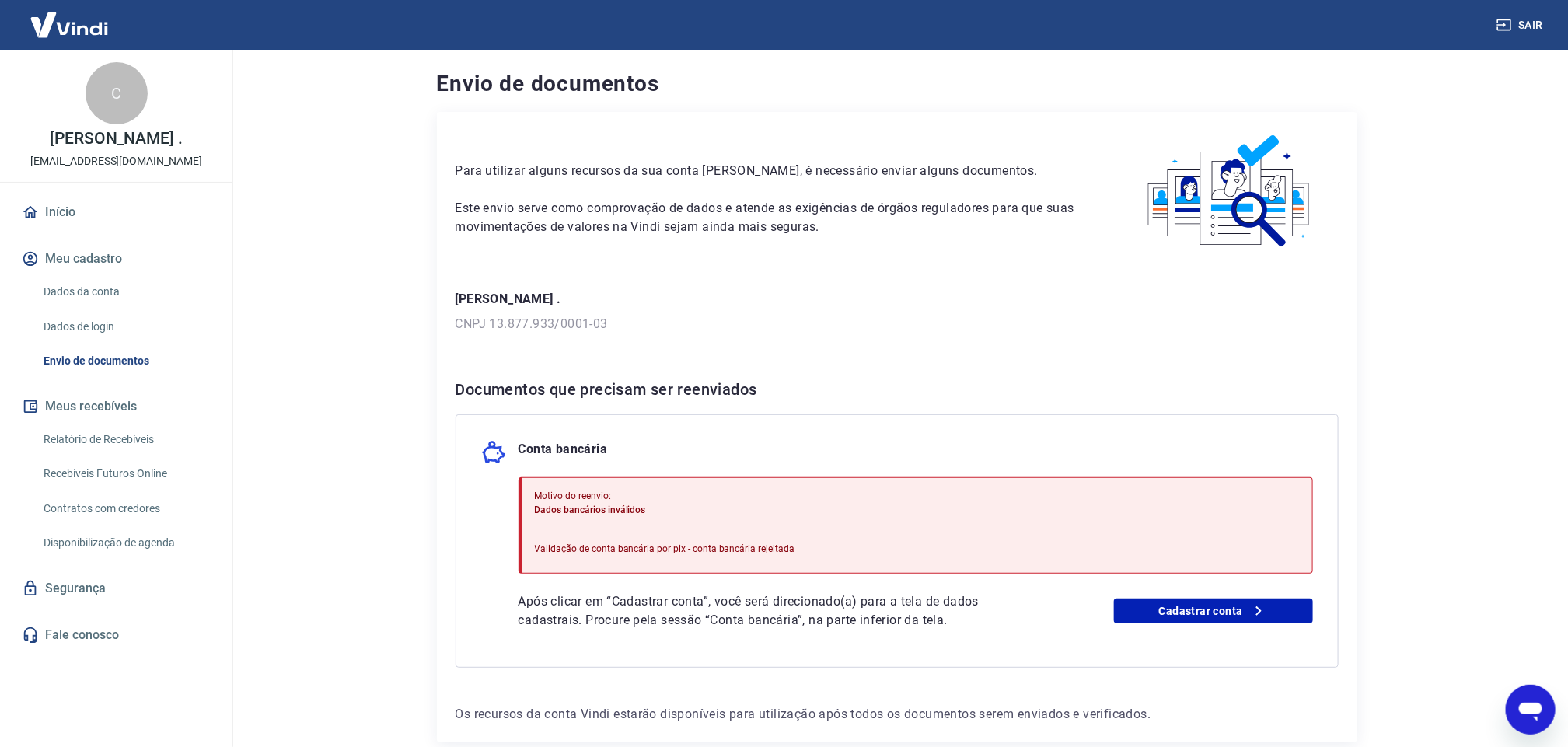
scroll to position [82, 0]
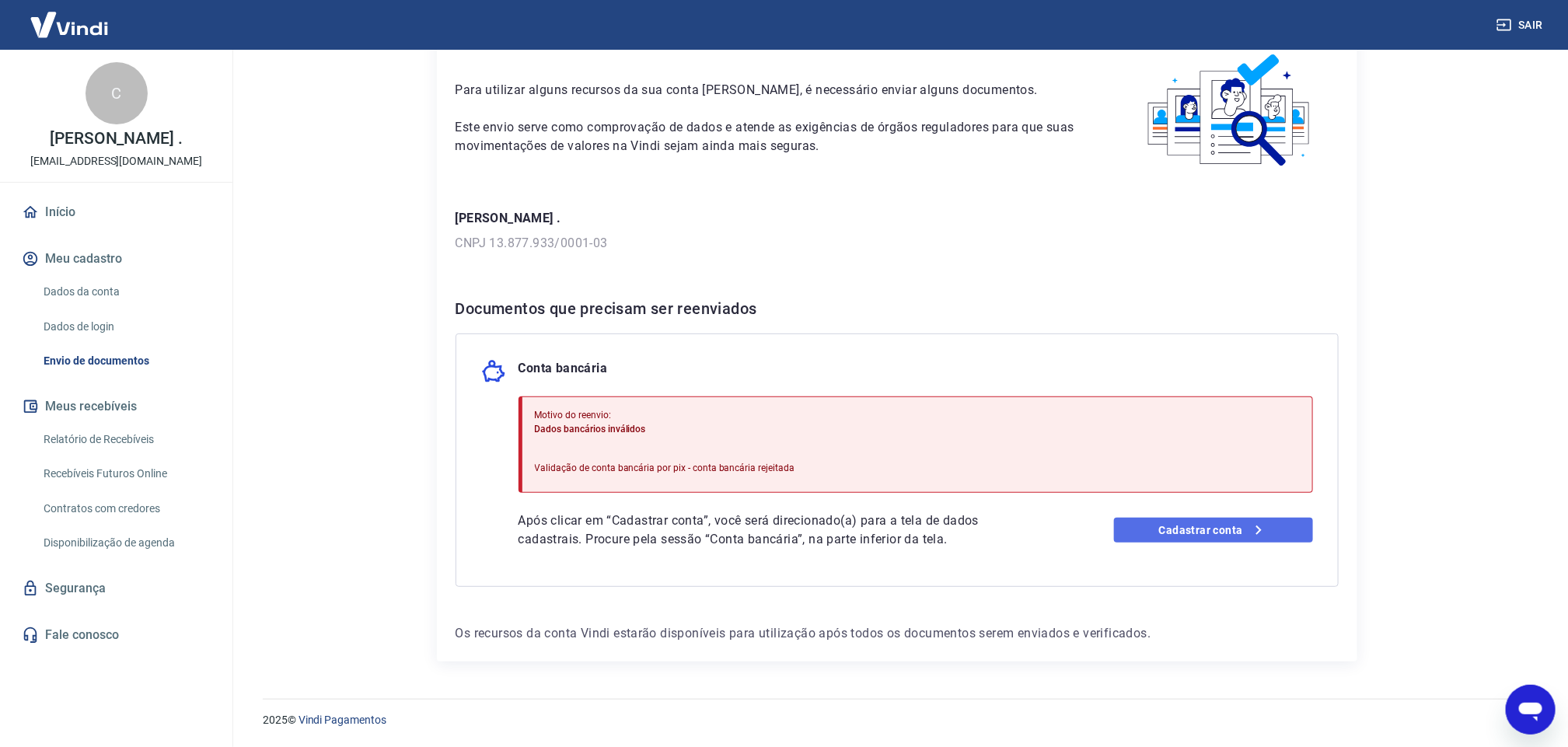
click at [1174, 533] on link "Cadastrar conta" at bounding box center [1213, 530] width 199 height 25
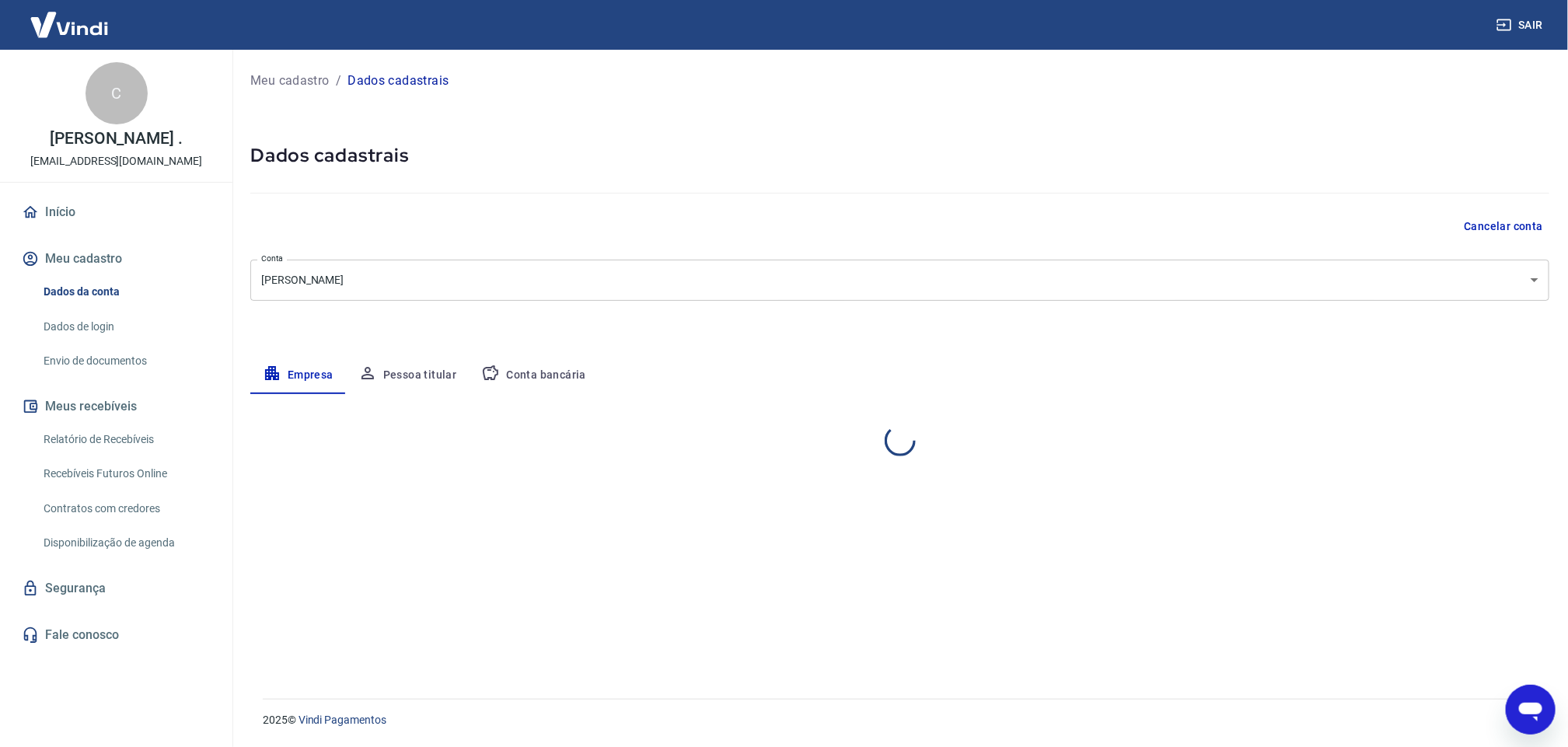
select select "PA"
select select "business"
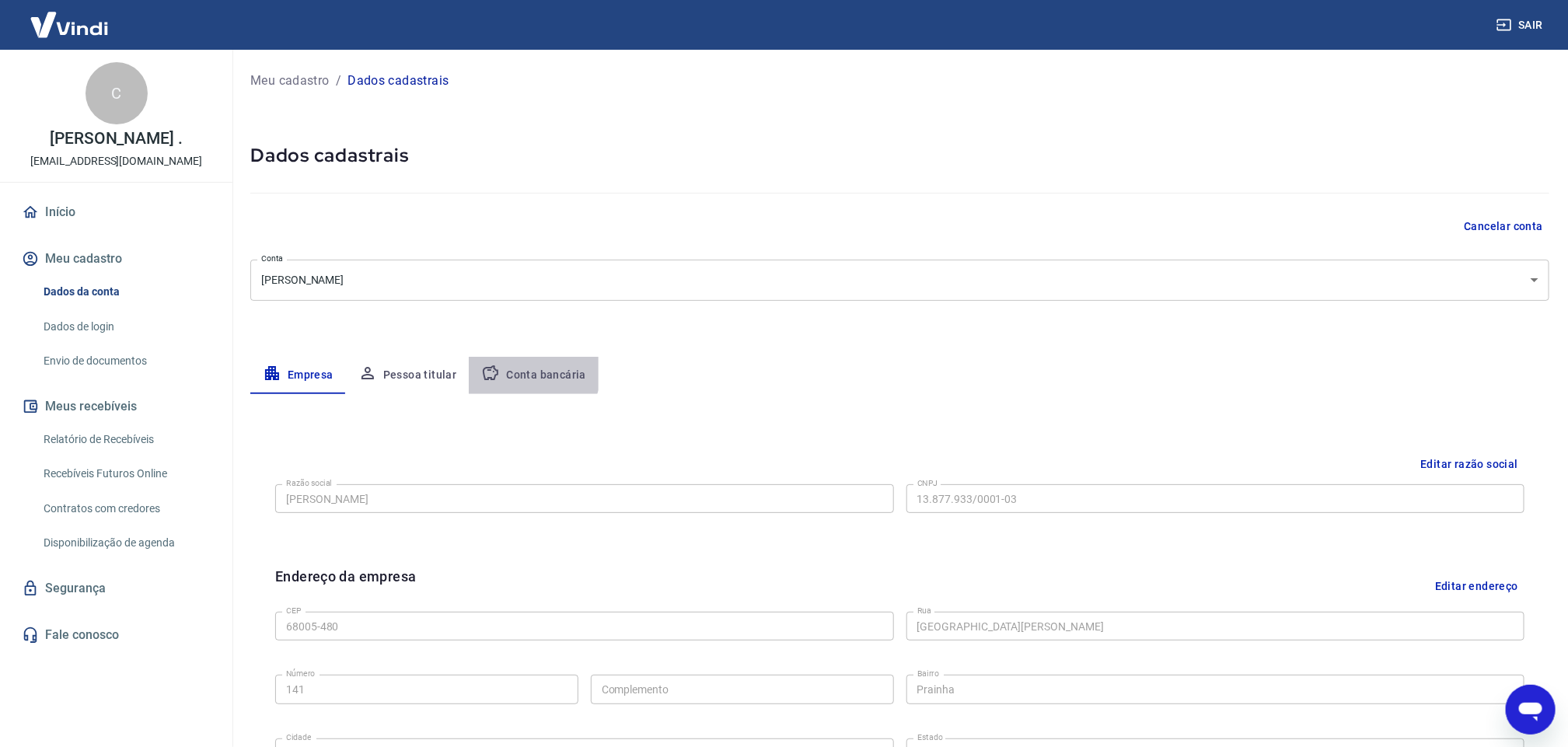
click at [509, 362] on button "Conta bancária" at bounding box center [534, 375] width 129 height 37
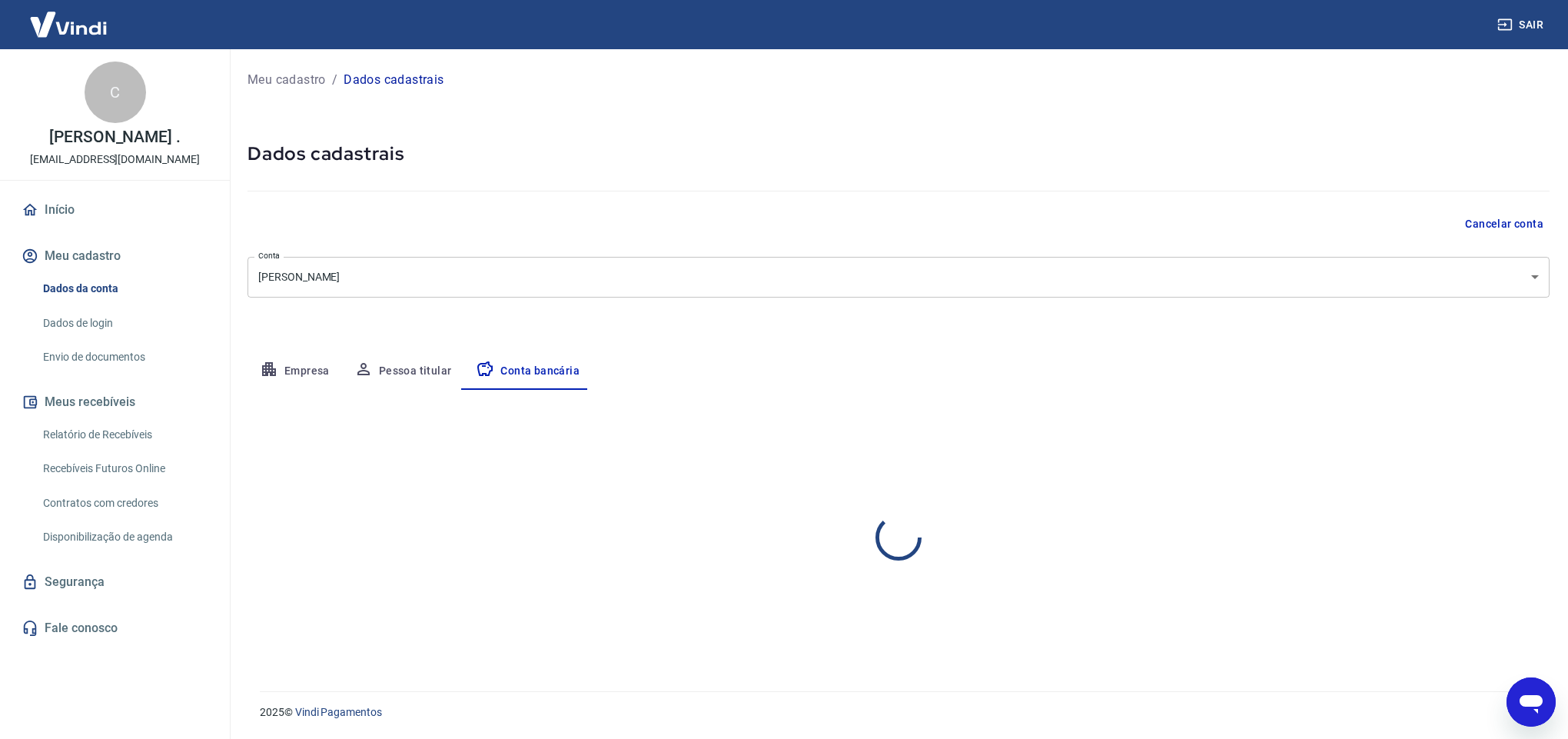
select select "1"
click at [1473, 434] on button "Editar conta bancária" at bounding box center [1485, 435] width 128 height 29
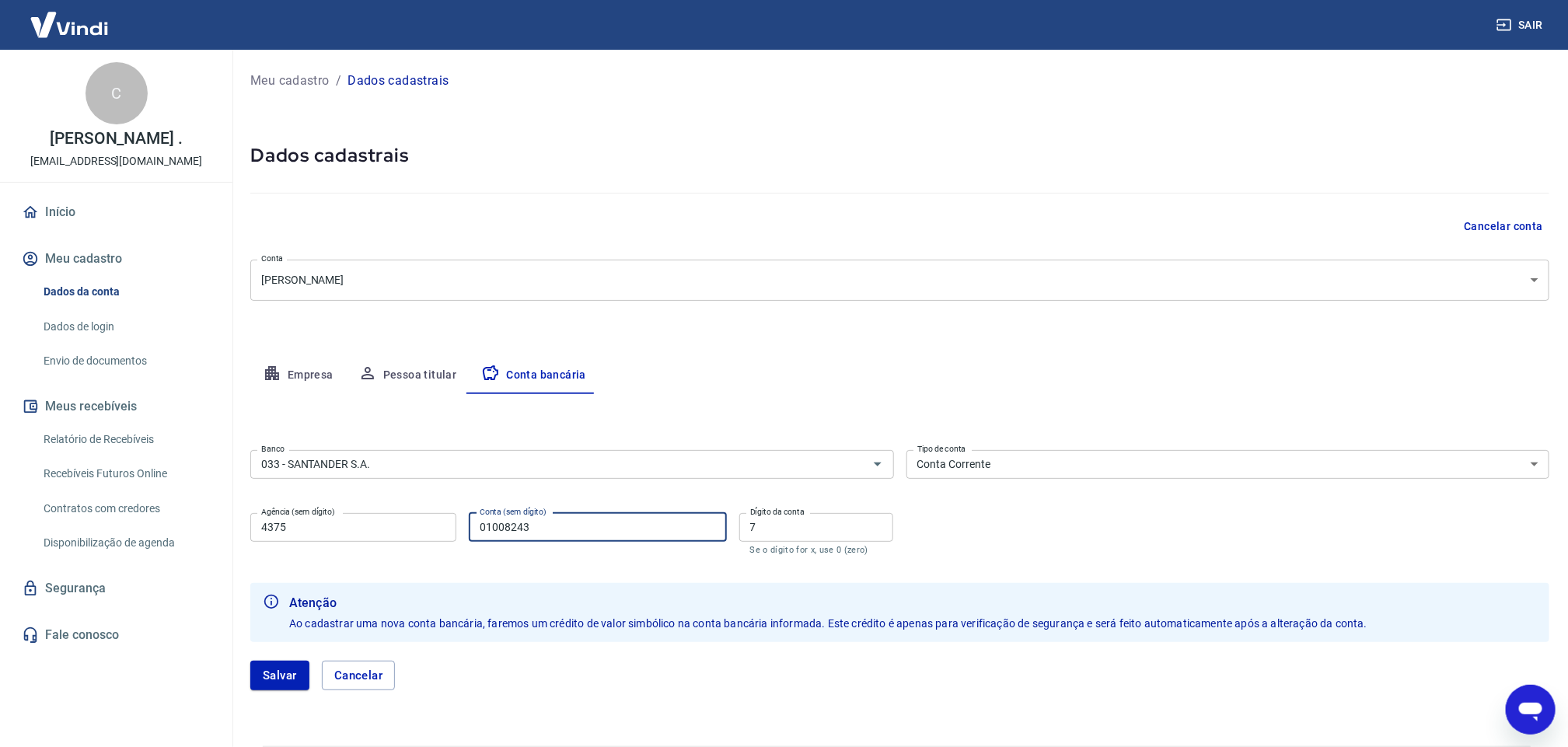
click at [556, 525] on input "01008243" at bounding box center [597, 527] width 257 height 28
type input "01008242"
click at [287, 674] on button "Salvar" at bounding box center [279, 674] width 59 height 29
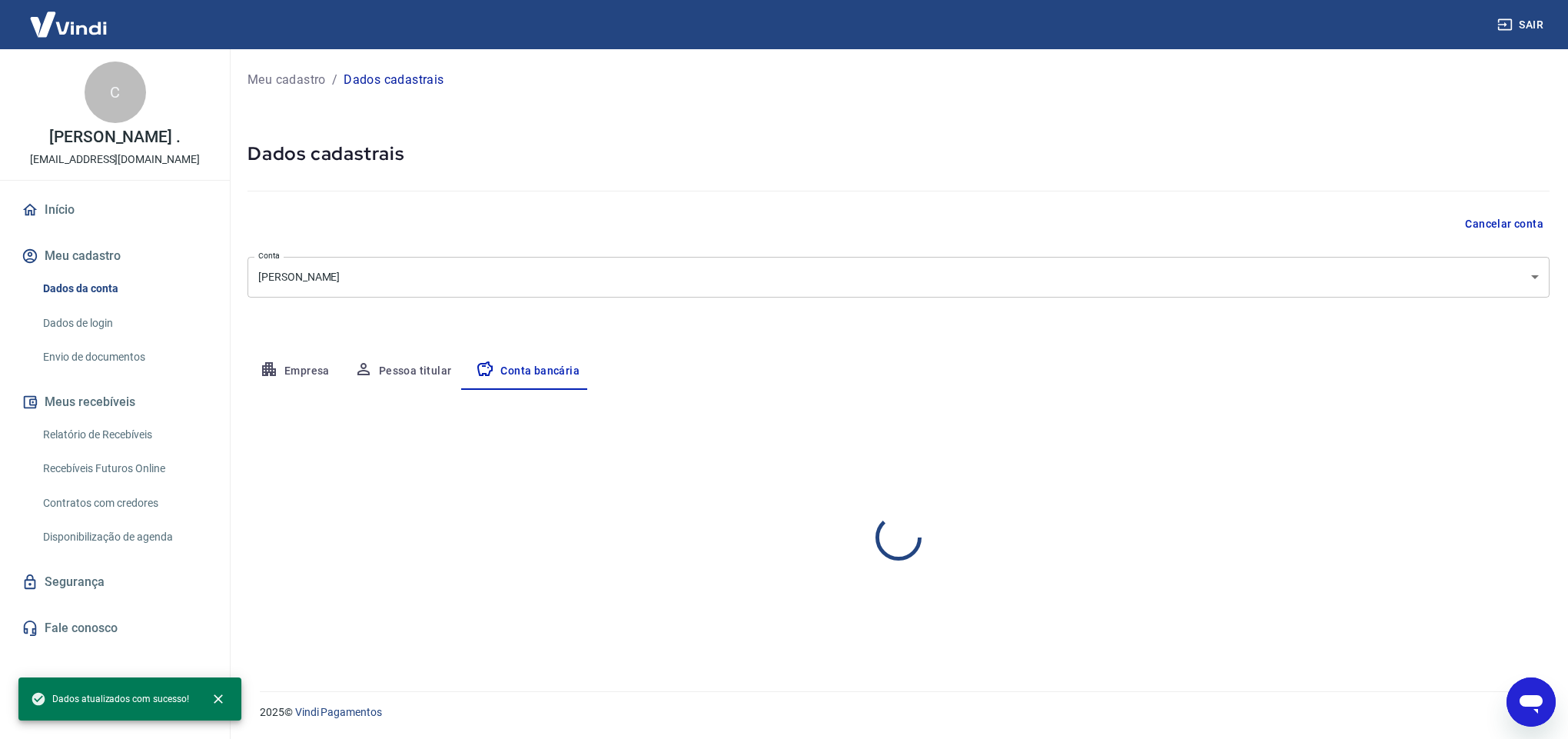
select select "1"
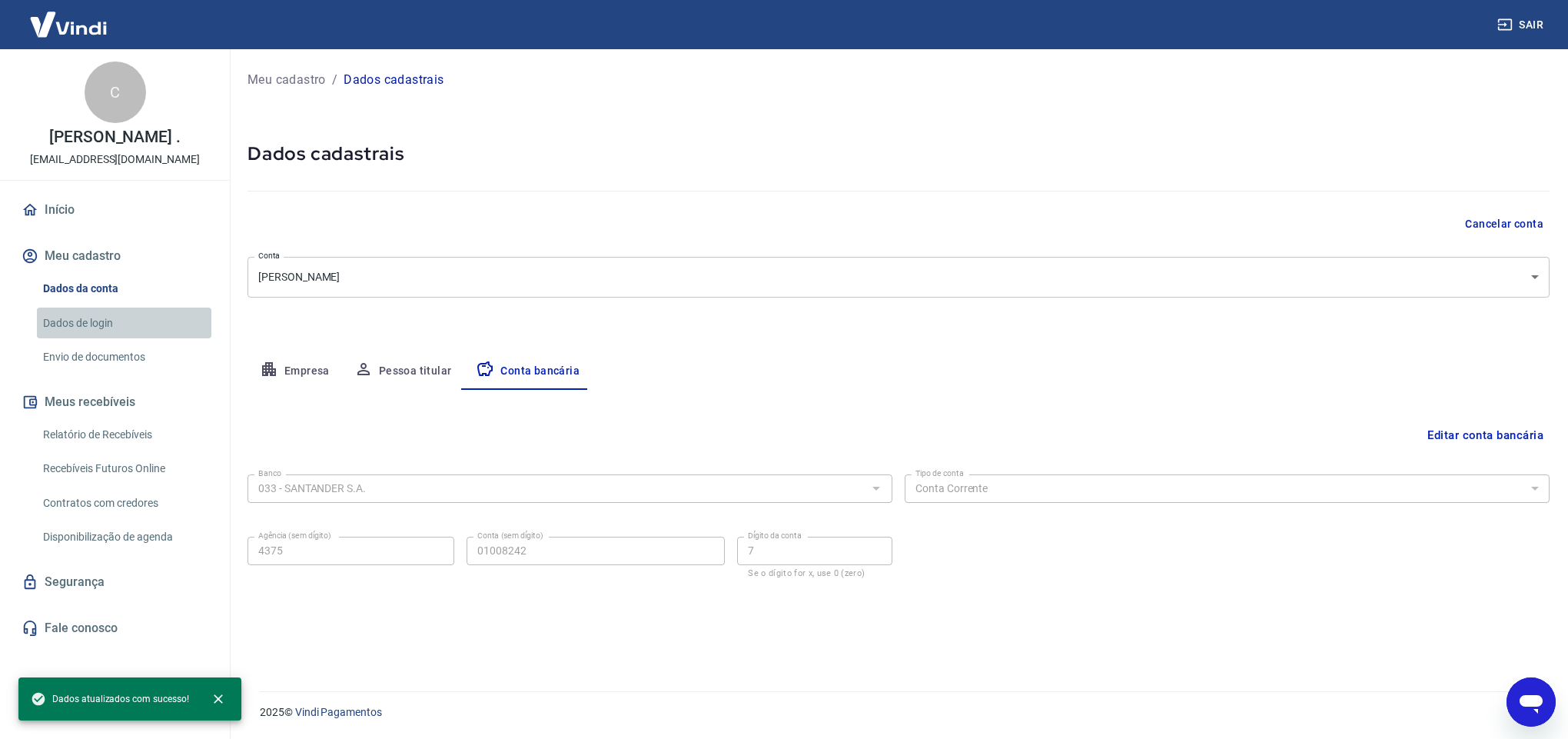
click at [72, 323] on link "Dados de login" at bounding box center [124, 323] width 174 height 32
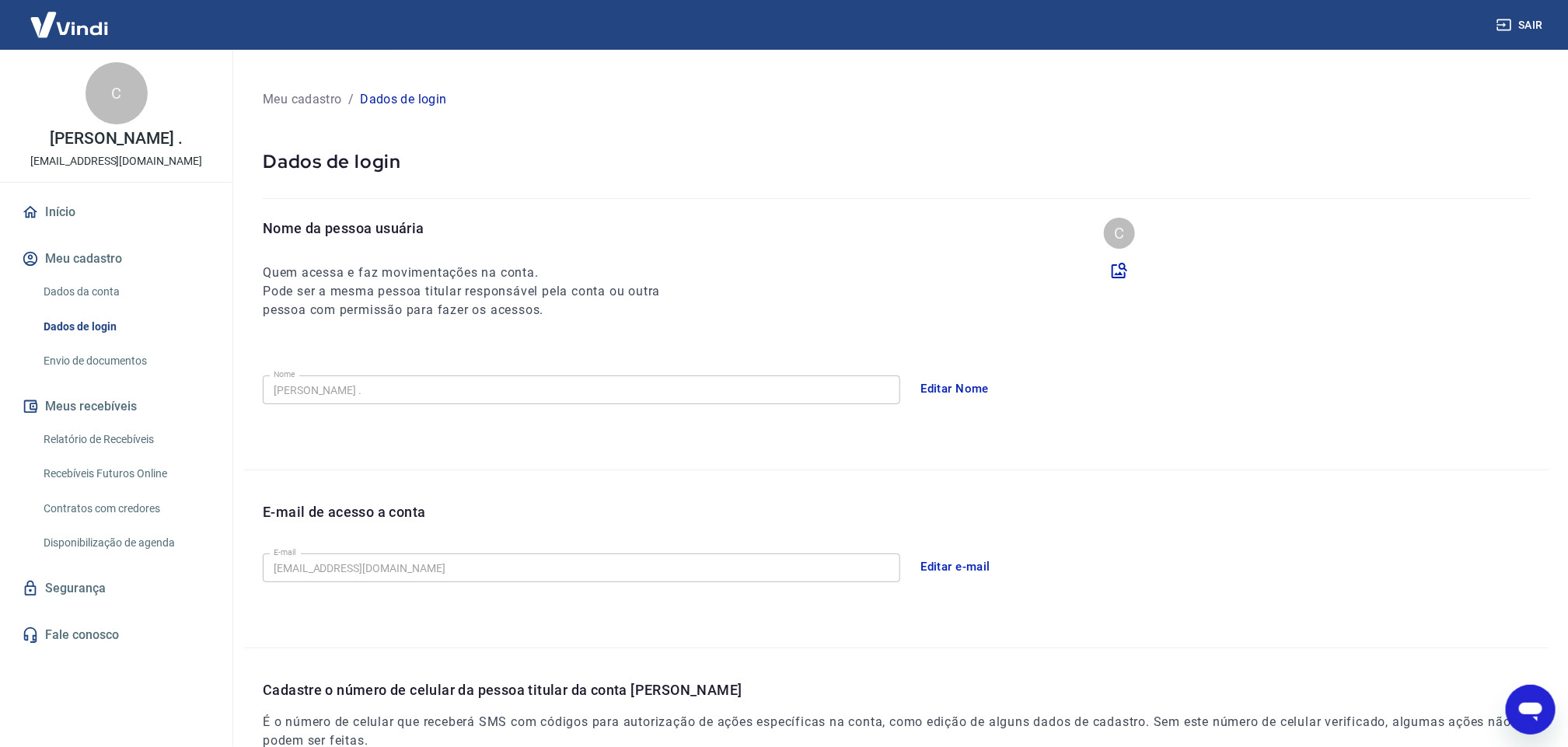
click at [105, 359] on link "Envio de documentos" at bounding box center [125, 361] width 176 height 32
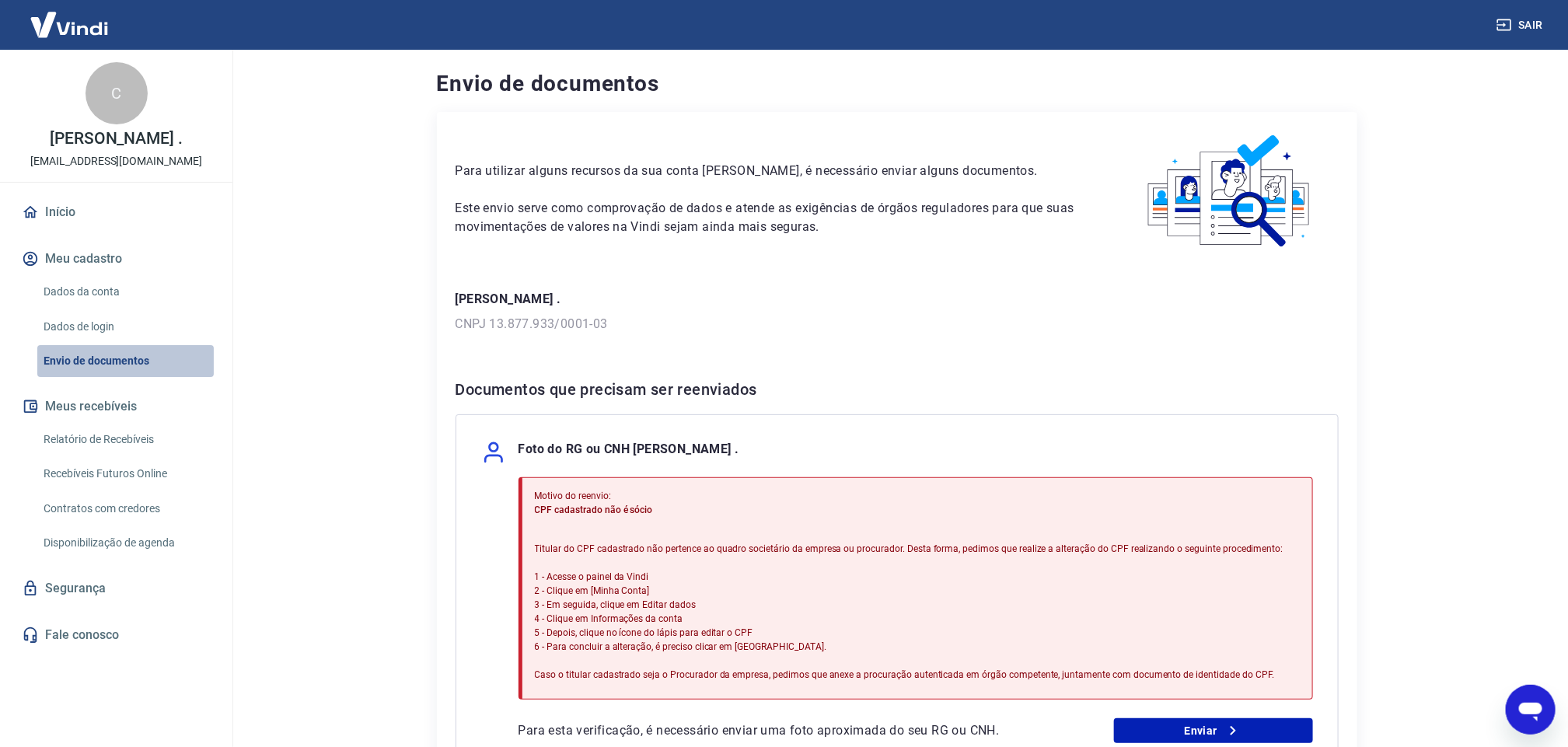
click at [85, 370] on link "Envio de documentos" at bounding box center [125, 361] width 176 height 32
click at [77, 326] on link "Dados de login" at bounding box center [125, 327] width 176 height 32
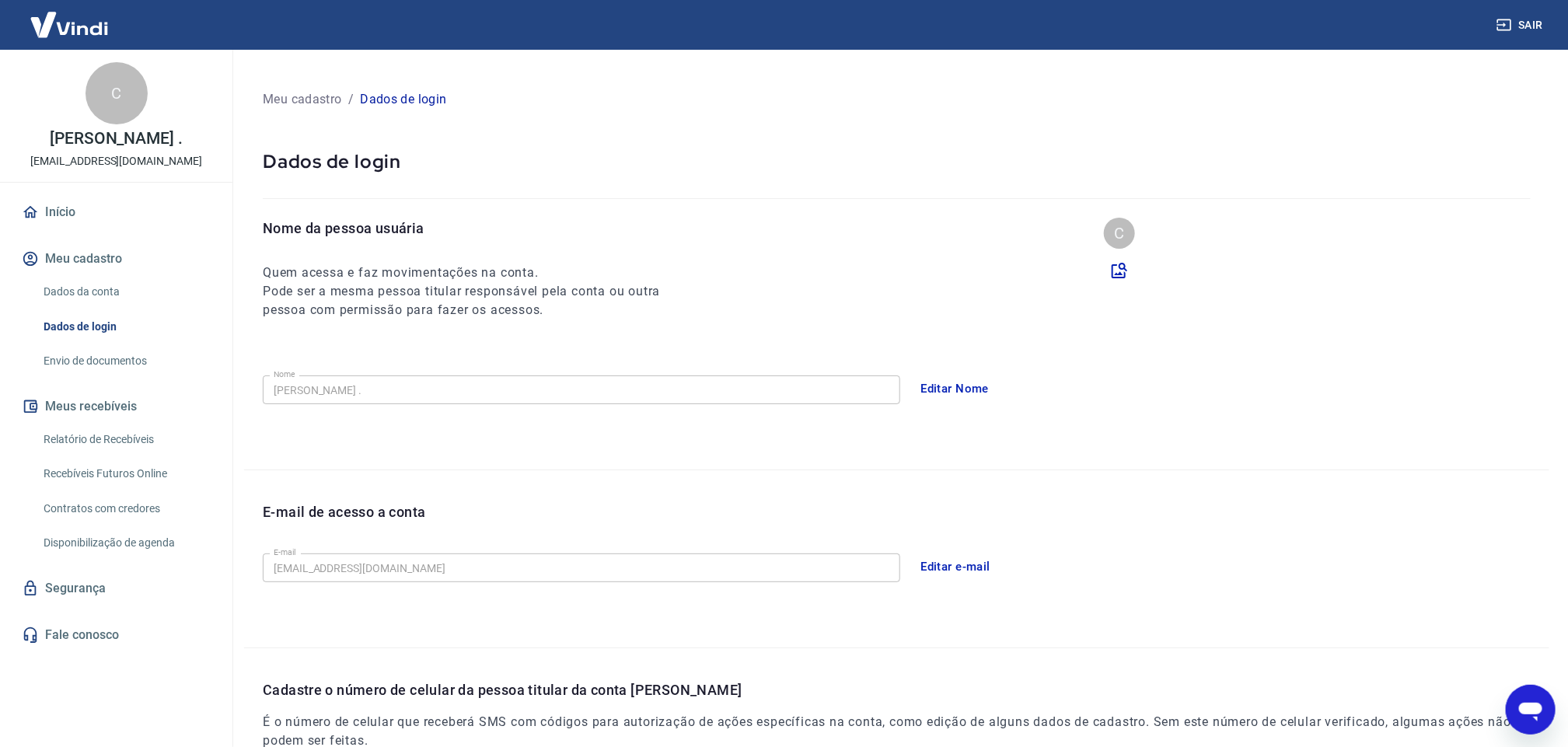
click at [94, 260] on button "Meu cadastro" at bounding box center [116, 259] width 195 height 35
click at [71, 308] on div "Dados da conta Dados de login Envio de documentos" at bounding box center [116, 326] width 195 height 101
click at [51, 299] on link "Dados da conta" at bounding box center [125, 292] width 176 height 32
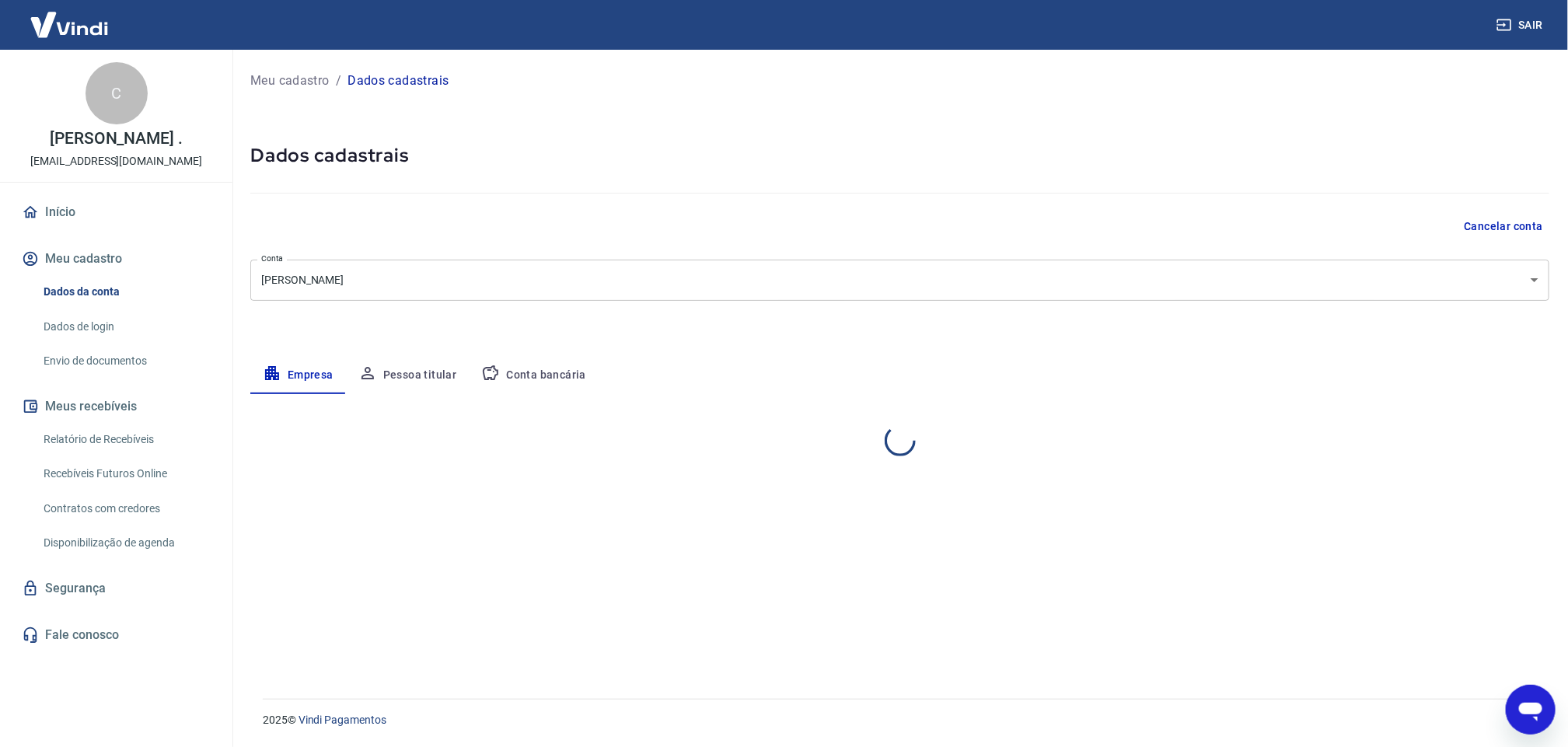
select select "PA"
select select "business"
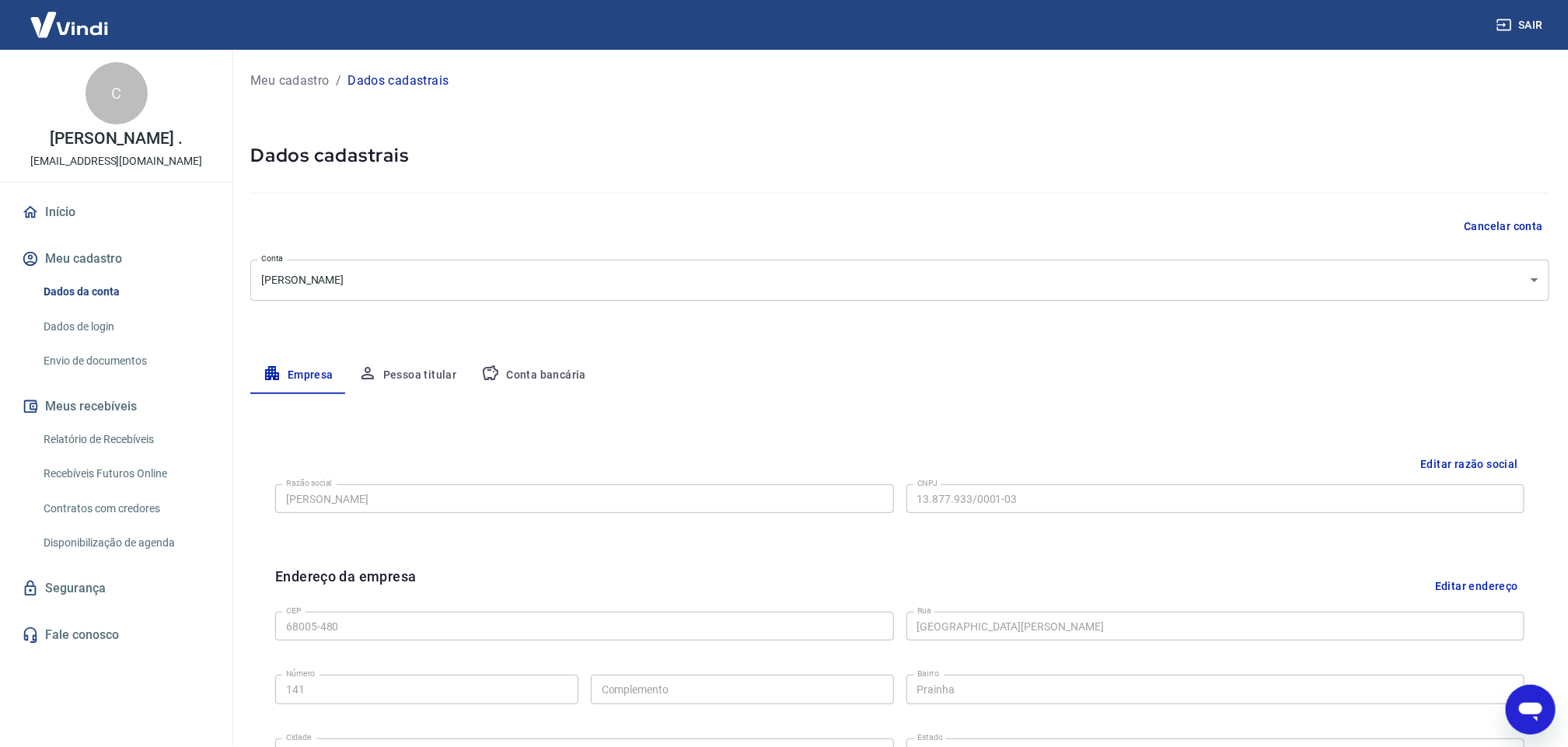
click at [520, 367] on button "Conta bancária" at bounding box center [534, 375] width 129 height 37
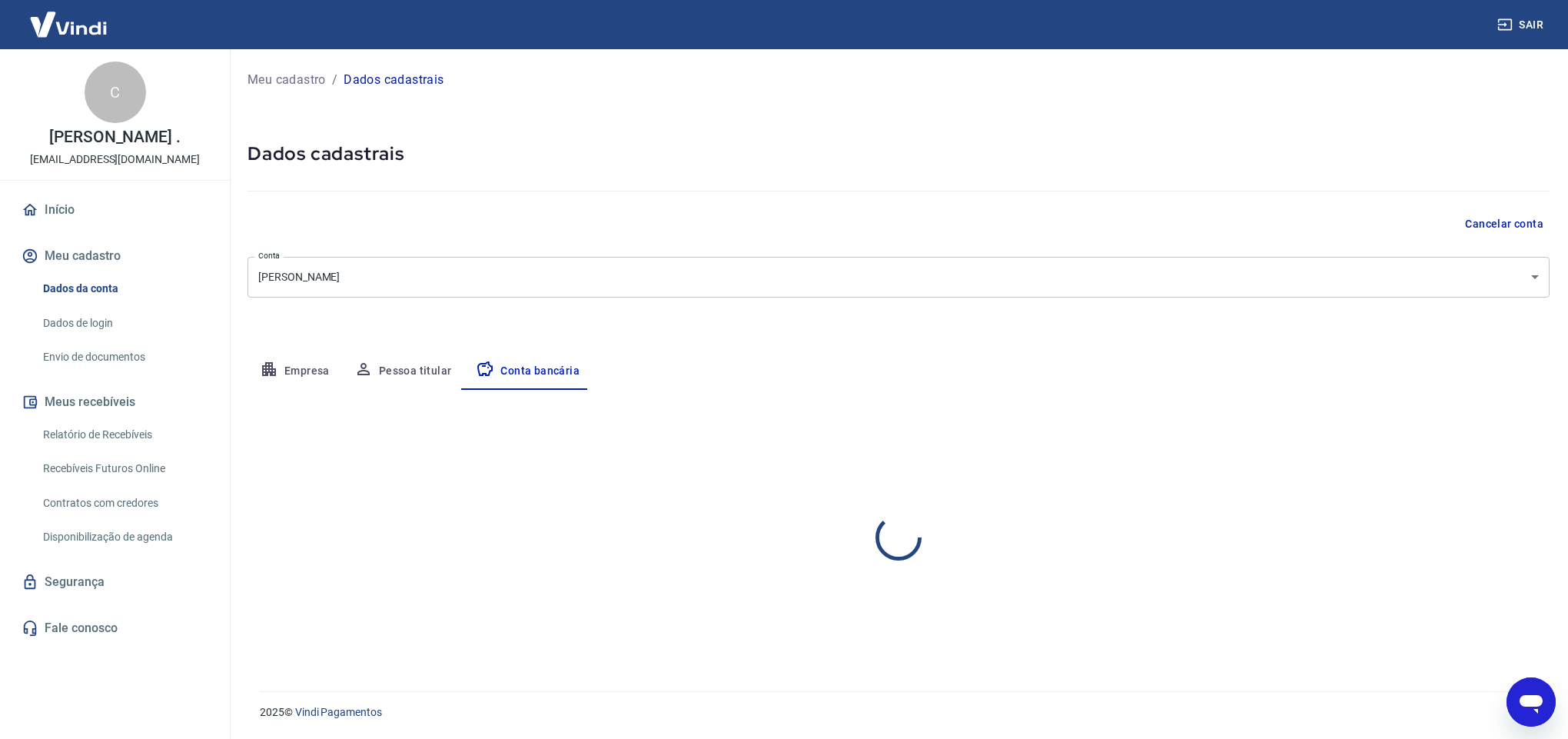
select select "1"
click at [1467, 436] on button "Editar conta bancária" at bounding box center [1485, 435] width 128 height 29
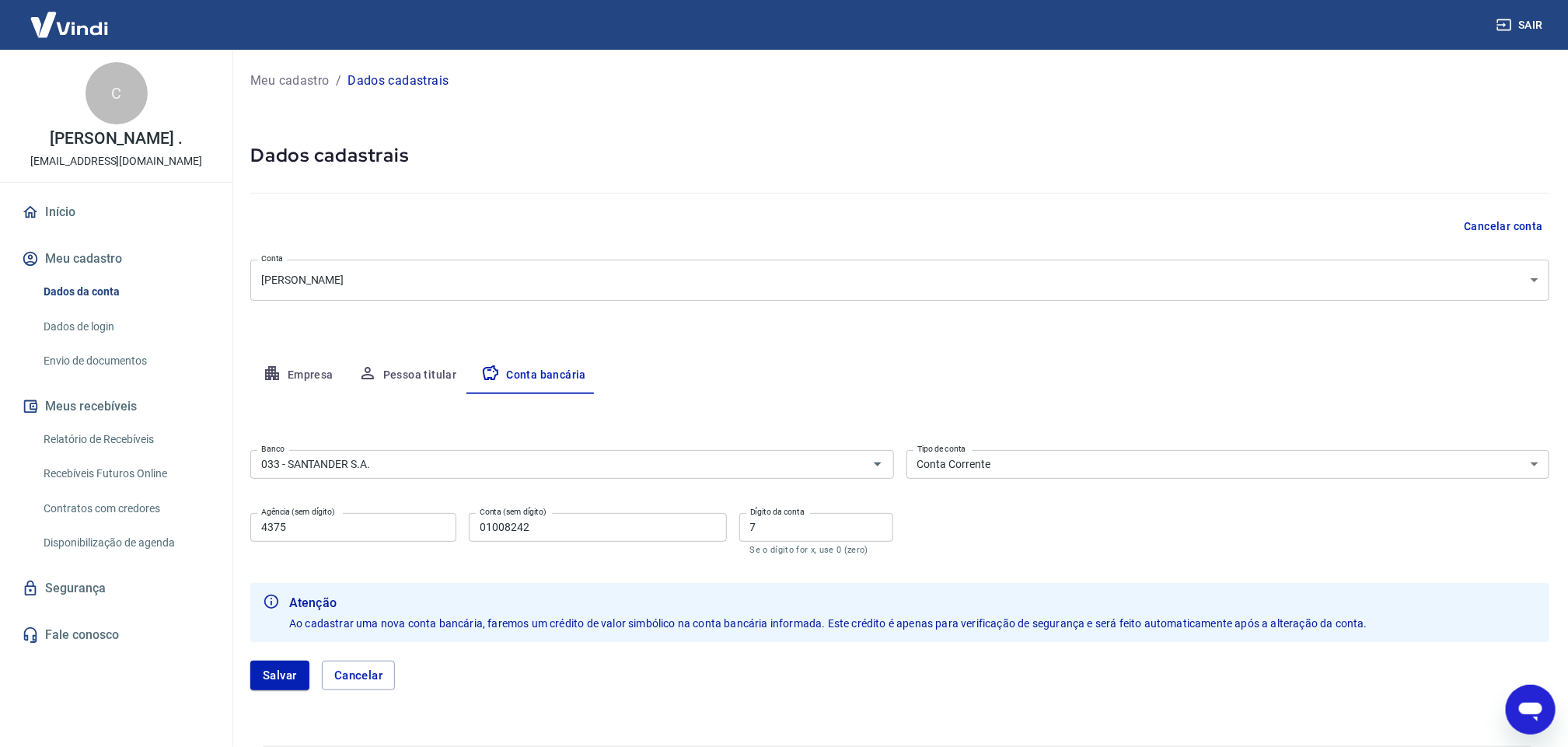
click at [534, 529] on input "01008242" at bounding box center [597, 527] width 257 height 28
type input "0100824"
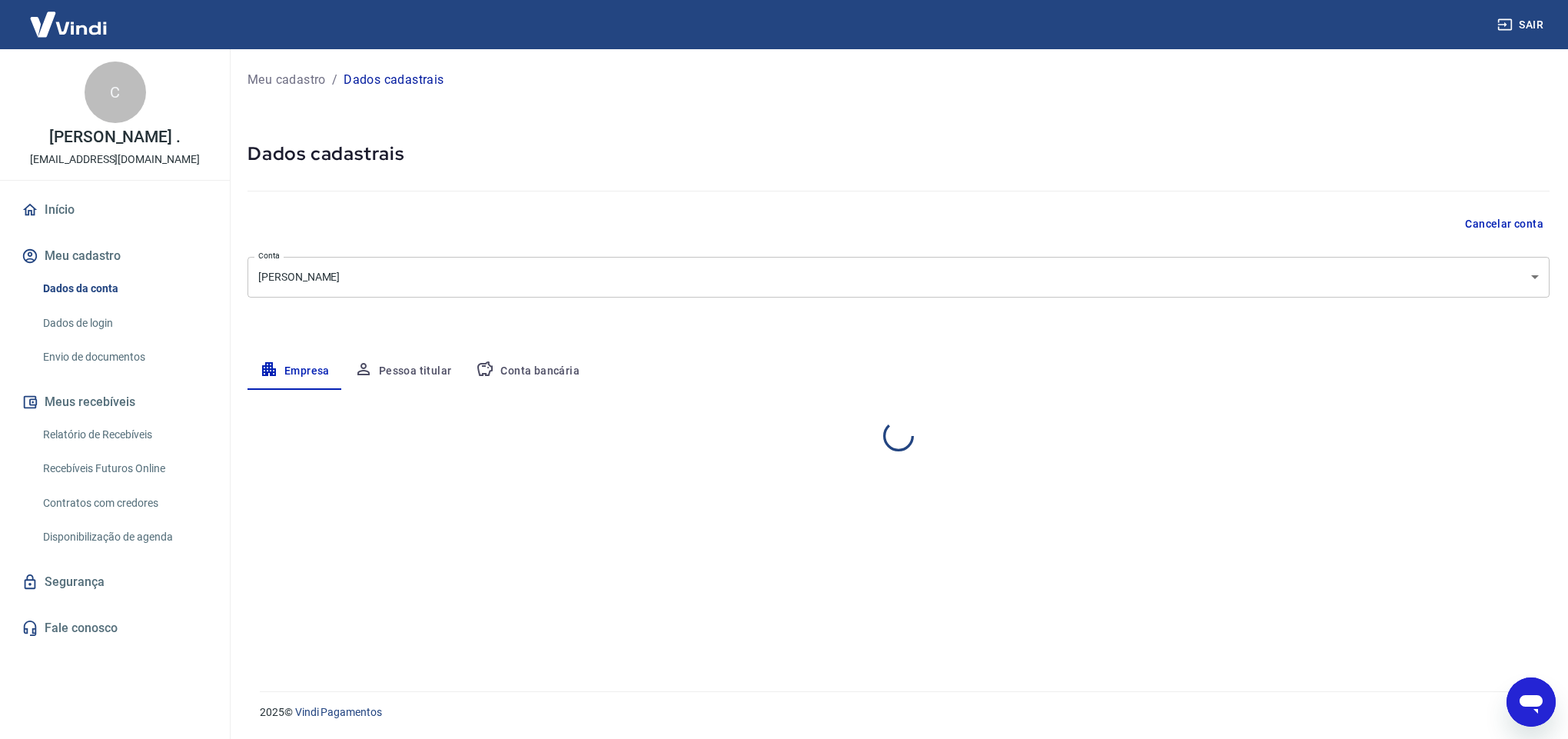
select select "PA"
select select "business"
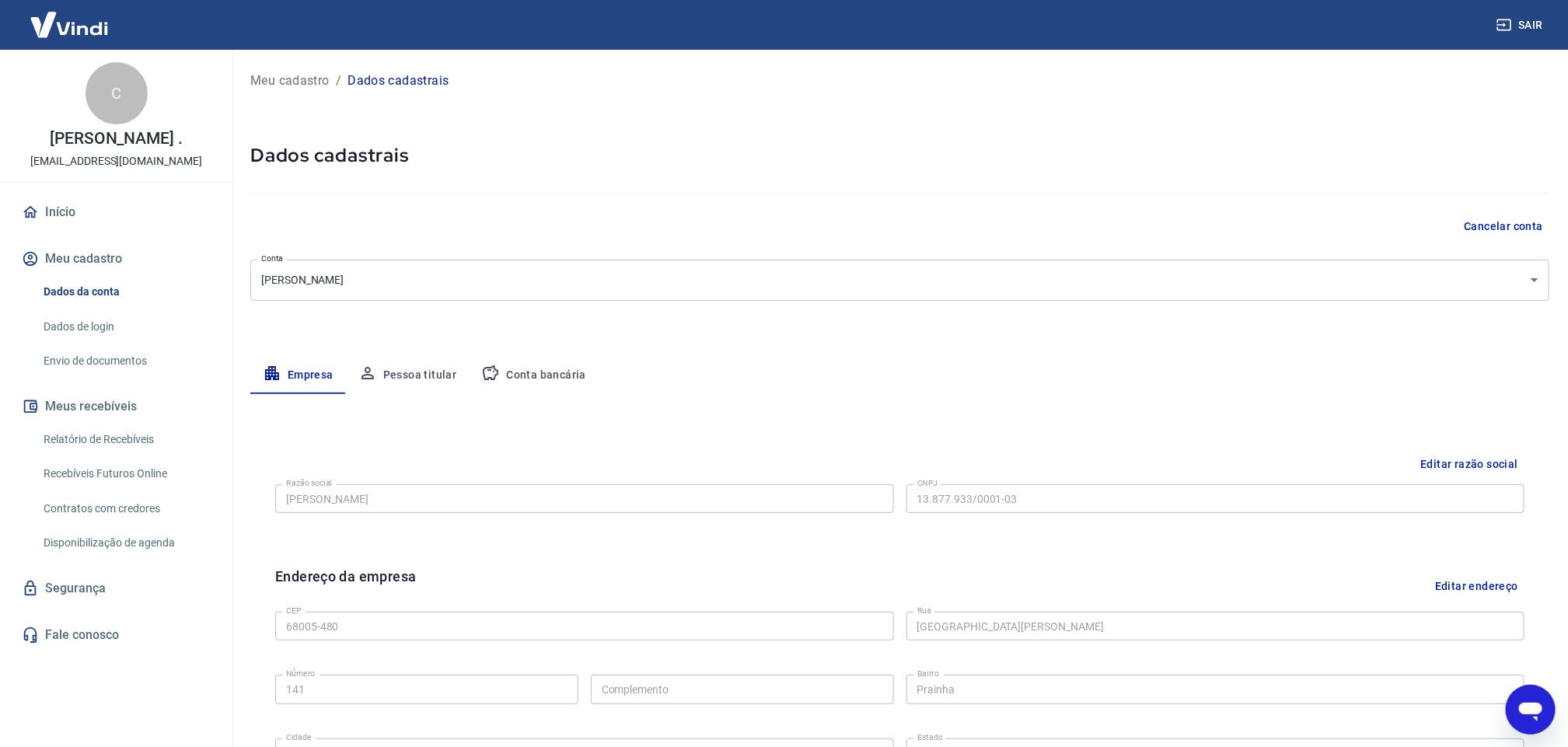
click at [82, 352] on link "Envio de documentos" at bounding box center [125, 361] width 176 height 32
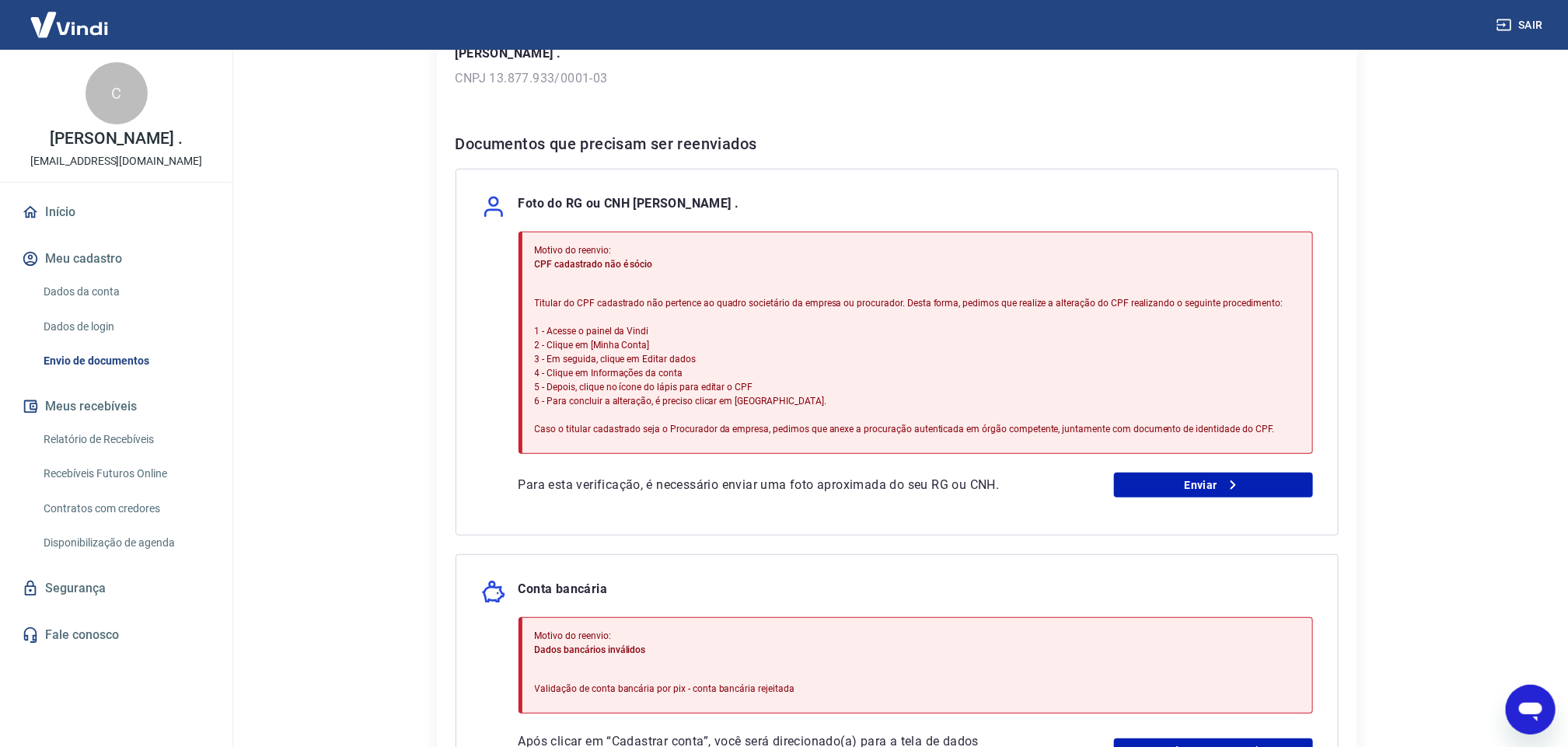
scroll to position [236, 0]
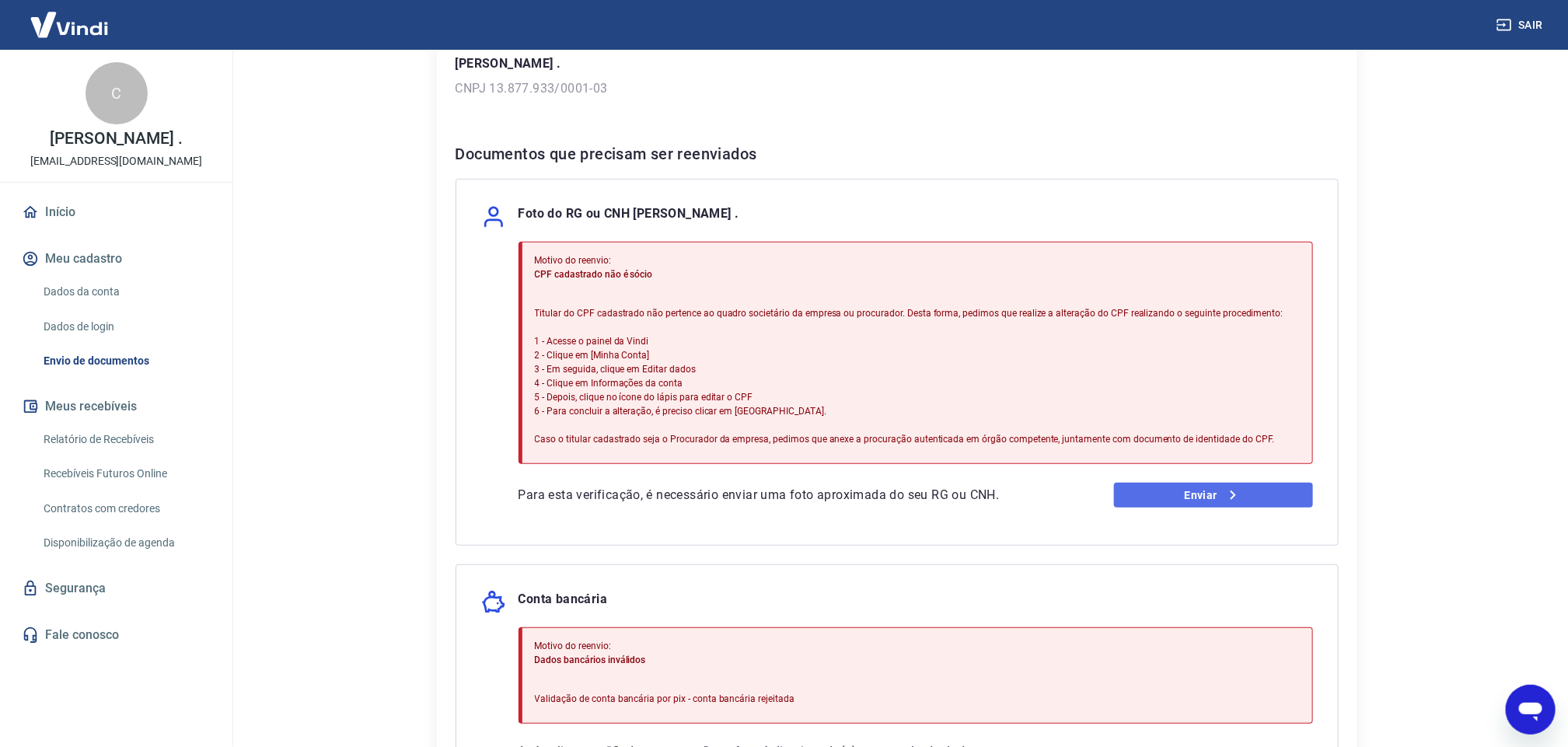
click at [1223, 497] on icon at bounding box center [1232, 494] width 19 height 19
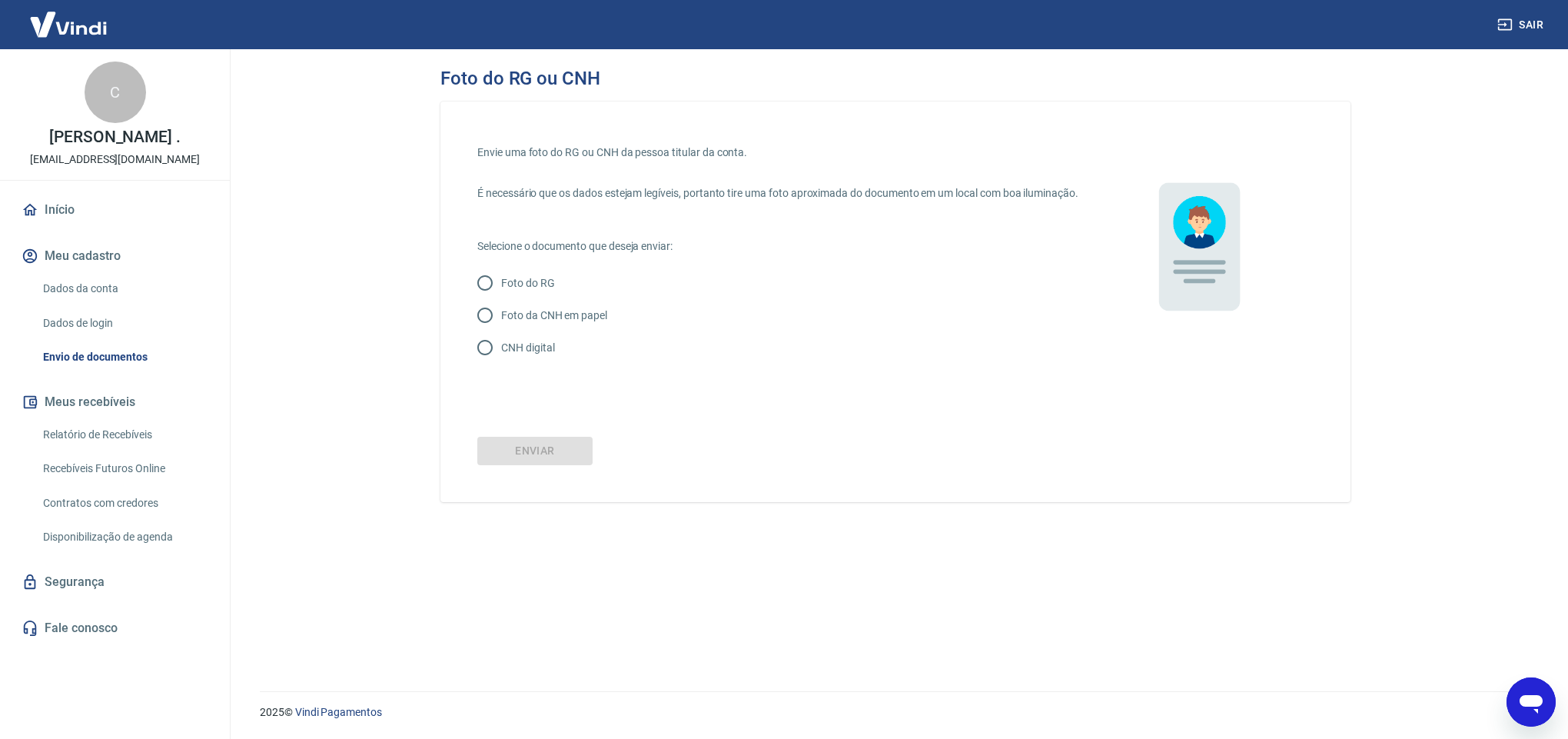
click at [509, 356] on p "CNH digital" at bounding box center [528, 348] width 53 height 16
click at [501, 364] on input "CNH digital" at bounding box center [485, 347] width 32 height 32
radio input "true"
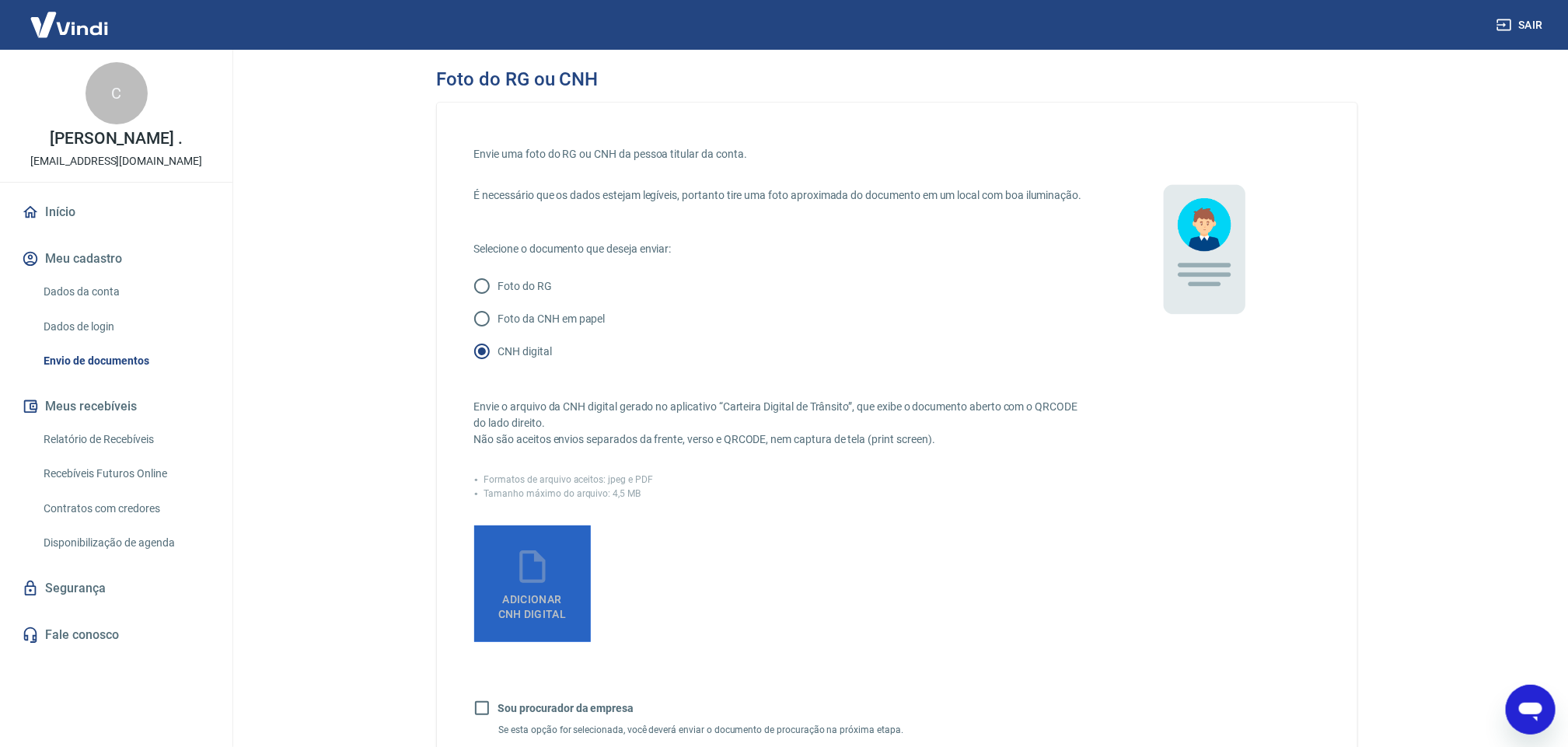
click at [532, 581] on icon at bounding box center [533, 566] width 39 height 39
click at [0, 0] on input "Adicionar CNH Digital" at bounding box center [0, 0] width 0 height 0
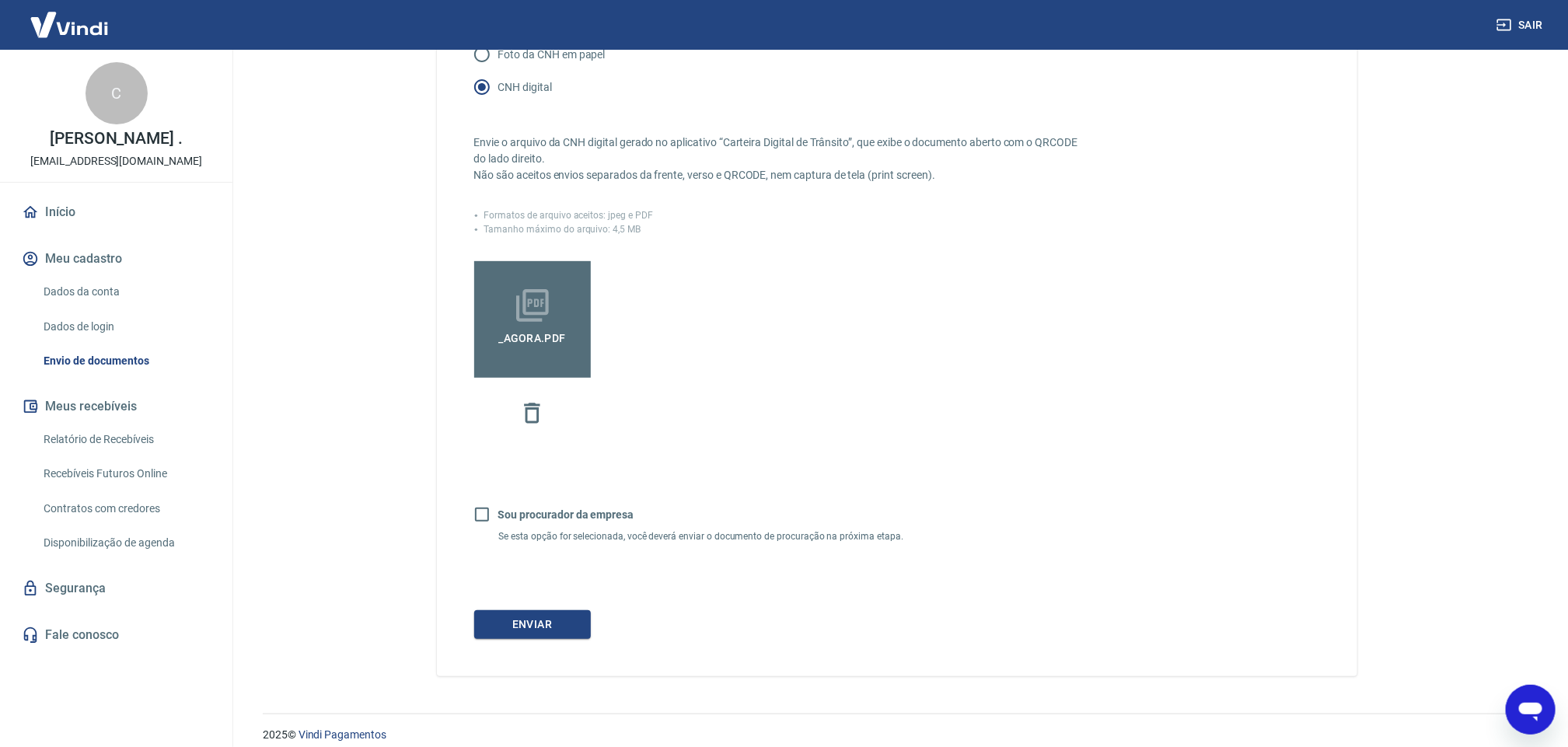
scroll to position [294, 0]
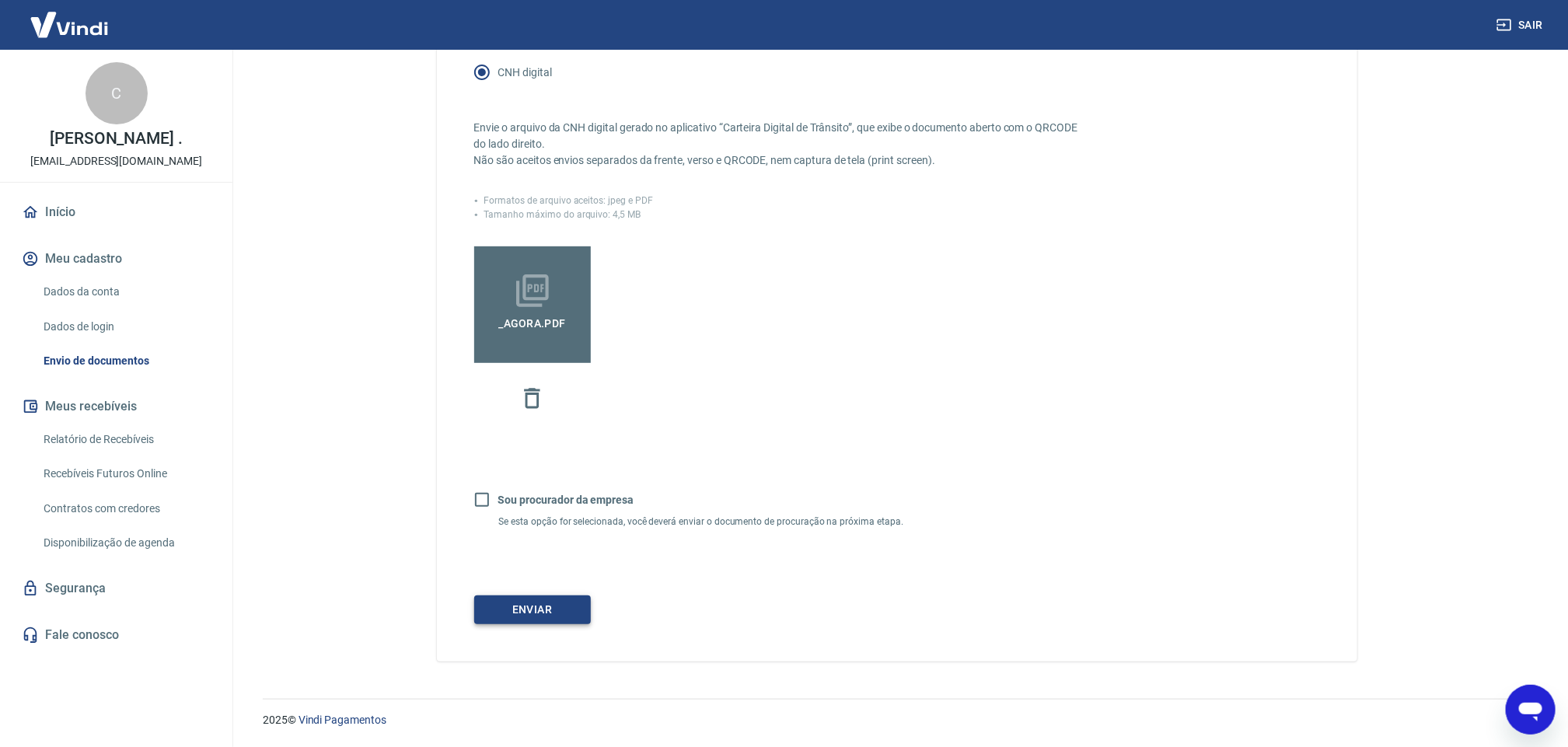
click at [558, 603] on button "Enviar" at bounding box center [533, 610] width 117 height 28
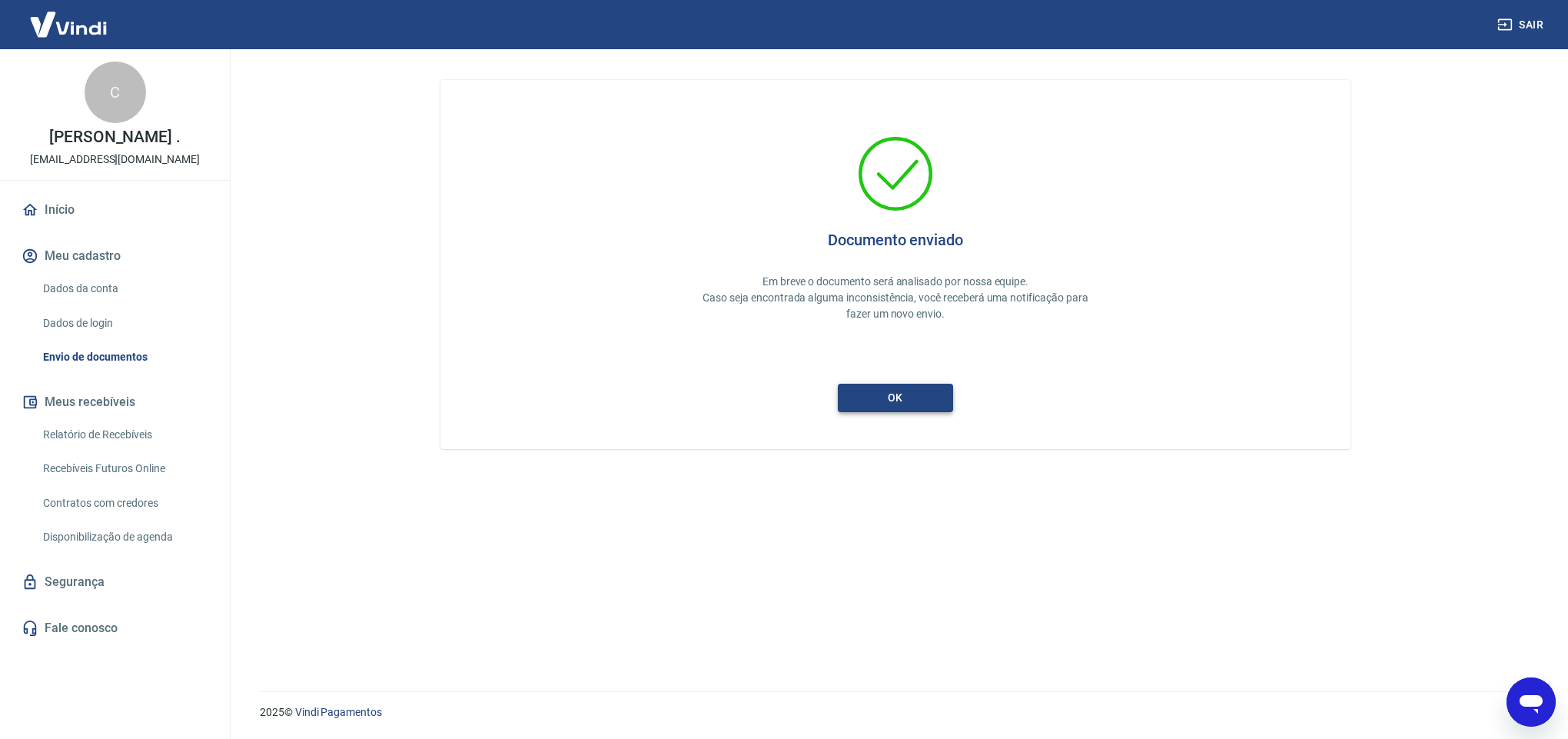
click at [918, 395] on button "ok" at bounding box center [896, 398] width 116 height 28
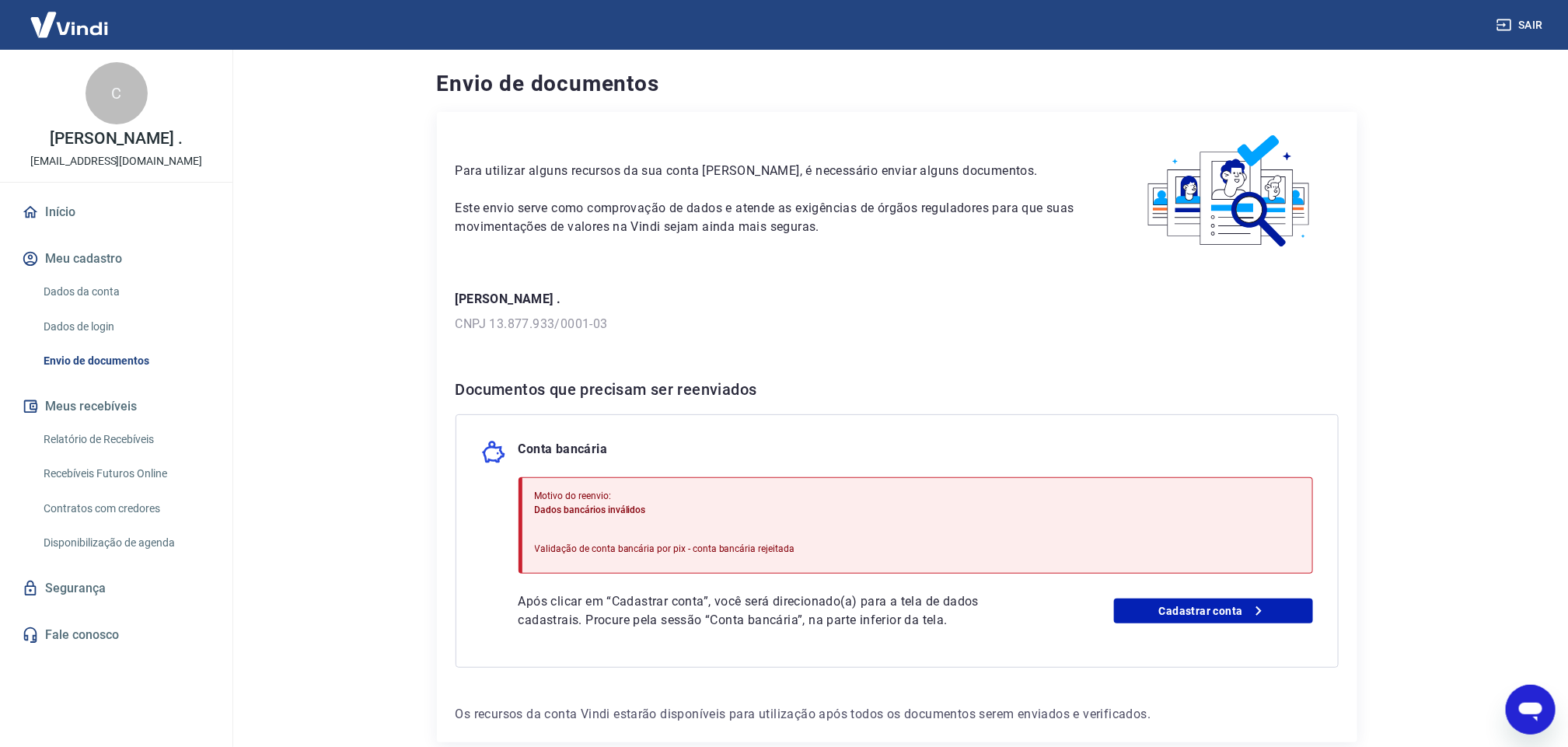
click at [1224, 354] on div "Para utilizar alguns recursos da sua conta Vindi, é necessário enviar alguns do…" at bounding box center [897, 426] width 920 height 630
click at [1238, 619] on link "Cadastrar conta" at bounding box center [1213, 611] width 199 height 25
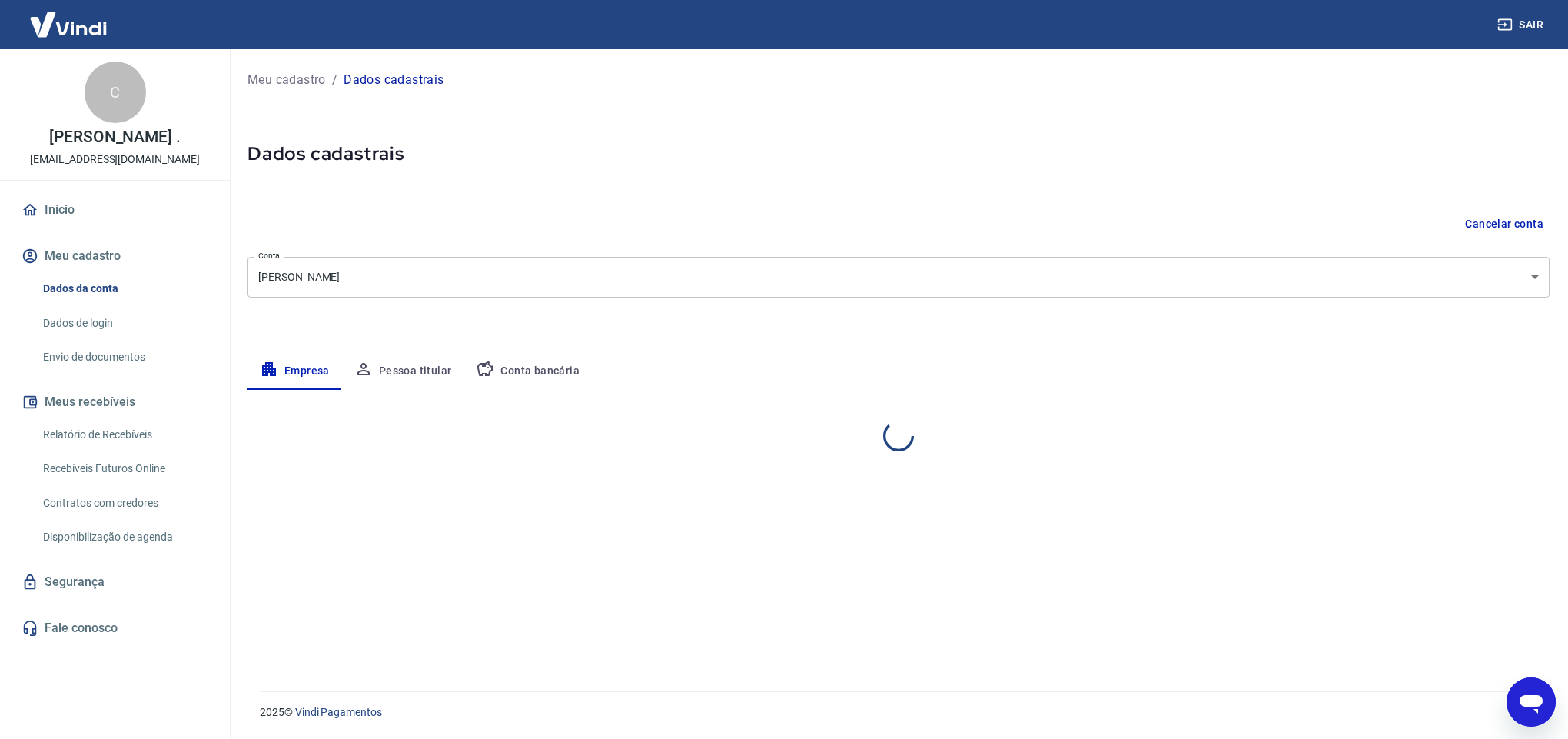
select select "PA"
select select "business"
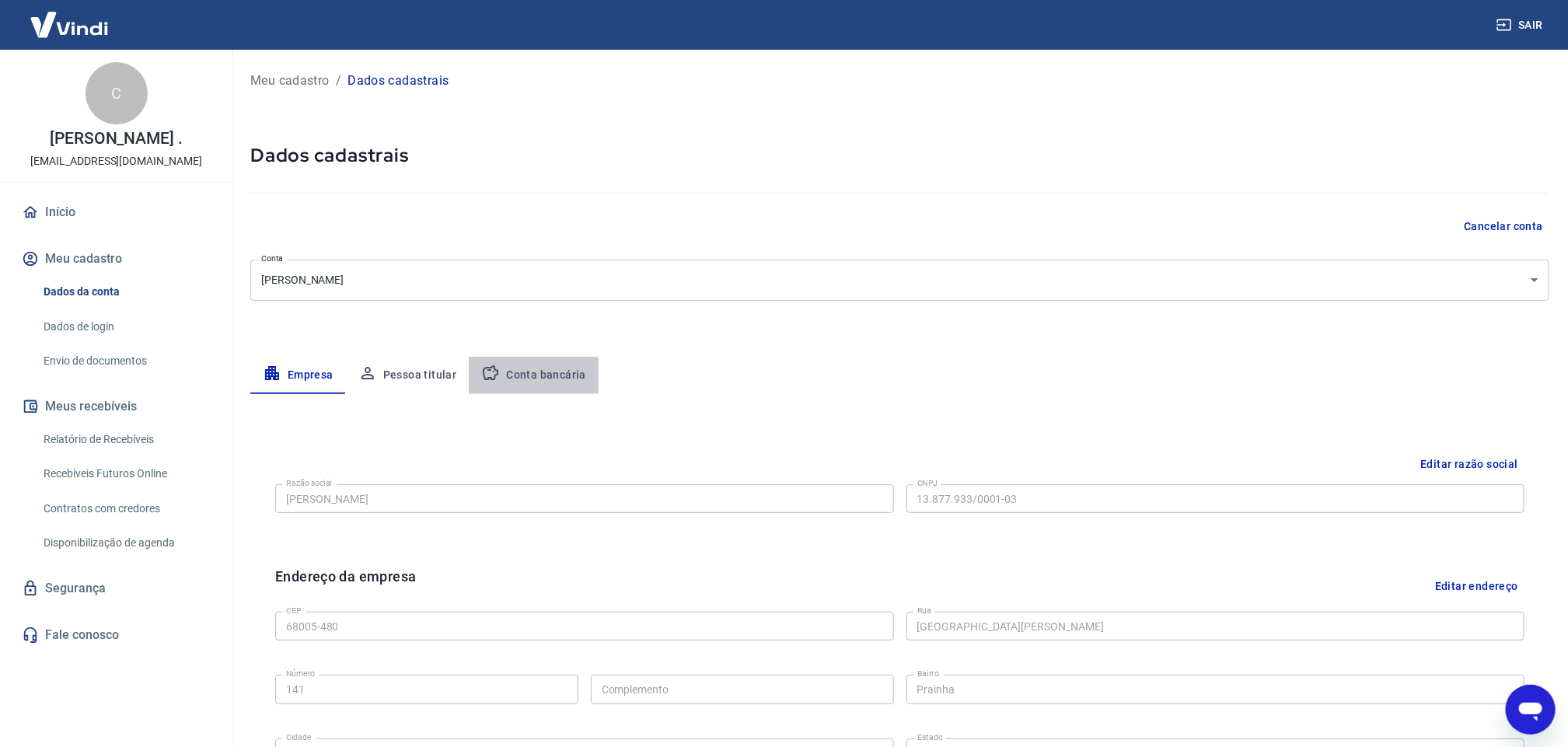
click at [553, 382] on button "Conta bancária" at bounding box center [534, 375] width 129 height 37
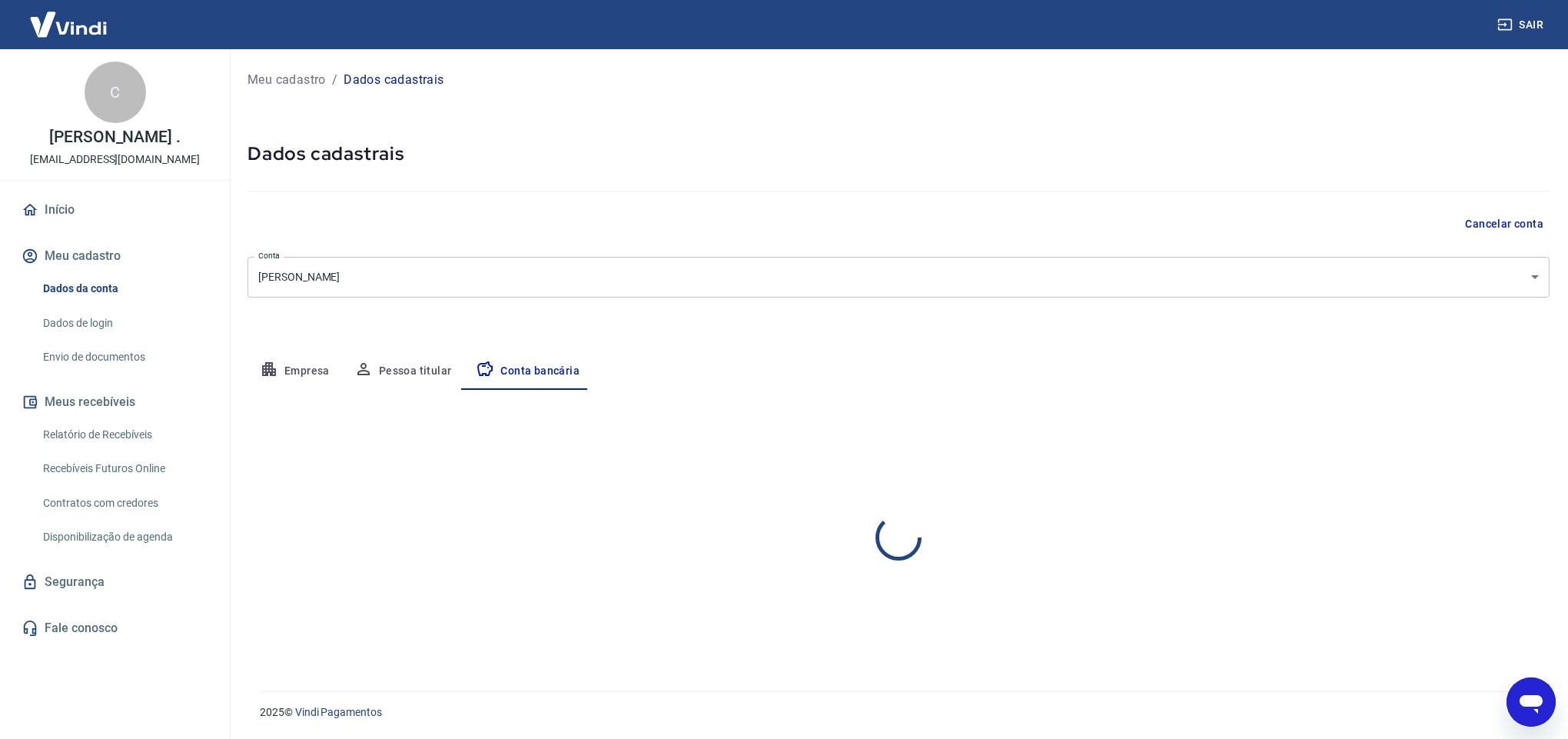
select select "1"
click at [240, 556] on div "Meu cadastro / Dados cadastrais Dados cadastrais Cancelar conta Conta ELISANGEL…" at bounding box center [898, 360] width 1338 height 623
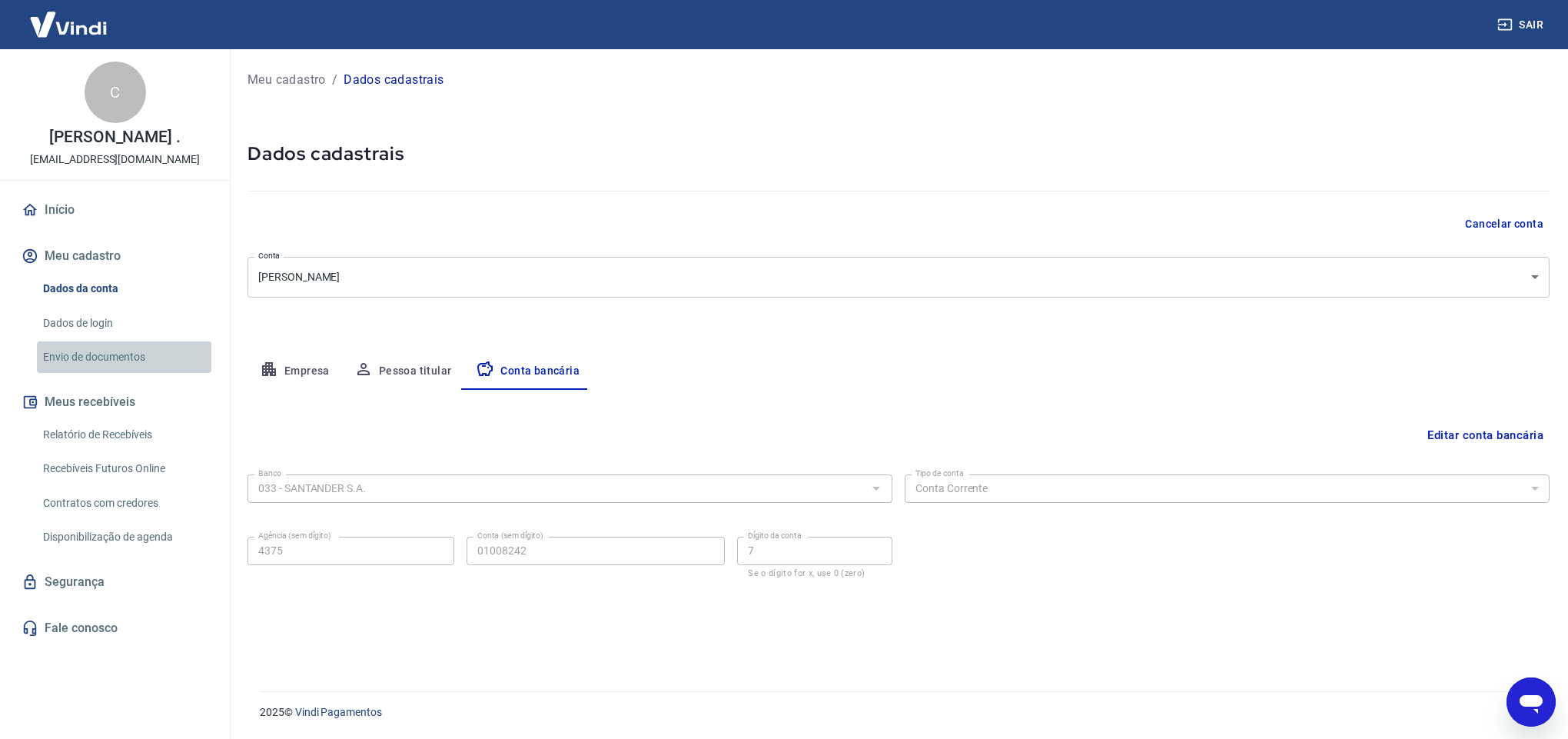
click at [128, 352] on link "Envio de documentos" at bounding box center [124, 357] width 174 height 32
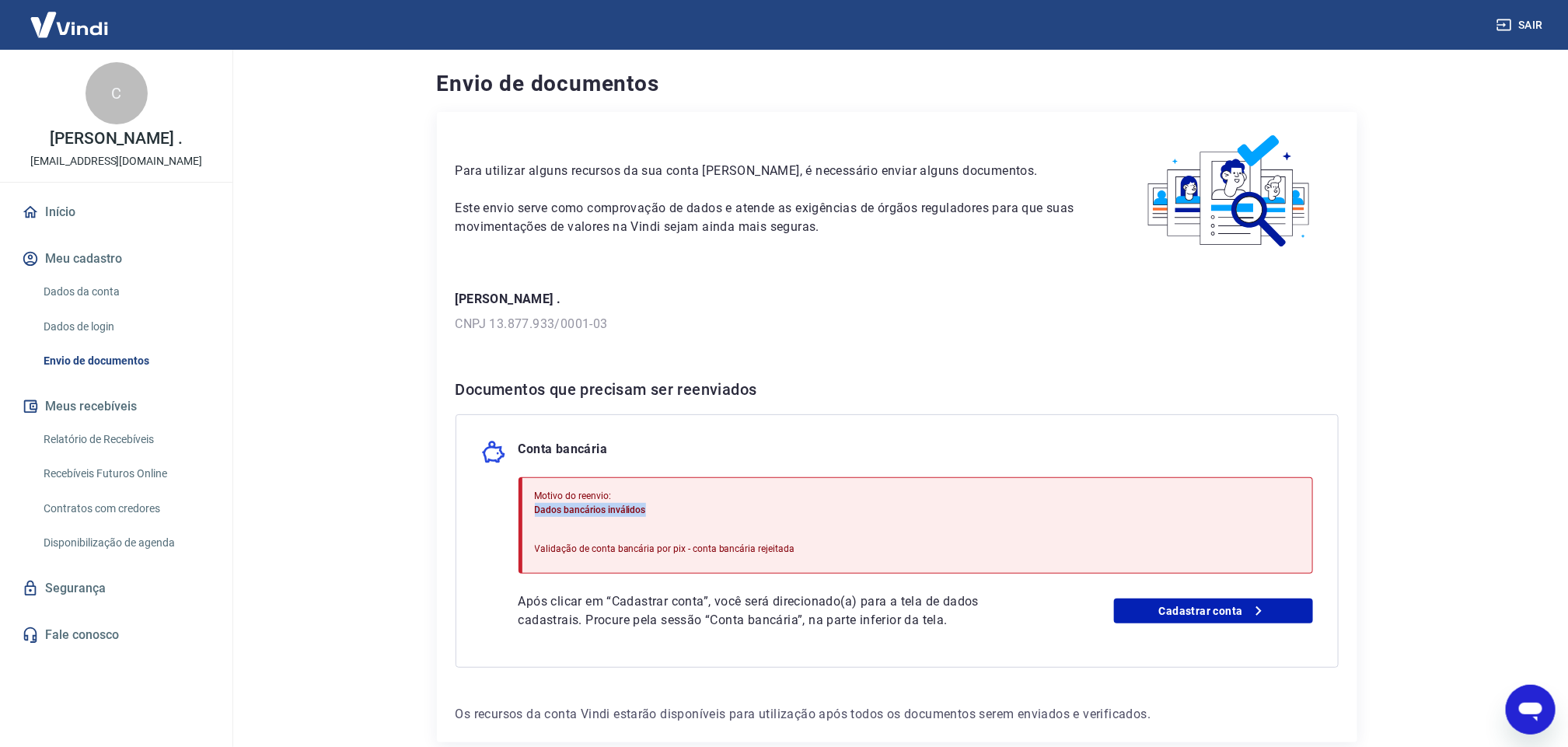
drag, startPoint x: 672, startPoint y: 504, endPoint x: 499, endPoint y: 504, distance: 173.0
click at [499, 504] on div "Conta bancária Motivo do reenvio: Dados bancários inválidos Validação de conta …" at bounding box center [897, 541] width 883 height 253
click at [550, 551] on p "Validação de conta bancária por pix - conta bancária rejeitada" at bounding box center [665, 549] width 261 height 14
drag, startPoint x: 474, startPoint y: 296, endPoint x: 653, endPoint y: 293, distance: 179.0
click at [653, 293] on p "[PERSON_NAME] ." at bounding box center [897, 299] width 883 height 19
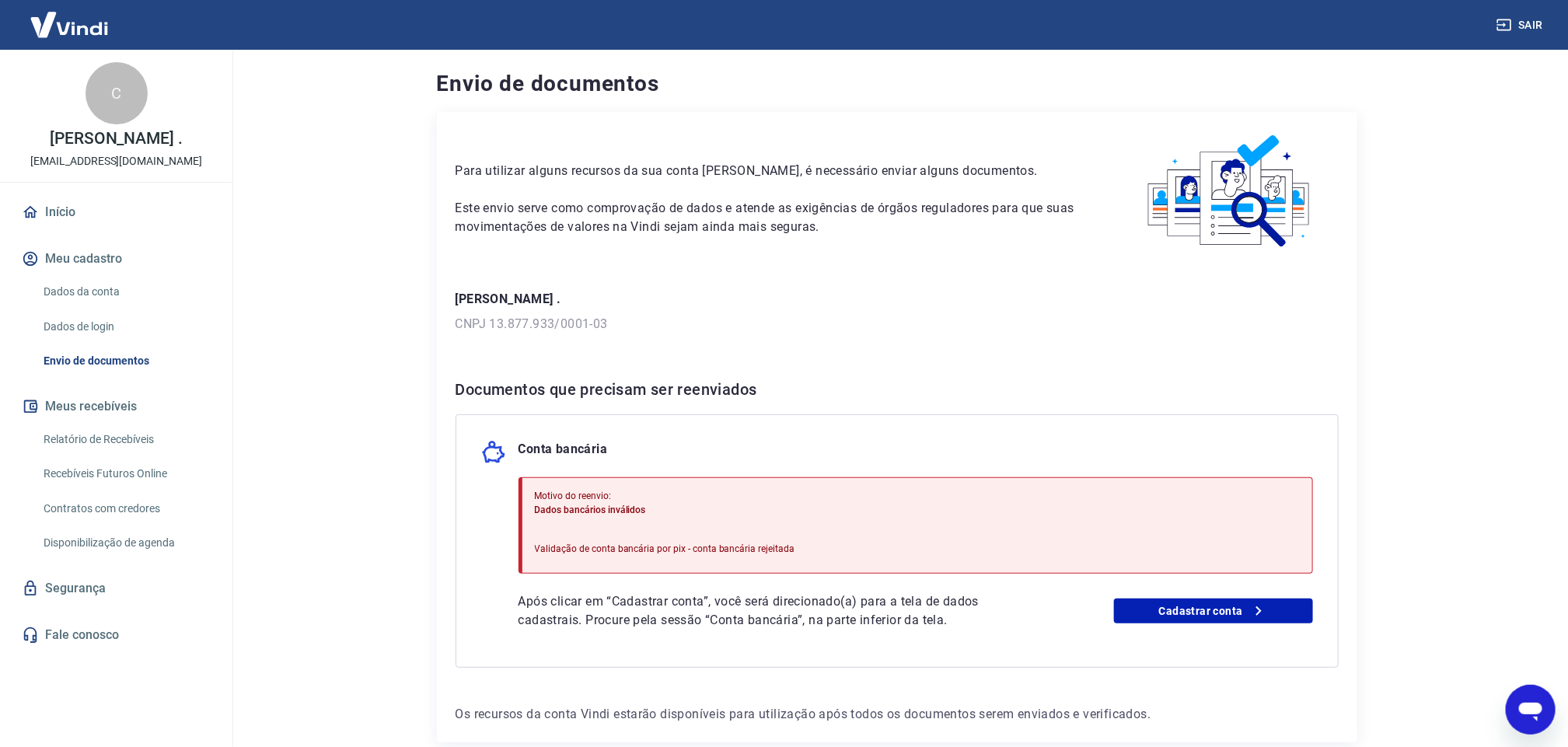
click at [1010, 315] on p "CNPJ 13.877.933/0001-03" at bounding box center [897, 323] width 883 height 19
click at [75, 284] on link "Dados da conta" at bounding box center [125, 292] width 176 height 32
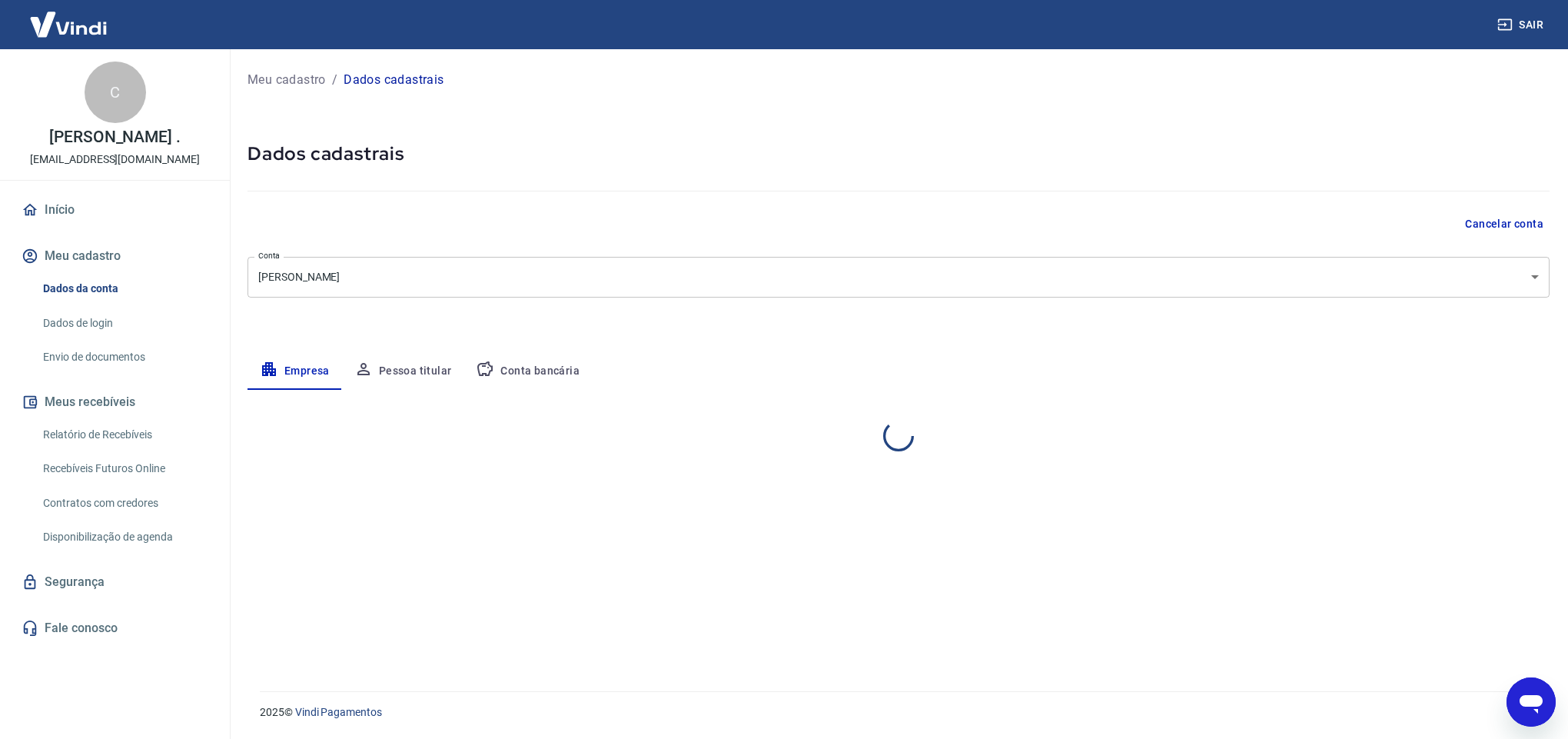
select select "PA"
select select "business"
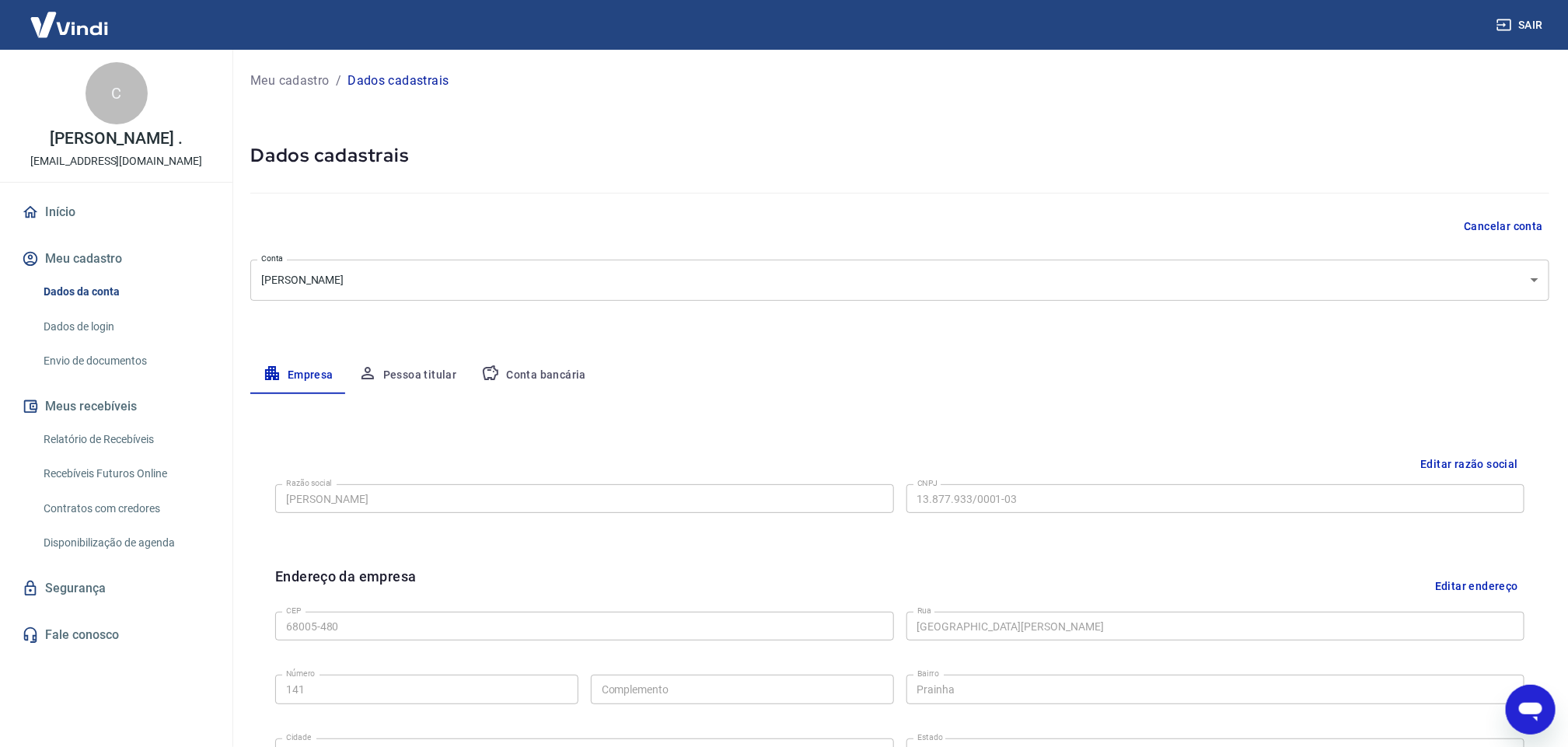
click at [382, 381] on button "Pessoa titular" at bounding box center [407, 375] width 123 height 37
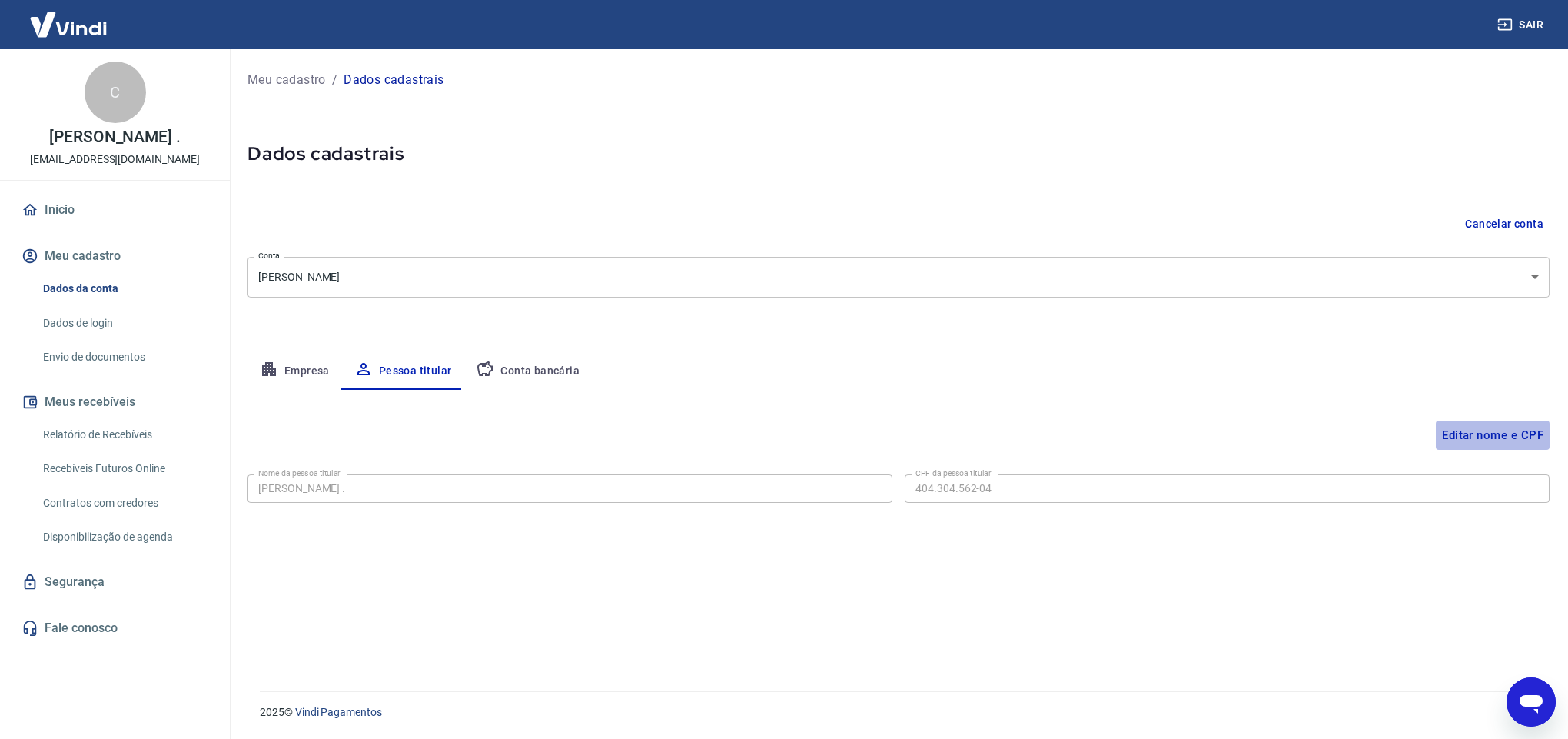
click at [1485, 439] on button "Editar nome e CPF" at bounding box center [1493, 435] width 114 height 29
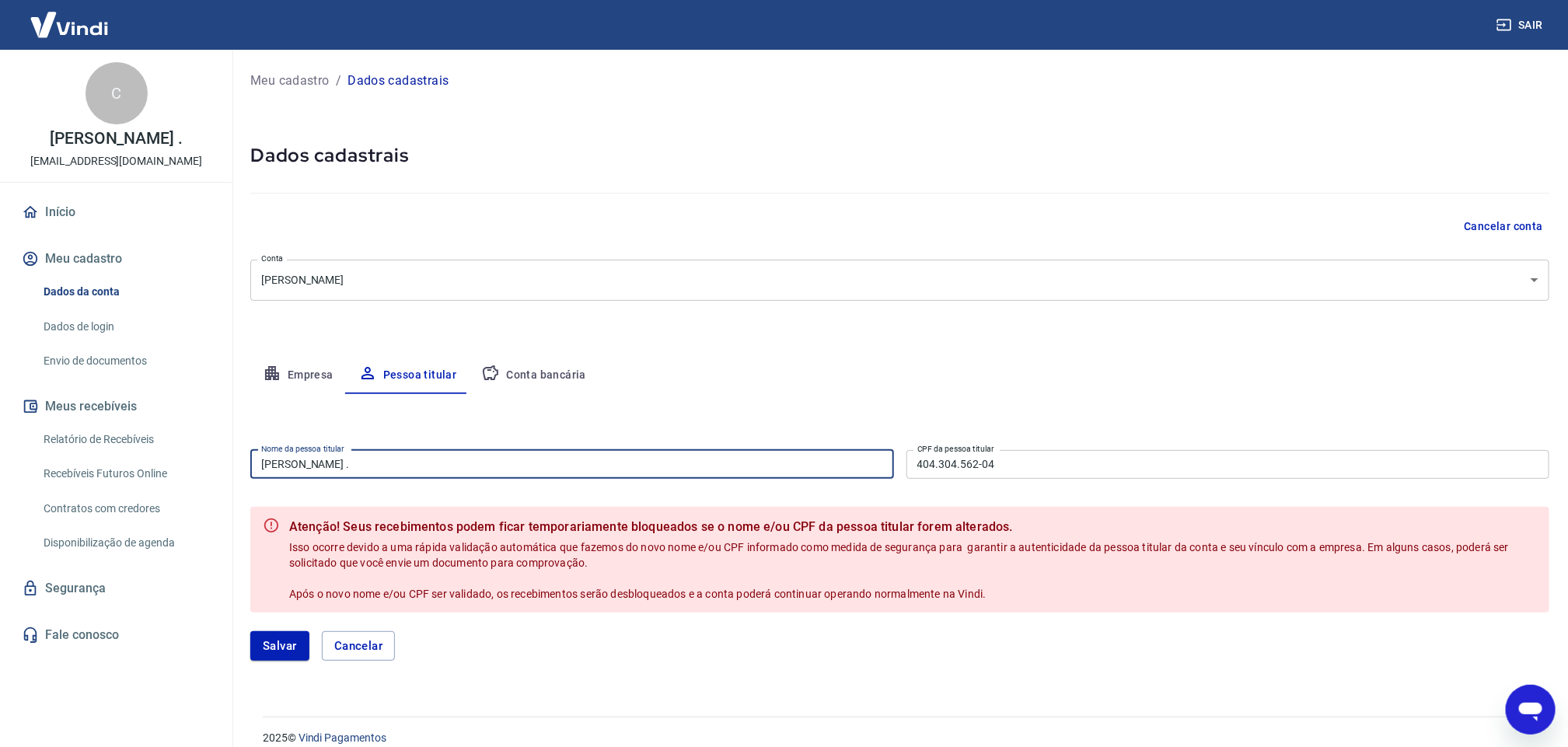
drag, startPoint x: 474, startPoint y: 463, endPoint x: 245, endPoint y: 457, distance: 229.1
click at [245, 457] on div "Meu cadastro / Dados cadastrais Dados cadastrais Cancelar conta Conta ELISANGEL…" at bounding box center [899, 373] width 1336 height 648
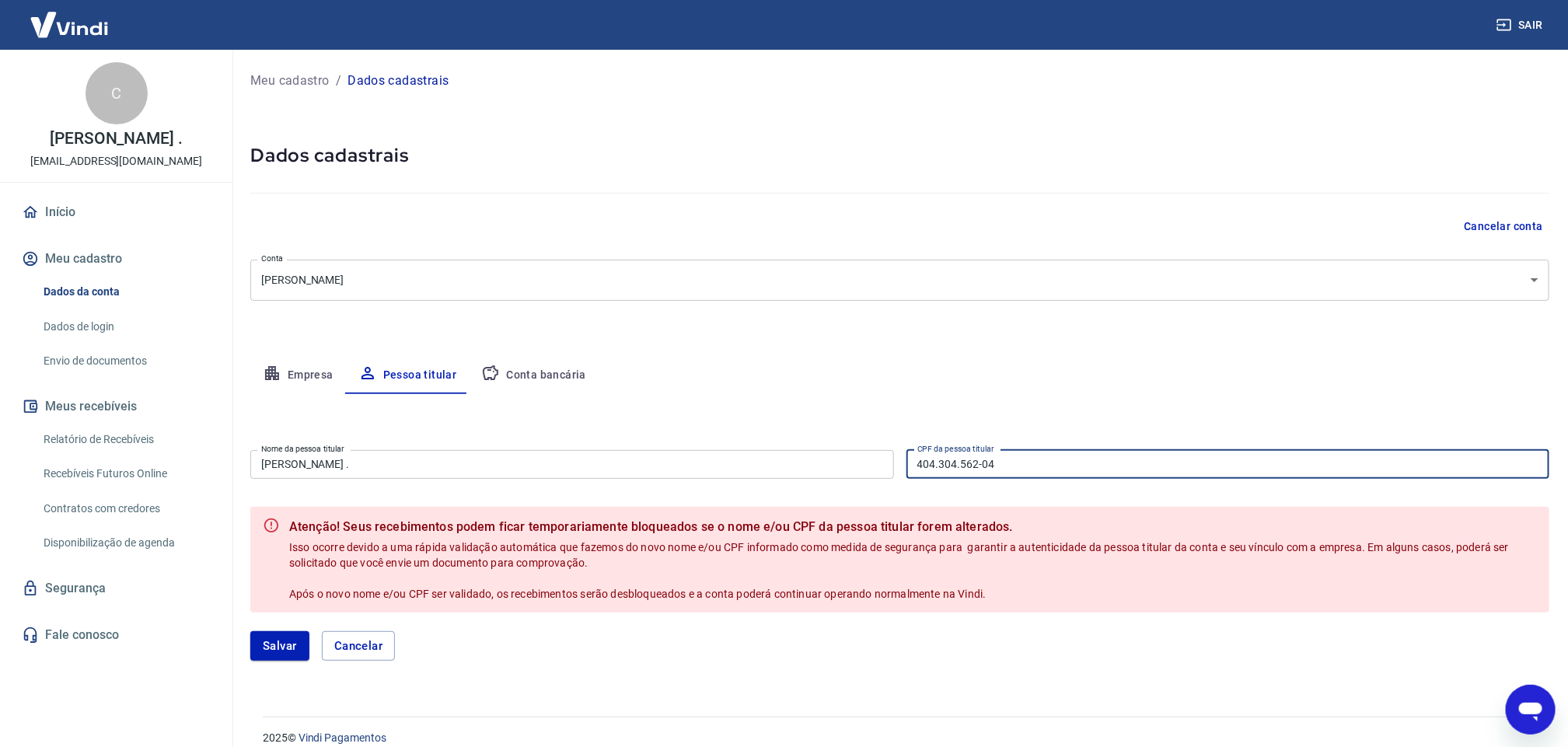
drag, startPoint x: 1077, startPoint y: 478, endPoint x: 910, endPoint y: 478, distance: 167.0
click at [910, 478] on input "404.304.562-04" at bounding box center [1228, 464] width 644 height 28
click at [1215, 620] on div "Salvar Cancelar" at bounding box center [899, 645] width 1299 height 66
drag, startPoint x: 1034, startPoint y: 478, endPoint x: 915, endPoint y: 471, distance: 119.2
click at [915, 471] on input "404.304.562-04" at bounding box center [1228, 464] width 644 height 28
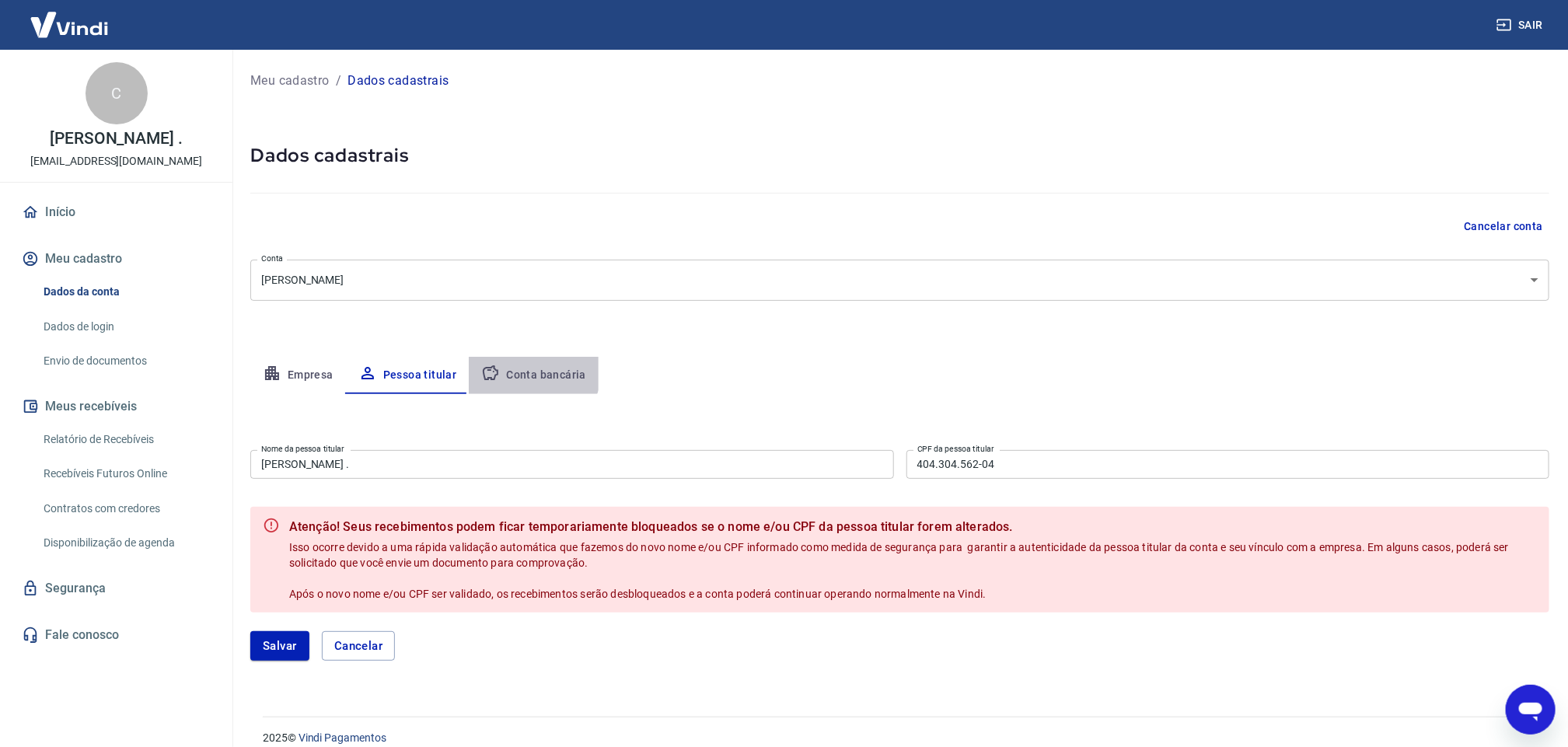
click at [523, 367] on button "Conta bancária" at bounding box center [534, 375] width 129 height 37
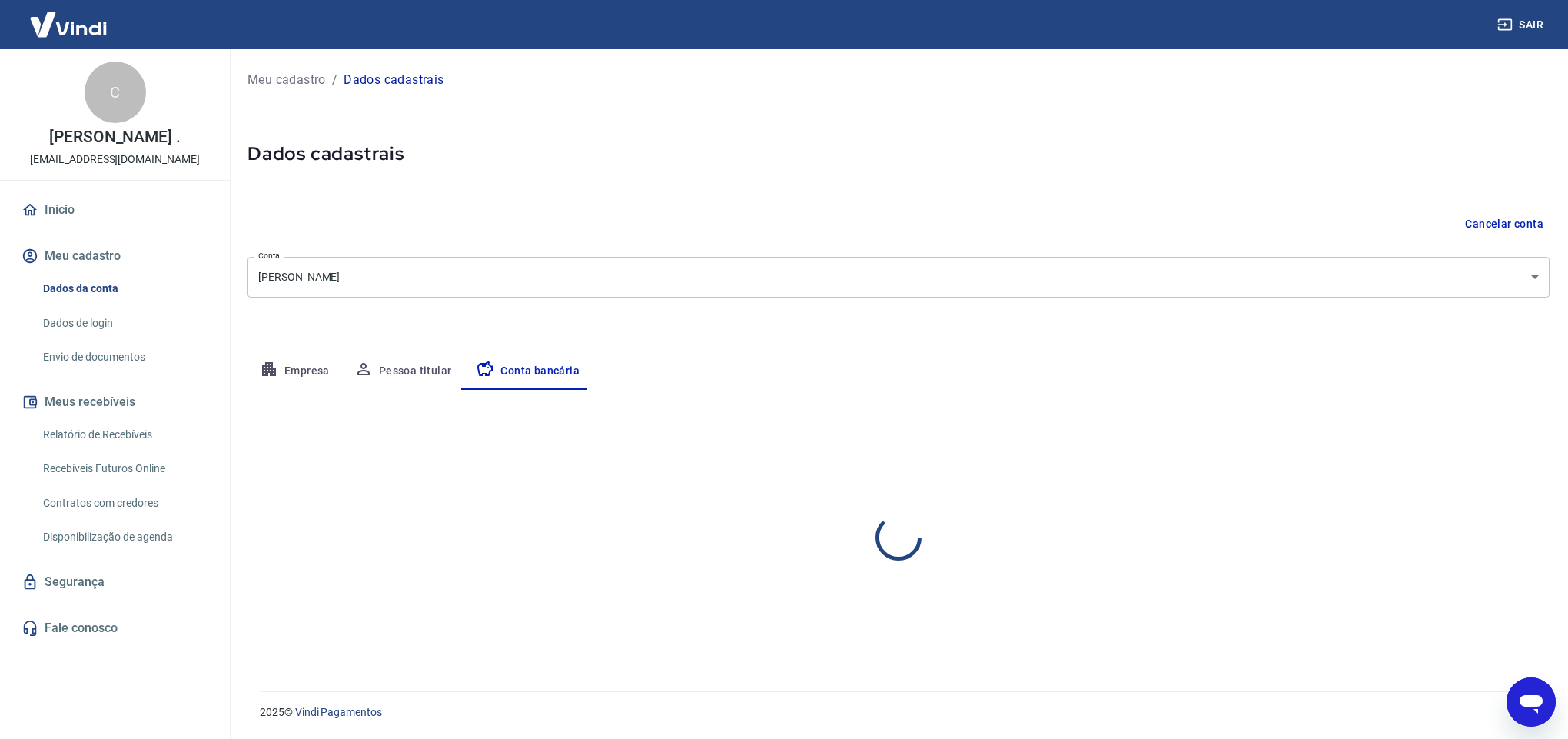
select select "1"
click at [401, 379] on button "Pessoa titular" at bounding box center [402, 371] width 122 height 37
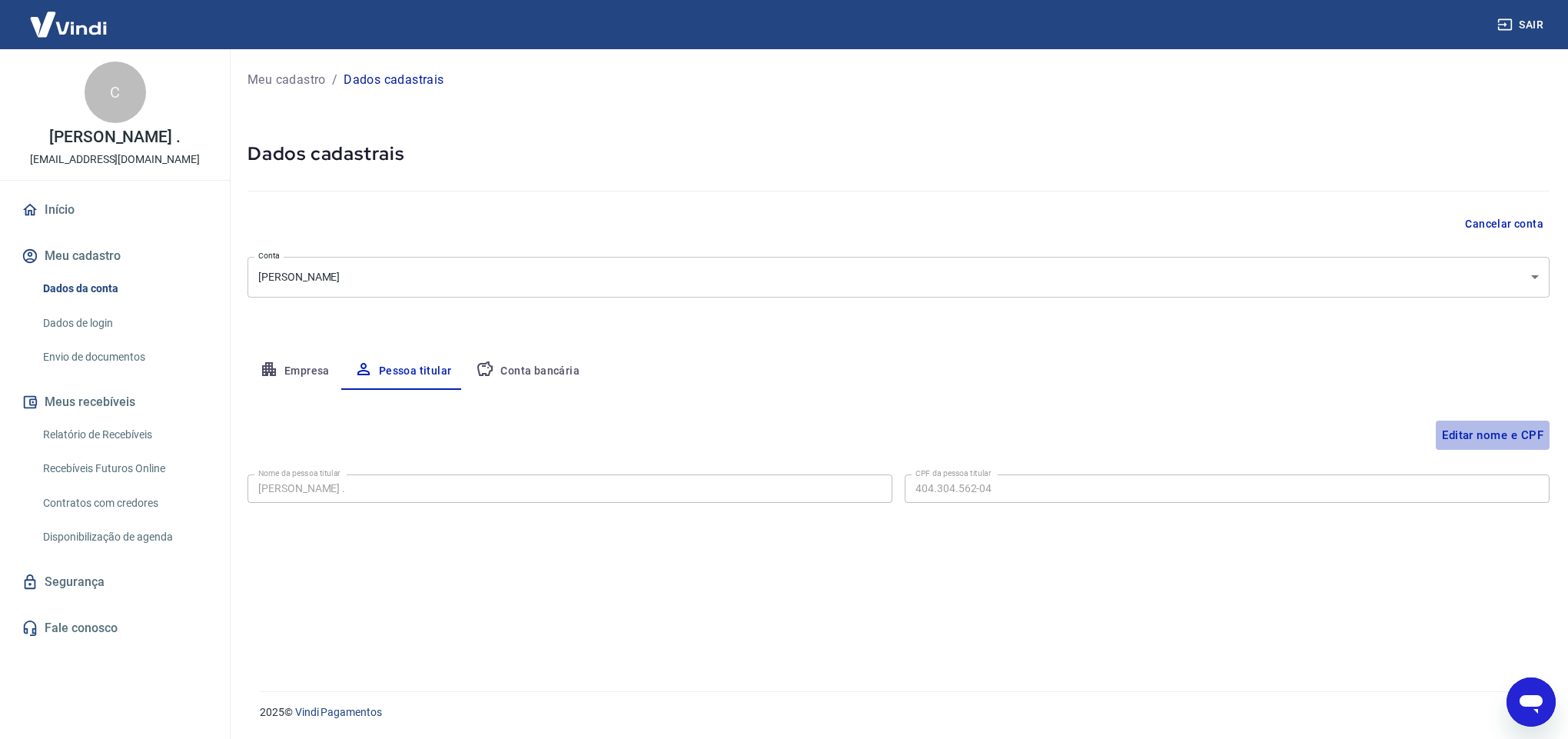
click at [1488, 430] on button "Editar nome e CPF" at bounding box center [1493, 435] width 114 height 29
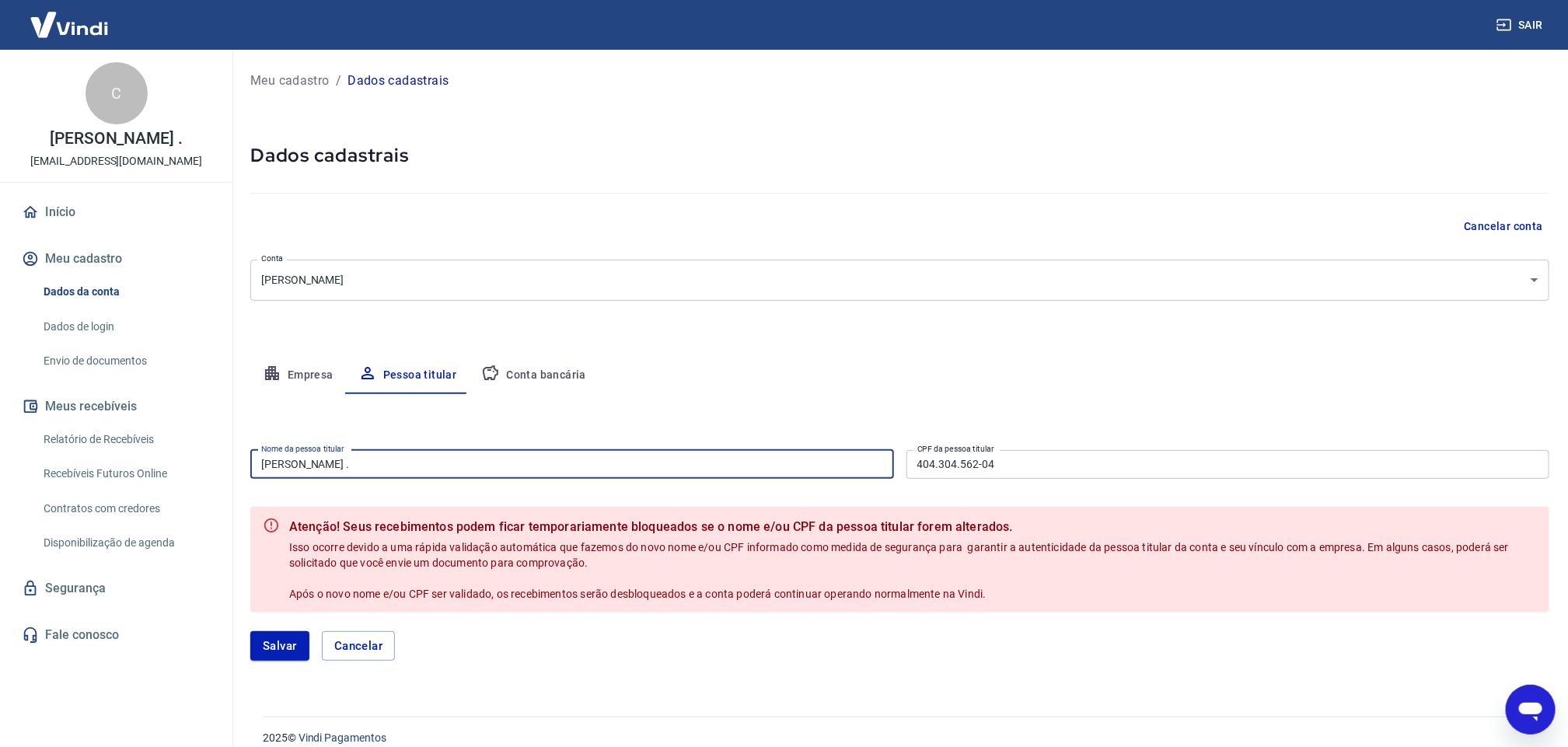
click at [394, 467] on input "[PERSON_NAME] ." at bounding box center [572, 464] width 644 height 28
type input "C"
type input "elizangela da costa moraes"
click at [1001, 455] on input "404.304.562-04" at bounding box center [1228, 464] width 644 height 28
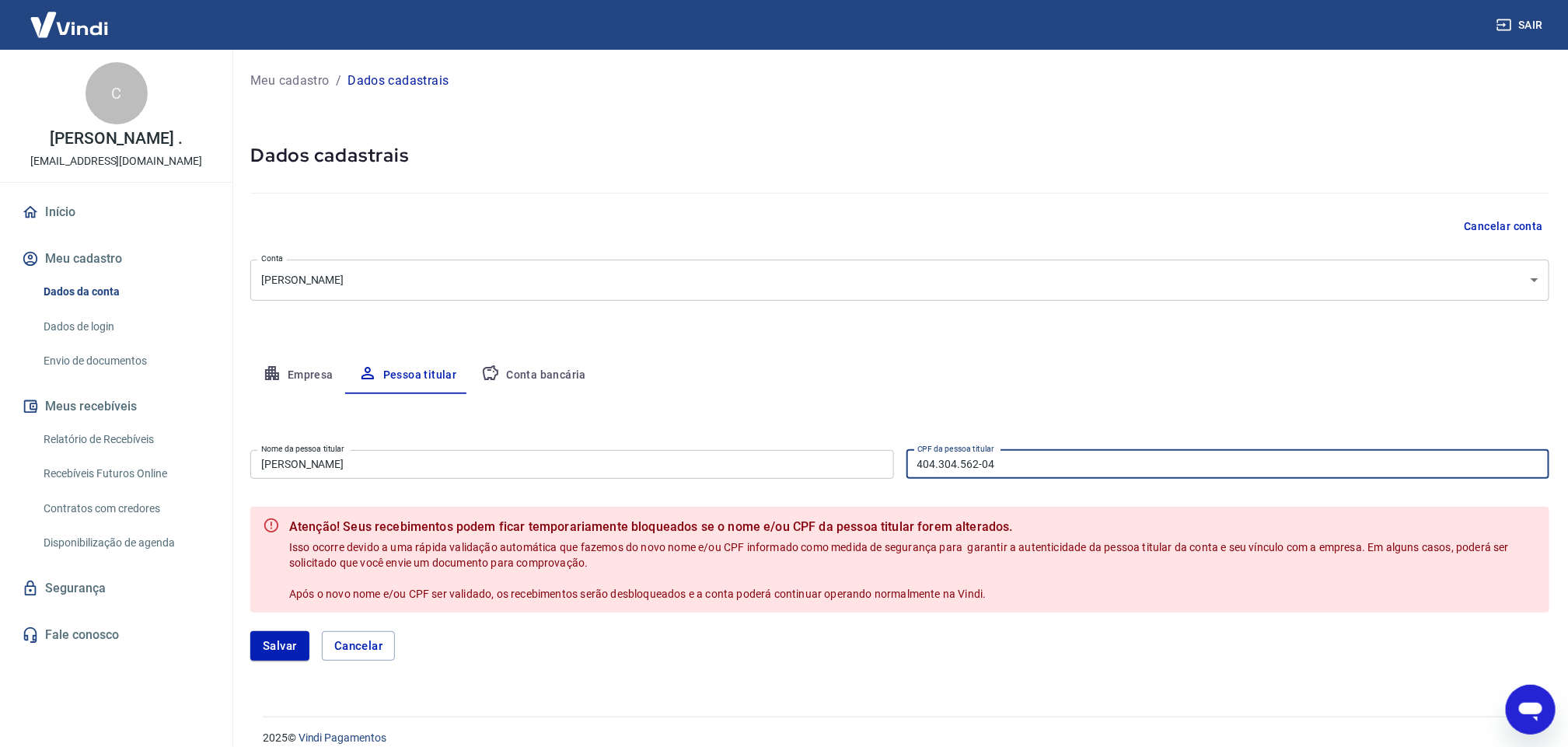
drag, startPoint x: 1003, startPoint y: 455, endPoint x: 862, endPoint y: 480, distance: 143.2
click at [862, 480] on div "Nome da pessoa titular elizangela da costa moraes Nome da pessoa titular CPF da…" at bounding box center [899, 463] width 1299 height 38
click at [1005, 466] on input "CPF da pessoa titular" at bounding box center [1228, 464] width 644 height 28
type input "716.073.582-04"
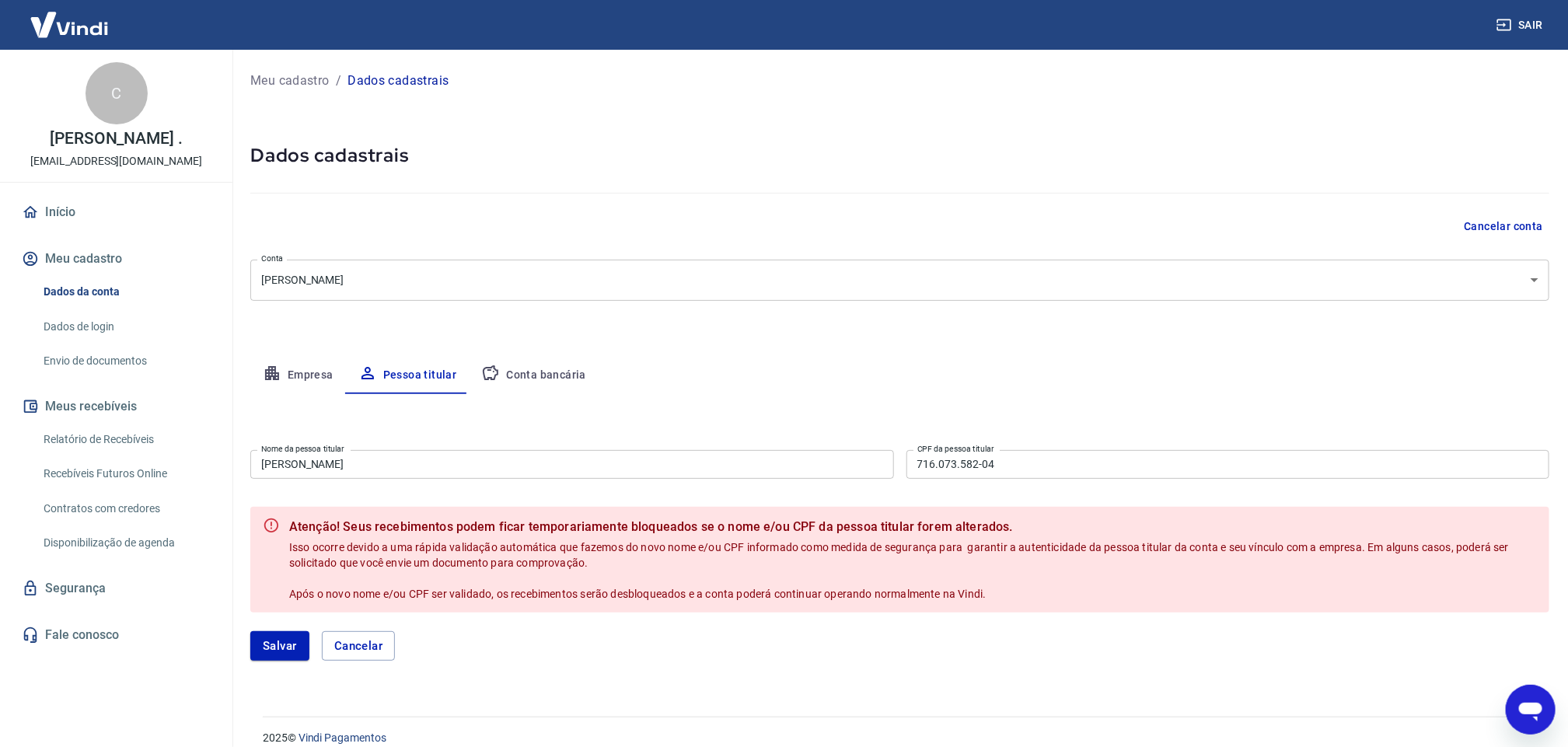
click at [1307, 338] on div "Meu cadastro / Dados cadastrais Dados cadastrais Cancelar conta Conta ELISANGEL…" at bounding box center [899, 373] width 1336 height 648
click at [300, 627] on div "Salvar Cancelar" at bounding box center [899, 645] width 1299 height 66
click at [282, 637] on button "Salvar" at bounding box center [279, 645] width 59 height 29
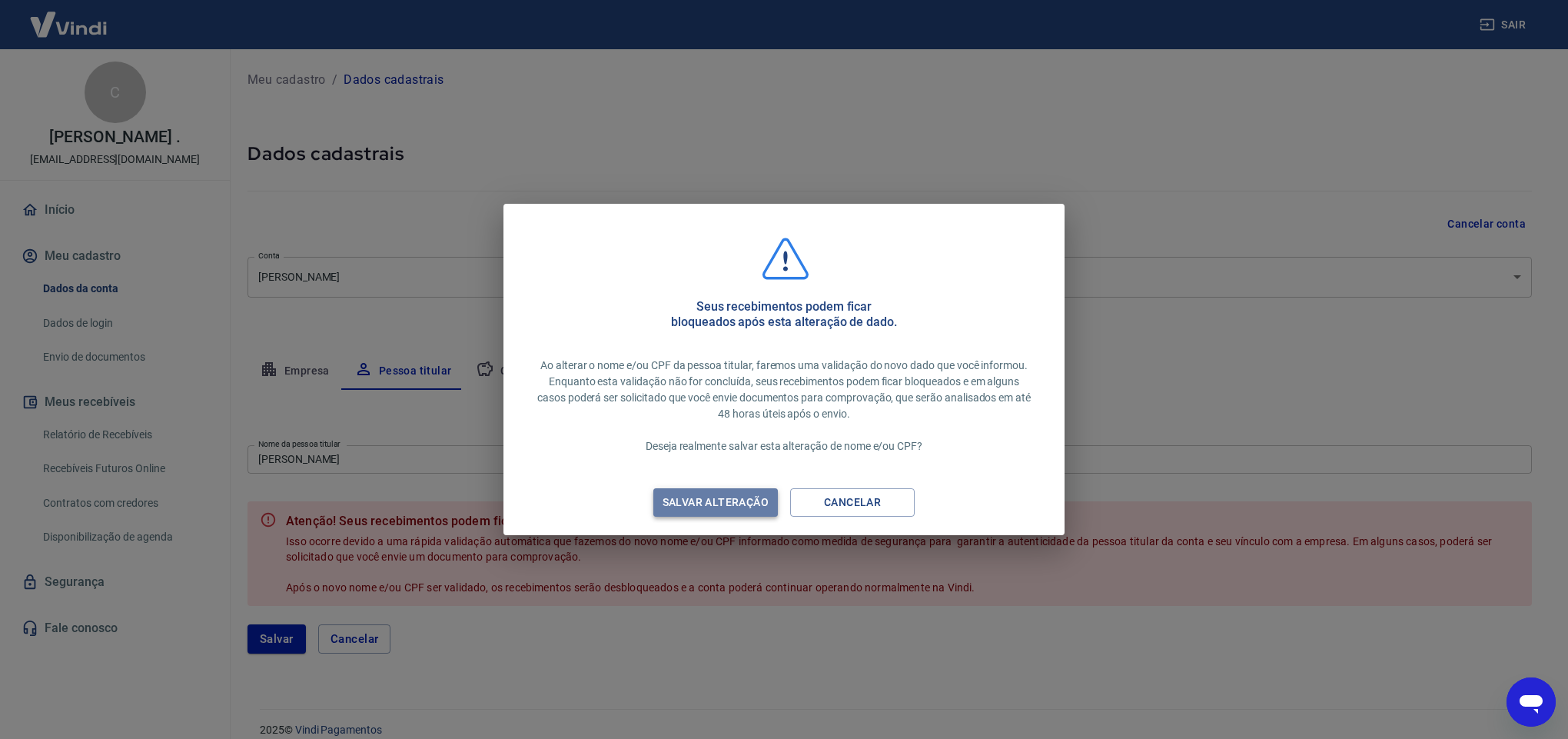
click at [676, 501] on div "Salvar alteração" at bounding box center [715, 502] width 143 height 19
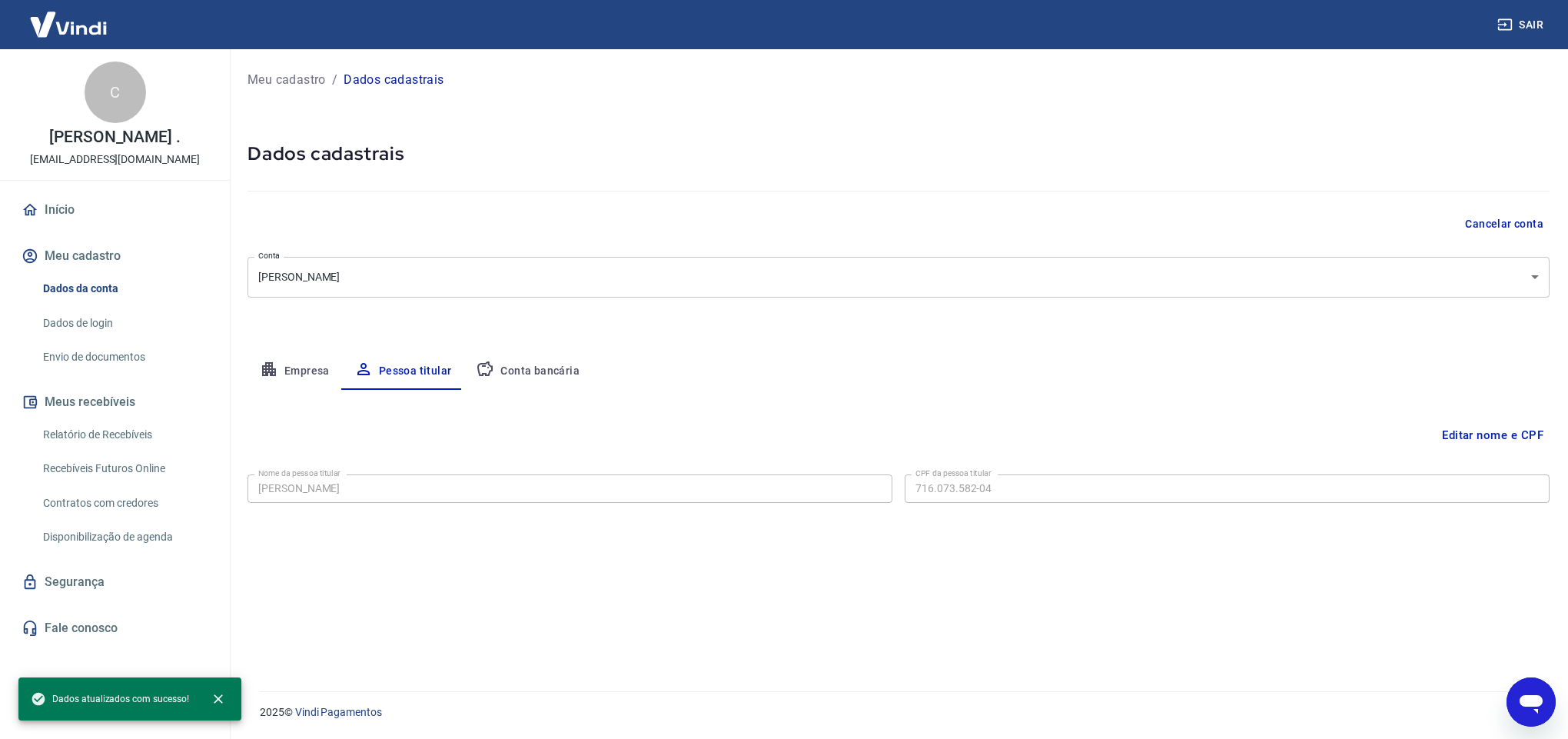
click at [558, 376] on button "Conta bancária" at bounding box center [528, 371] width 128 height 37
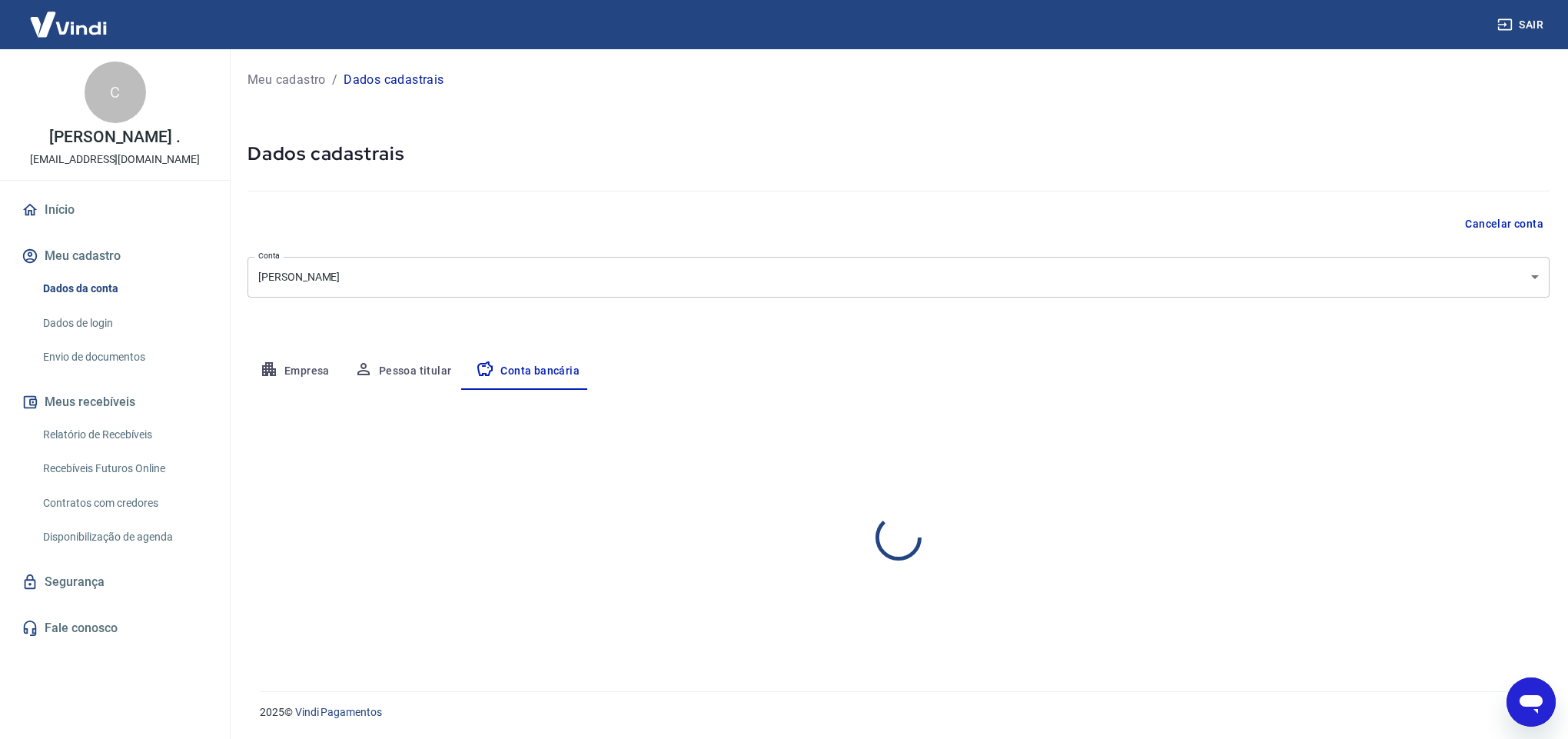
select select "1"
click at [109, 346] on link "Envio de documentos" at bounding box center [124, 357] width 174 height 32
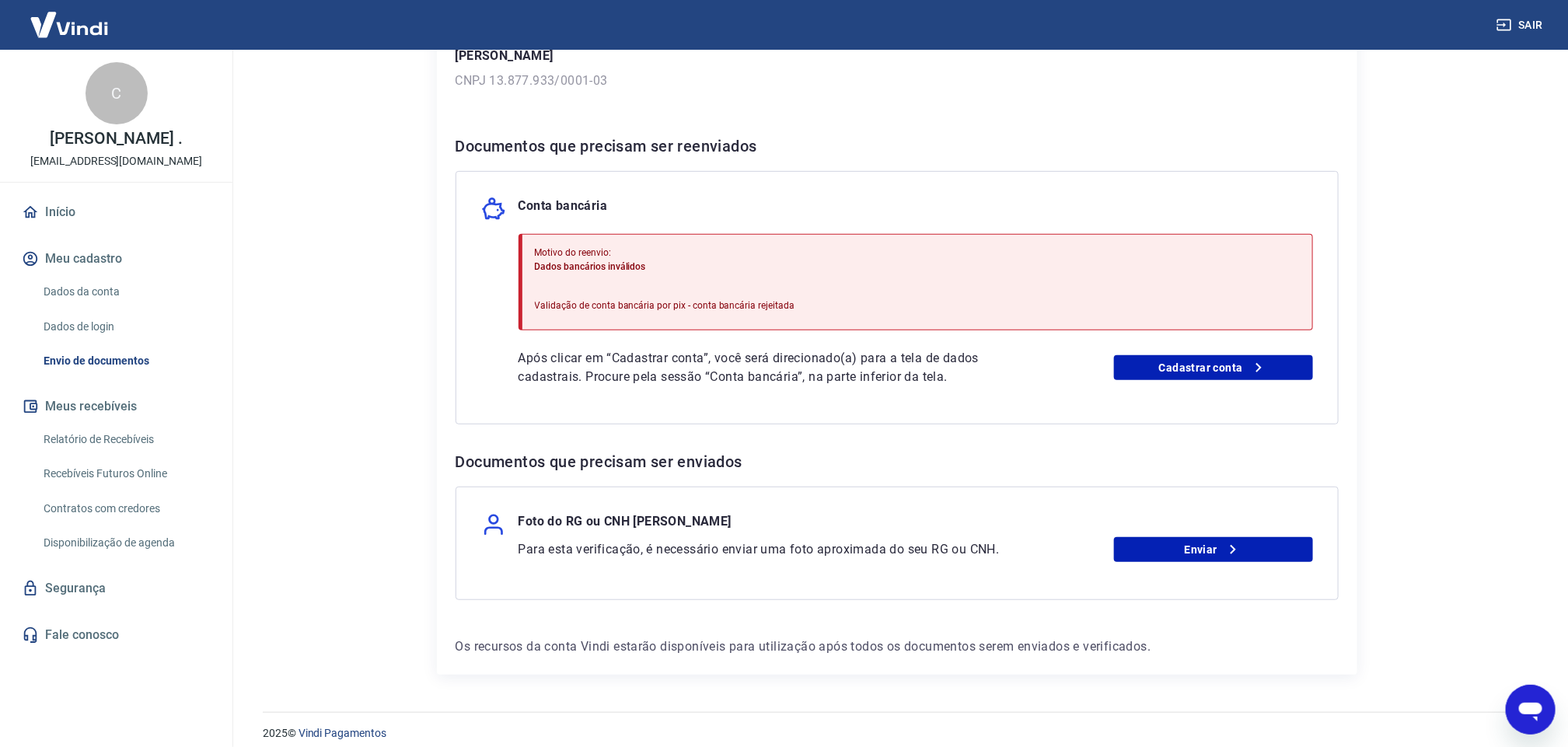
scroll to position [259, 0]
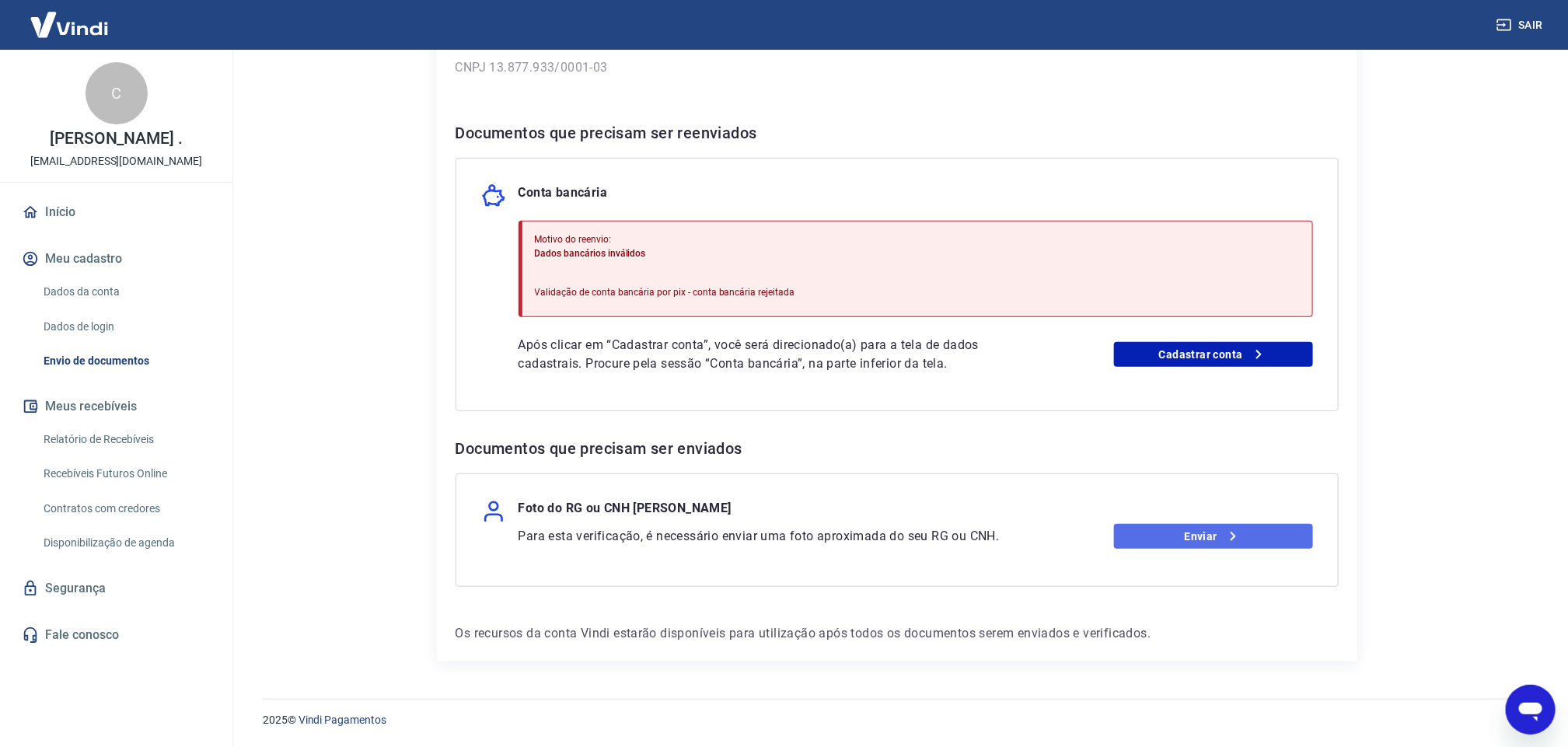
click at [1199, 533] on link "Enviar" at bounding box center [1213, 536] width 199 height 25
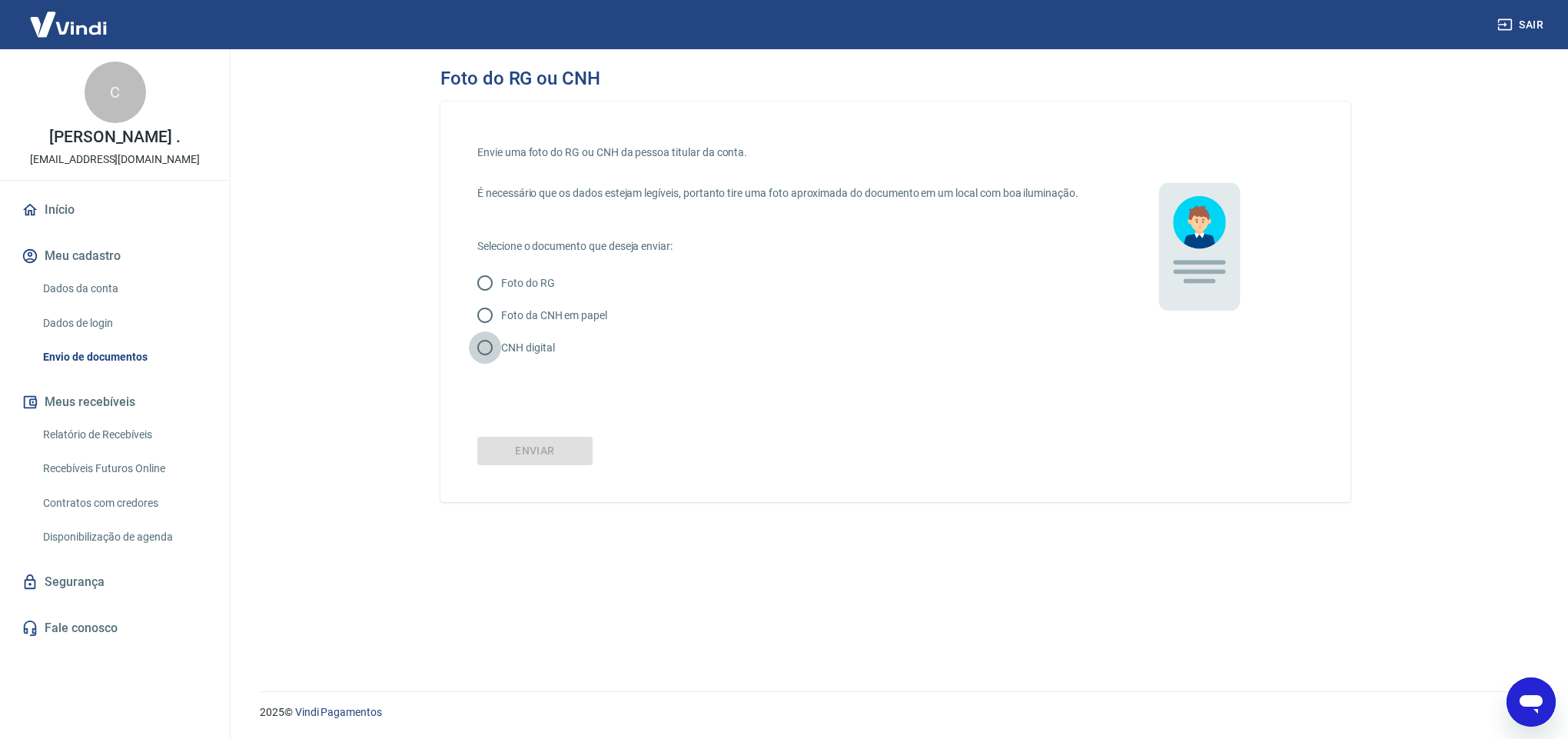
click at [500, 356] on input "CNH digital" at bounding box center [485, 347] width 32 height 32
radio input "true"
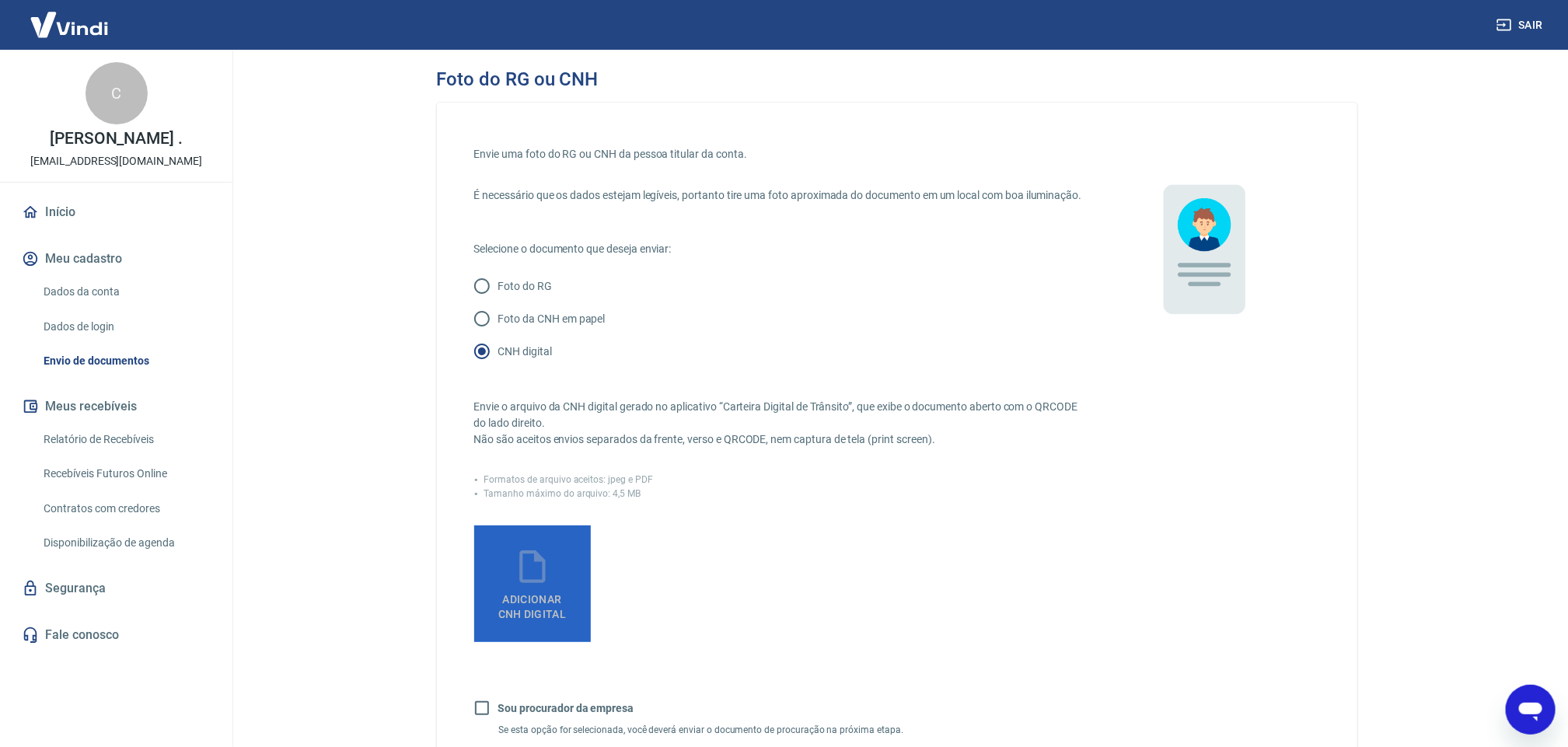
click at [541, 586] on icon at bounding box center [533, 566] width 39 height 39
click at [0, 0] on input "Adicionar CNH Digital" at bounding box center [0, 0] width 0 height 0
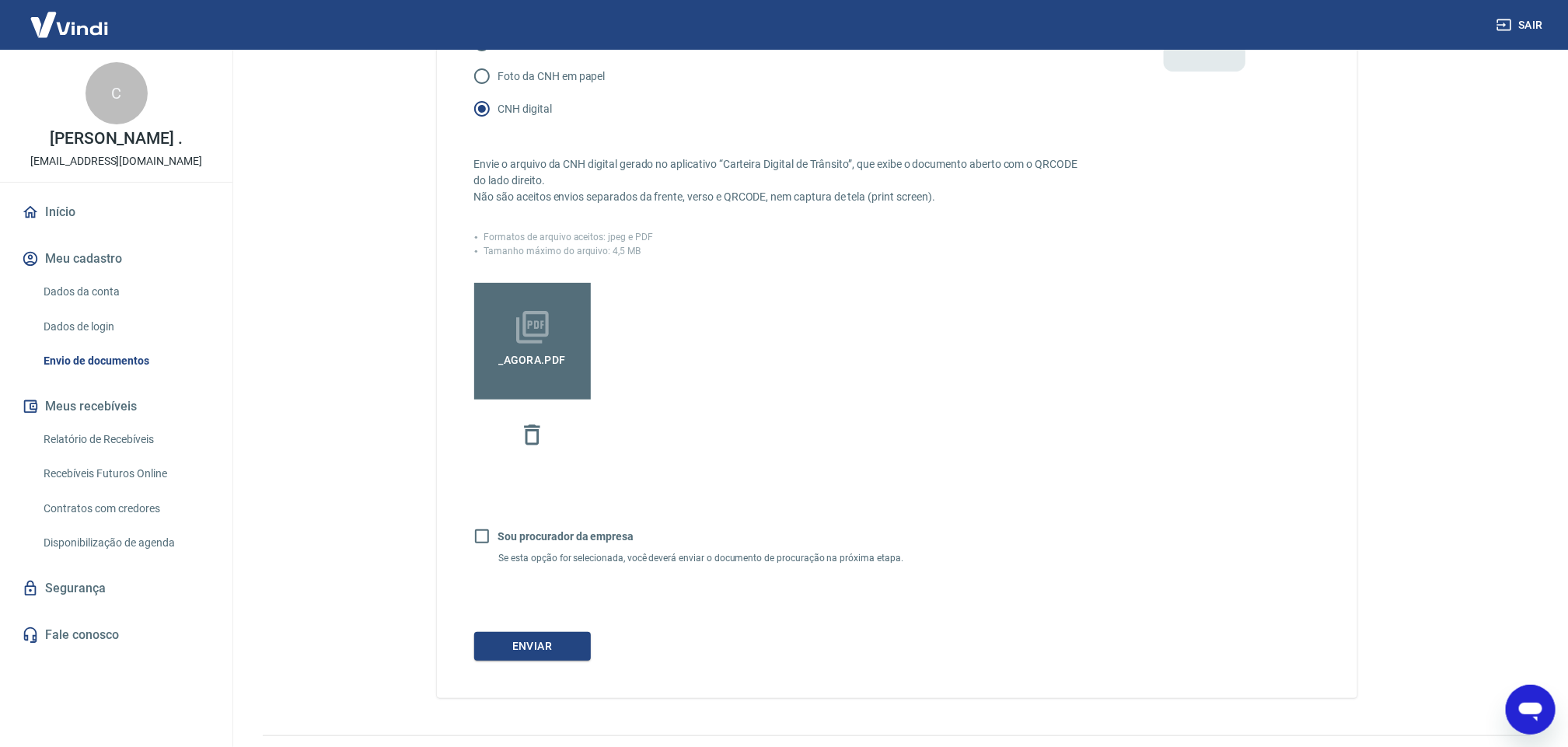
scroll to position [294, 0]
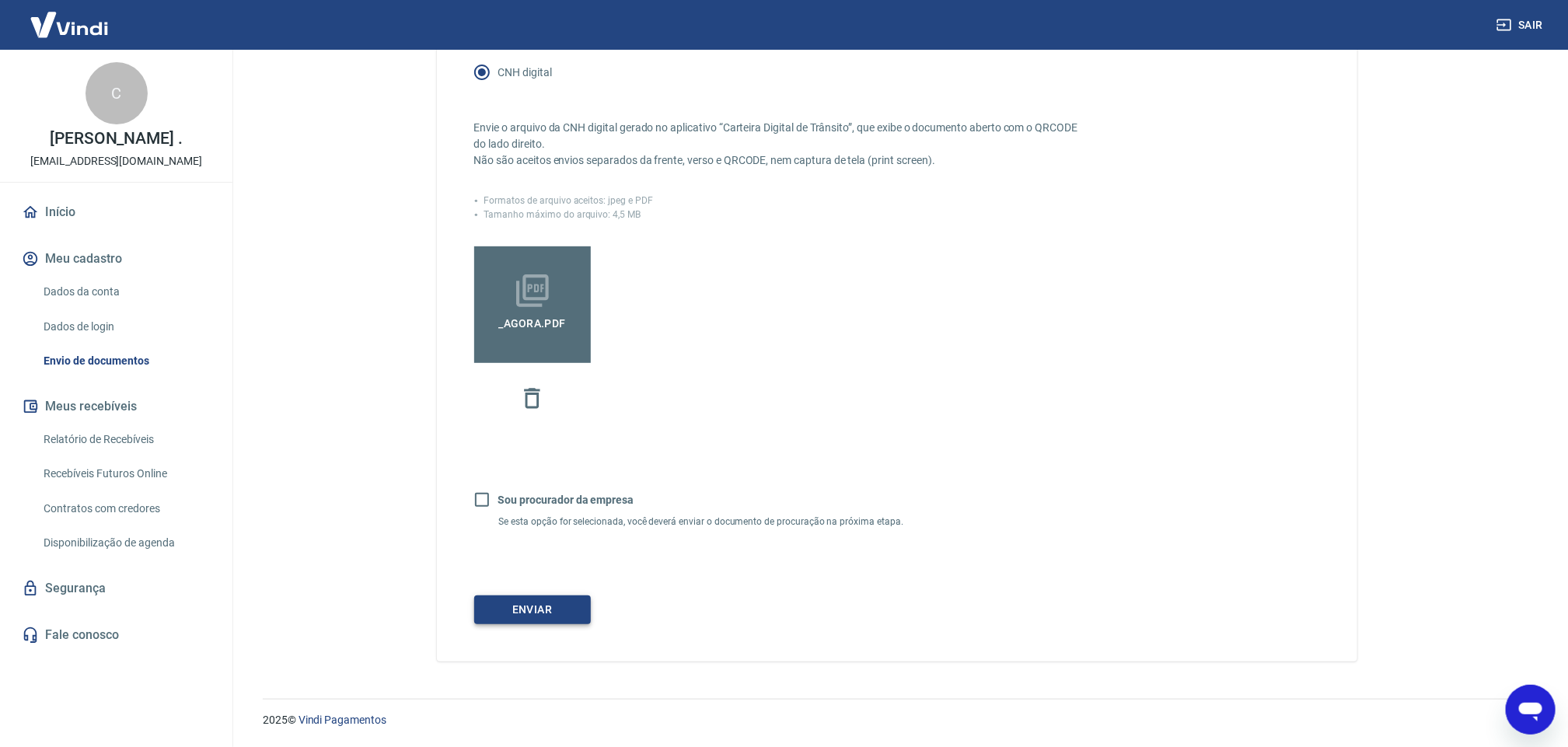
click at [539, 604] on button "Enviar" at bounding box center [533, 610] width 117 height 28
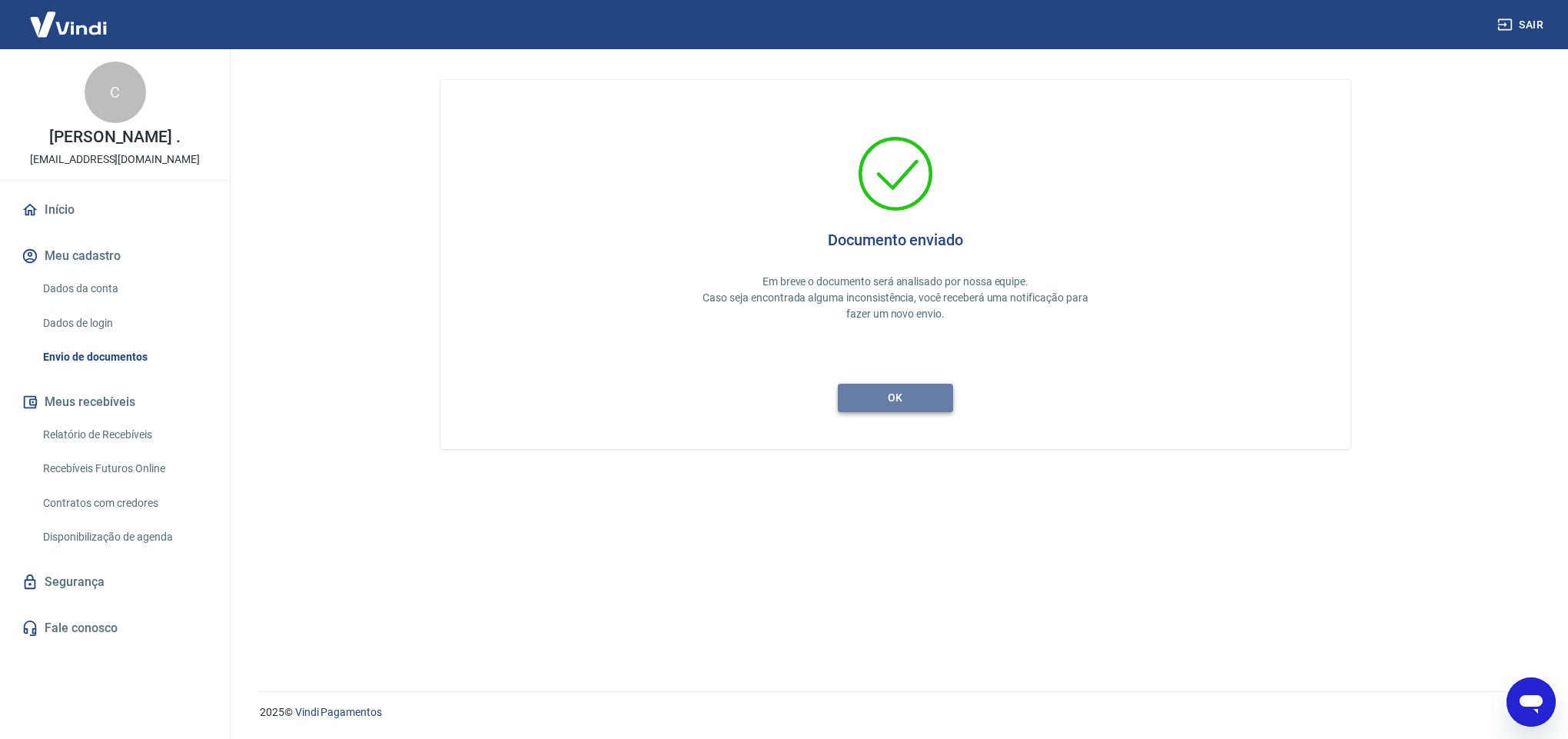
click at [858, 397] on button "ok" at bounding box center [896, 398] width 116 height 28
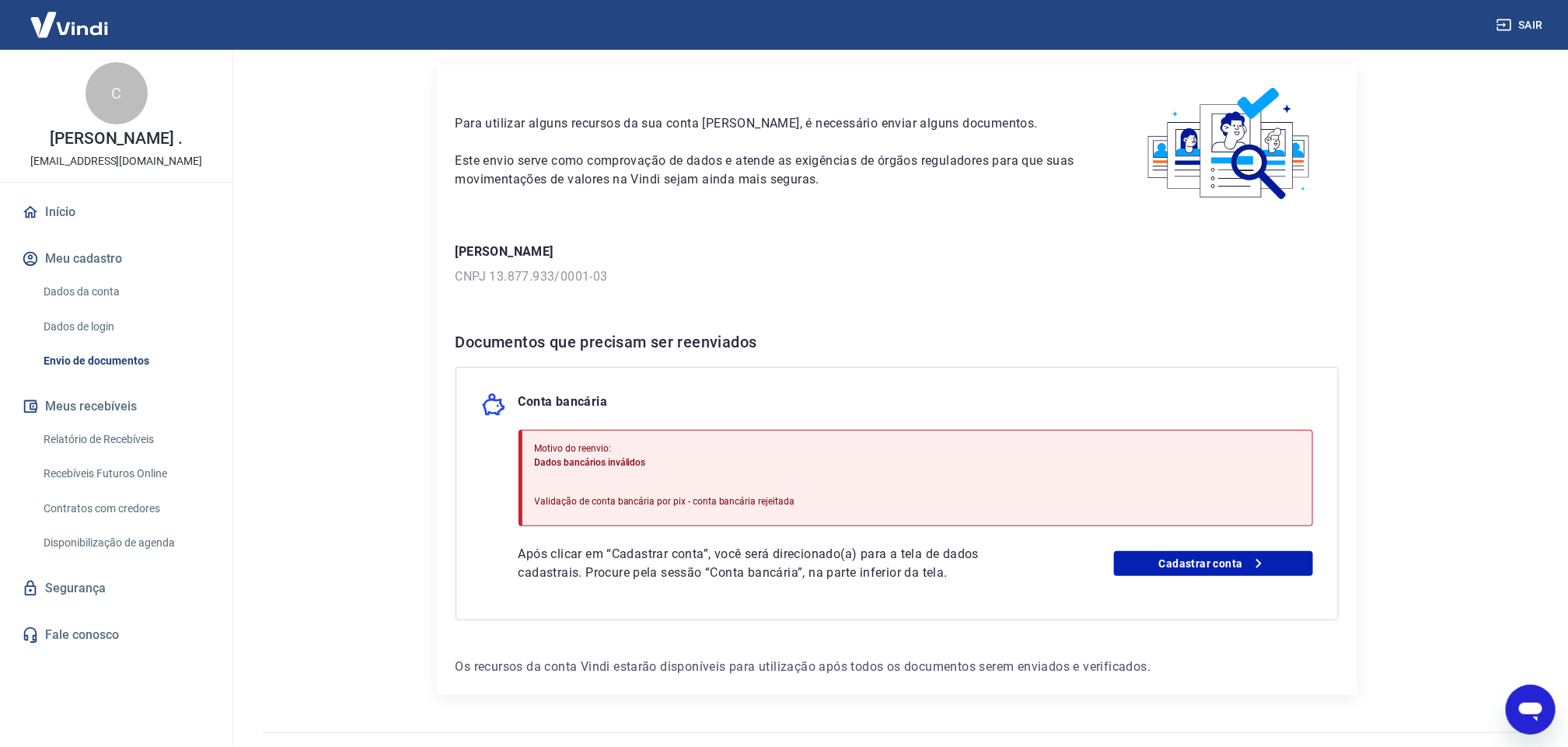
scroll to position [82, 0]
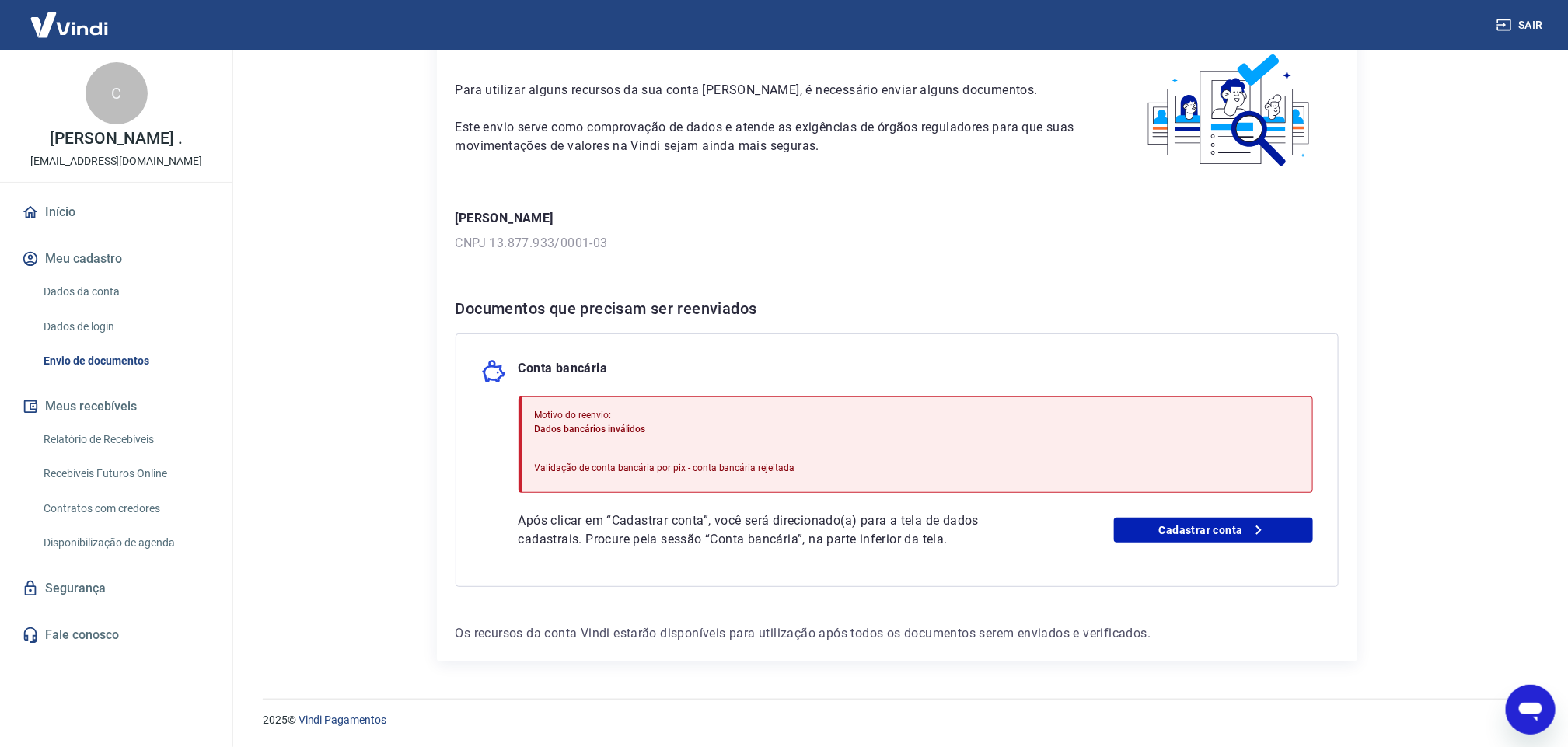
click at [1448, 307] on main "Envio de documentos Para utilizar alguns recursos da sua conta Vindi, é necessá…" at bounding box center [896, 317] width 1342 height 697
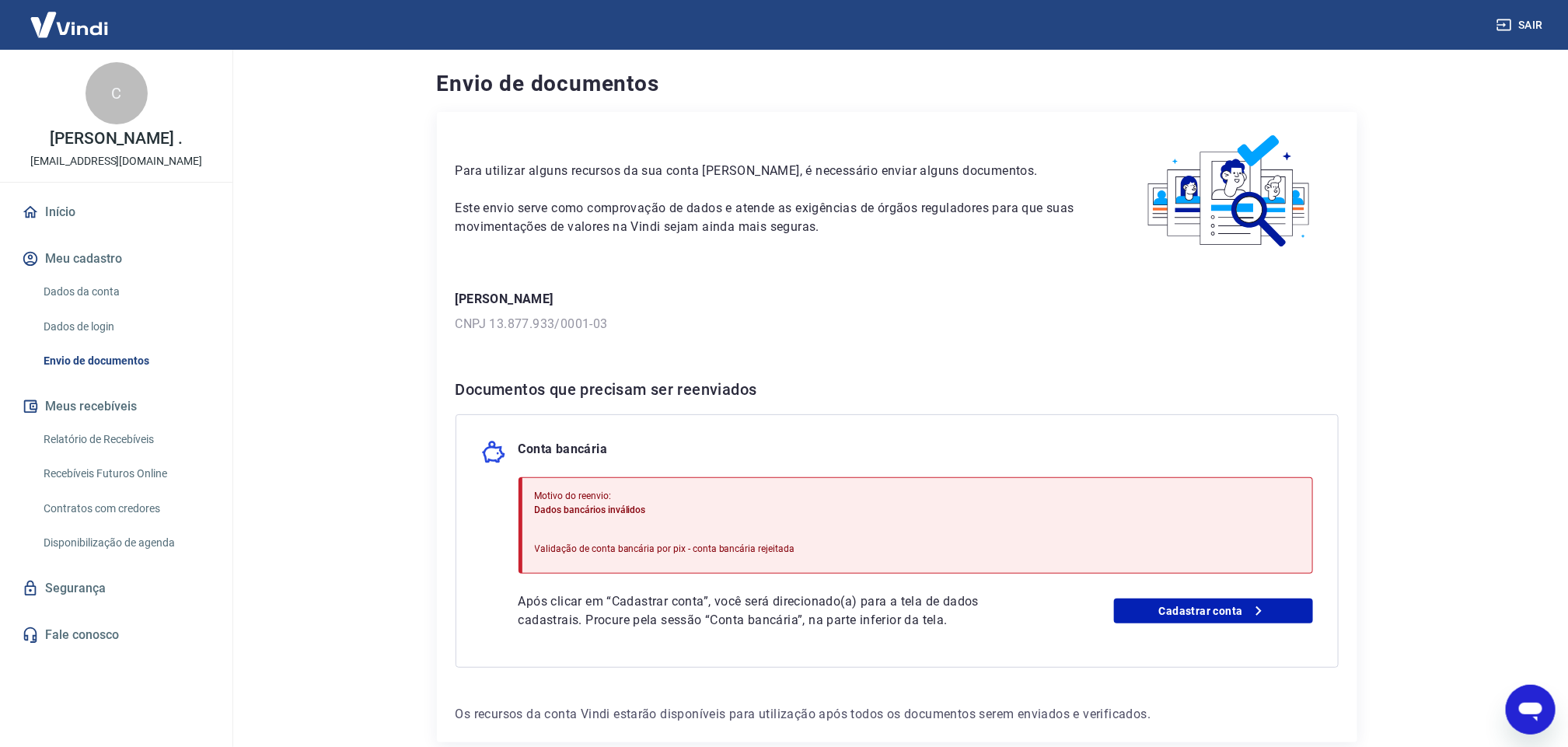
click at [122, 292] on link "Dados da conta" at bounding box center [125, 292] width 176 height 32
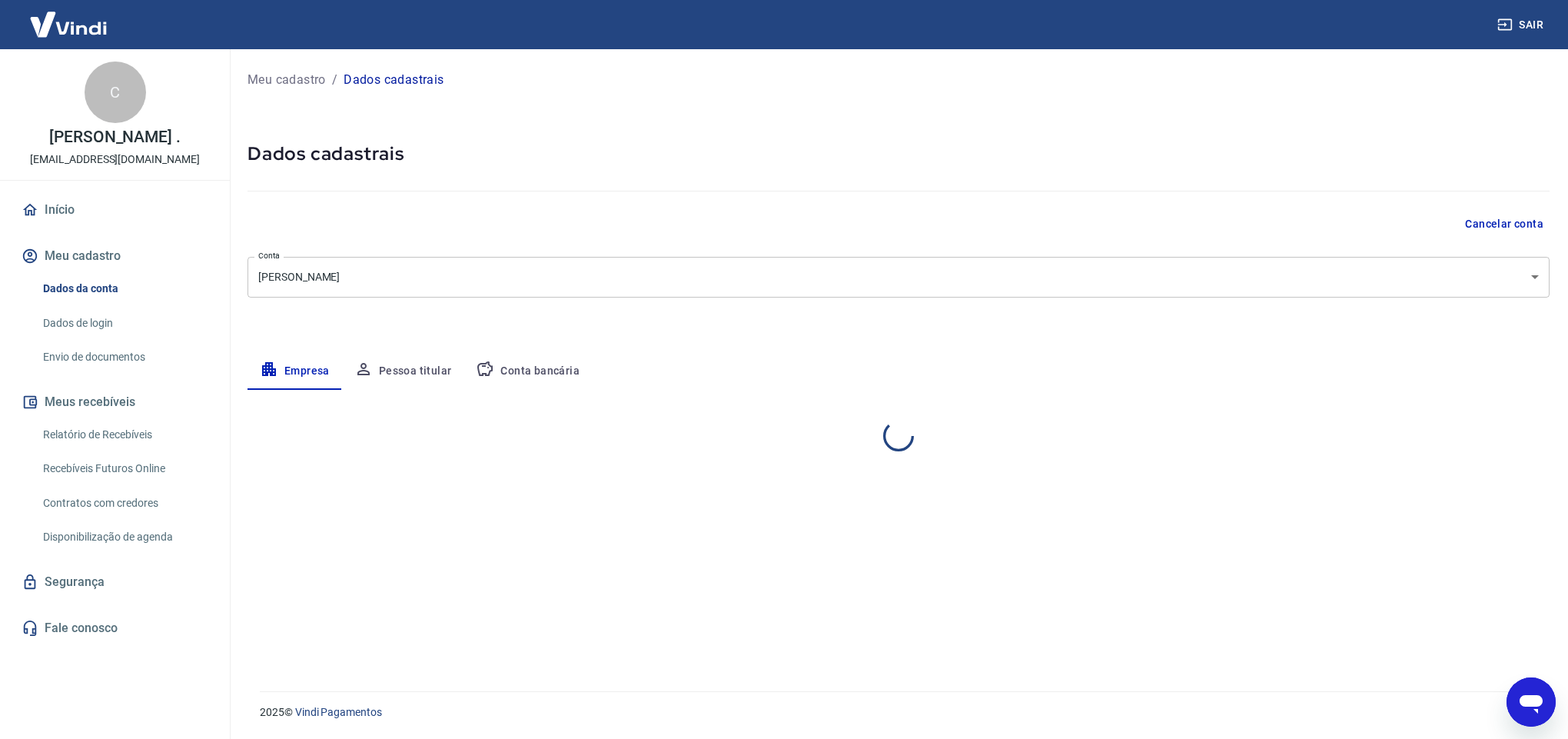
select select "PA"
select select "business"
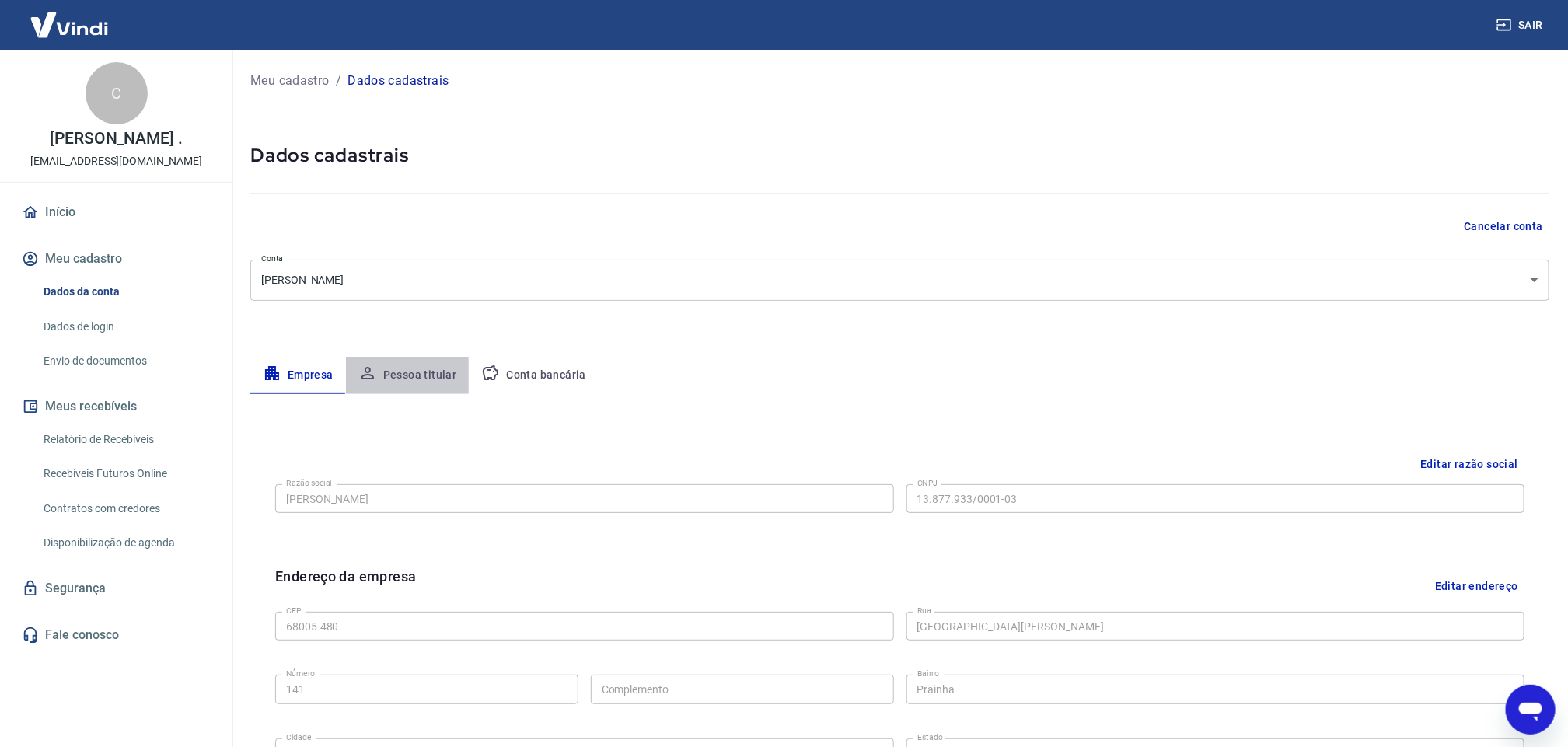
click at [423, 373] on button "Pessoa titular" at bounding box center [407, 375] width 123 height 37
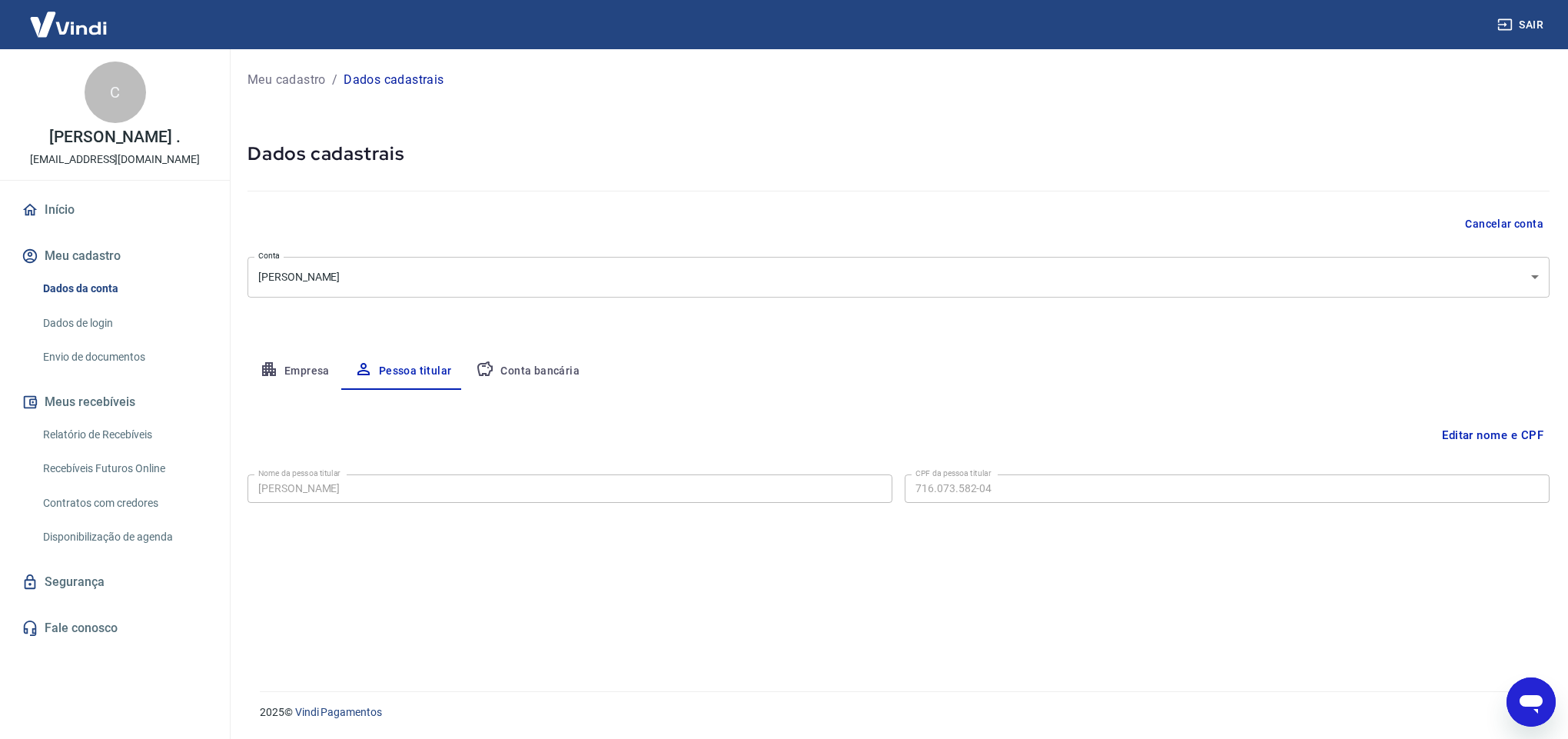
click at [501, 362] on button "Conta bancária" at bounding box center [528, 371] width 128 height 37
select select "1"
click at [402, 376] on button "Pessoa titular" at bounding box center [402, 371] width 122 height 37
click at [290, 369] on button "Empresa" at bounding box center [294, 371] width 95 height 37
select select "PA"
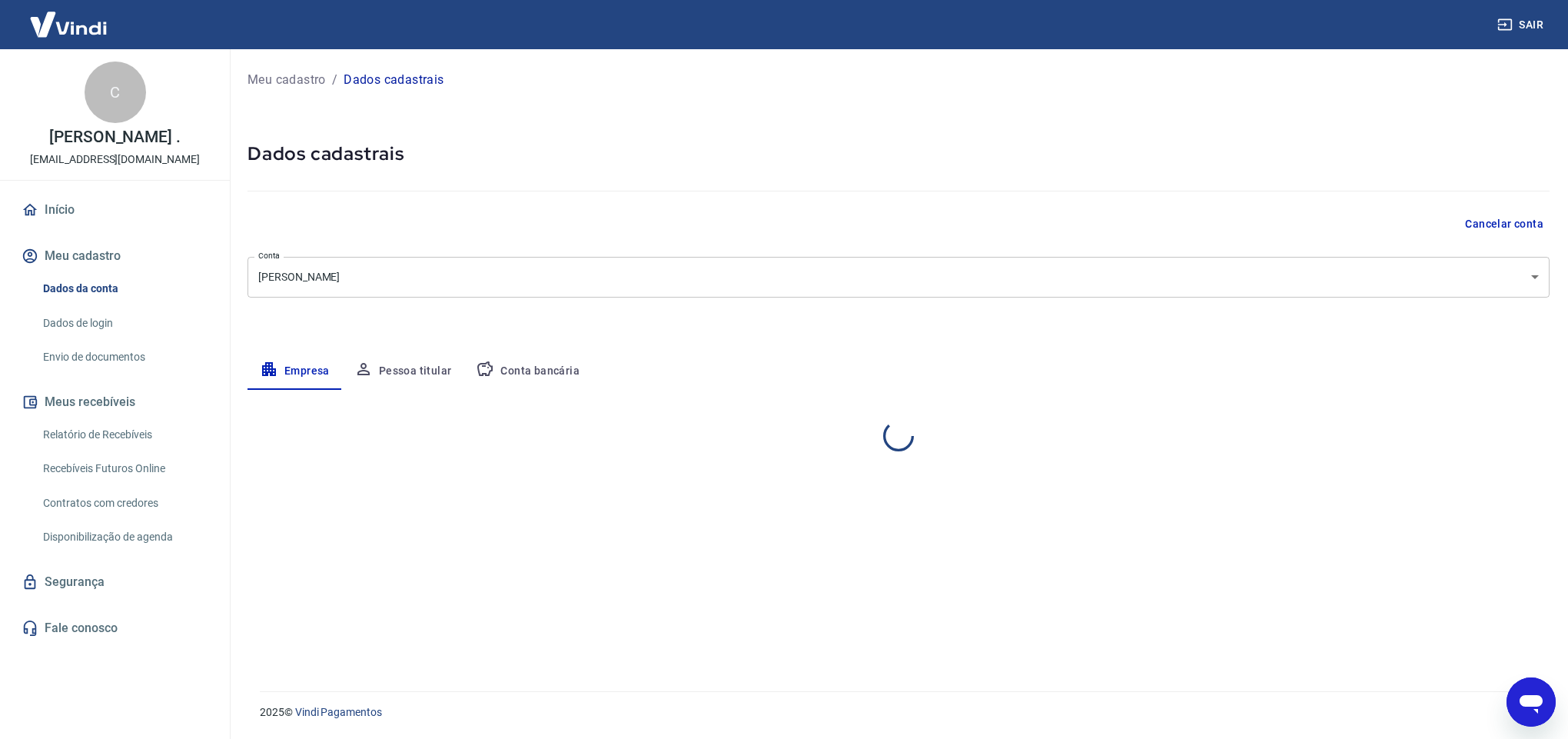
select select "business"
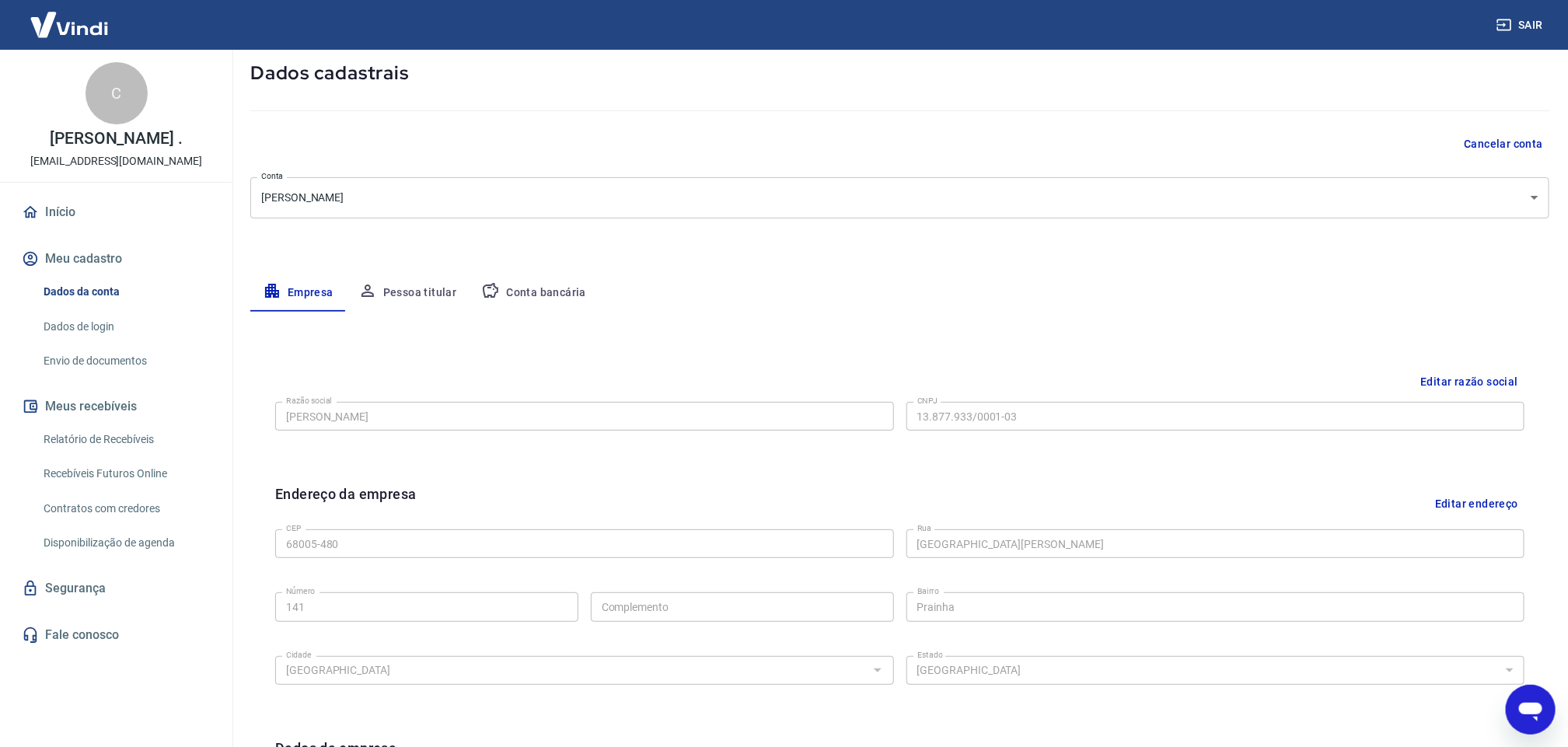
scroll to position [23, 0]
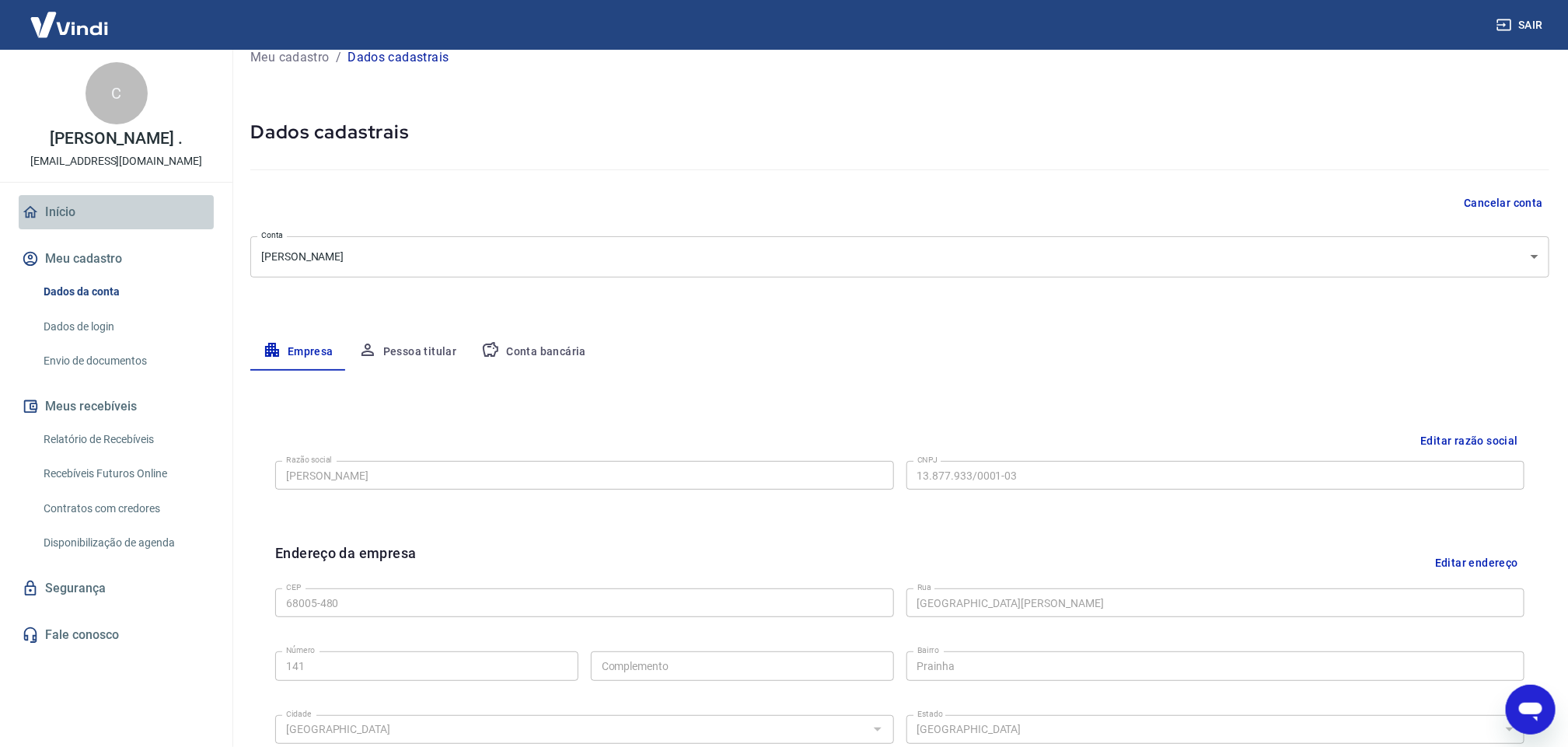
click at [54, 208] on link "Início" at bounding box center [116, 212] width 195 height 35
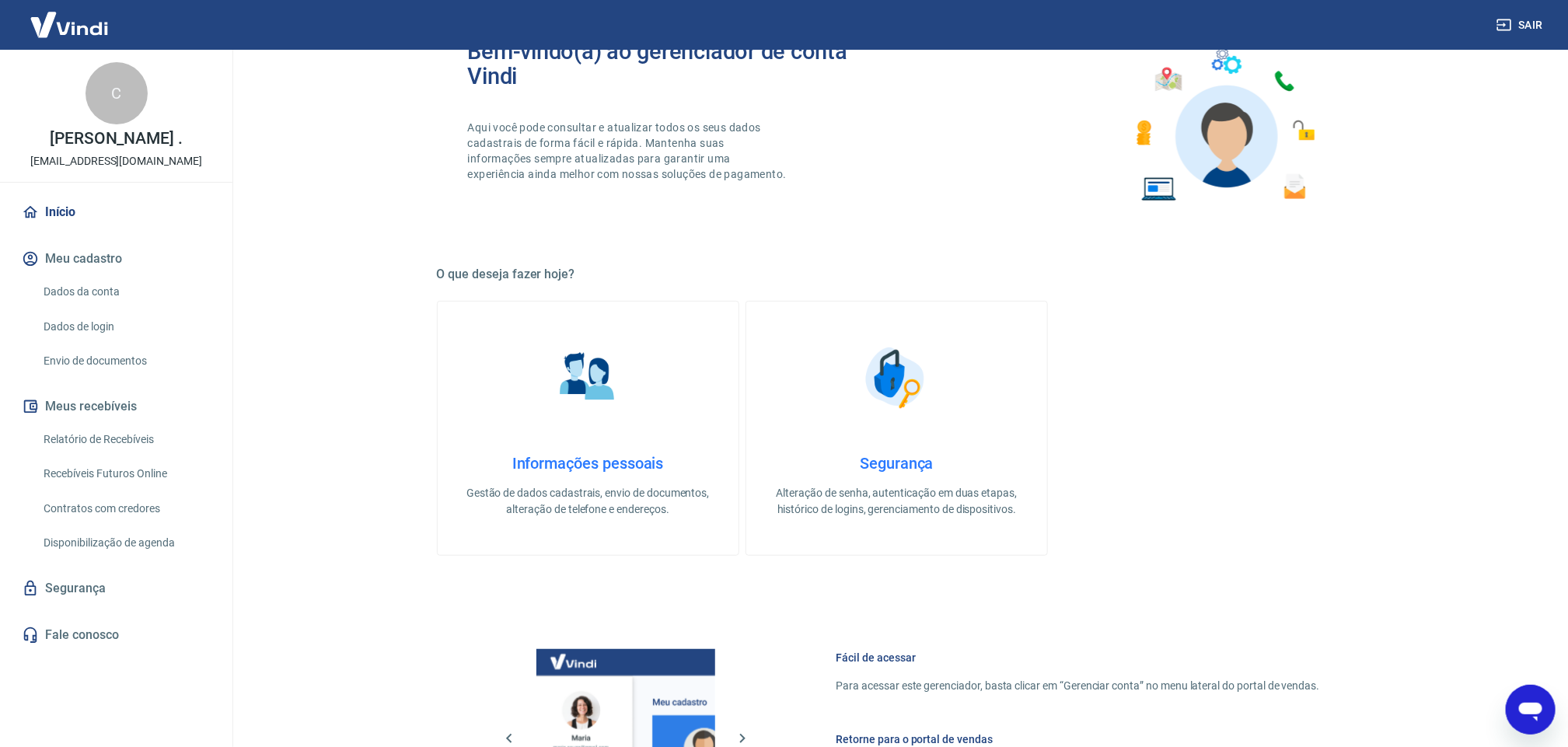
scroll to position [256, 0]
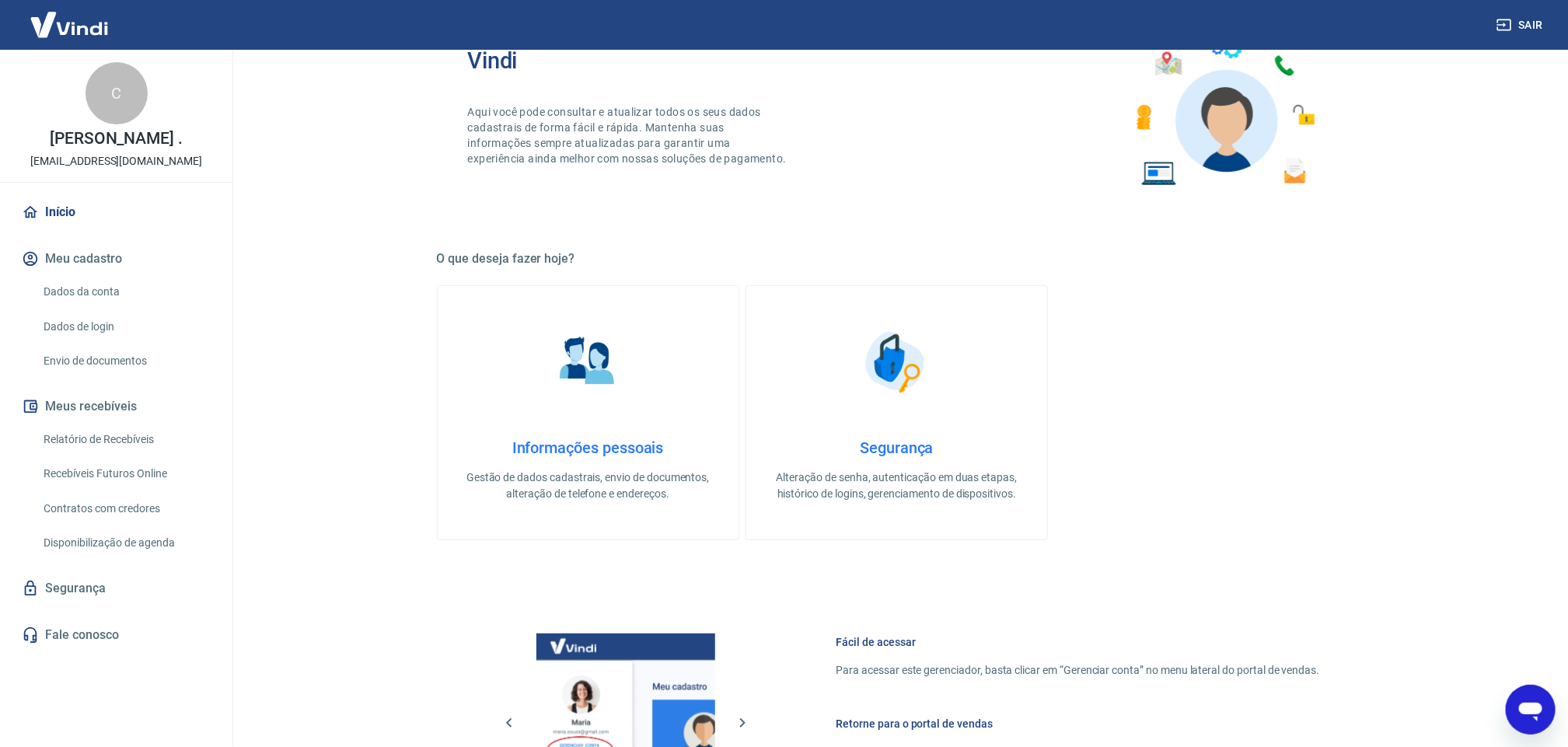
click at [602, 377] on img at bounding box center [588, 362] width 78 height 78
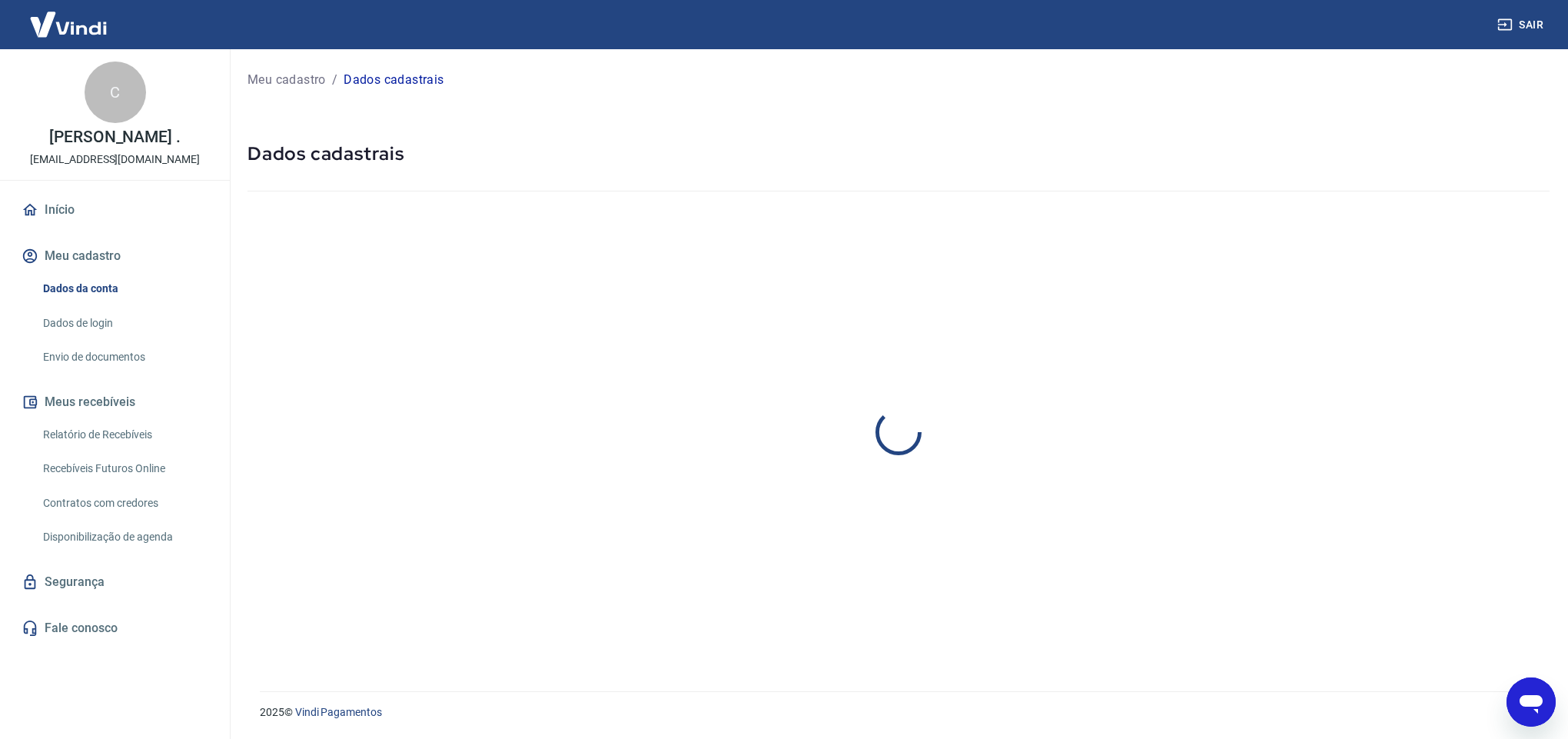
select select "PA"
select select "business"
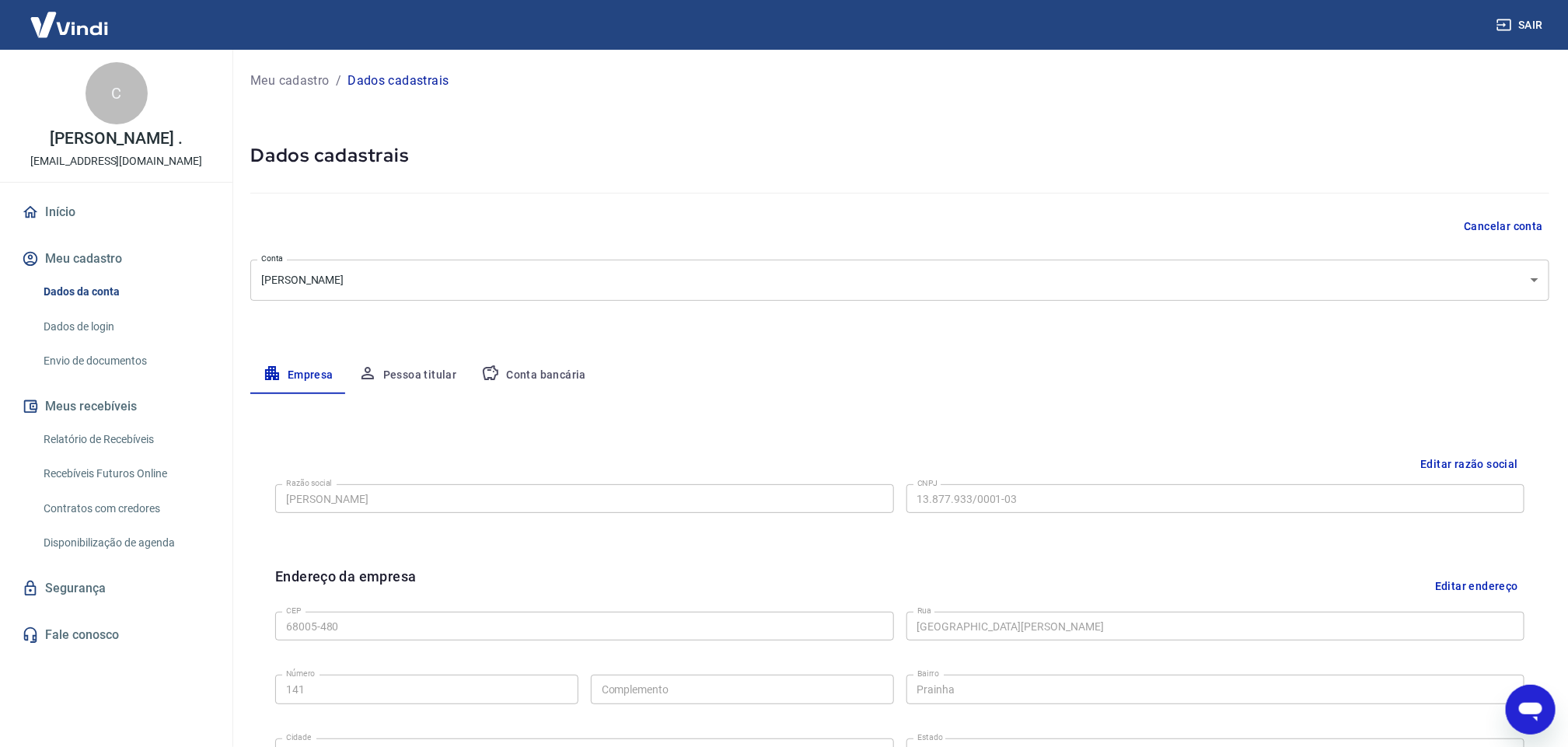
click at [445, 377] on button "Pessoa titular" at bounding box center [407, 375] width 123 height 37
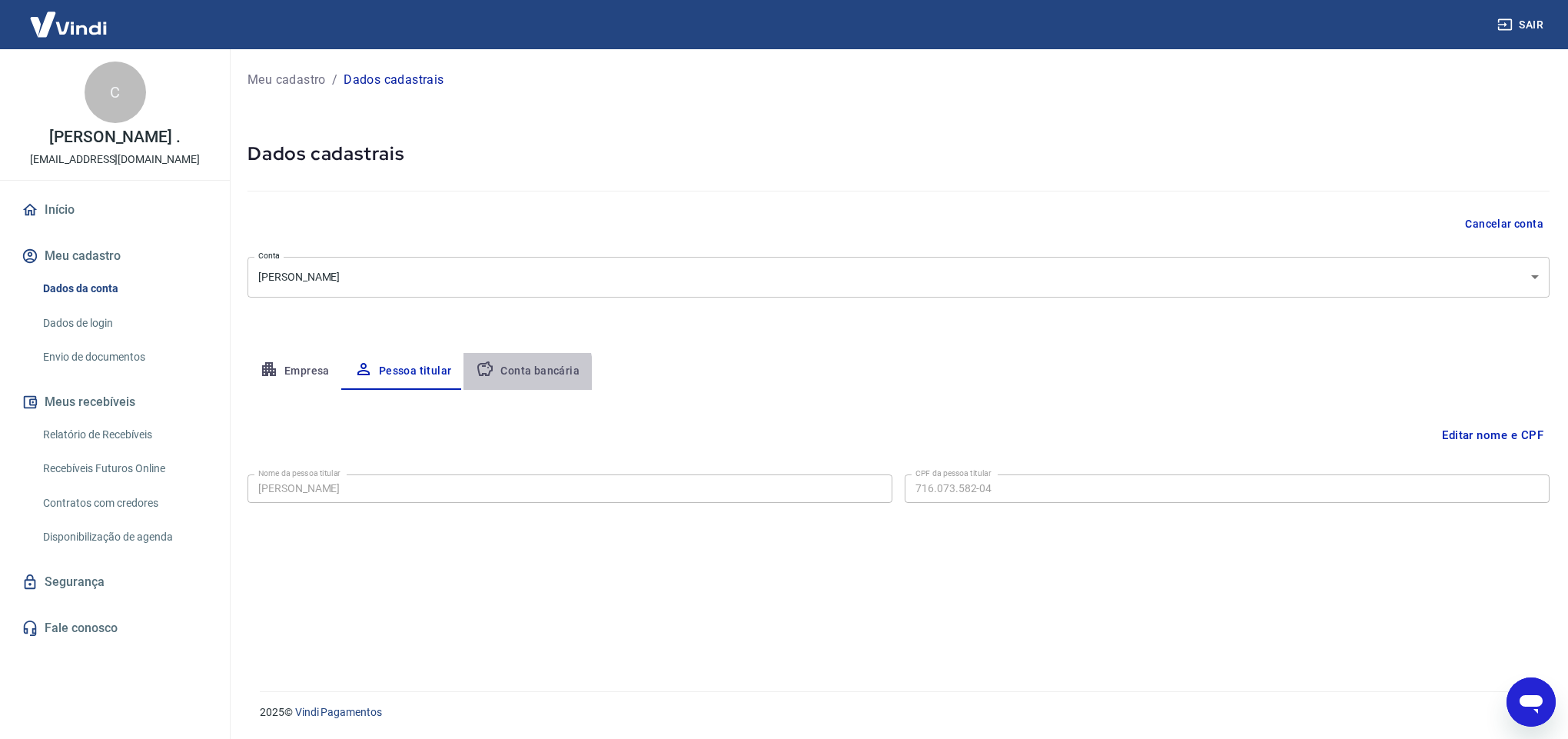
click at [501, 373] on button "Conta bancária" at bounding box center [528, 371] width 128 height 37
select select "1"
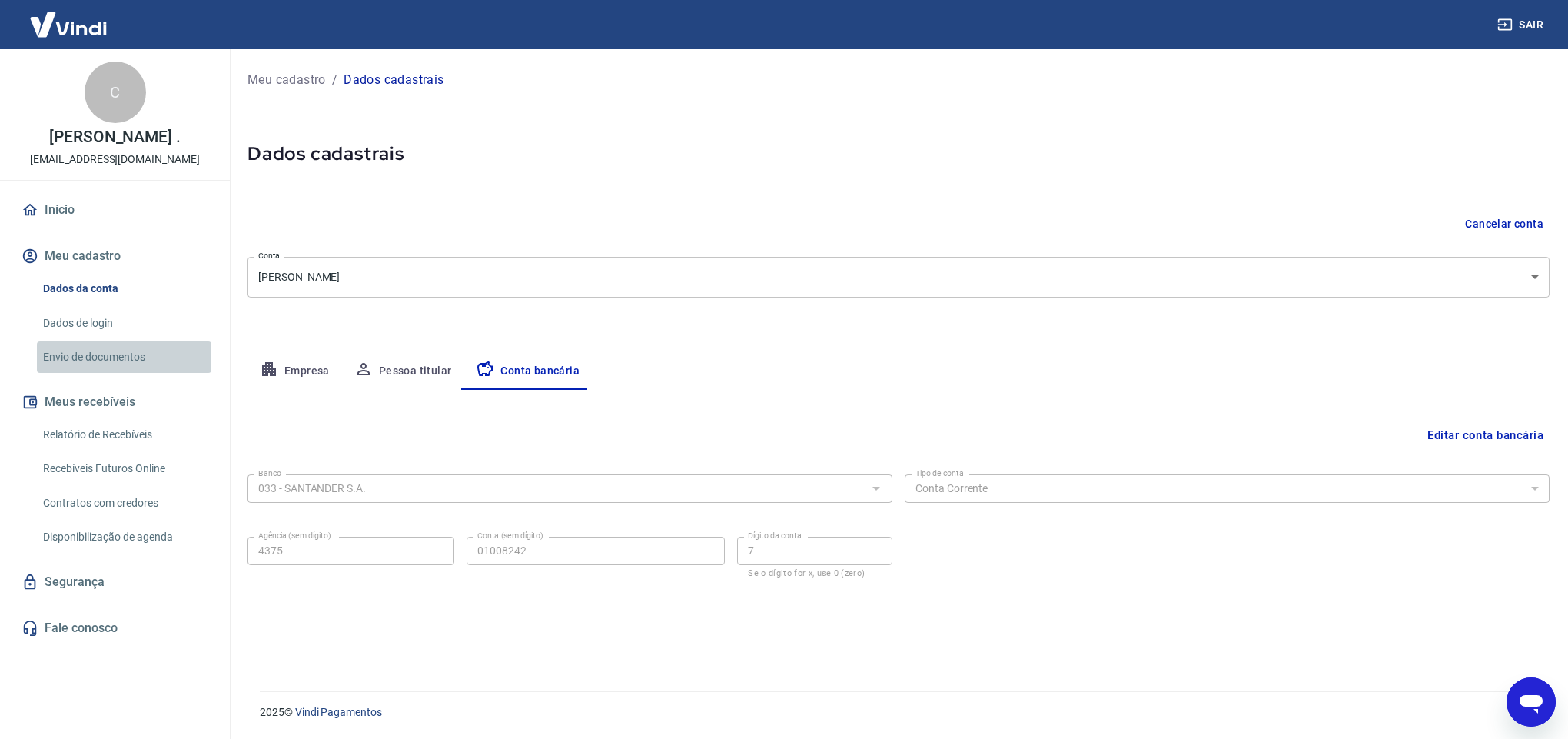
click at [99, 352] on link "Envio de documentos" at bounding box center [124, 357] width 174 height 32
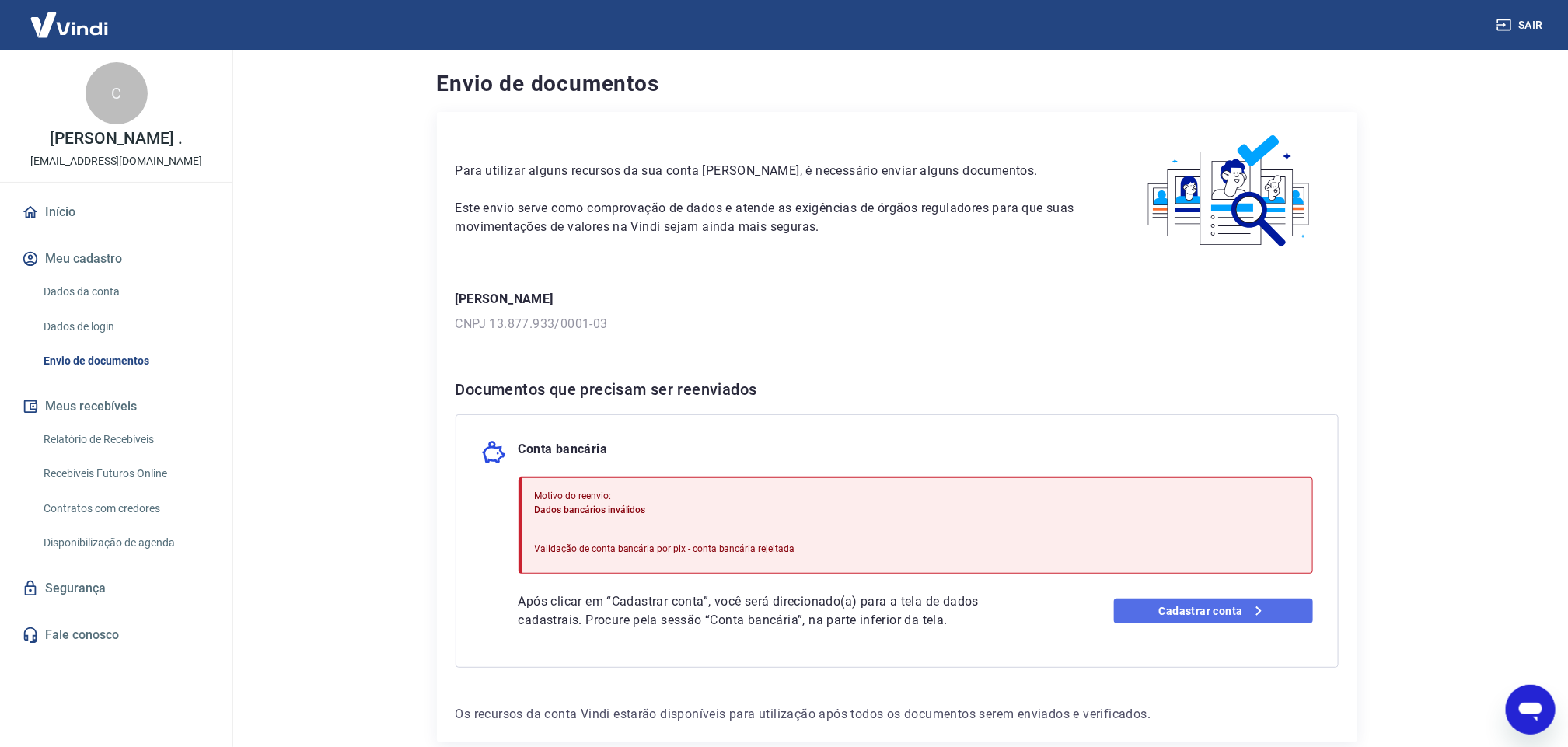
click at [1203, 602] on link "Cadastrar conta" at bounding box center [1213, 611] width 199 height 25
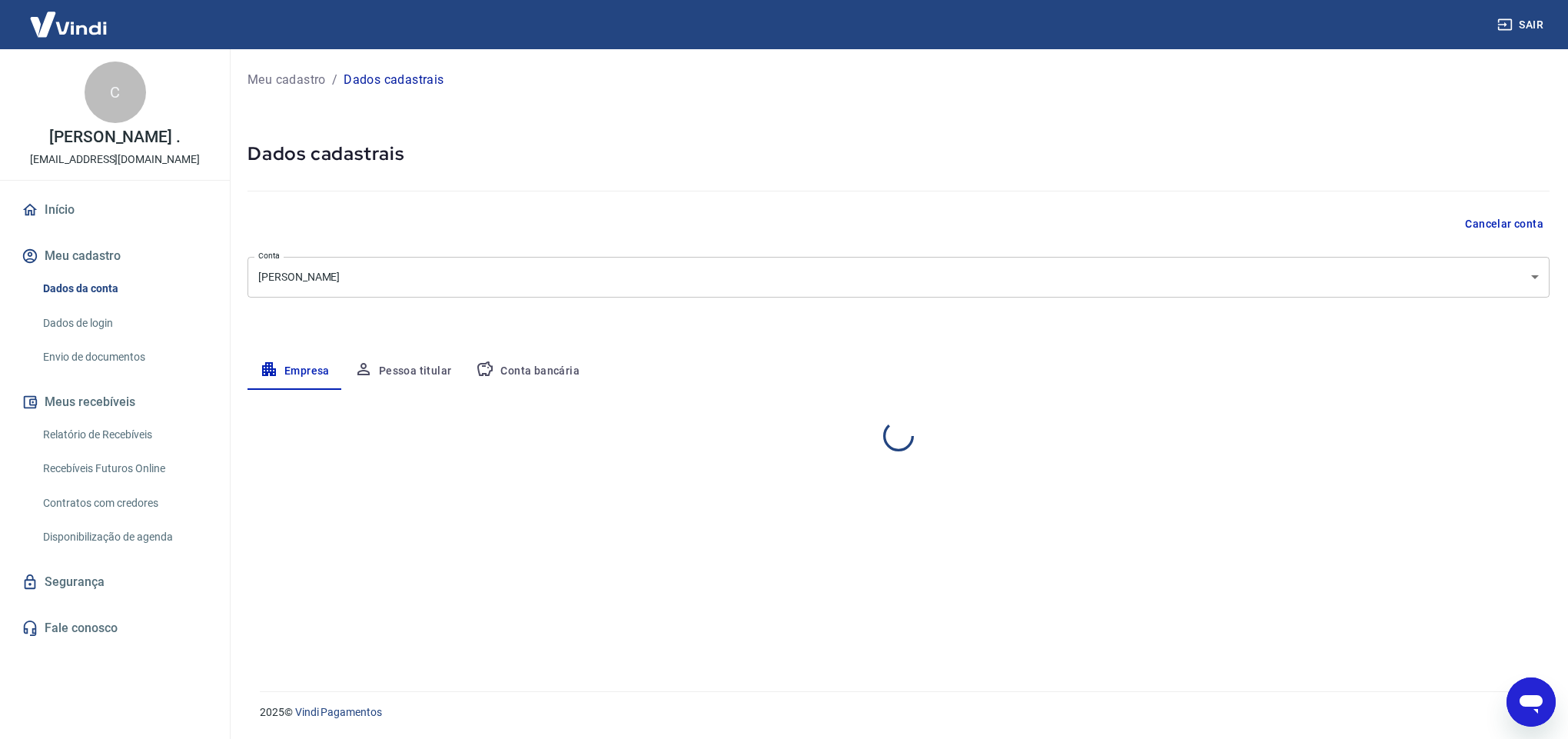
select select "PA"
select select "business"
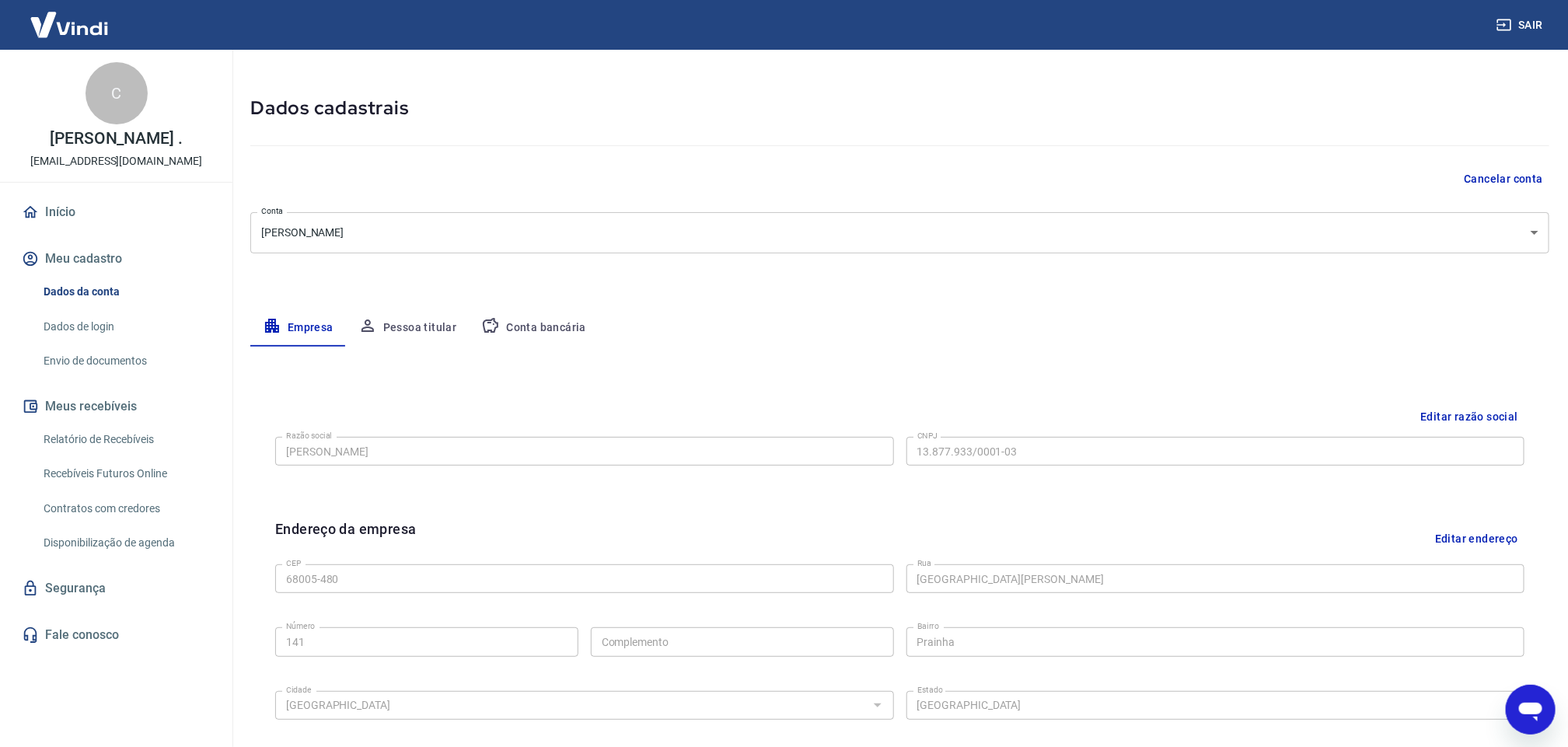
scroll to position [117, 0]
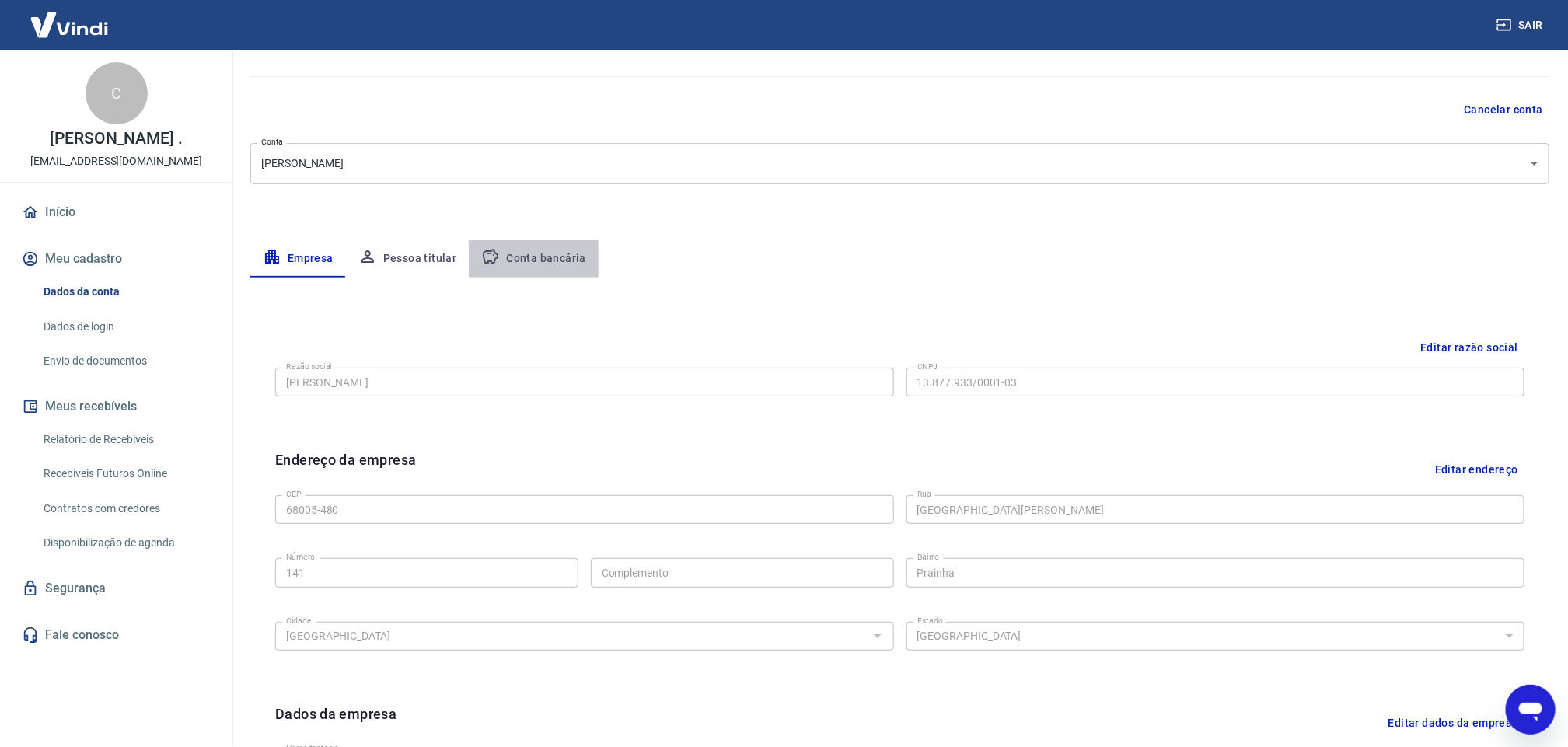
click at [546, 250] on button "Conta bancária" at bounding box center [534, 259] width 129 height 37
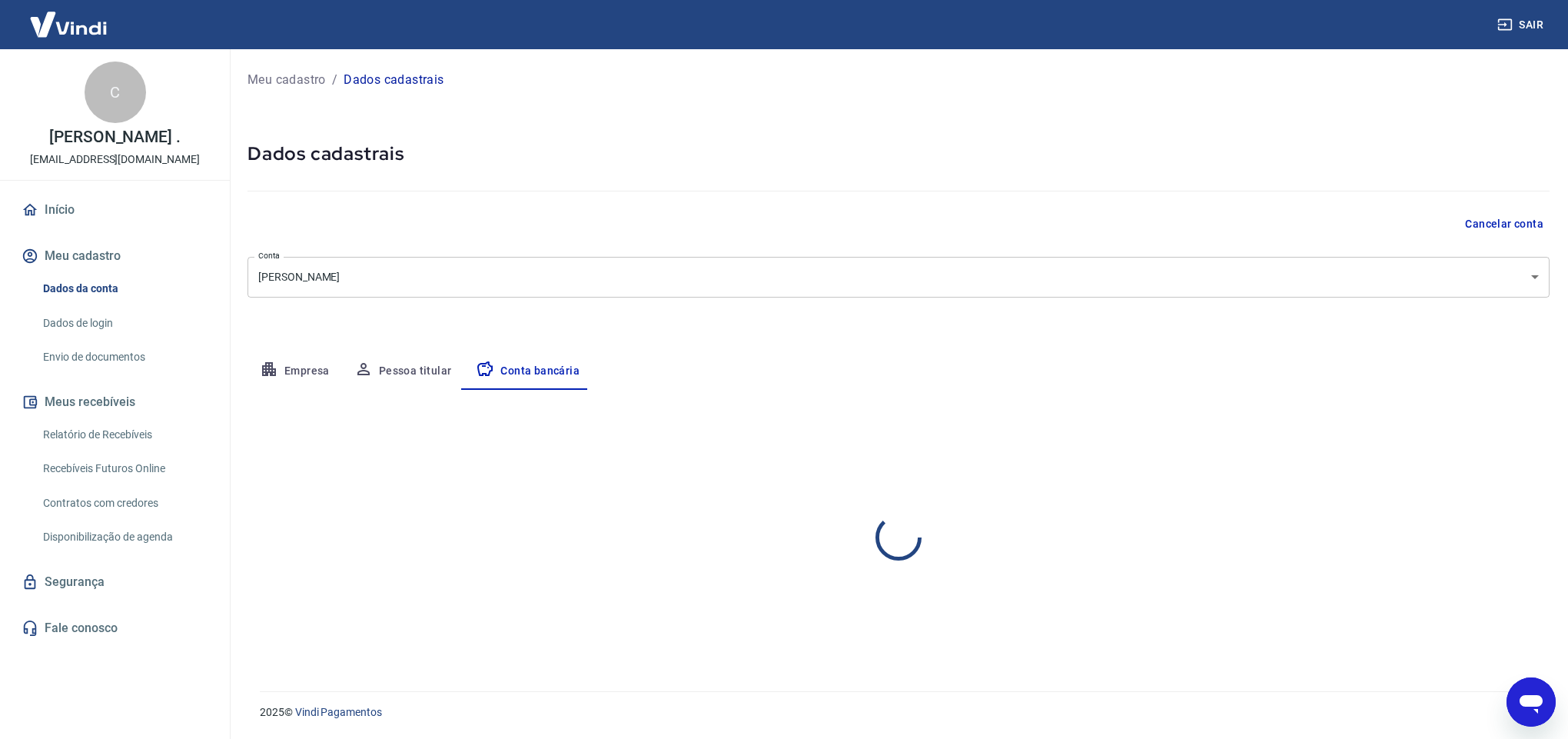
select select "1"
click at [413, 365] on button "Pessoa titular" at bounding box center [402, 371] width 122 height 37
click at [529, 376] on button "Conta bancária" at bounding box center [528, 371] width 128 height 37
select select "1"
click at [397, 377] on button "Pessoa titular" at bounding box center [402, 371] width 122 height 37
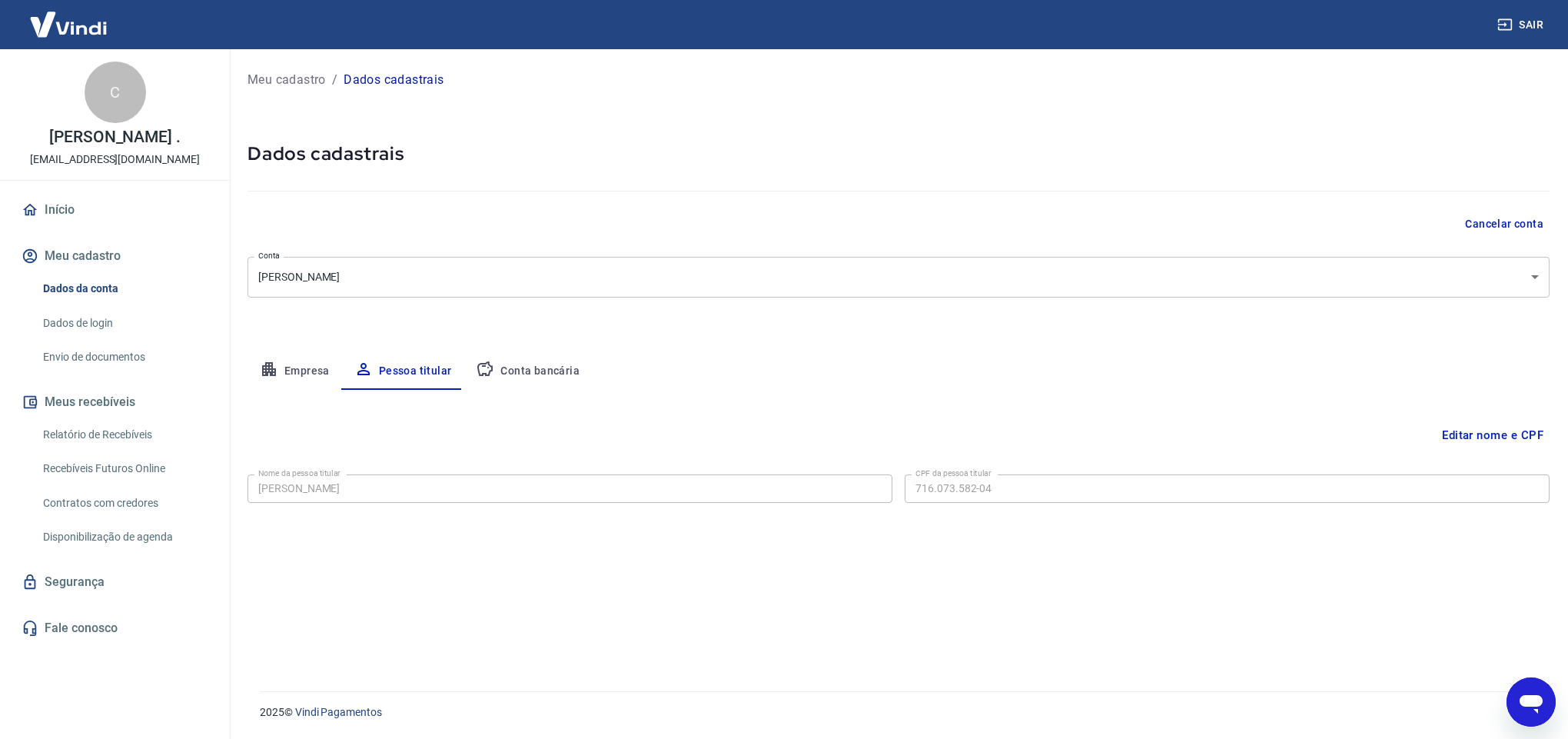
click at [635, 561] on div "Editar nome e CPF Nome da pessoa titular [PERSON_NAME] Nome da pessoa titular C…" at bounding box center [898, 522] width 1302 height 265
click at [513, 381] on button "Conta bancária" at bounding box center [528, 371] width 128 height 37
select select "1"
click at [90, 363] on link "Envio de documentos" at bounding box center [124, 357] width 174 height 32
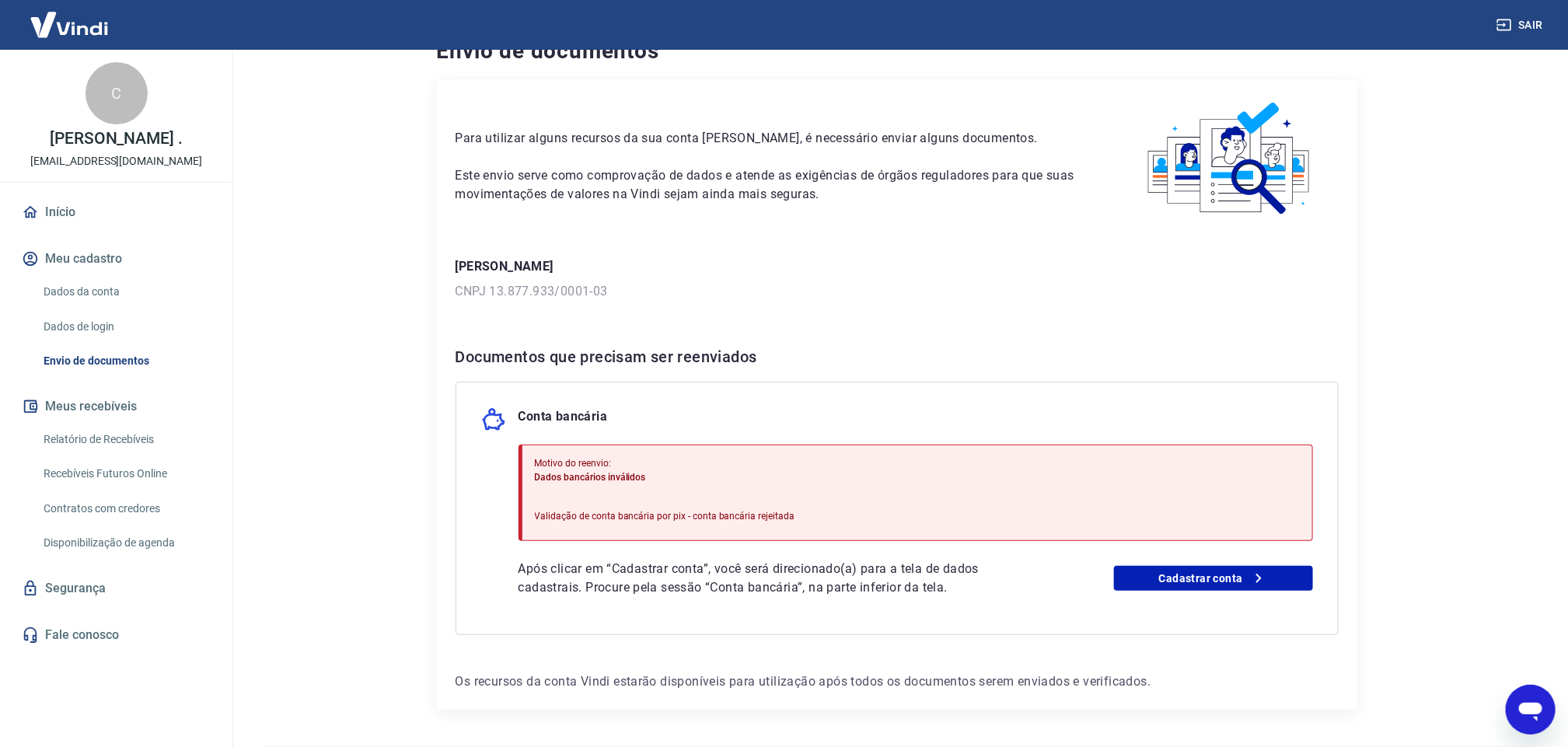
scroll to position [82, 0]
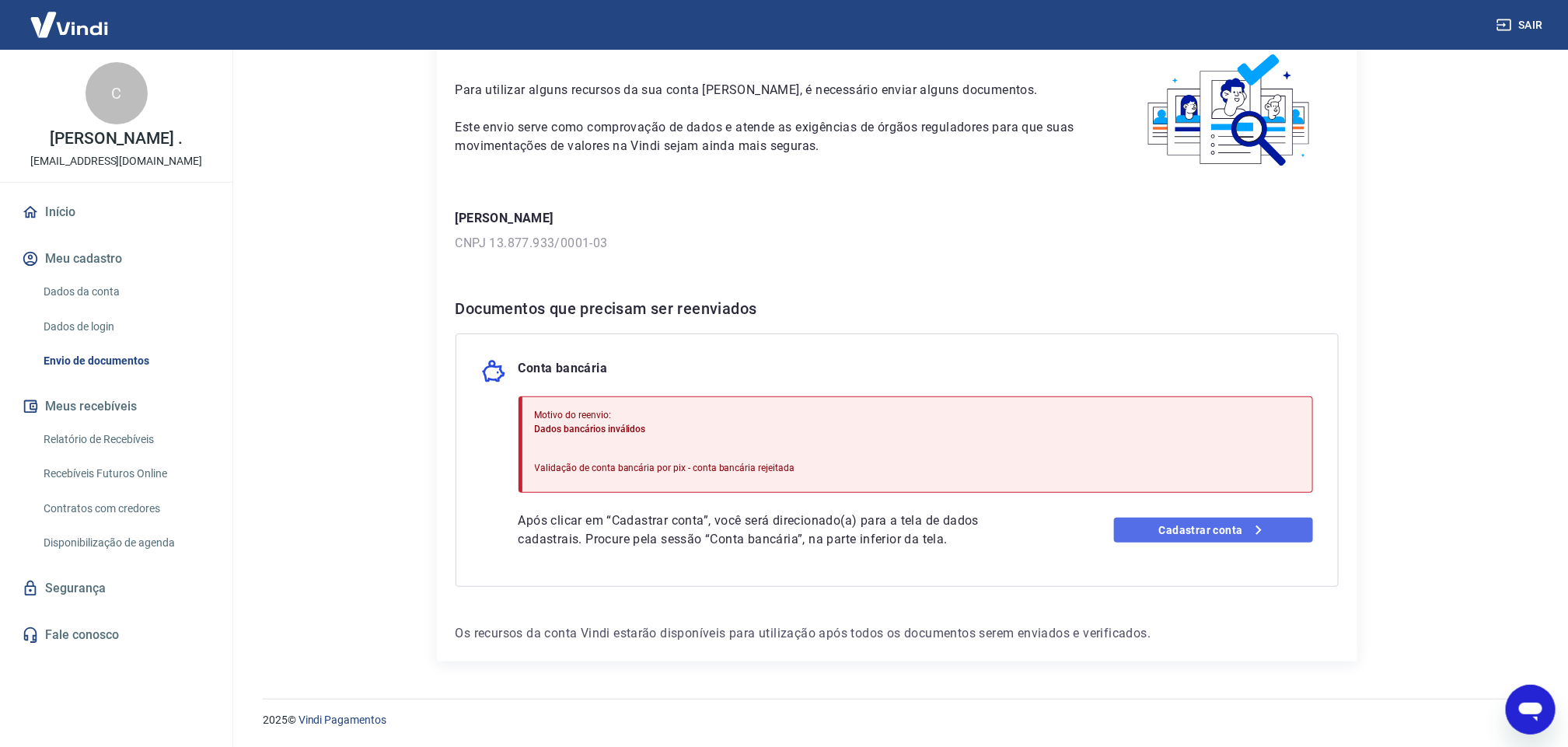
click at [1180, 526] on link "Cadastrar conta" at bounding box center [1213, 530] width 199 height 25
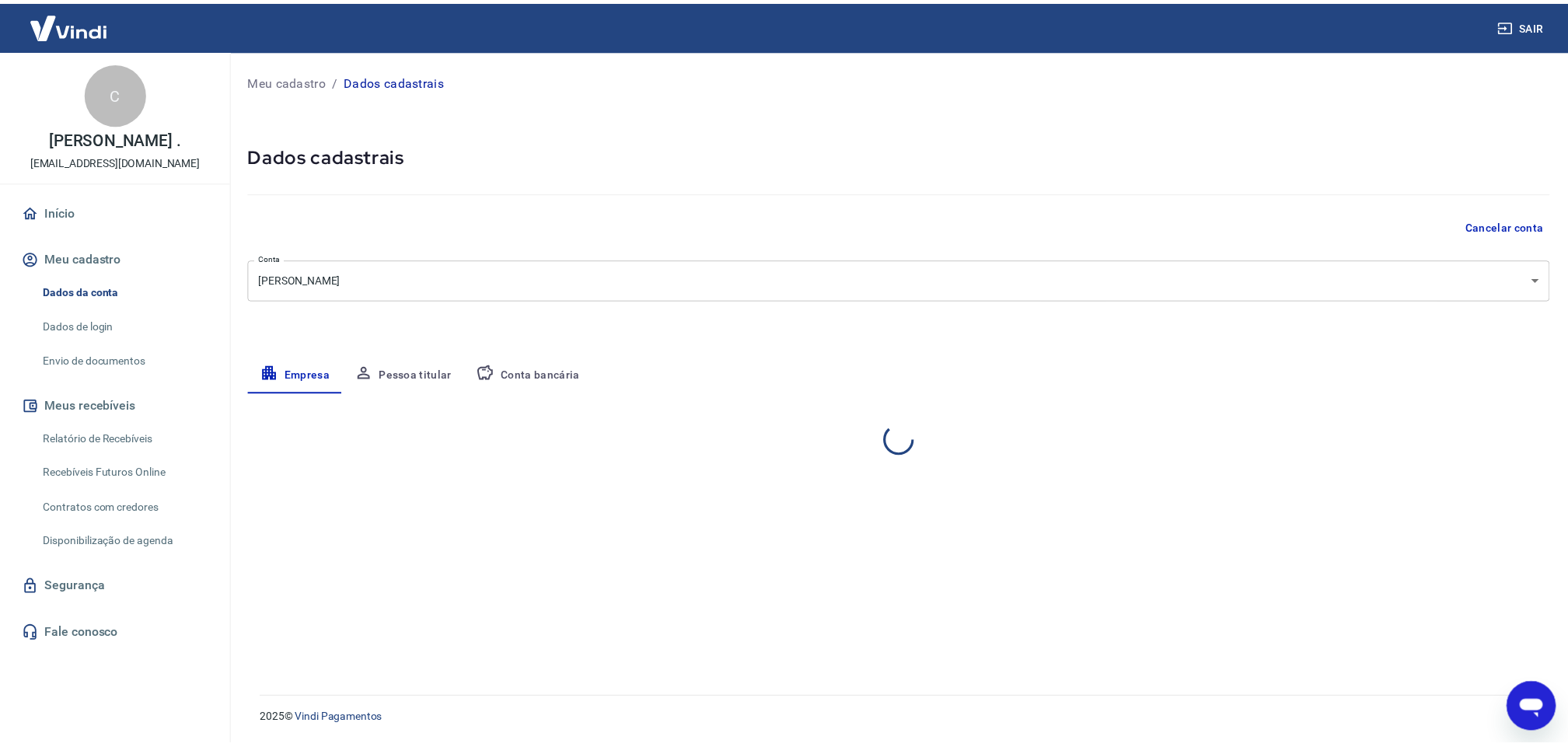
select select "PA"
select select "business"
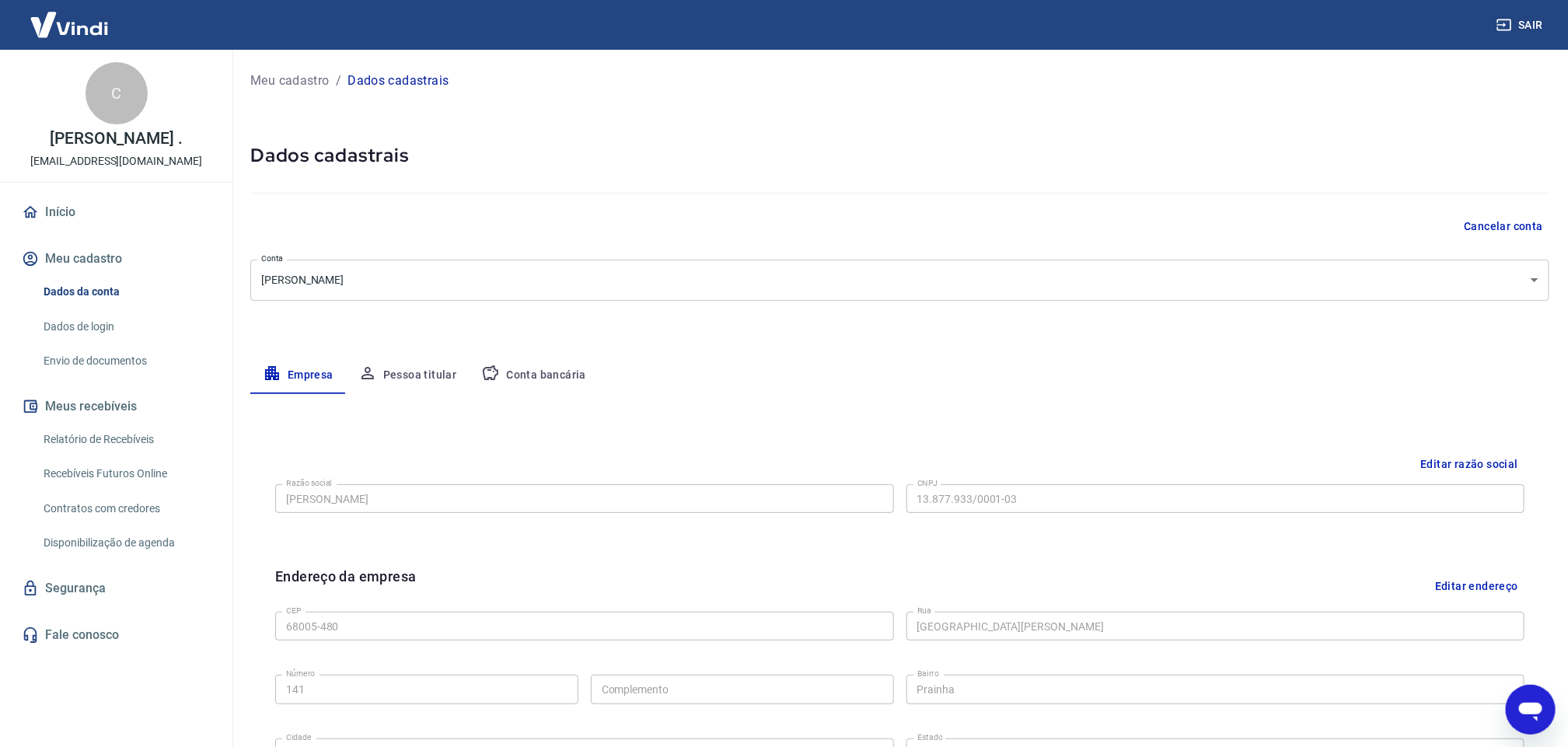
click at [522, 373] on button "Conta bancária" at bounding box center [534, 375] width 129 height 37
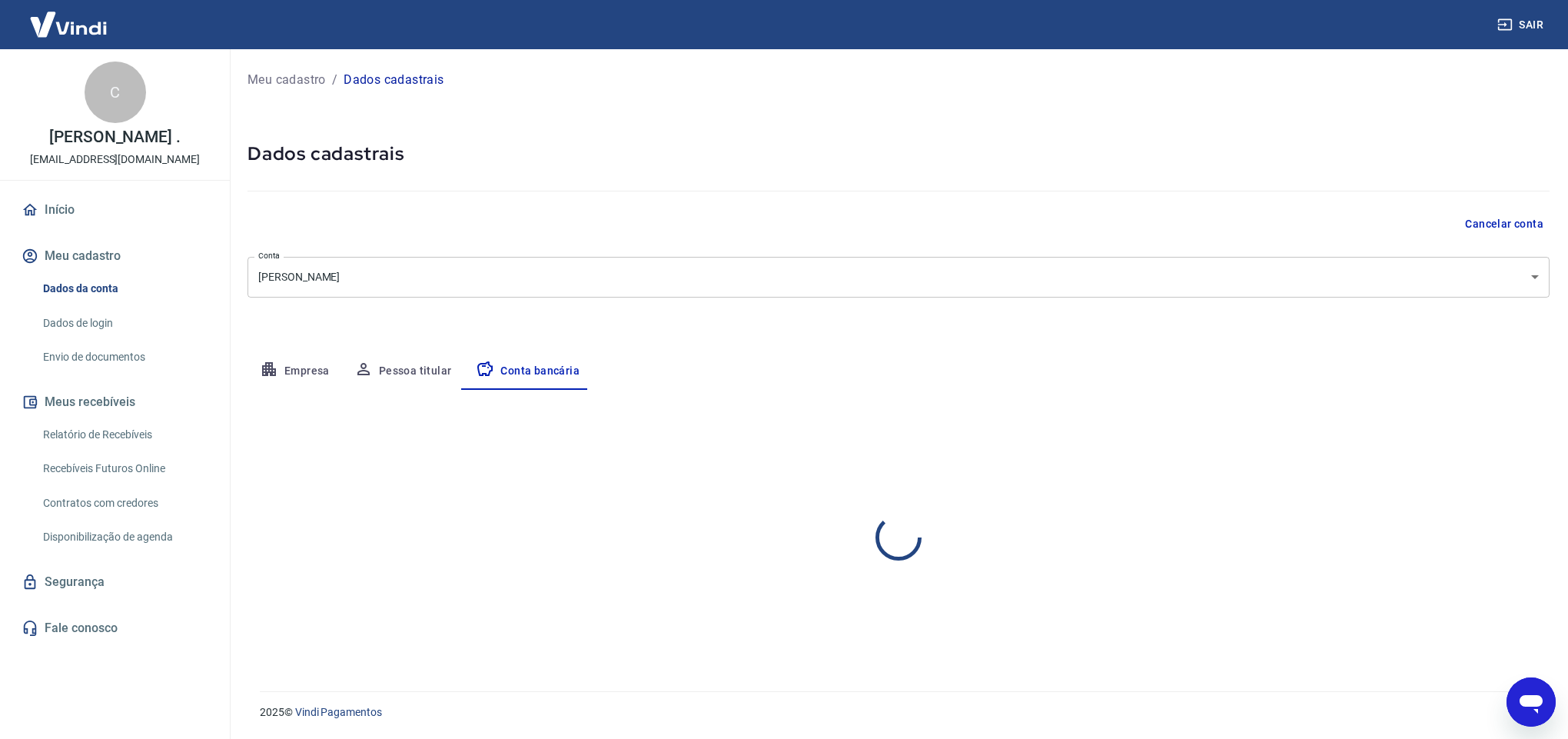
select select "1"
click at [1531, 272] on body "Sair C [PERSON_NAME] . [EMAIL_ADDRESS][DOMAIN_NAME] Início Meu cadastro Dados d…" at bounding box center [784, 369] width 1568 height 739
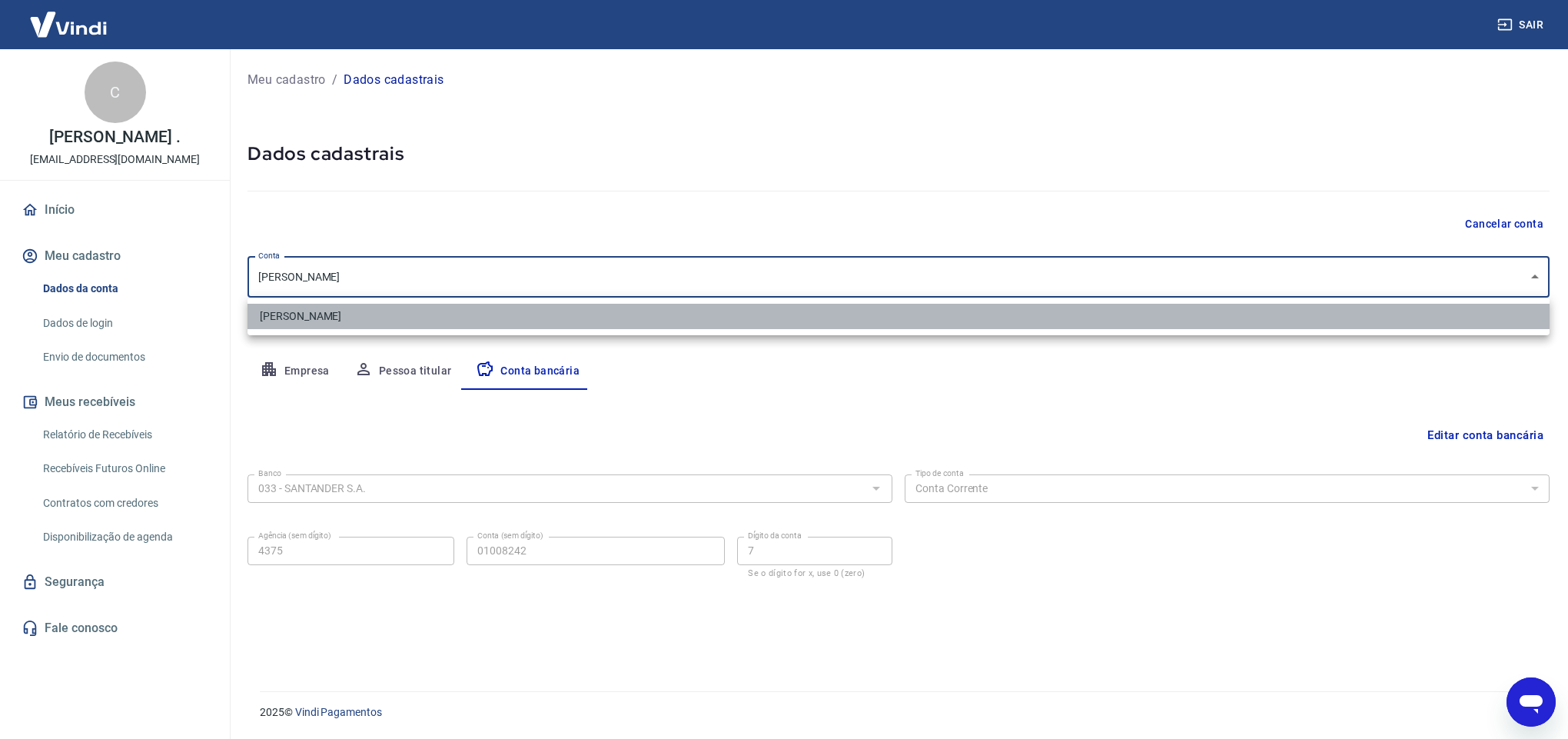
click at [344, 307] on li "[PERSON_NAME]" at bounding box center [898, 316] width 1302 height 25
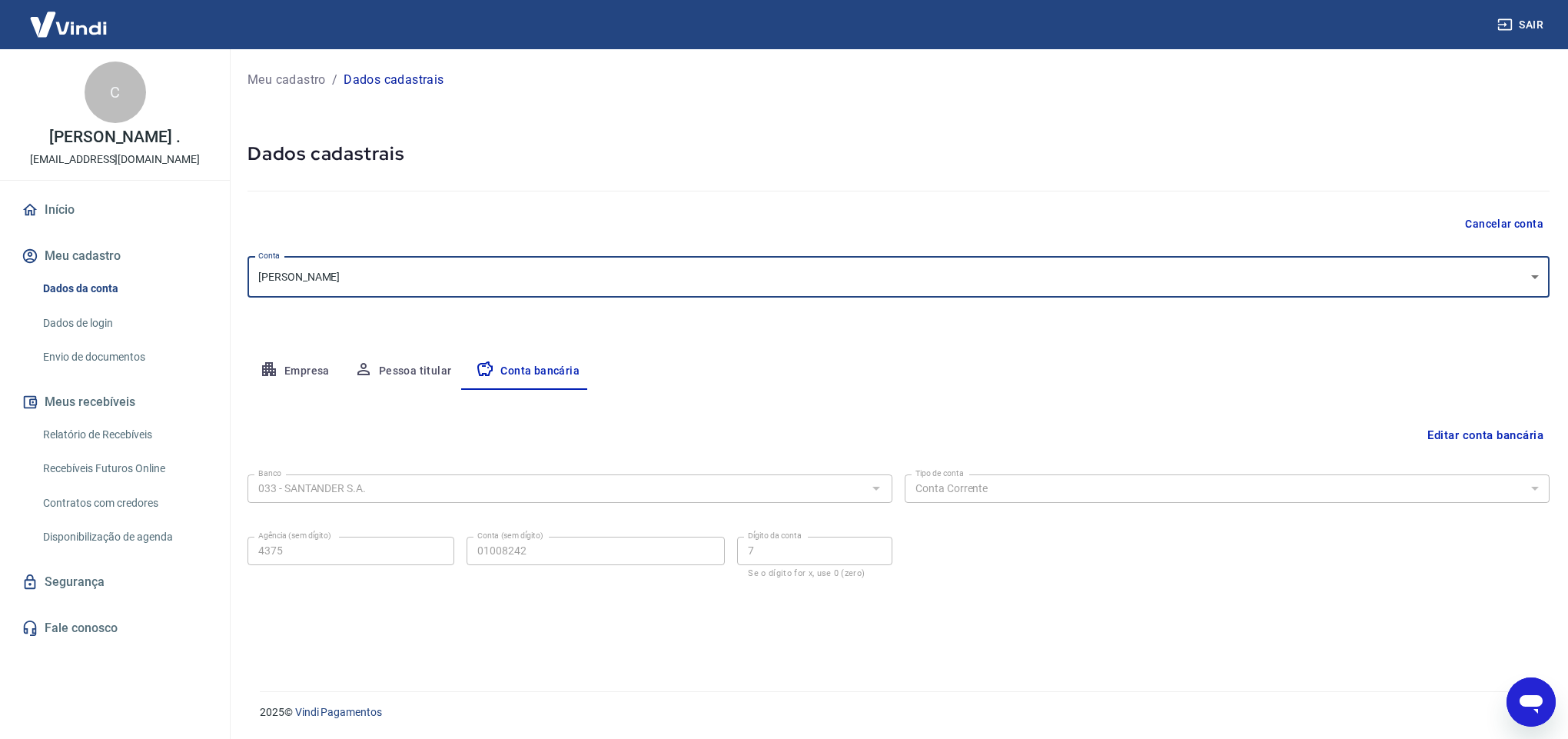
click at [60, 252] on button "Meu cadastro" at bounding box center [115, 256] width 193 height 34
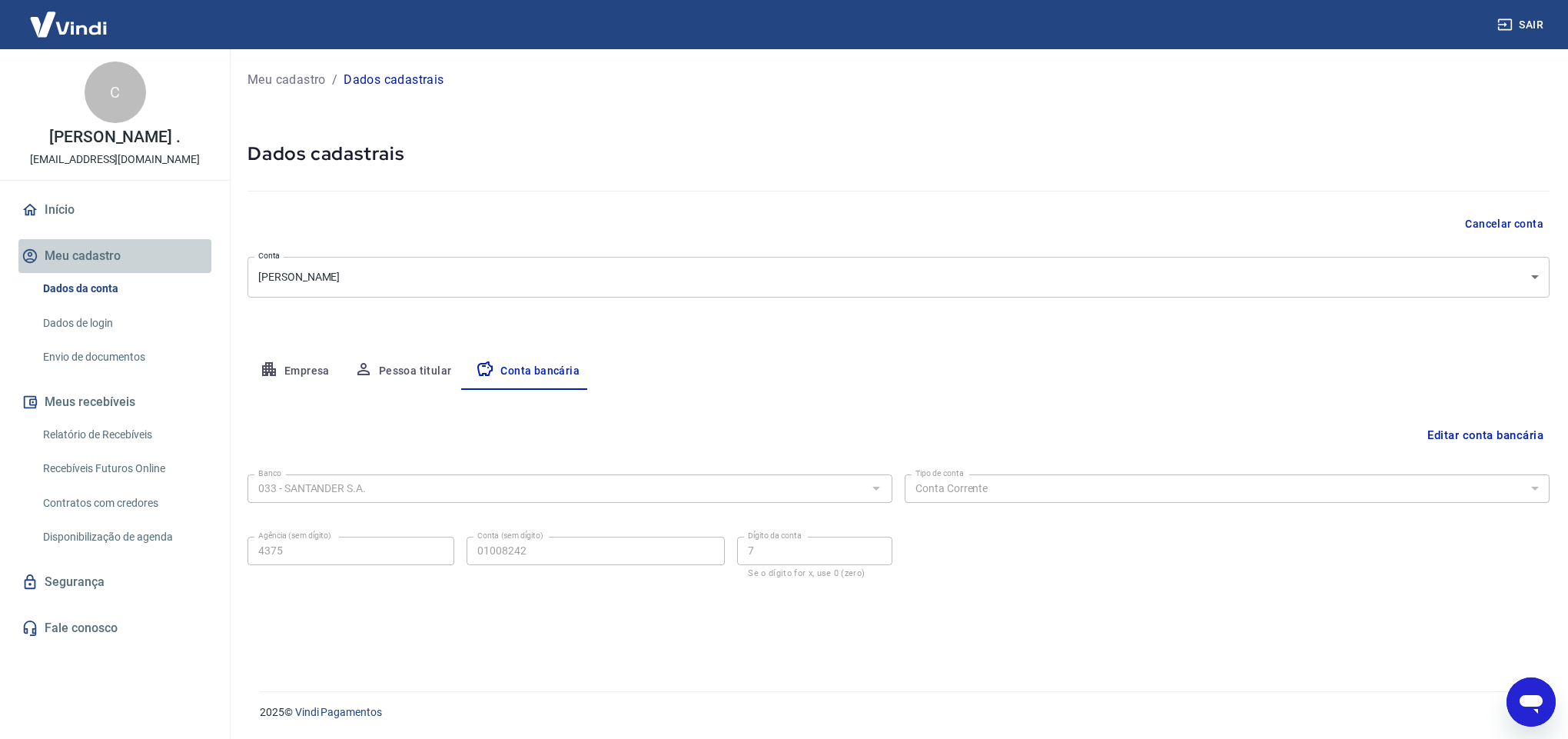
click at [63, 252] on button "Meu cadastro" at bounding box center [115, 256] width 193 height 34
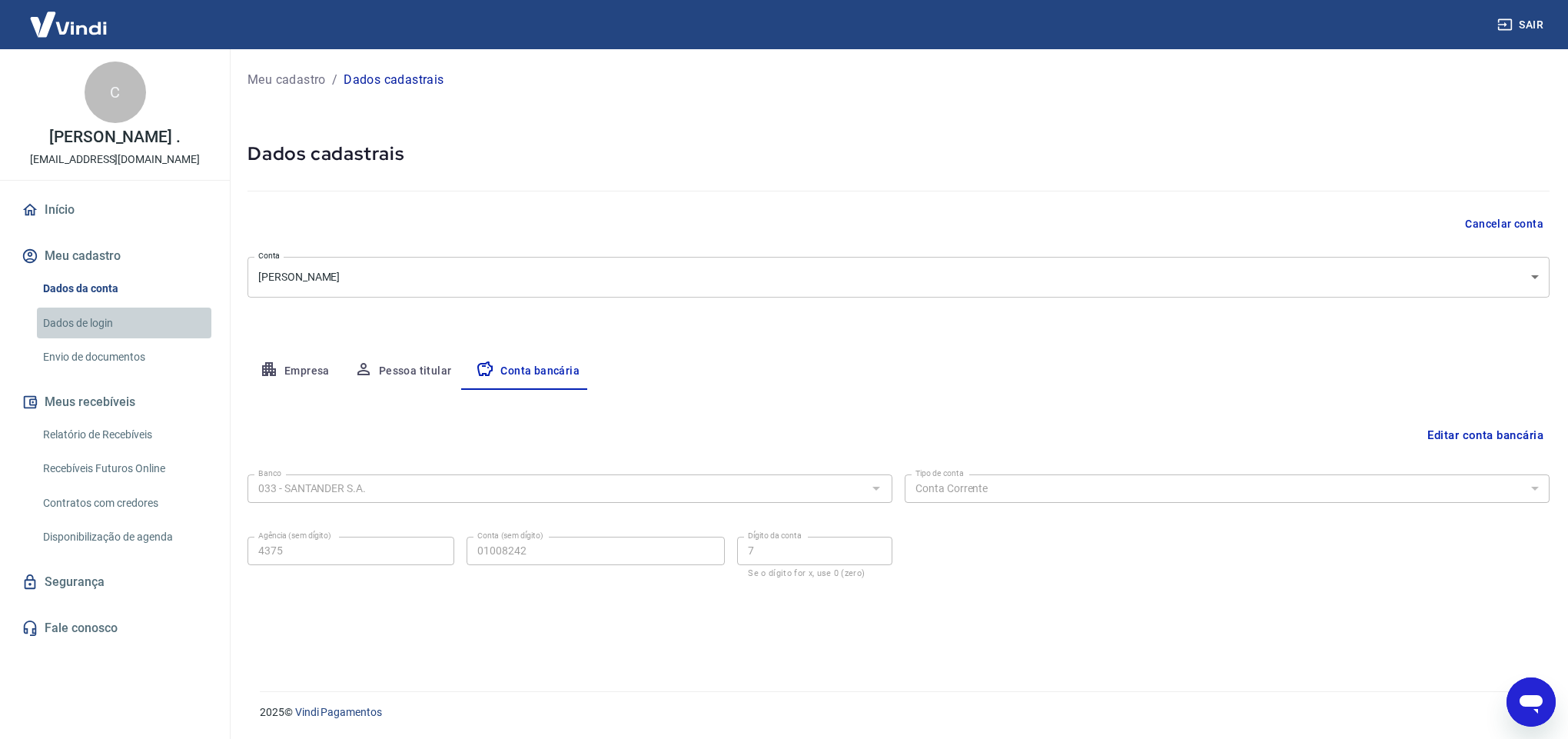
click at [65, 319] on link "Dados de login" at bounding box center [124, 323] width 174 height 32
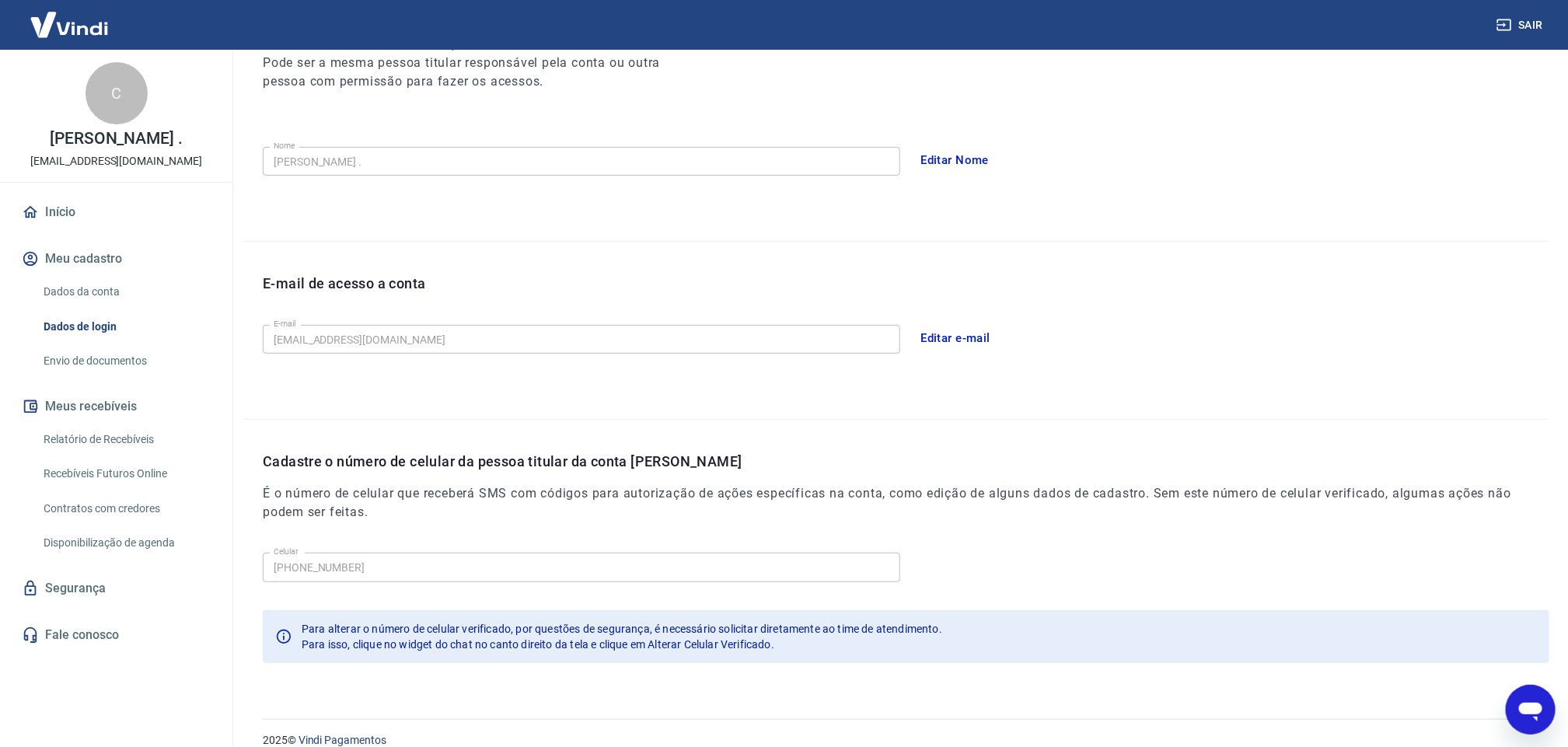
scroll to position [249, 0]
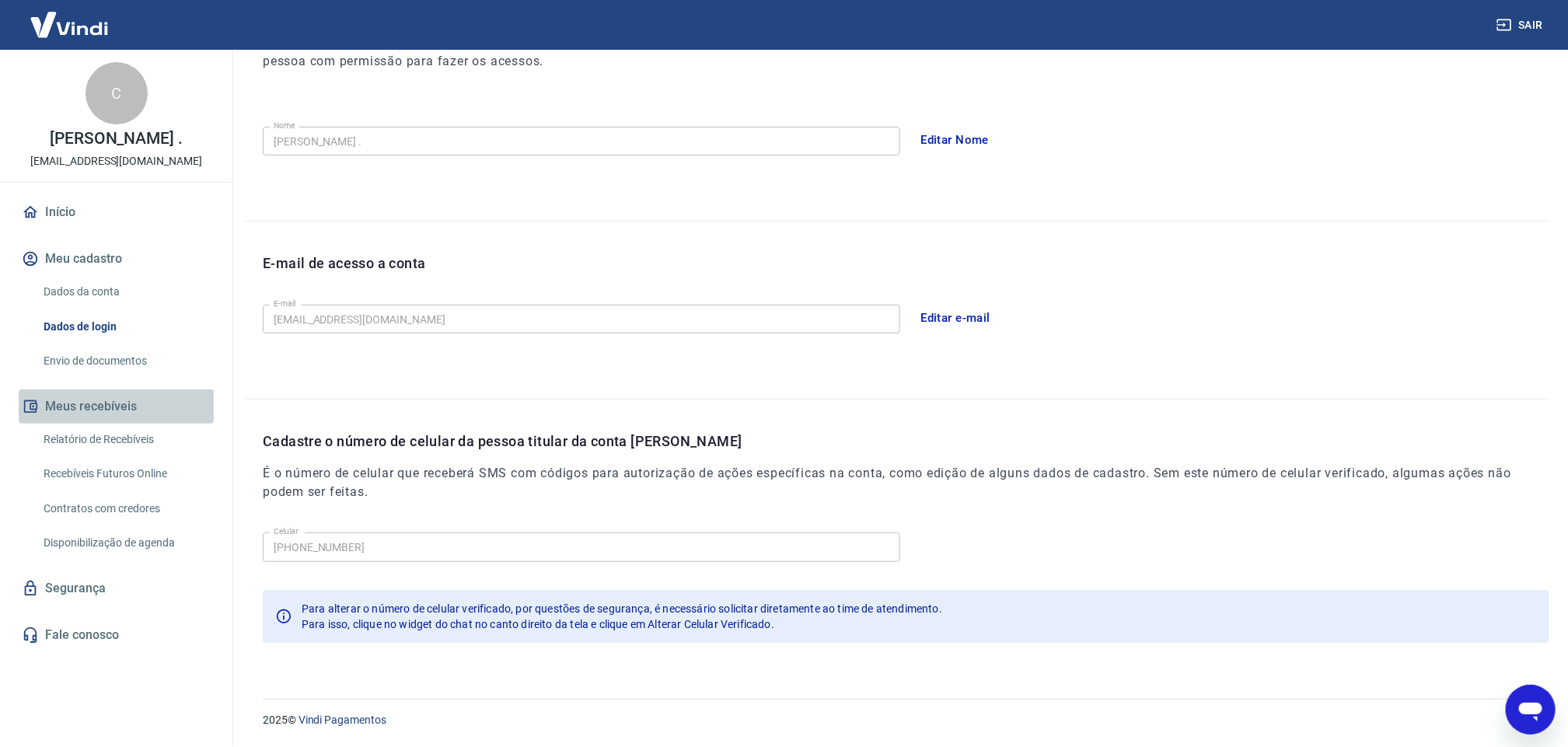
click at [87, 406] on button "Meus recebíveis" at bounding box center [116, 406] width 195 height 35
click at [90, 432] on link "Relatório de Recebíveis" at bounding box center [125, 440] width 176 height 32
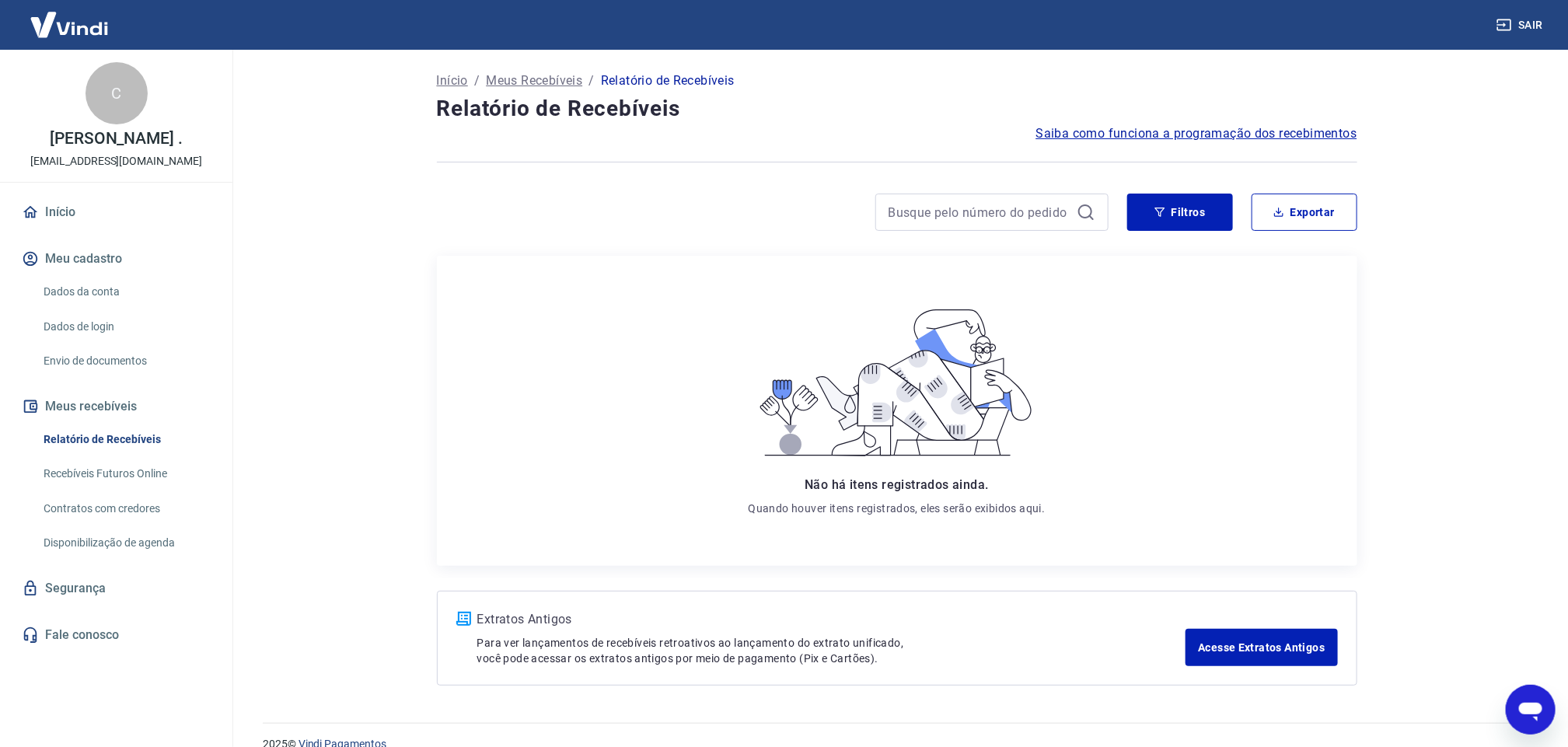
click at [98, 463] on link "Recebíveis Futuros Online" at bounding box center [125, 473] width 176 height 32
click at [63, 211] on link "Início" at bounding box center [116, 212] width 195 height 35
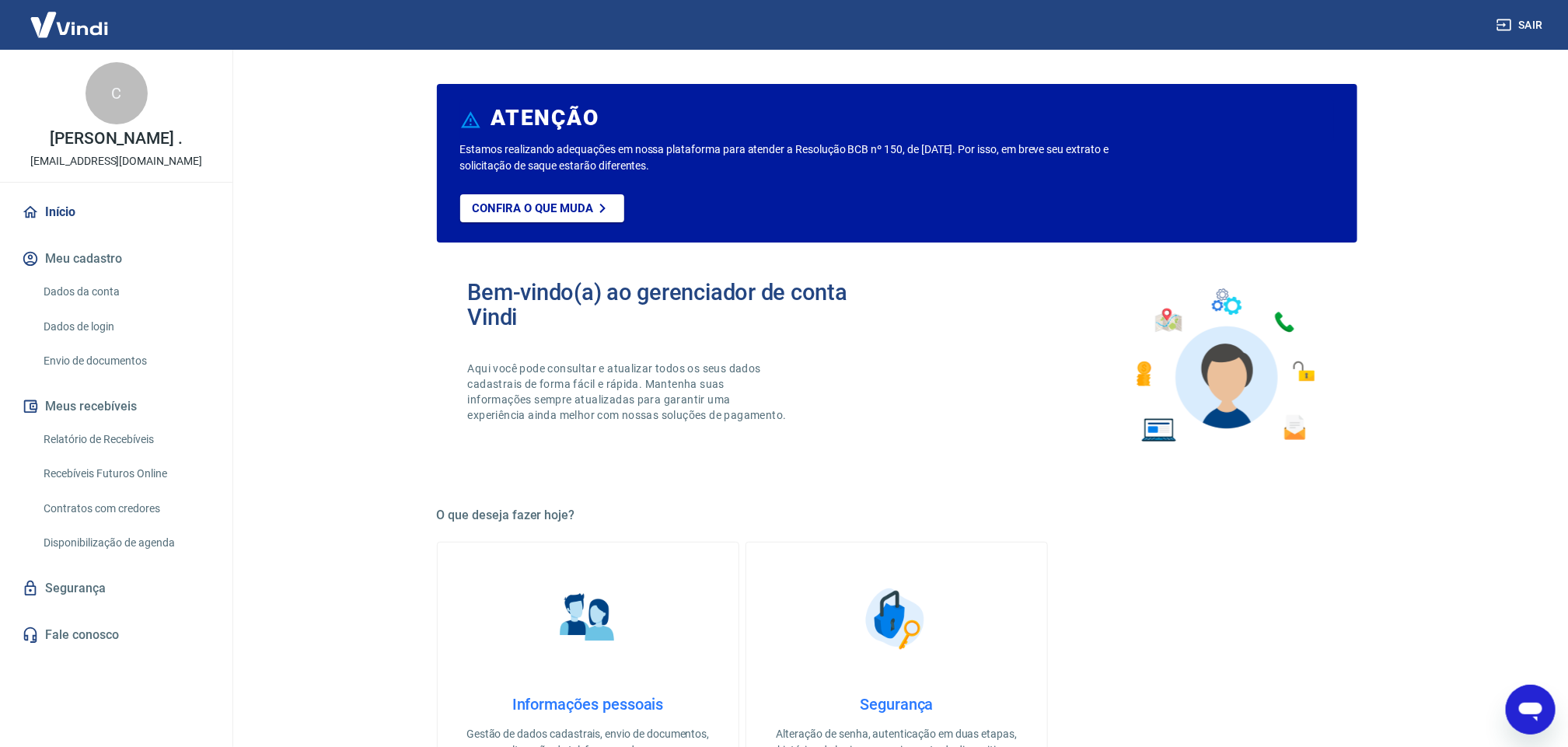
drag, startPoint x: 3057, startPoint y: 1395, endPoint x: 1551, endPoint y: 710, distance: 1654.5
click at [1535, 704] on icon "Abrir janela de mensagens" at bounding box center [1529, 711] width 23 height 19
click at [1536, 710] on icon "Abrir janela de mensagens" at bounding box center [1530, 709] width 28 height 28
click at [1530, 710] on icon "Abrir janela de mensagens" at bounding box center [1529, 711] width 23 height 19
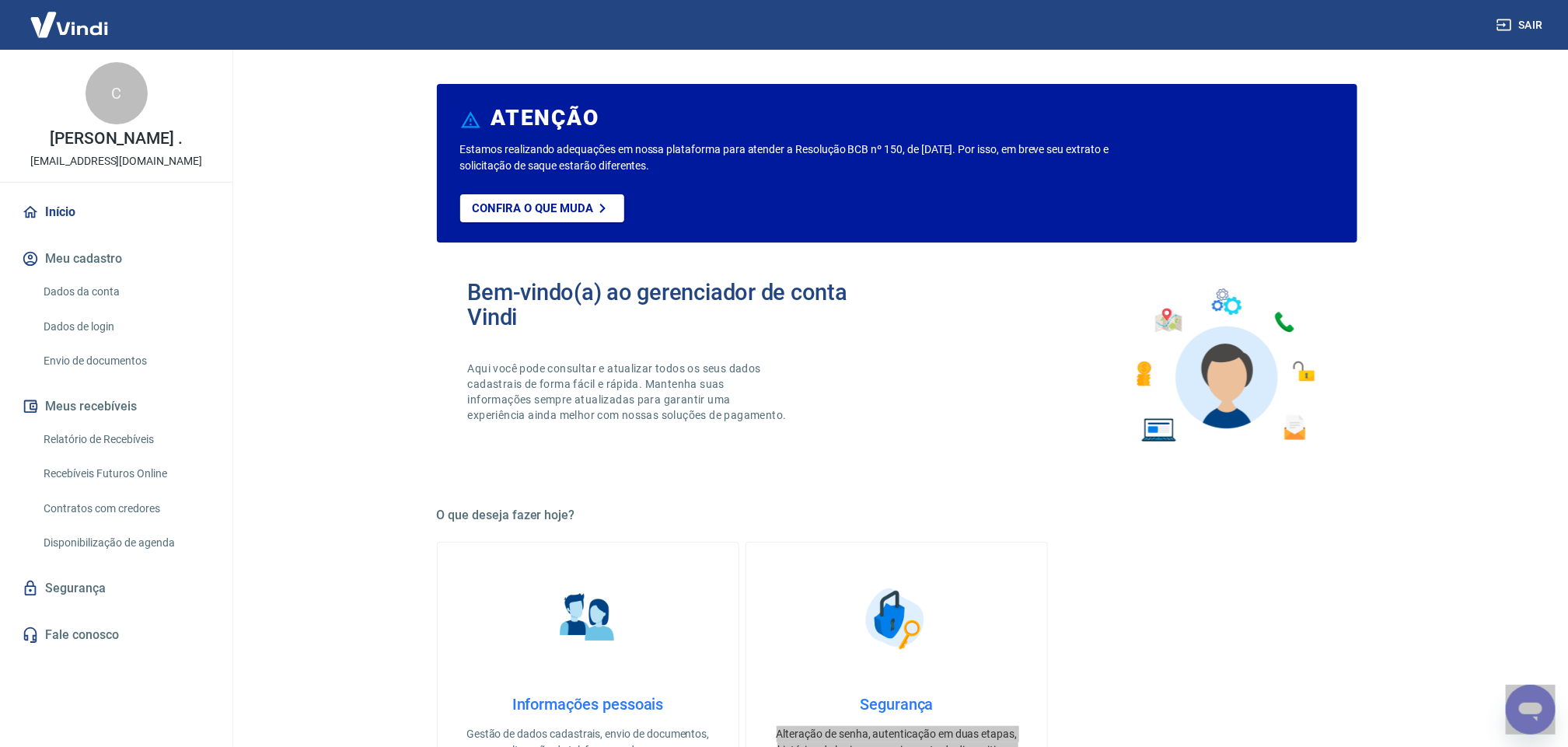
click at [1528, 724] on div "Abrir janela de mensagens" at bounding box center [1529, 708] width 47 height 47
click at [1536, 704] on div "Abrir janela de mensagens" at bounding box center [1529, 708] width 47 height 47
click at [1540, 703] on icon "Abrir janela de mensagens" at bounding box center [1530, 709] width 28 height 28
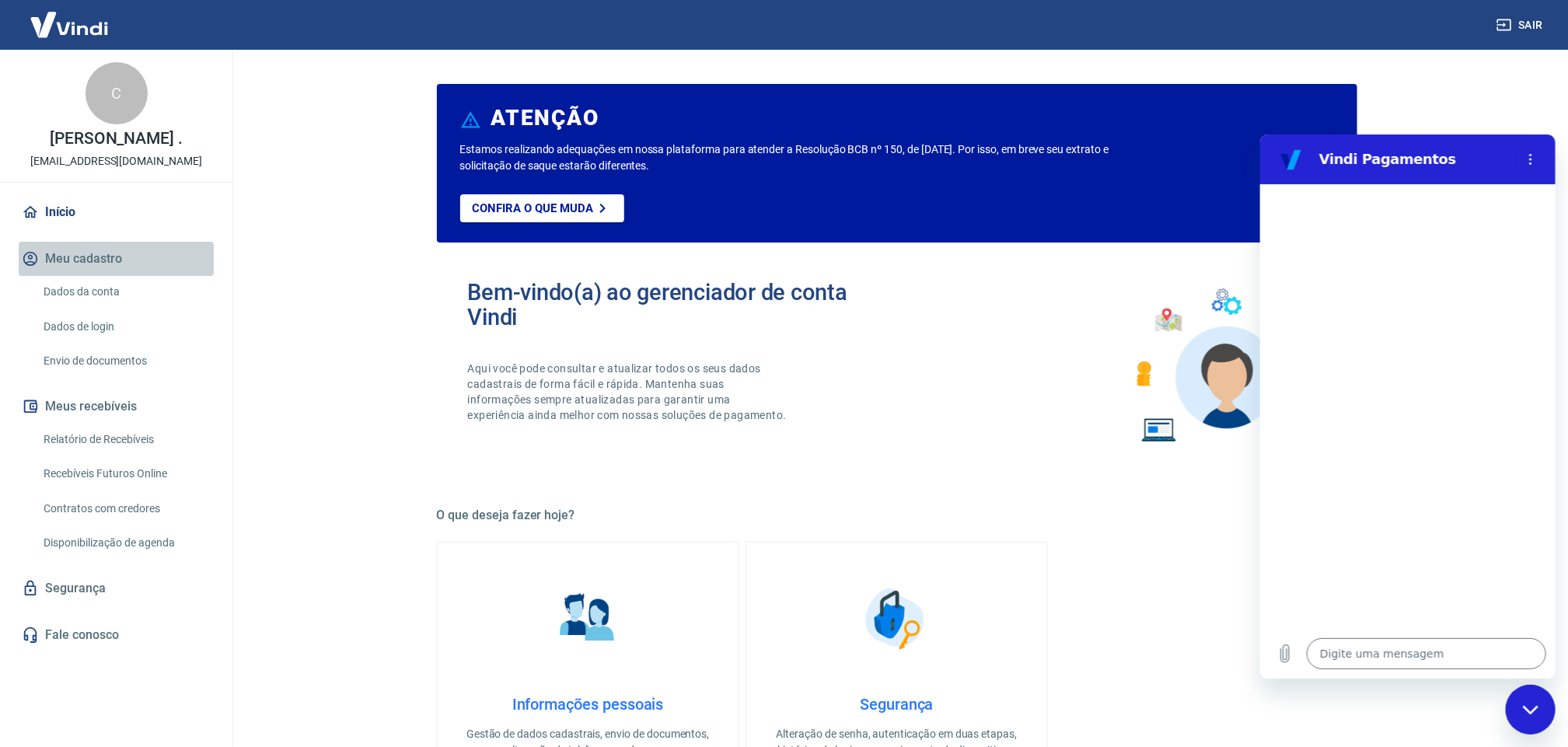
click at [90, 253] on button "Meu cadastro" at bounding box center [116, 259] width 195 height 35
type textarea "x"
